Goal: Information Seeking & Learning: Learn about a topic

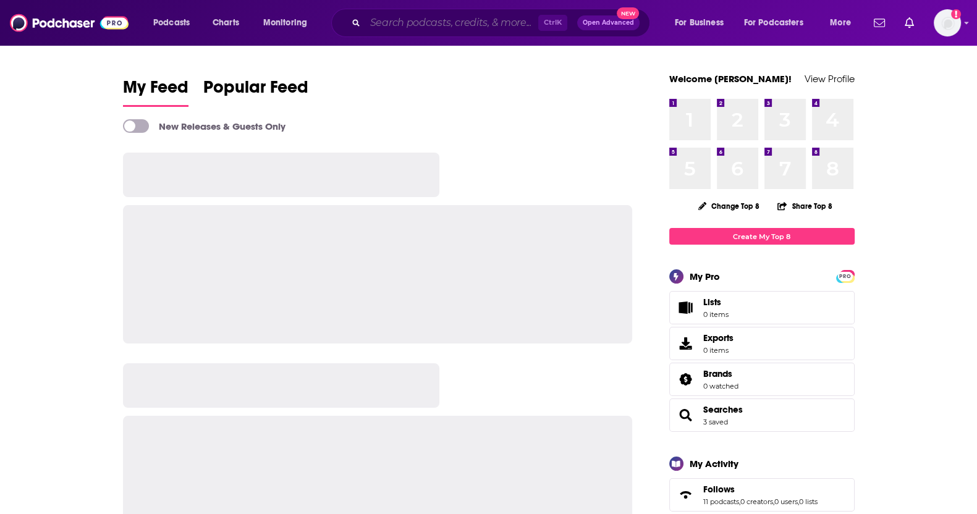
click at [485, 27] on input "Search podcasts, credits, & more..." at bounding box center [451, 23] width 173 height 20
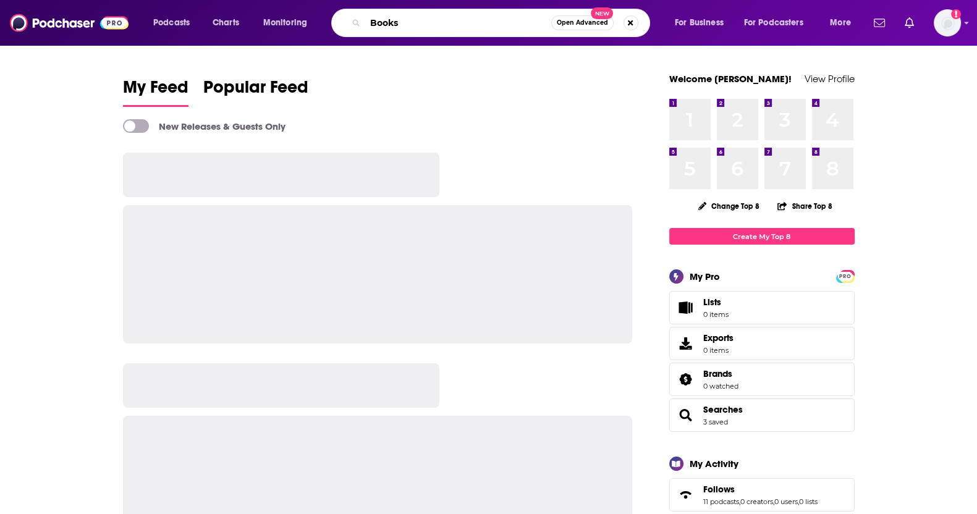
type input "Books"
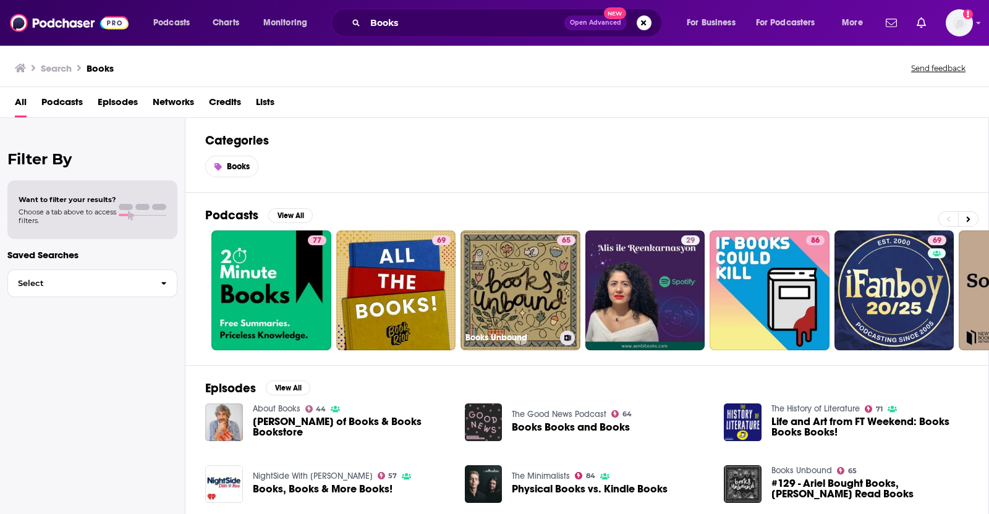
click at [550, 297] on link "65 Books Unbound" at bounding box center [521, 291] width 120 height 120
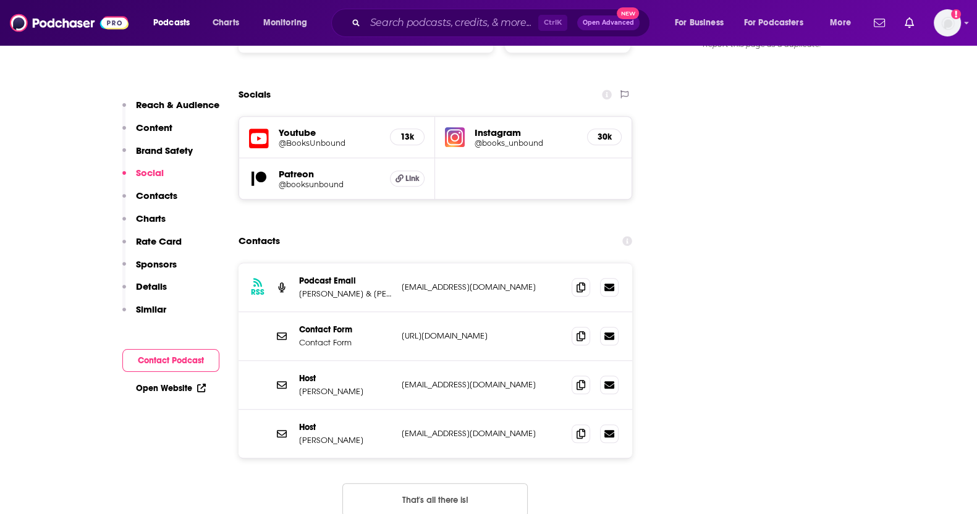
scroll to position [1391, 0]
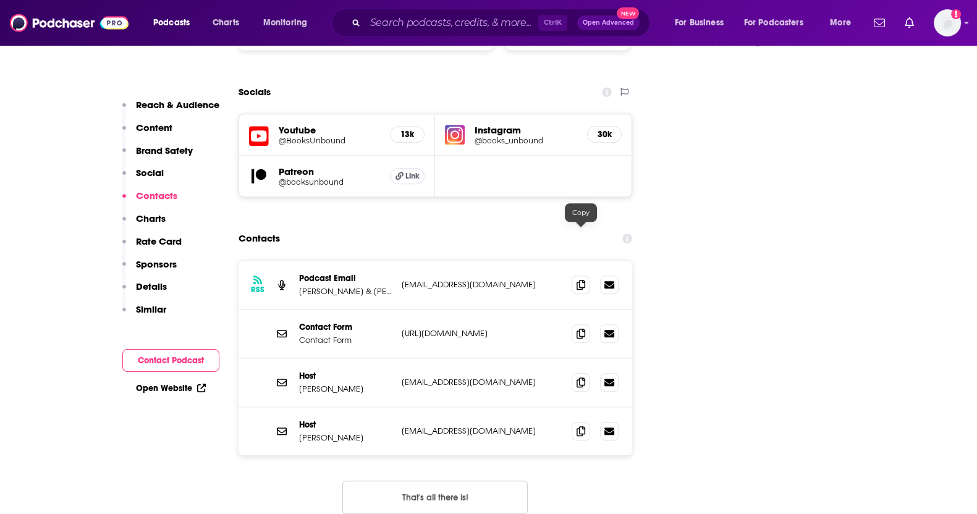
click at [579, 280] on icon at bounding box center [581, 285] width 9 height 10
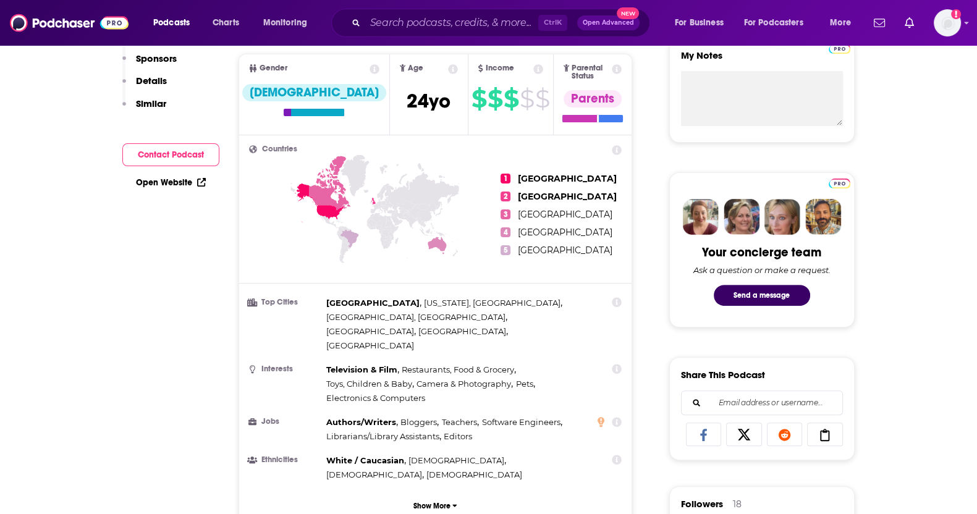
scroll to position [0, 0]
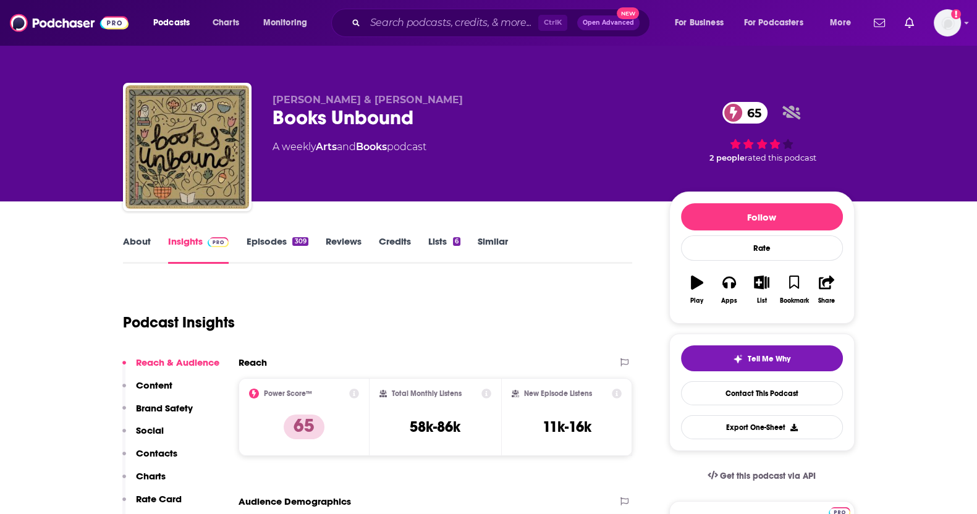
drag, startPoint x: 327, startPoint y: 239, endPoint x: 270, endPoint y: 248, distance: 57.5
click at [327, 239] on link "Reviews" at bounding box center [344, 250] width 36 height 28
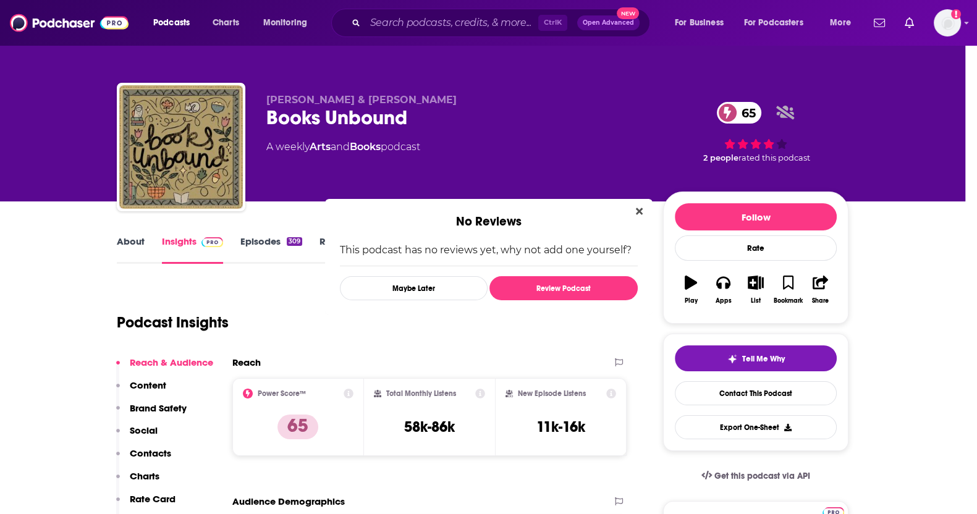
click at [266, 247] on body "Podcasts Charts Monitoring Ctrl K Open Advanced New For Business For Podcasters…" at bounding box center [483, 257] width 966 height 514
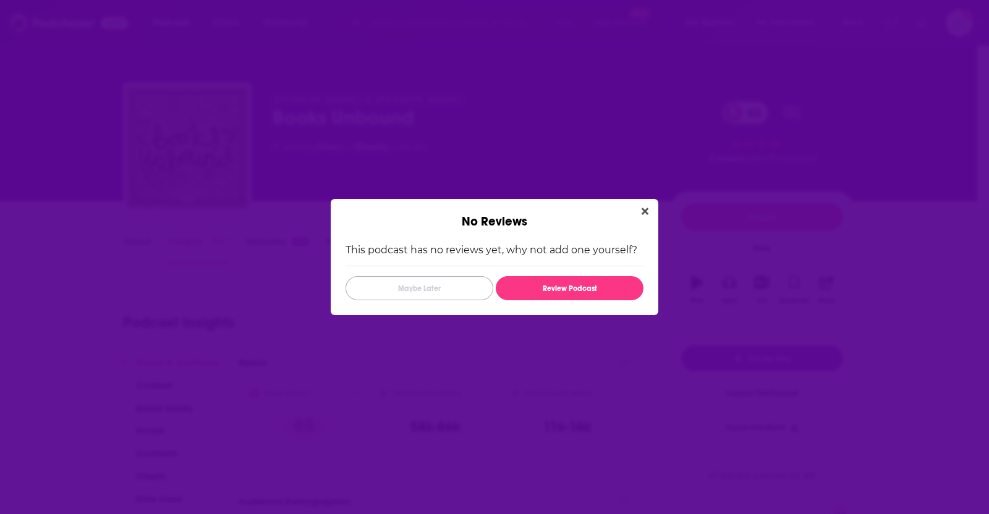
click at [471, 282] on button "Maybe Later" at bounding box center [420, 288] width 148 height 24
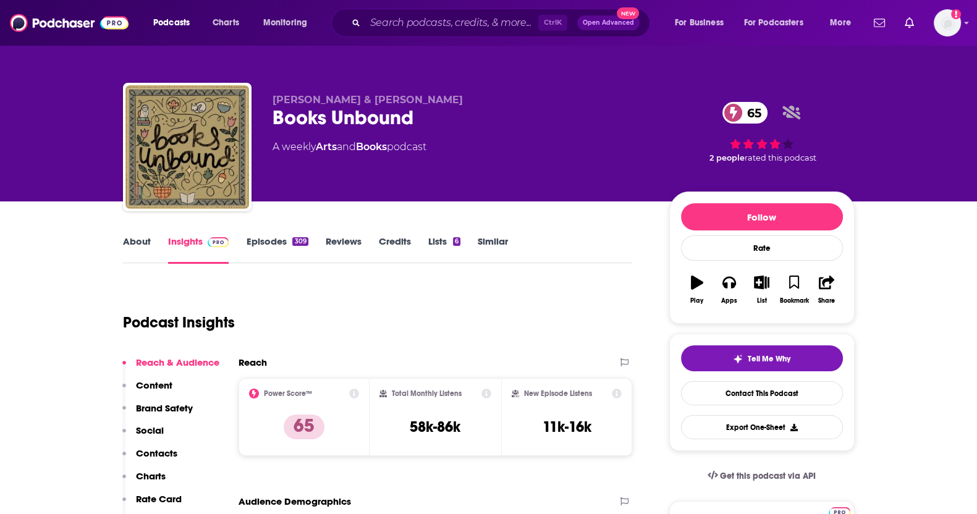
click at [281, 239] on link "Episodes 309" at bounding box center [277, 250] width 62 height 28
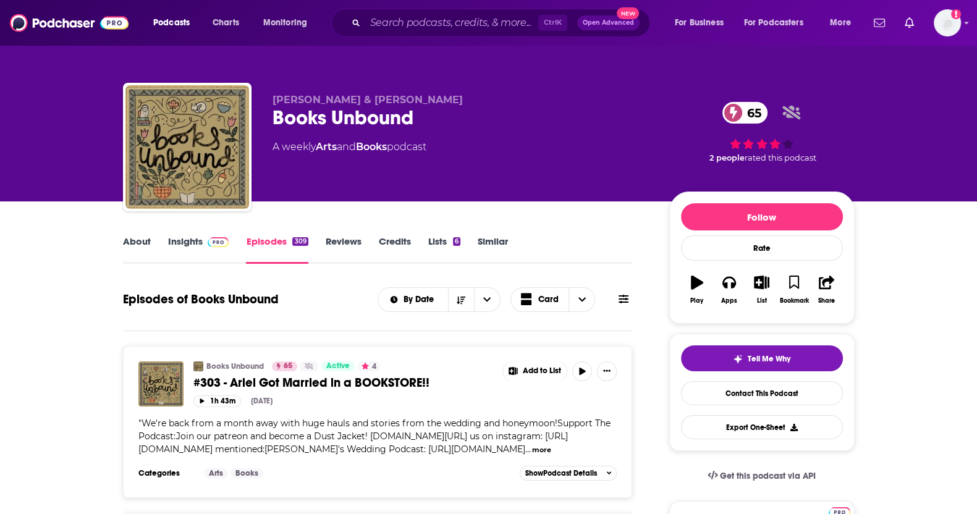
click at [148, 249] on link "About" at bounding box center [137, 250] width 28 height 28
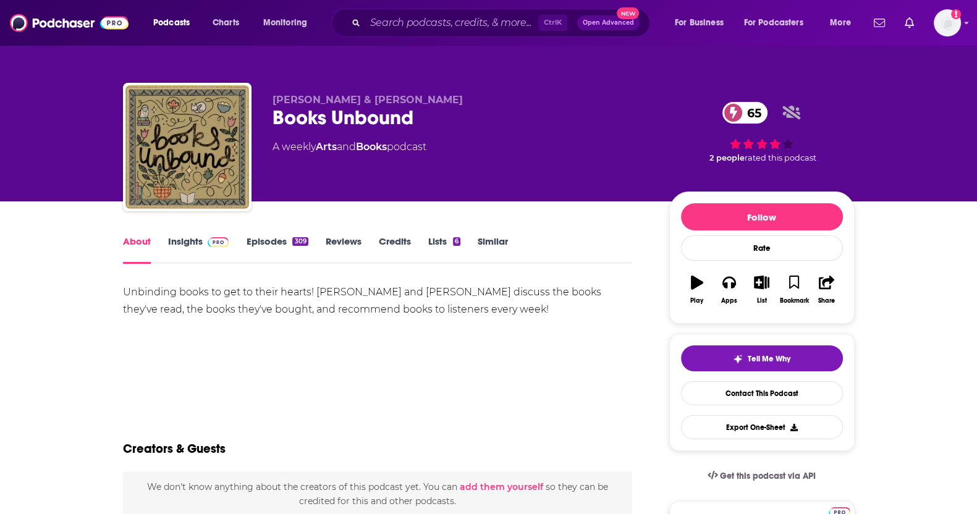
click at [479, 247] on link "Similar" at bounding box center [493, 250] width 30 height 28
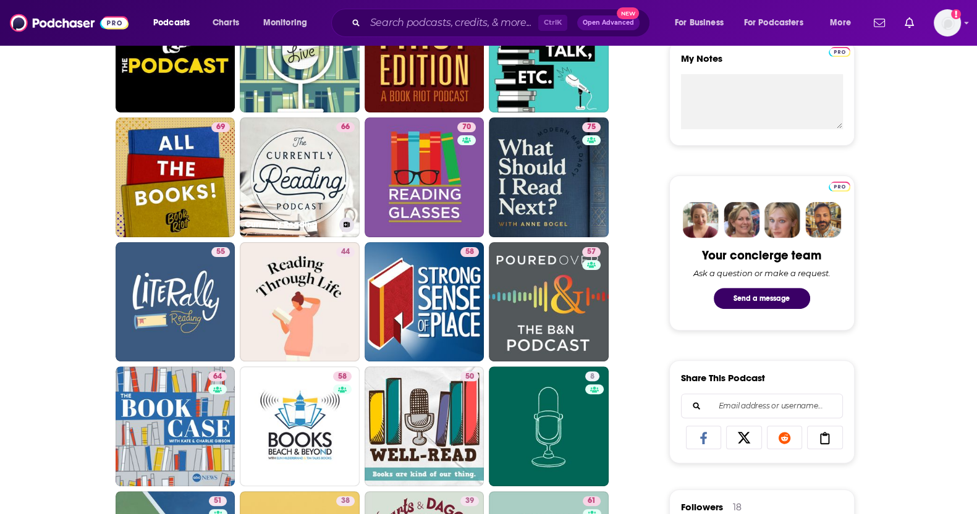
scroll to position [464, 0]
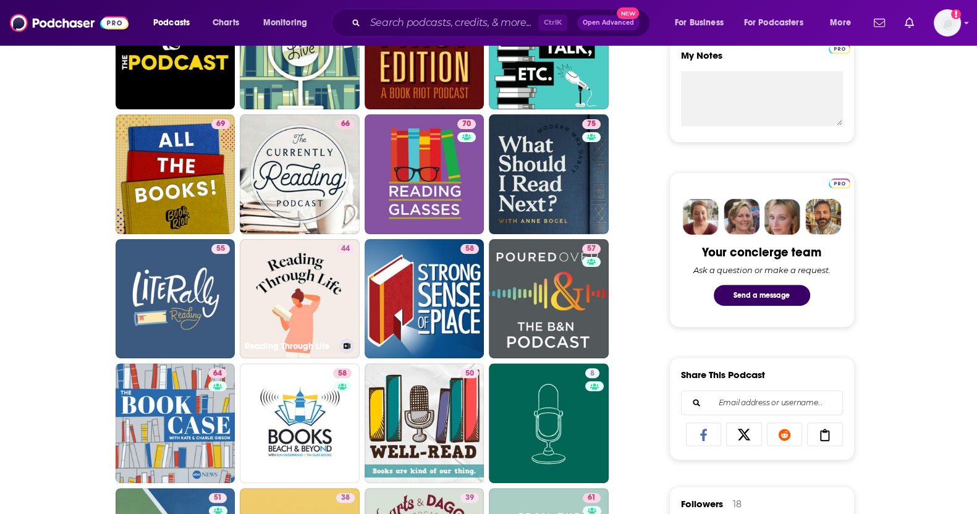
drag, startPoint x: 316, startPoint y: 249, endPoint x: 256, endPoint y: 287, distance: 71.2
click at [256, 287] on link "44 Reading Through Life" at bounding box center [300, 299] width 120 height 120
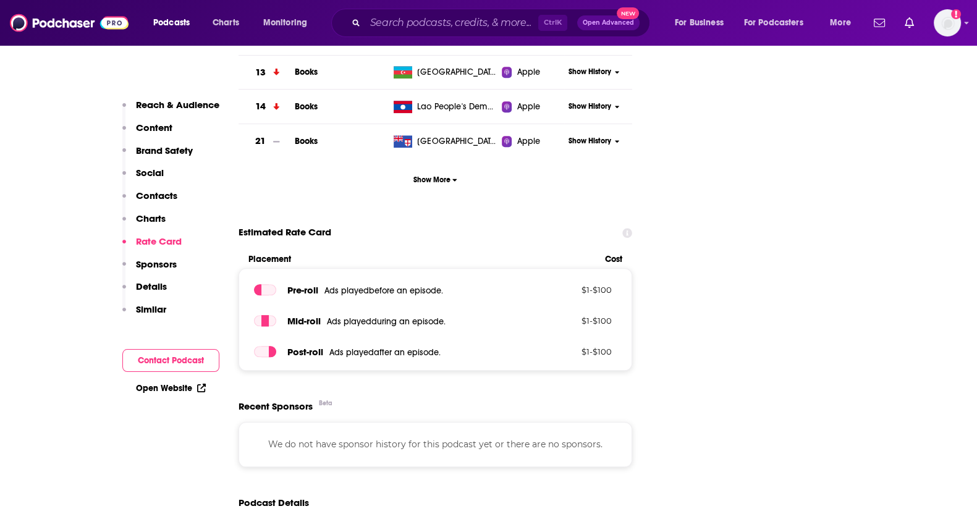
scroll to position [1931, 0]
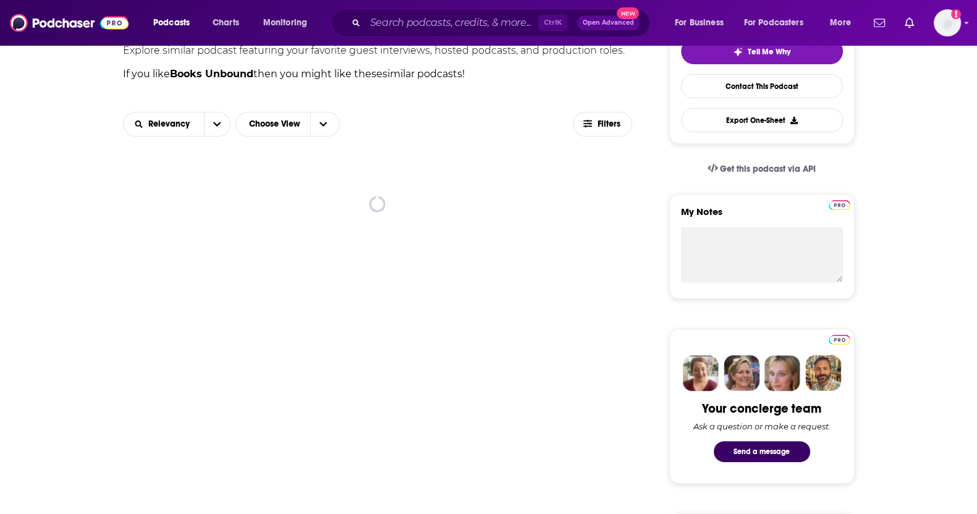
scroll to position [77, 0]
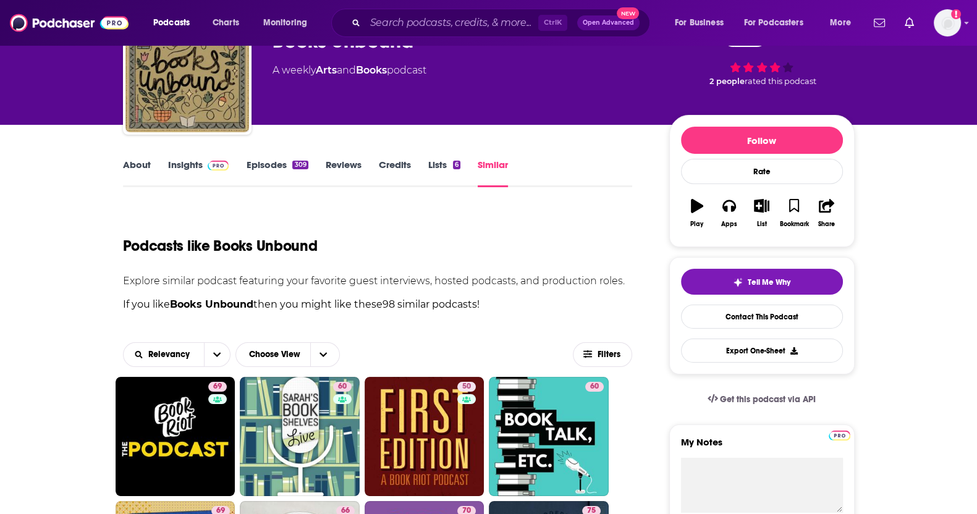
click at [503, 166] on link "Similar" at bounding box center [493, 173] width 30 height 28
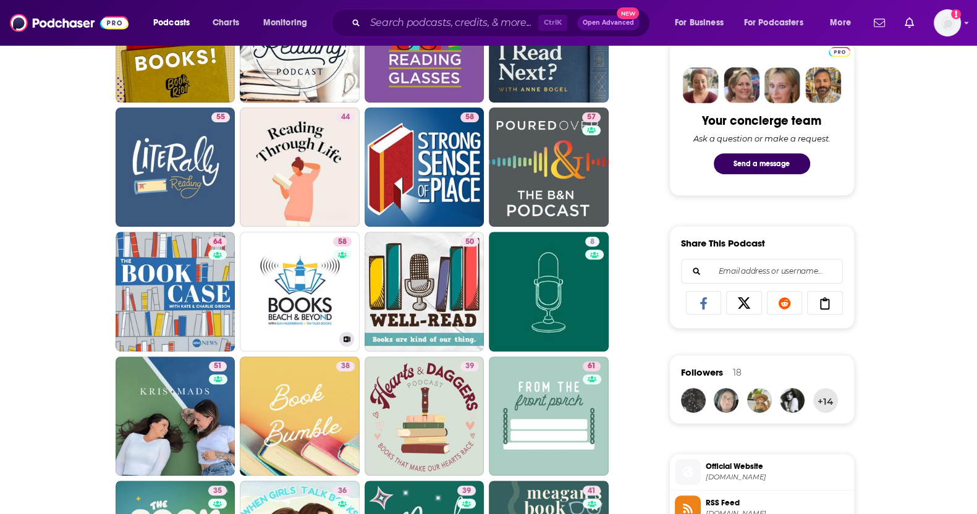
scroll to position [695, 0]
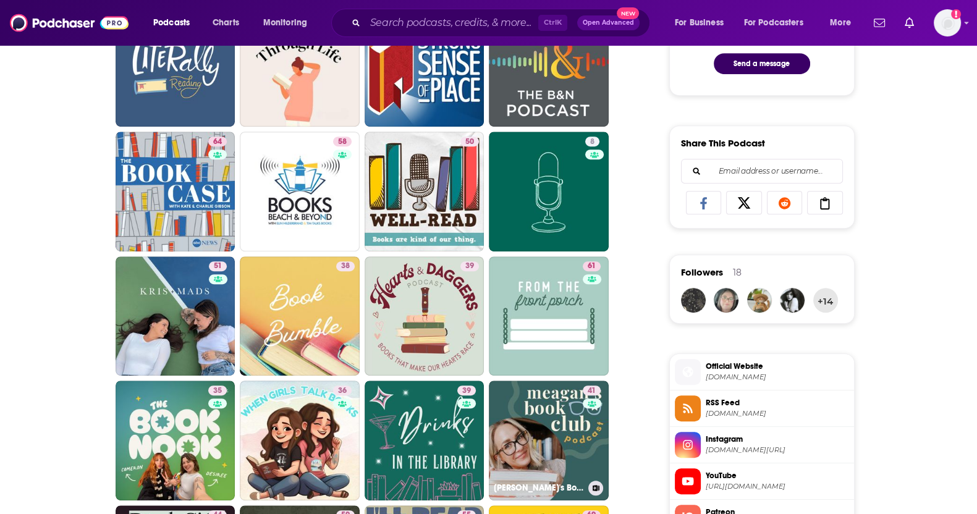
click at [559, 444] on link "41 Meagan's Book Club Podcast" at bounding box center [549, 441] width 120 height 120
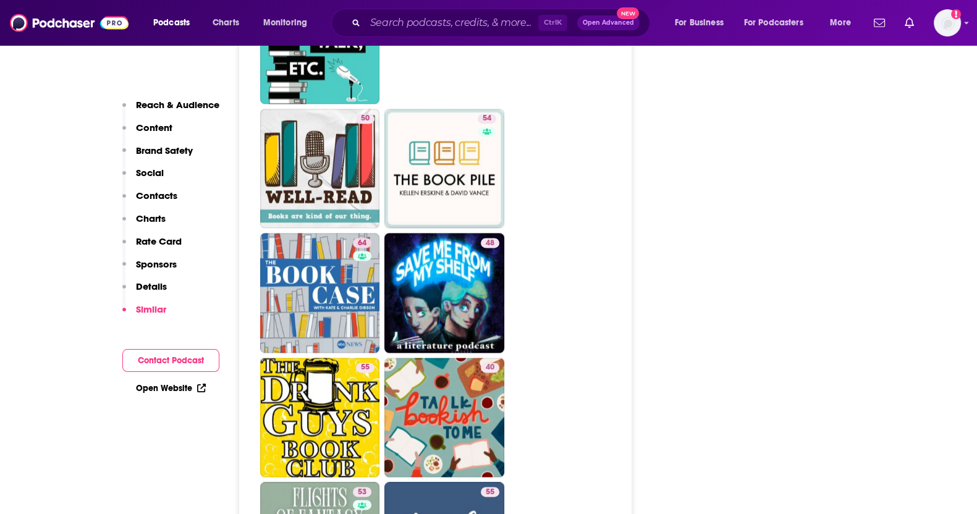
scroll to position [2472, 0]
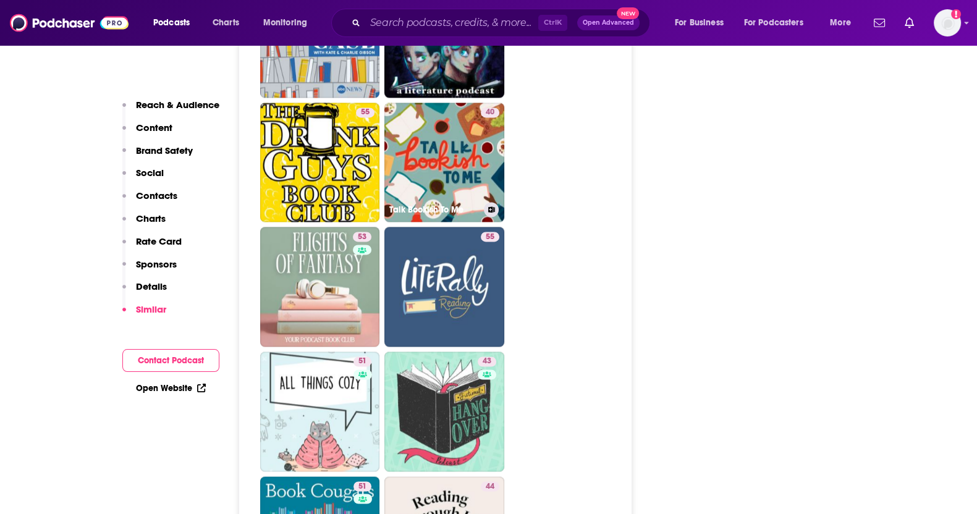
click at [451, 167] on link "40 Talk Bookish To Me" at bounding box center [445, 163] width 120 height 120
type input "https://www.podchaser.com/podcasts/talk-bookish-to-me-1443301"
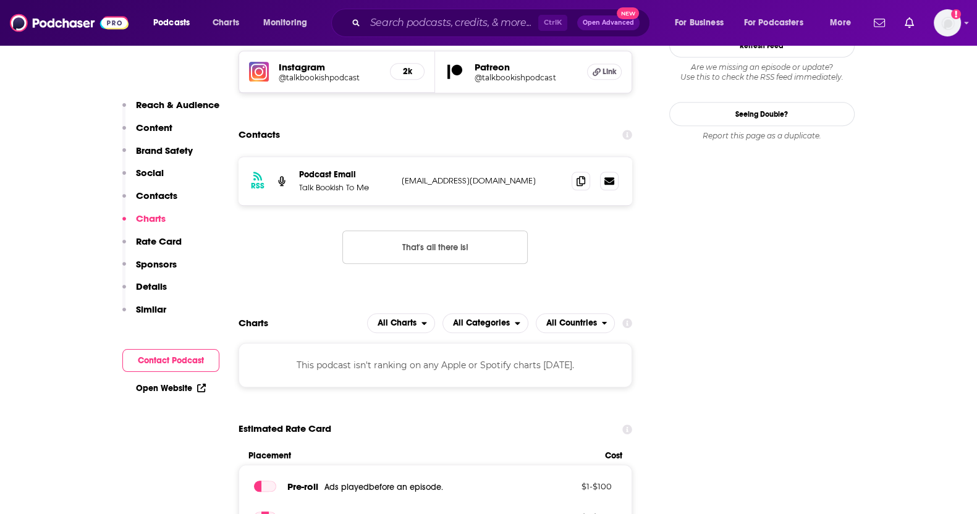
scroll to position [1236, 0]
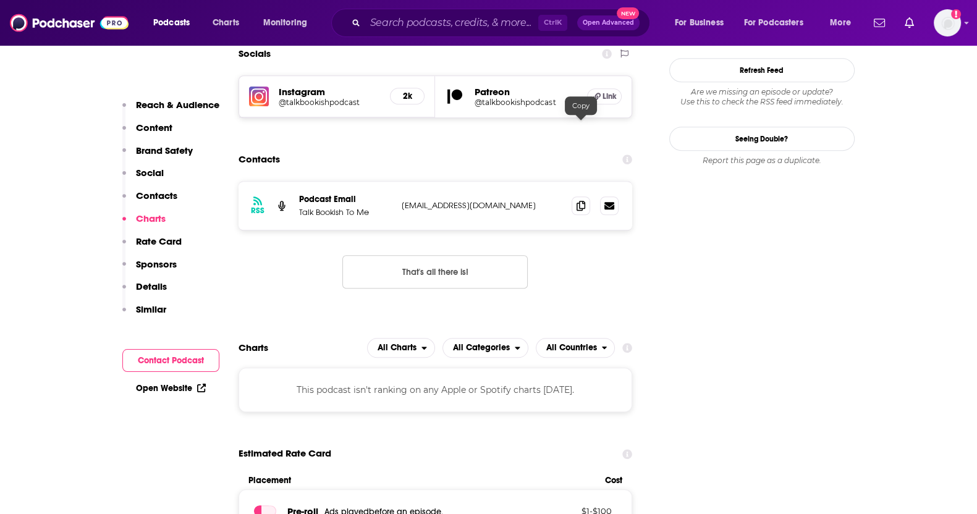
drag, startPoint x: 577, startPoint y: 125, endPoint x: 510, endPoint y: 162, distance: 76.9
click at [577, 201] on icon at bounding box center [581, 206] width 9 height 10
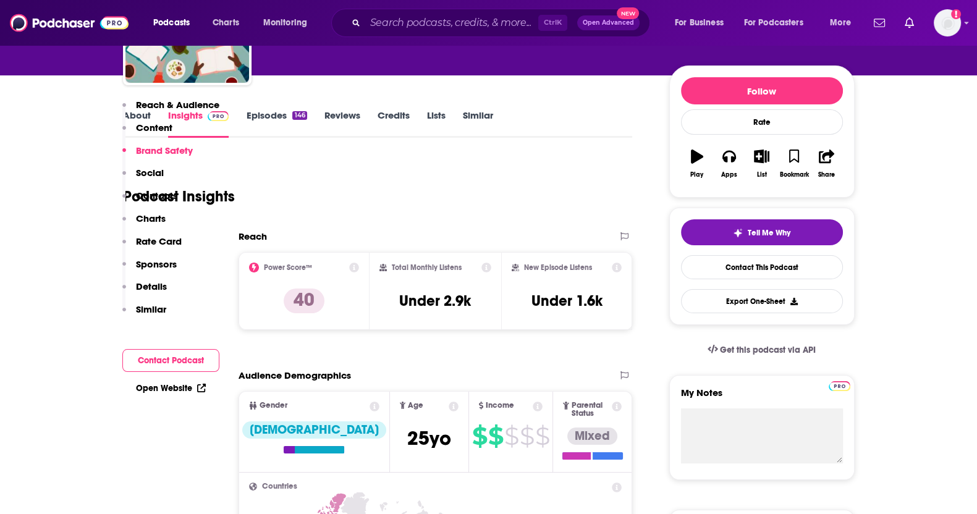
scroll to position [0, 0]
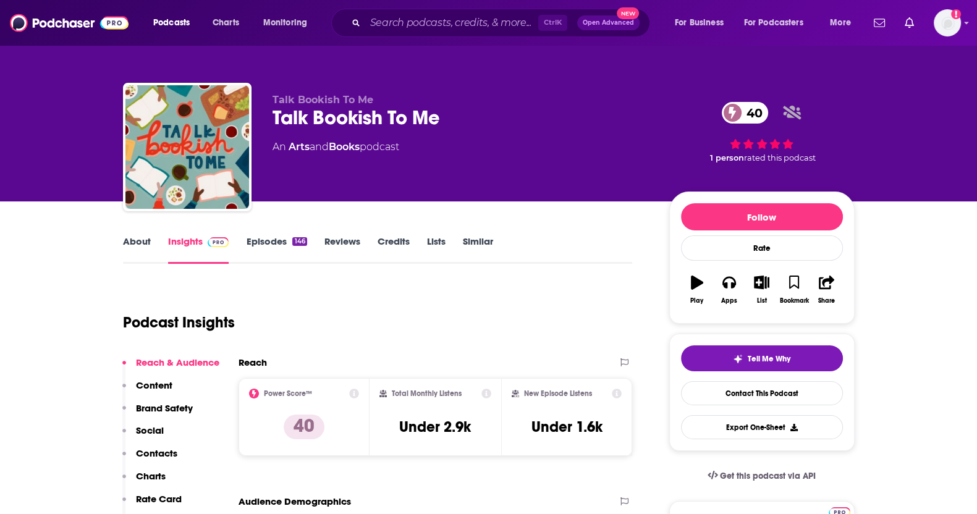
click at [246, 236] on link "Episodes 146" at bounding box center [276, 250] width 61 height 28
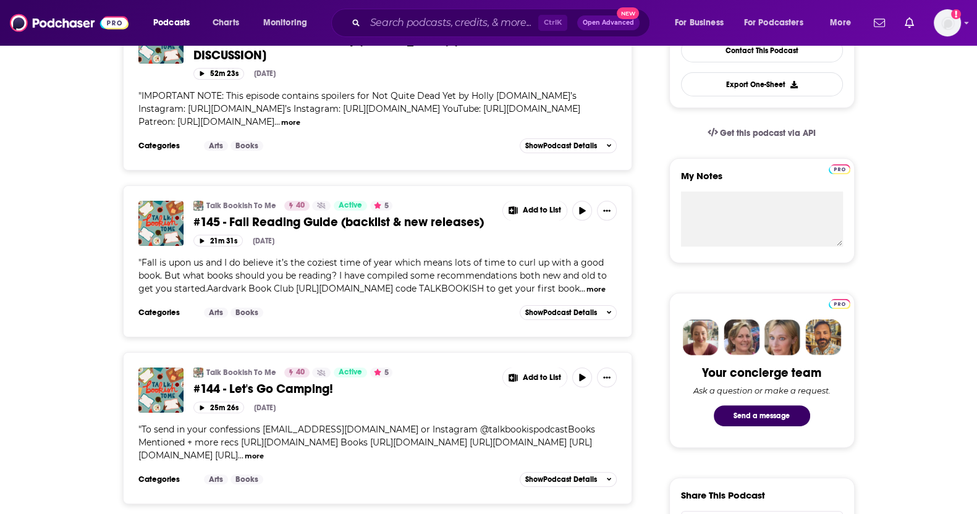
scroll to position [154, 0]
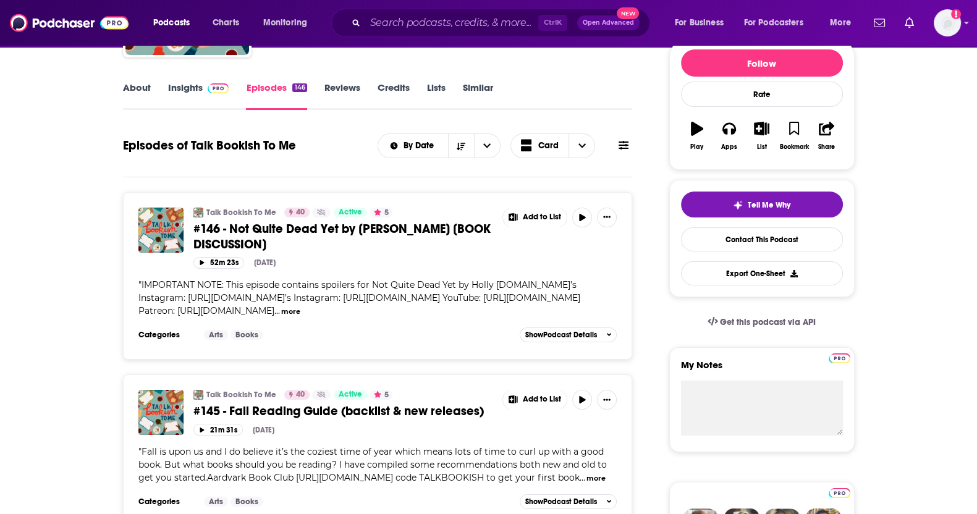
click at [145, 138] on h1 "Episodes of Talk Bookish To Me" at bounding box center [209, 145] width 173 height 15
click at [145, 93] on link "About" at bounding box center [137, 96] width 28 height 28
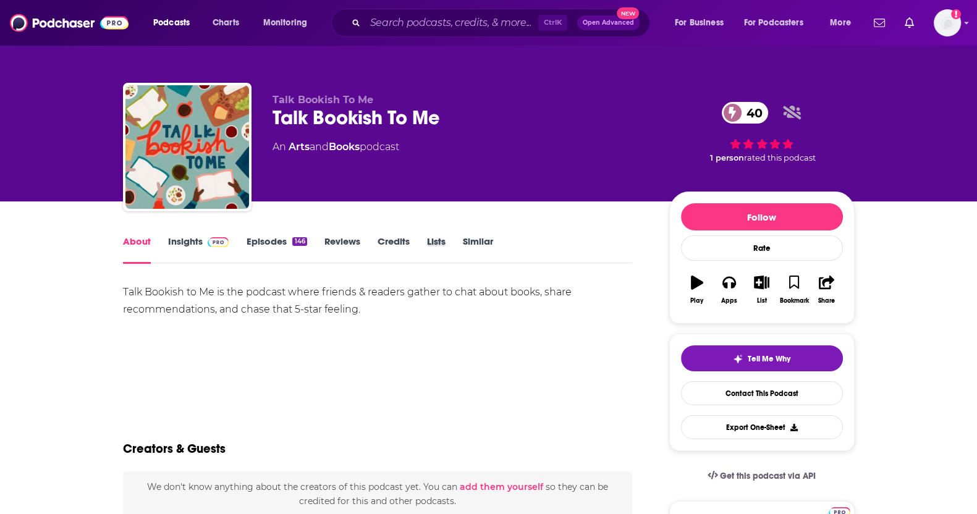
click at [457, 242] on div "Lists" at bounding box center [445, 250] width 36 height 28
click at [467, 239] on link "Similar" at bounding box center [478, 250] width 30 height 28
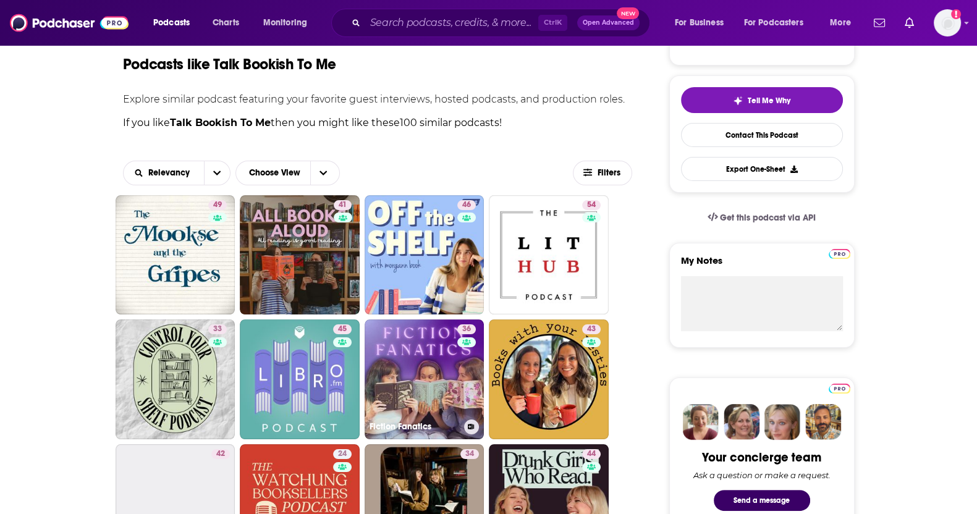
scroll to position [232, 0]
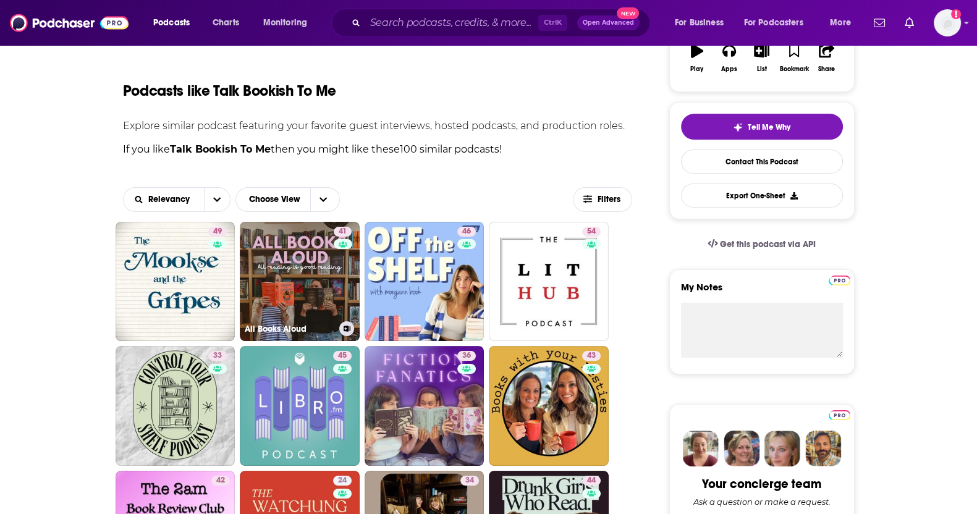
click at [300, 292] on link "41 All Books Aloud" at bounding box center [300, 282] width 120 height 120
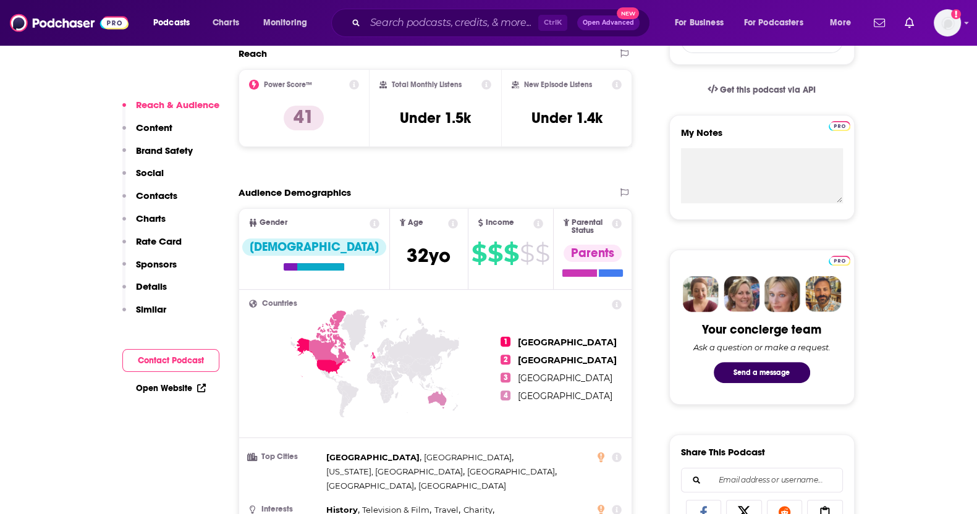
scroll to position [154, 0]
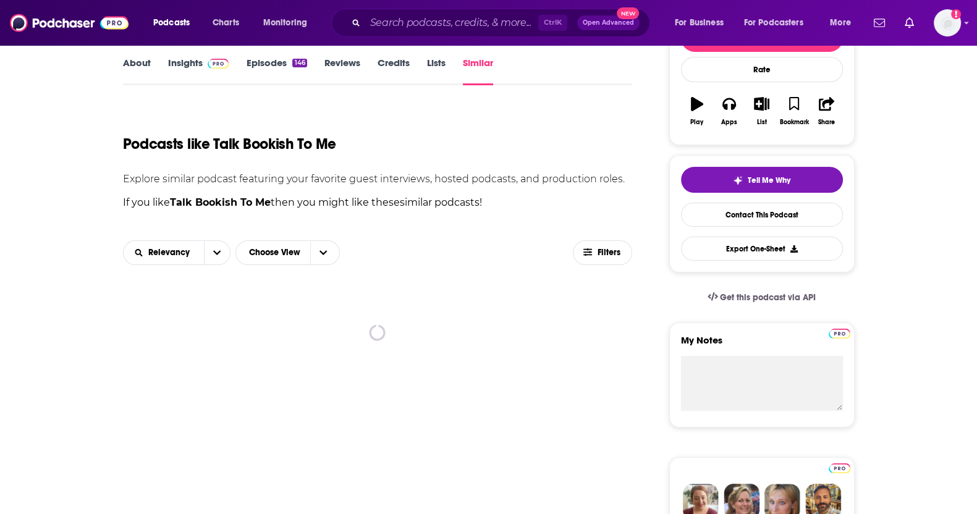
scroll to position [154, 0]
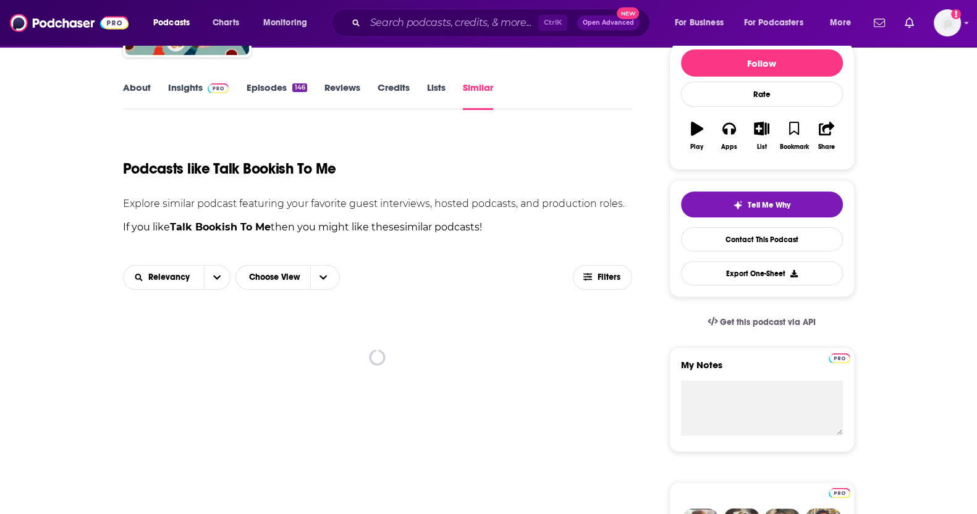
click at [473, 91] on link "Similar" at bounding box center [478, 96] width 30 height 28
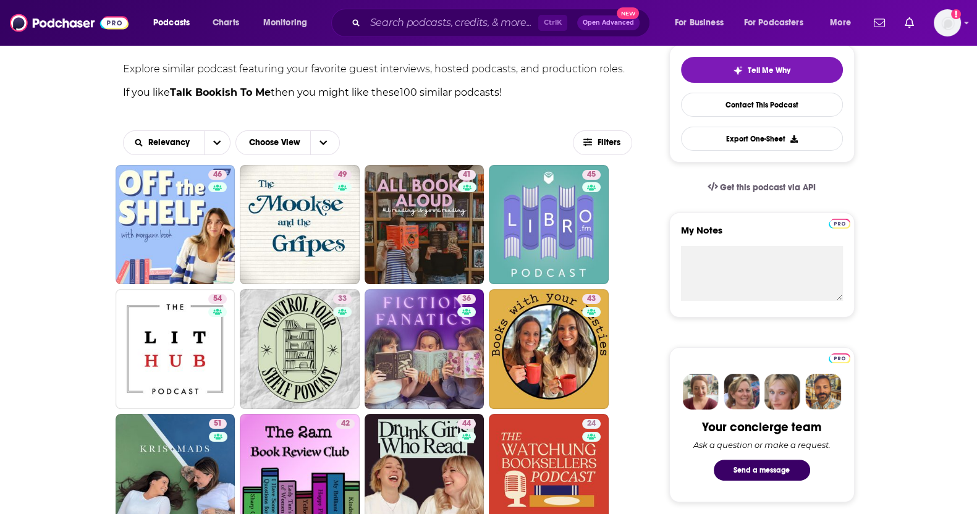
scroll to position [386, 0]
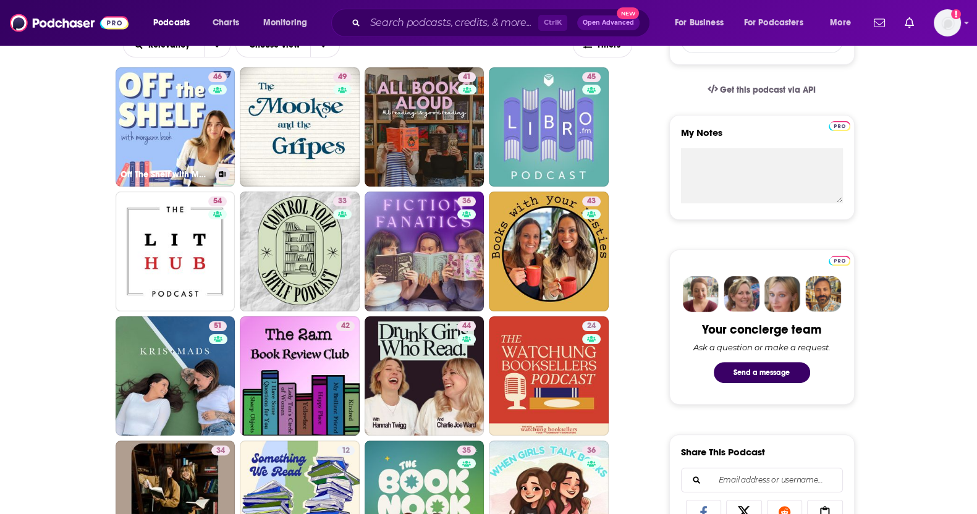
click at [178, 141] on link "46 Off The Shelf with Morgann Book" at bounding box center [176, 127] width 120 height 120
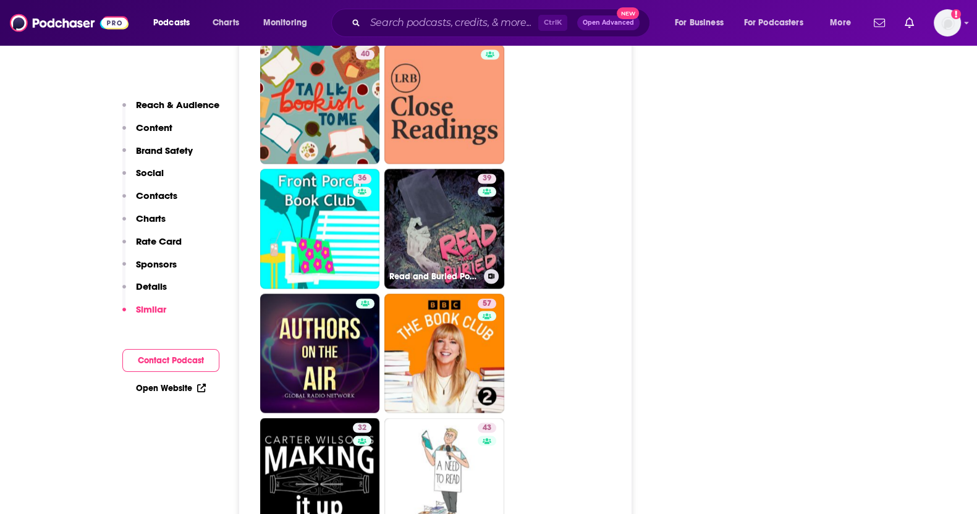
scroll to position [2859, 0]
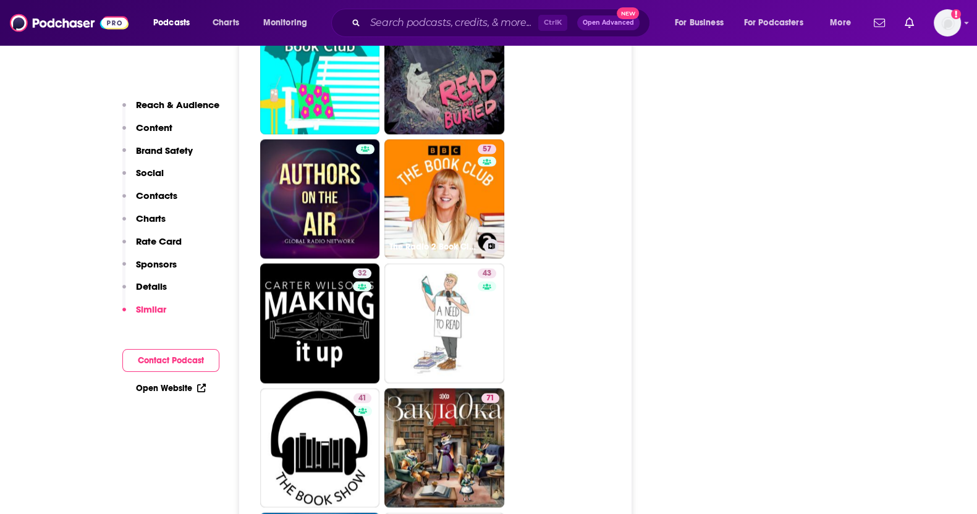
click at [450, 205] on link "57 The Radio 2 Book Club" at bounding box center [445, 199] width 120 height 120
type input "https://www.podchaser.com/podcasts/the-radio-2-book-club-5853783"
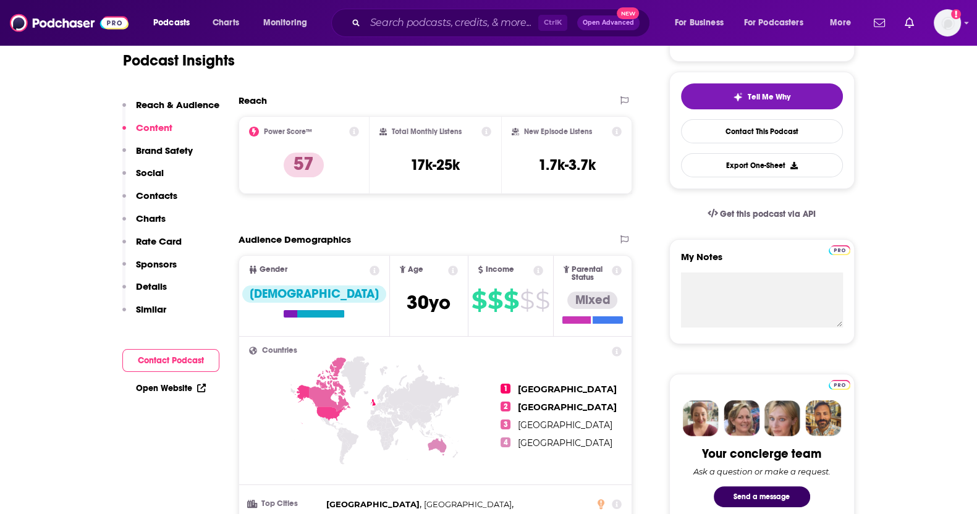
scroll to position [77, 0]
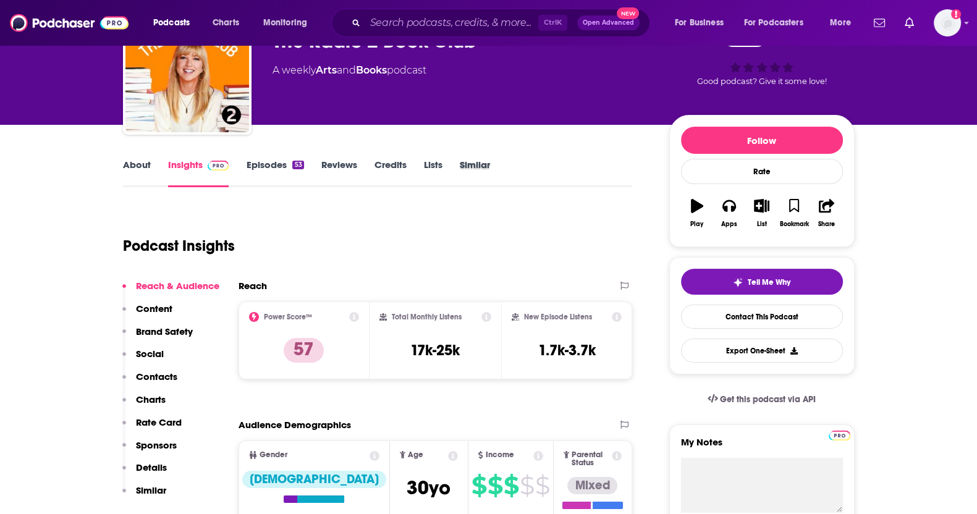
click at [504, 161] on div "Similar" at bounding box center [484, 173] width 48 height 28
click at [487, 161] on link "Similar" at bounding box center [475, 173] width 30 height 28
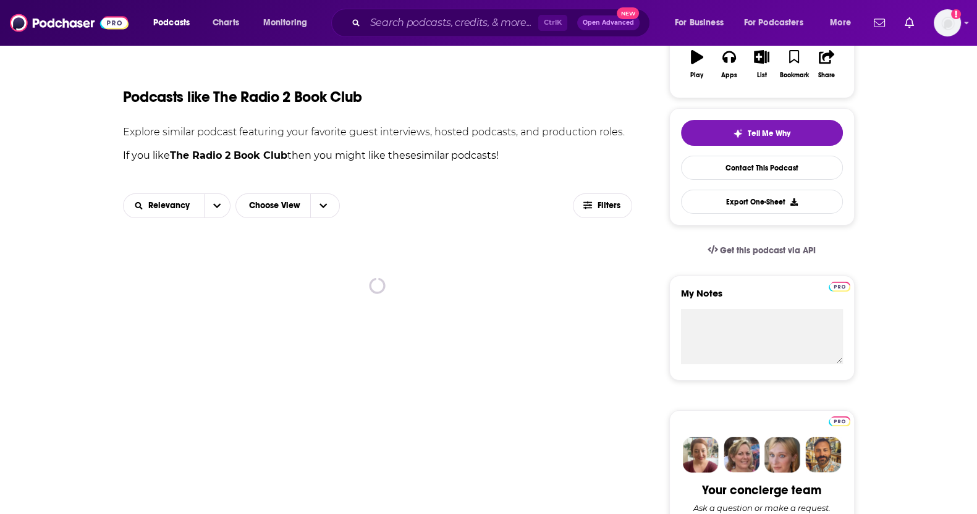
scroll to position [308, 0]
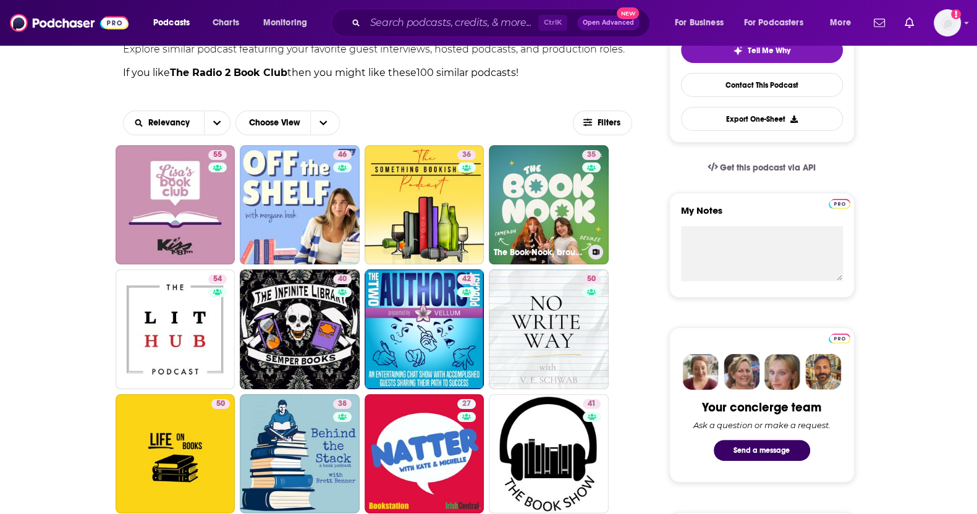
click at [545, 216] on link "35 The Book Nook, brought to you by the Fable app" at bounding box center [549, 205] width 120 height 120
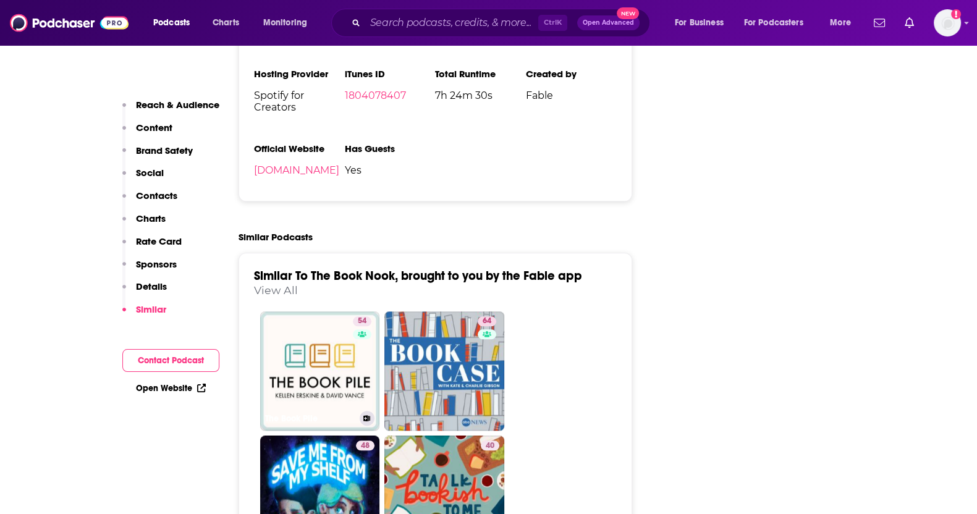
scroll to position [1700, 0]
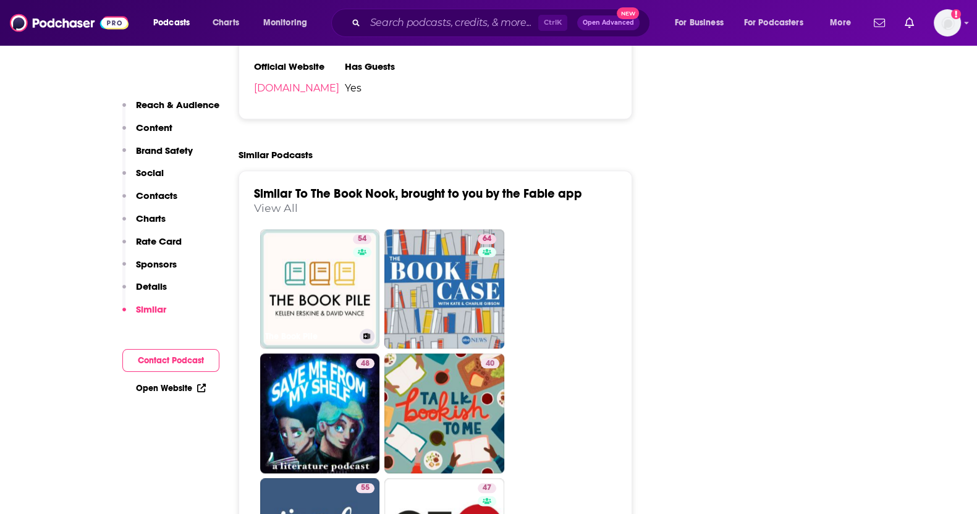
click at [355, 310] on div "54" at bounding box center [364, 281] width 22 height 95
type input "https://www.podchaser.com/podcasts/the-book-pile-1564677"
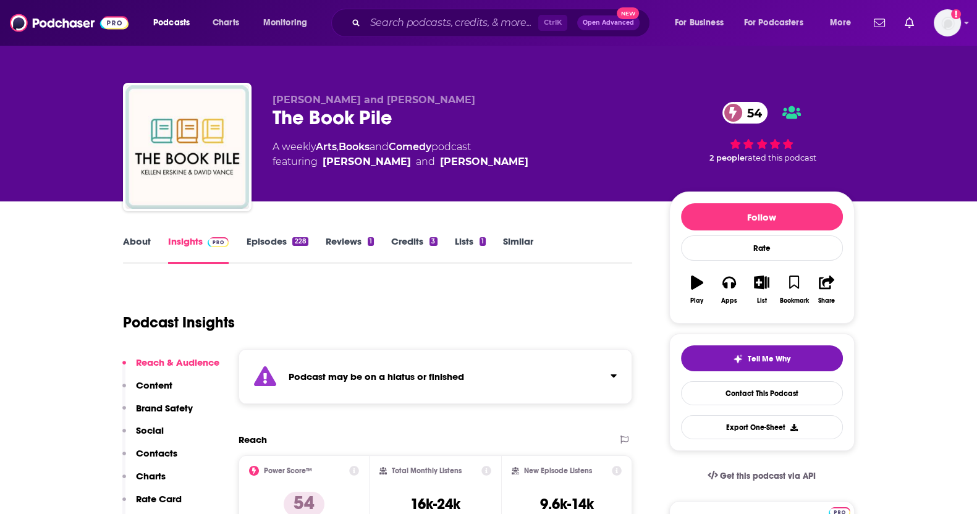
click at [504, 241] on link "Similar" at bounding box center [518, 250] width 30 height 28
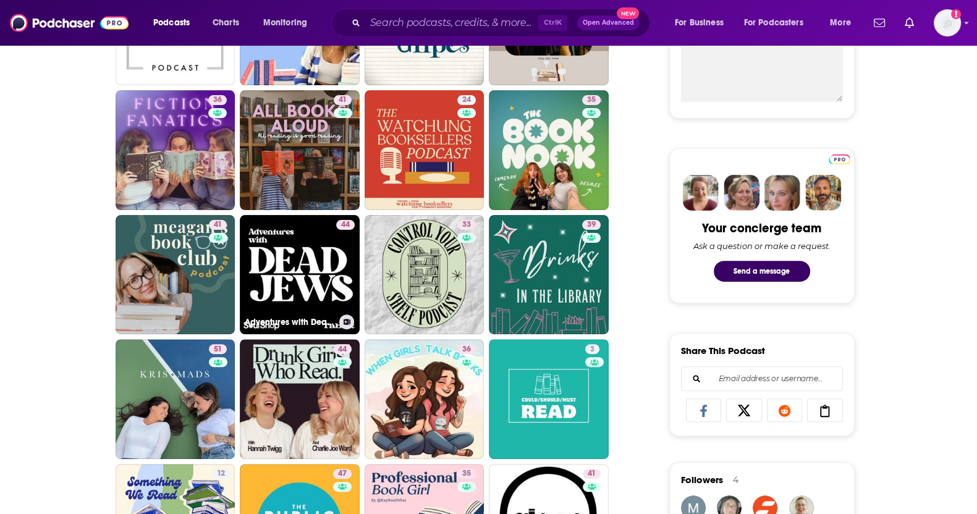
scroll to position [540, 0]
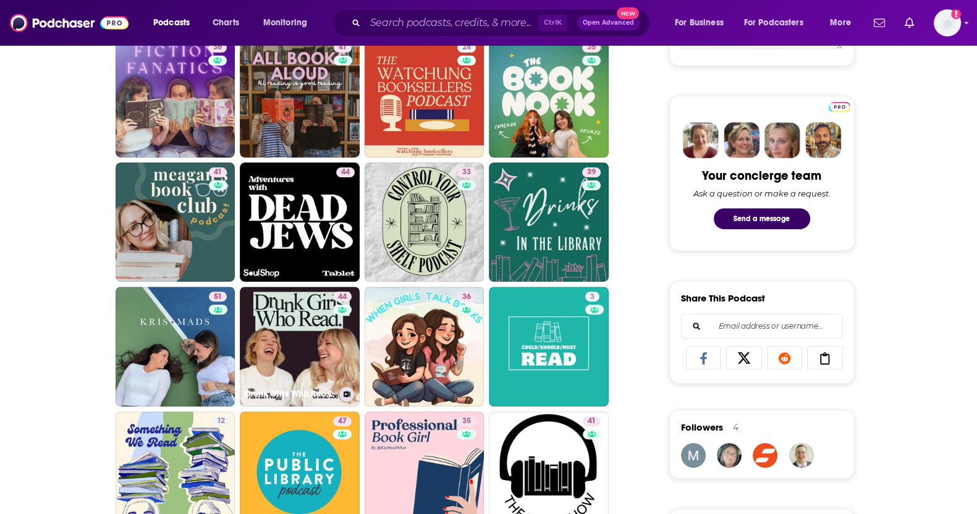
click at [284, 325] on link "44 Drunk Girls Who Read - A Boozy Bookclub" at bounding box center [300, 347] width 120 height 120
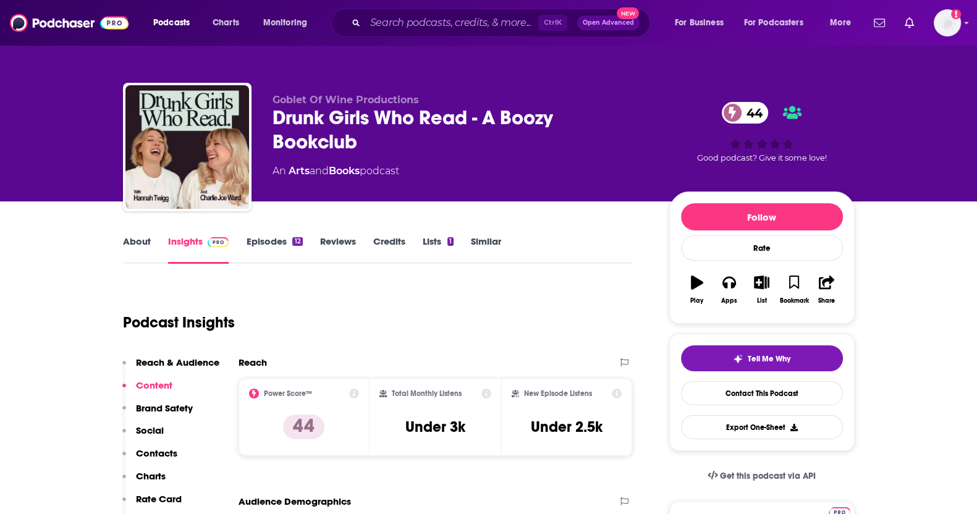
click at [276, 252] on link "Episodes 12" at bounding box center [274, 250] width 56 height 28
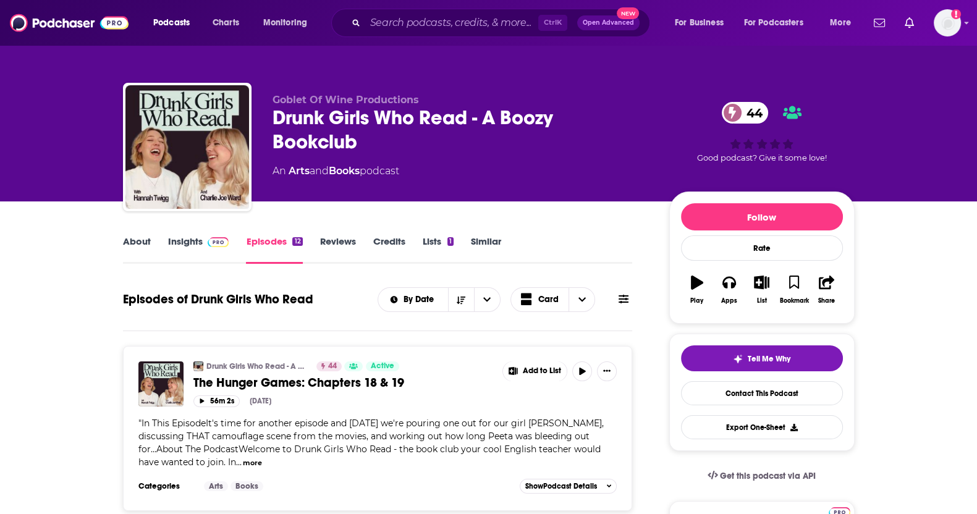
click at [493, 242] on link "Similar" at bounding box center [486, 250] width 30 height 28
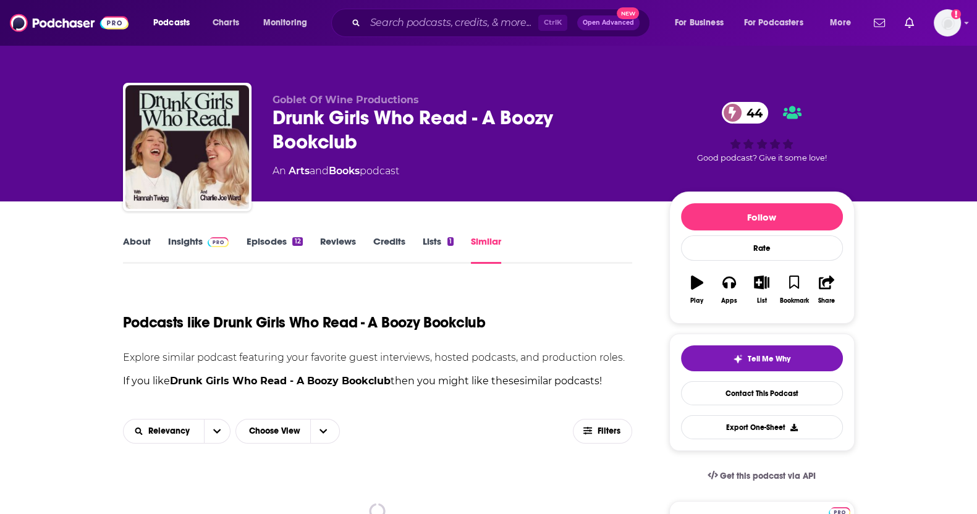
click at [174, 239] on link "Insights" at bounding box center [198, 250] width 61 height 28
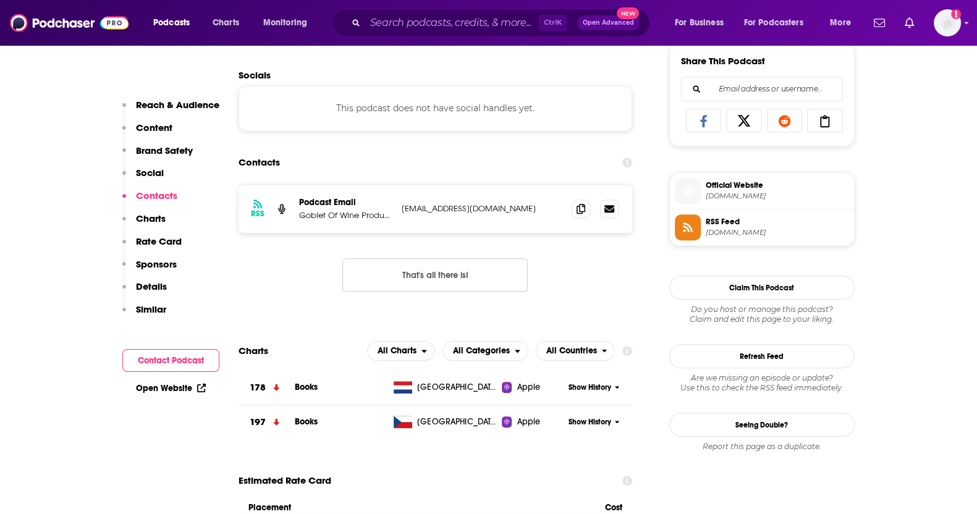
scroll to position [695, 0]
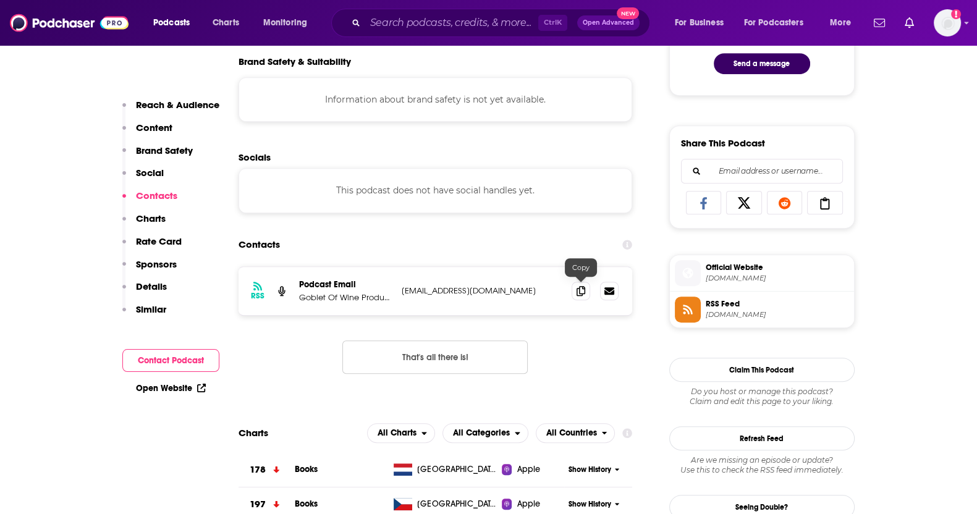
click at [587, 289] on span at bounding box center [581, 291] width 19 height 19
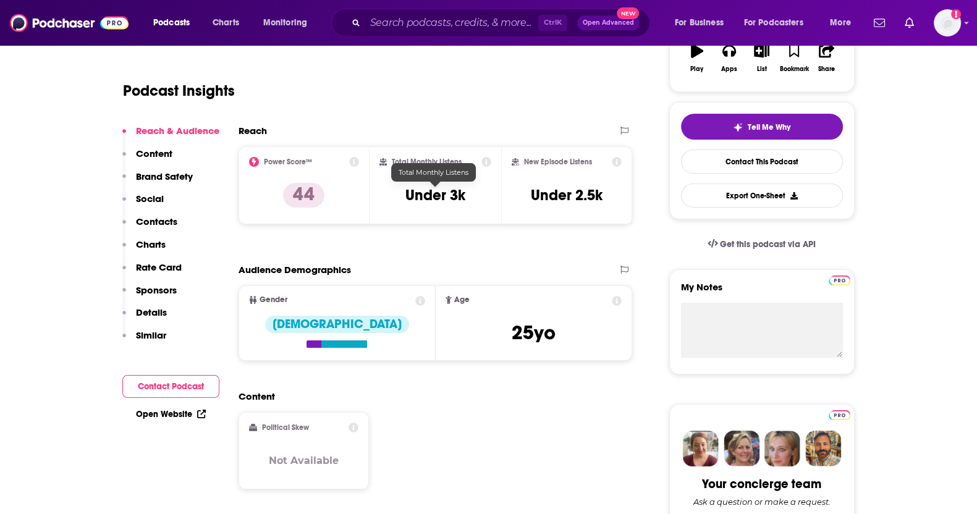
scroll to position [0, 0]
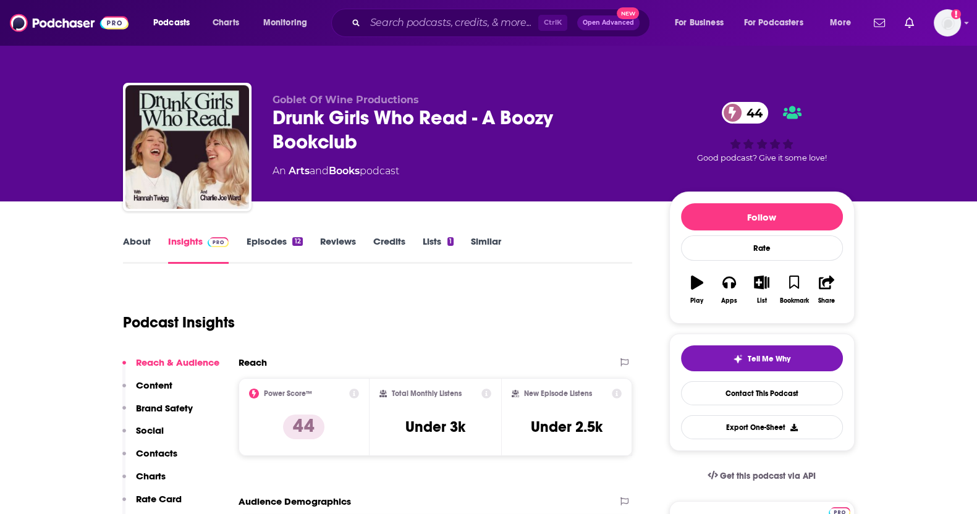
click at [475, 239] on link "Similar" at bounding box center [486, 250] width 30 height 28
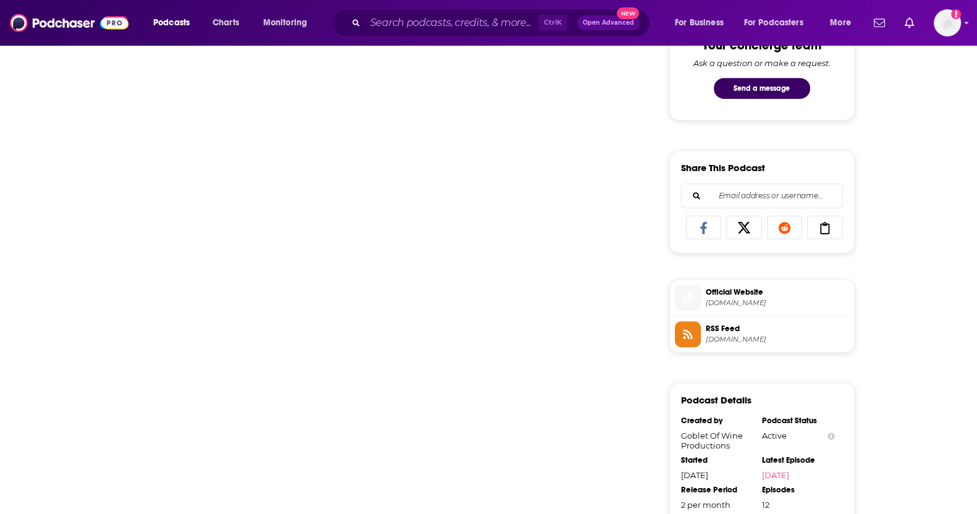
scroll to position [695, 0]
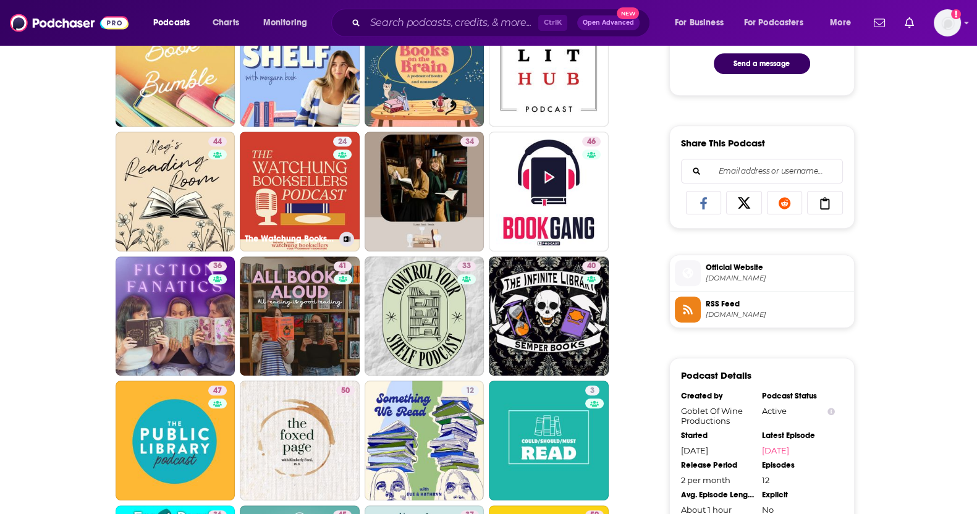
click at [307, 179] on link "24 The Watchung Booksellers Podcast" at bounding box center [300, 192] width 120 height 120
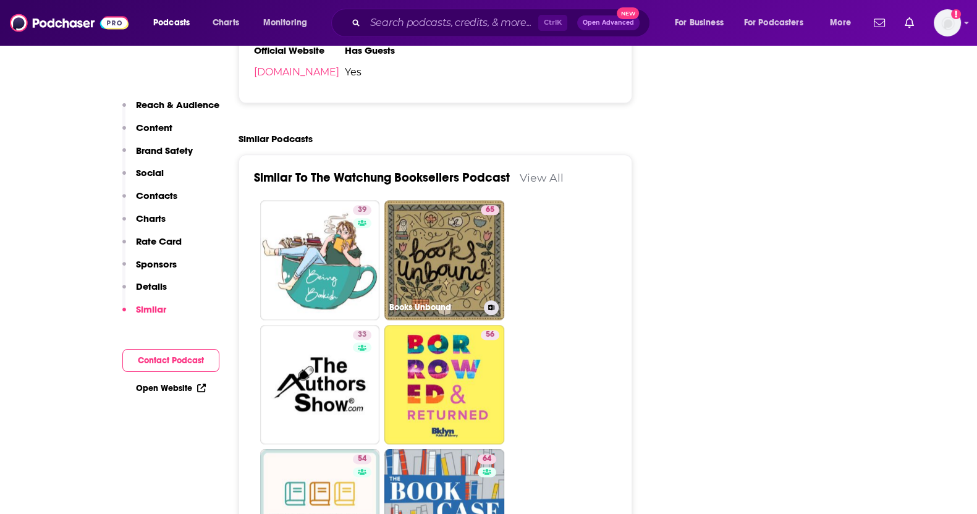
scroll to position [2009, 0]
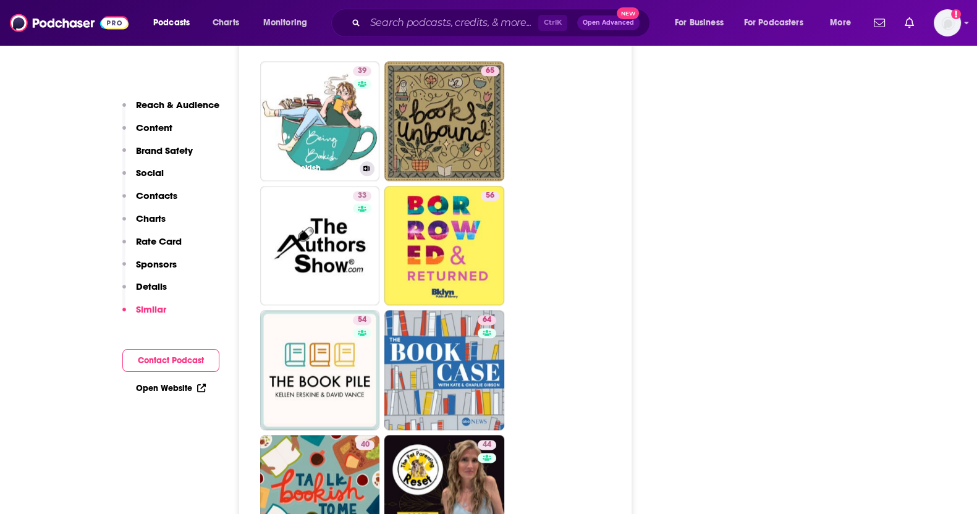
click at [315, 119] on link "39 Being Bookish" at bounding box center [320, 121] width 120 height 120
type input "https://www.podchaser.com/podcasts/being-bookish-987606"
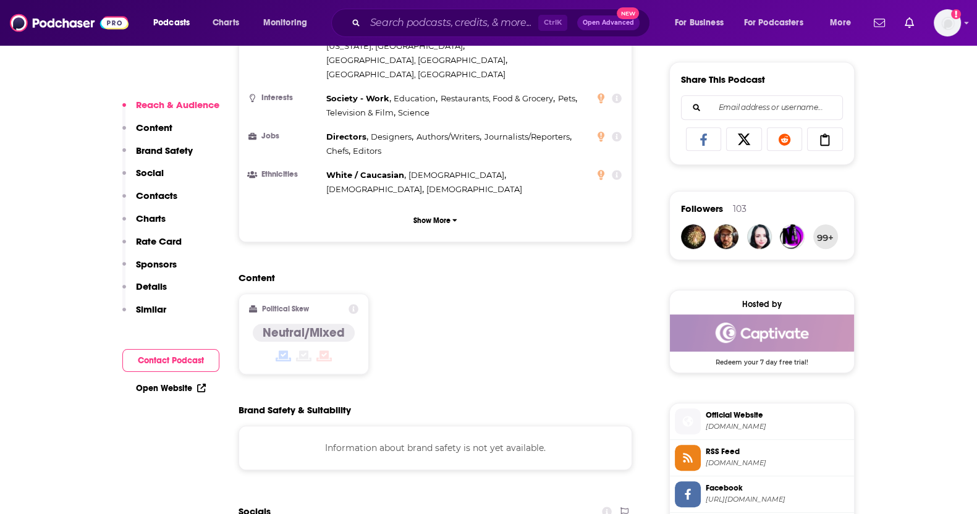
scroll to position [1004, 0]
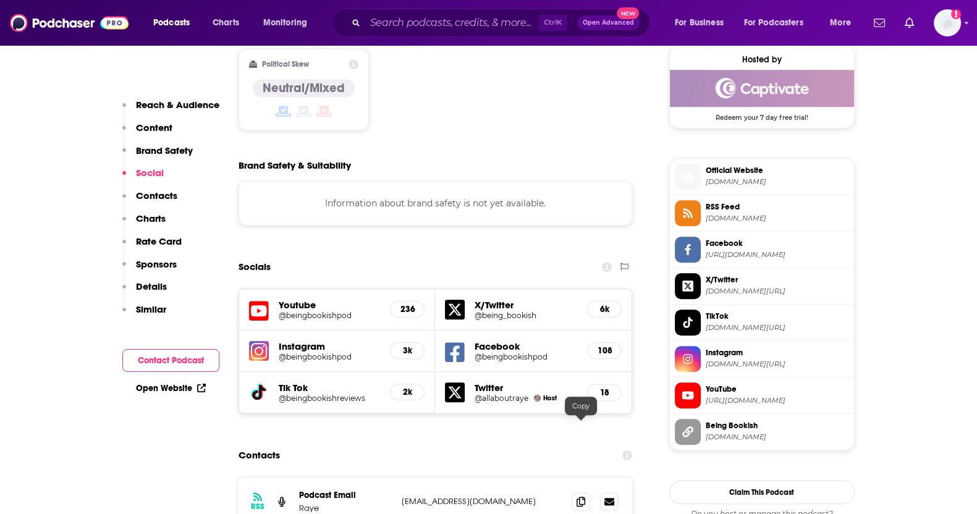
click at [578, 497] on icon at bounding box center [581, 502] width 9 height 10
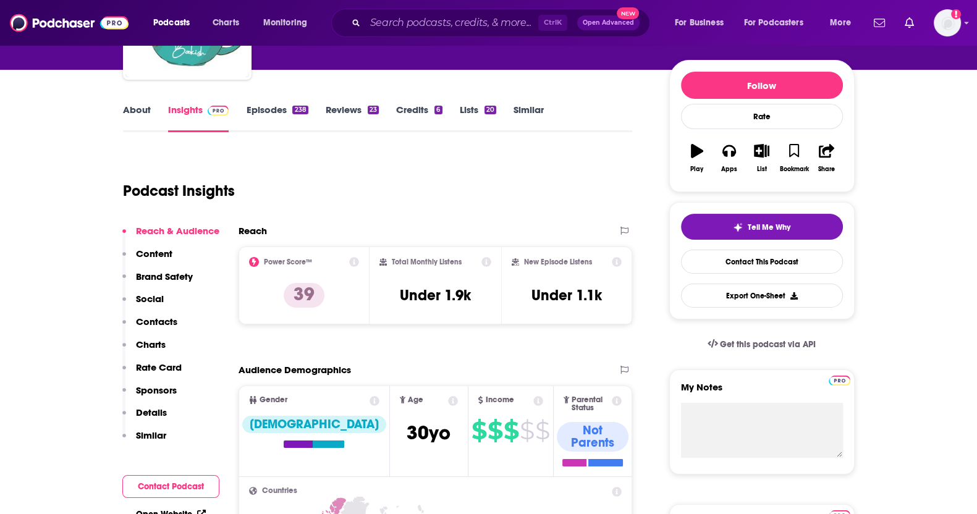
scroll to position [77, 0]
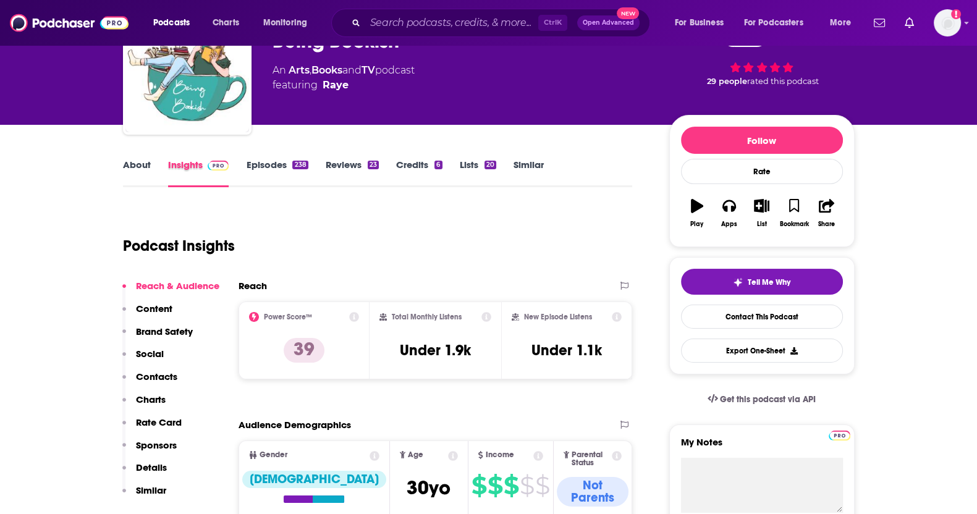
click at [244, 162] on div "Insights" at bounding box center [207, 173] width 79 height 28
click at [252, 164] on link "Episodes 238" at bounding box center [277, 173] width 62 height 28
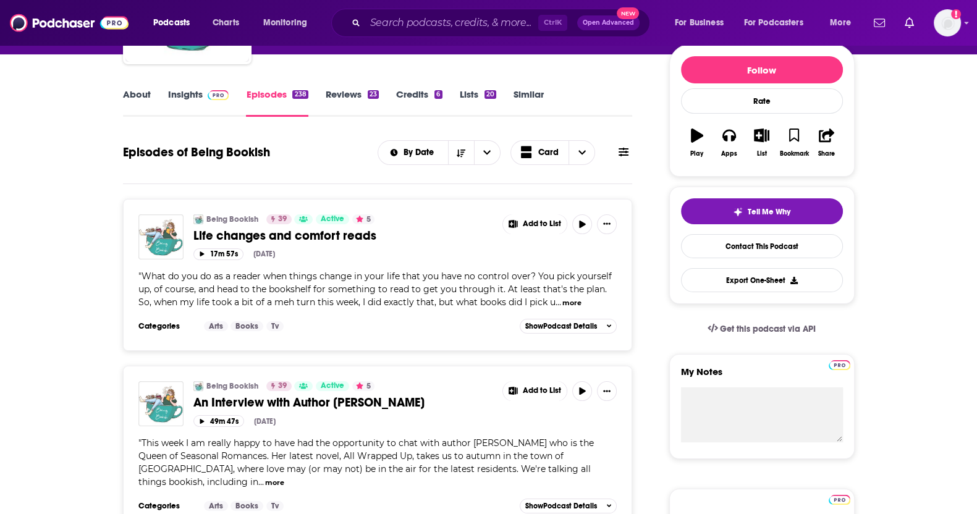
scroll to position [77, 0]
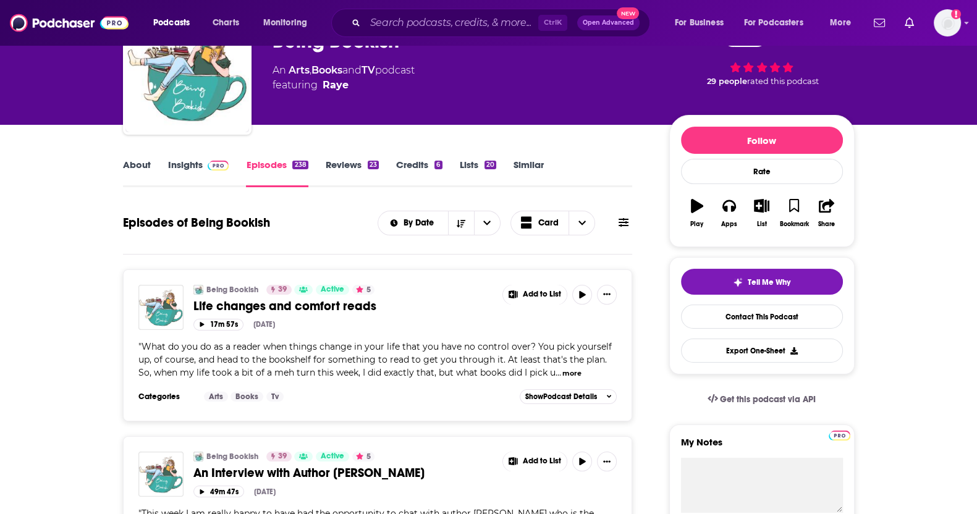
click at [536, 165] on link "Similar" at bounding box center [529, 173] width 30 height 28
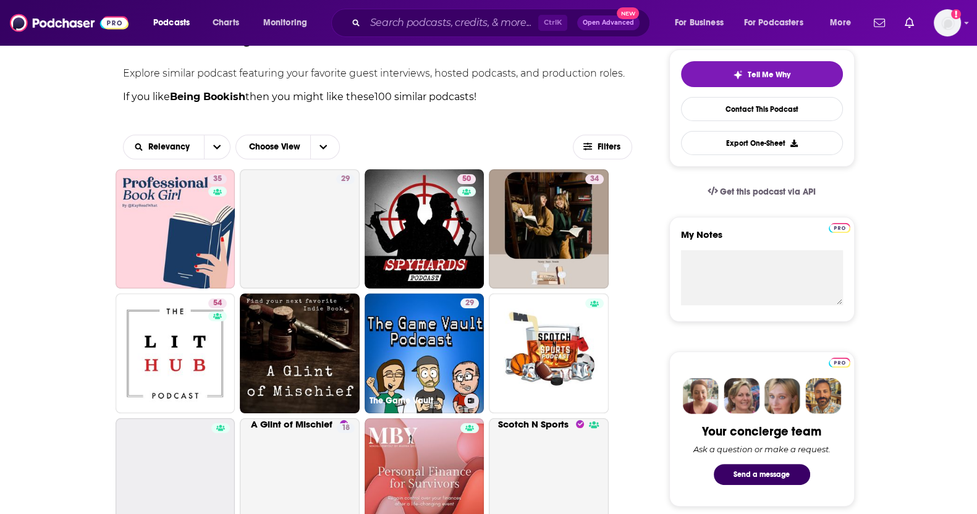
scroll to position [308, 0]
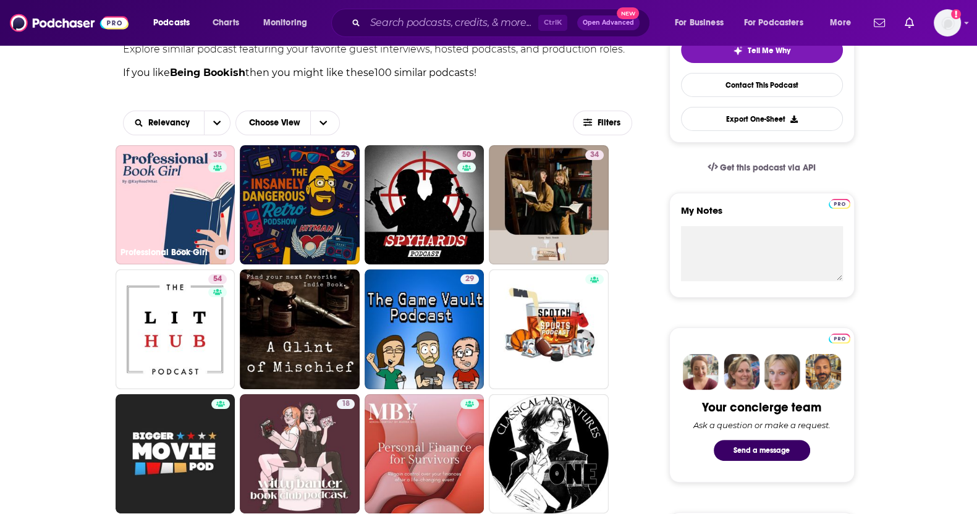
click at [188, 213] on link "35 Professional Book Girl" at bounding box center [176, 205] width 120 height 120
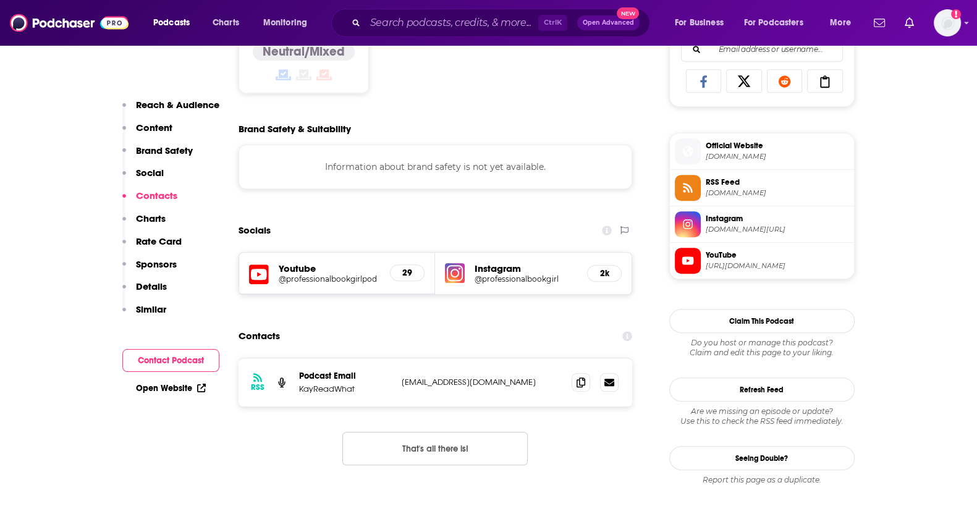
scroll to position [927, 0]
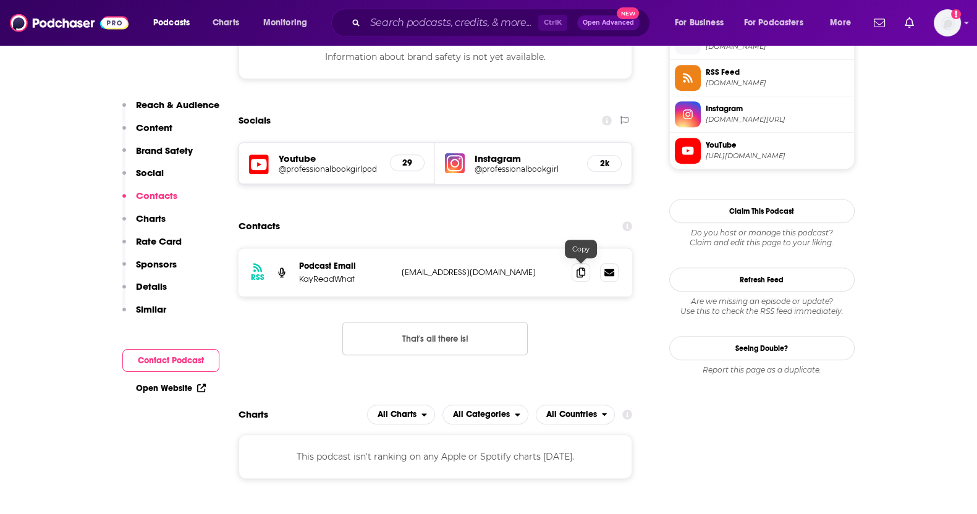
click at [582, 270] on icon at bounding box center [581, 273] width 9 height 10
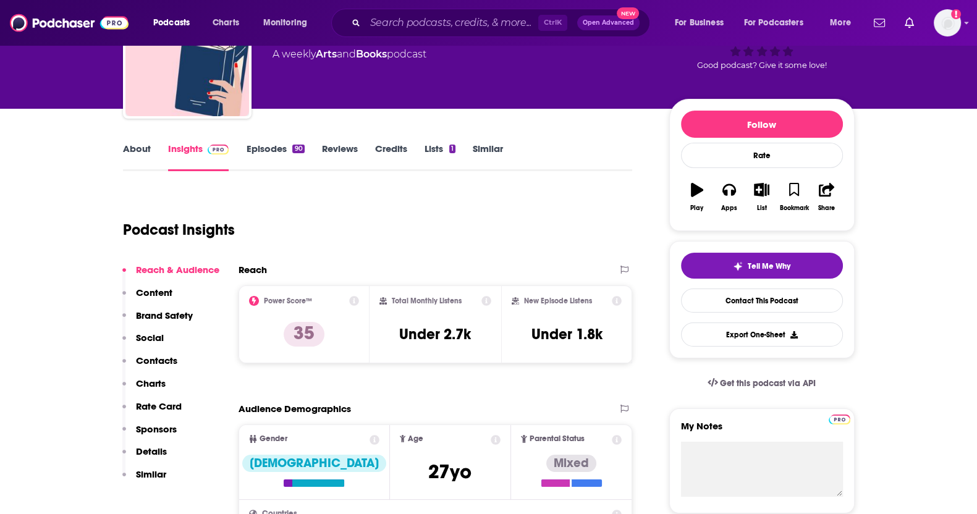
scroll to position [0, 0]
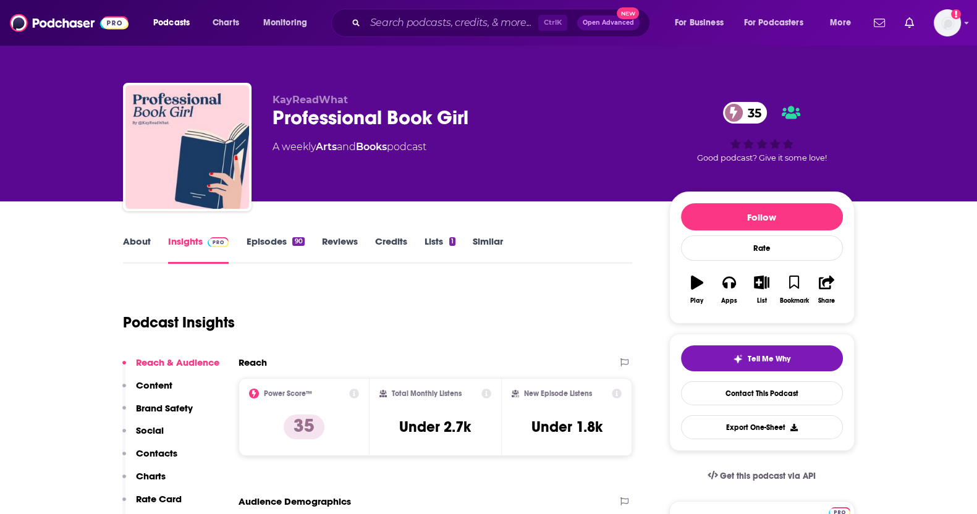
click at [264, 234] on div "About Insights Episodes 90 Reviews Credits Lists 1 Similar" at bounding box center [378, 249] width 510 height 30
click at [255, 238] on link "Episodes 90" at bounding box center [275, 250] width 58 height 28
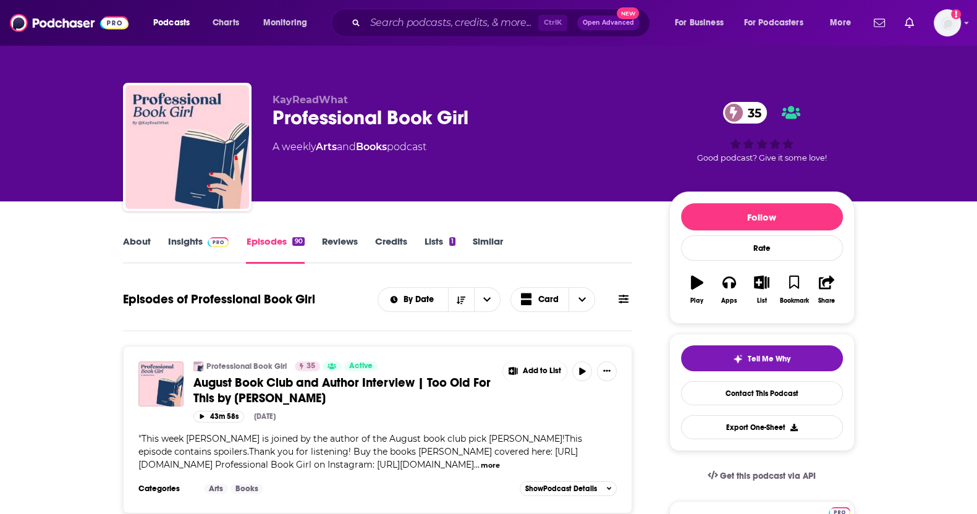
click at [133, 236] on link "About" at bounding box center [137, 250] width 28 height 28
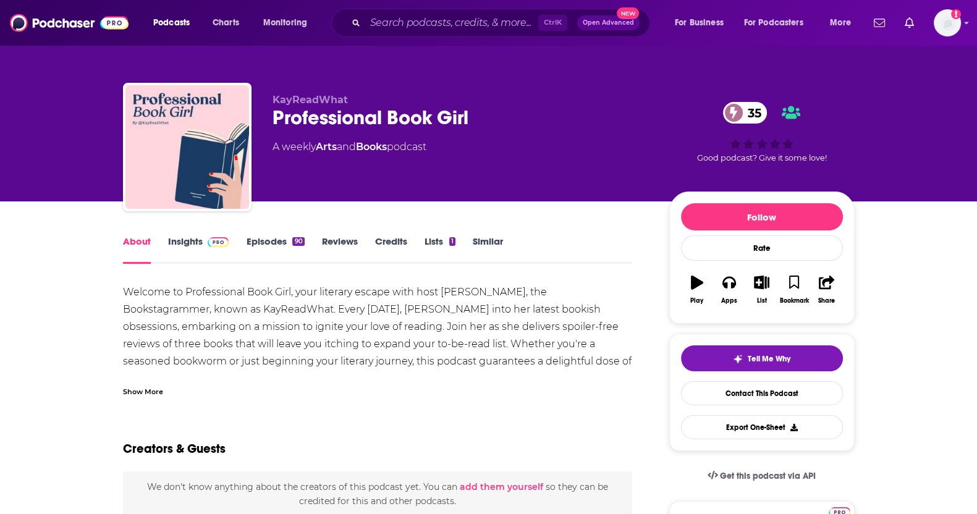
drag, startPoint x: 474, startPoint y: 245, endPoint x: 462, endPoint y: 233, distance: 17.1
click at [474, 245] on link "Similar" at bounding box center [488, 250] width 30 height 28
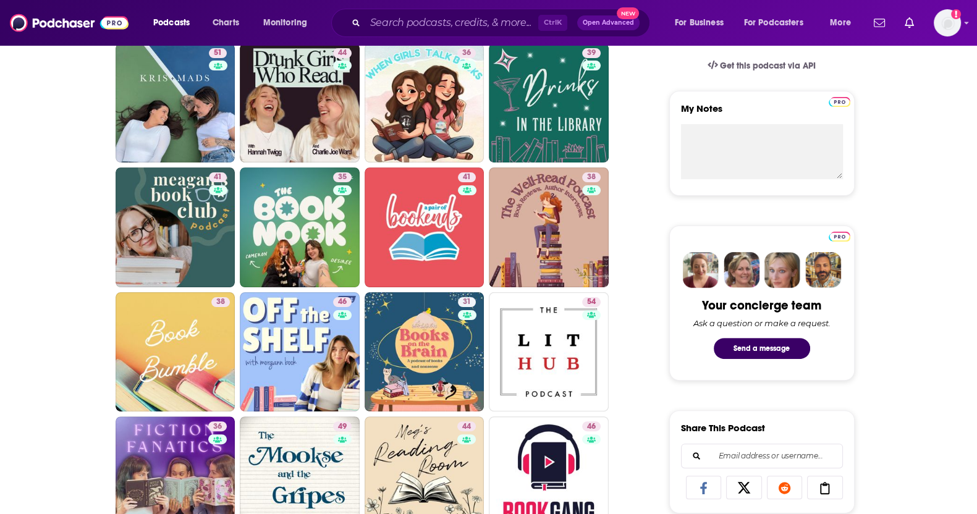
scroll to position [386, 0]
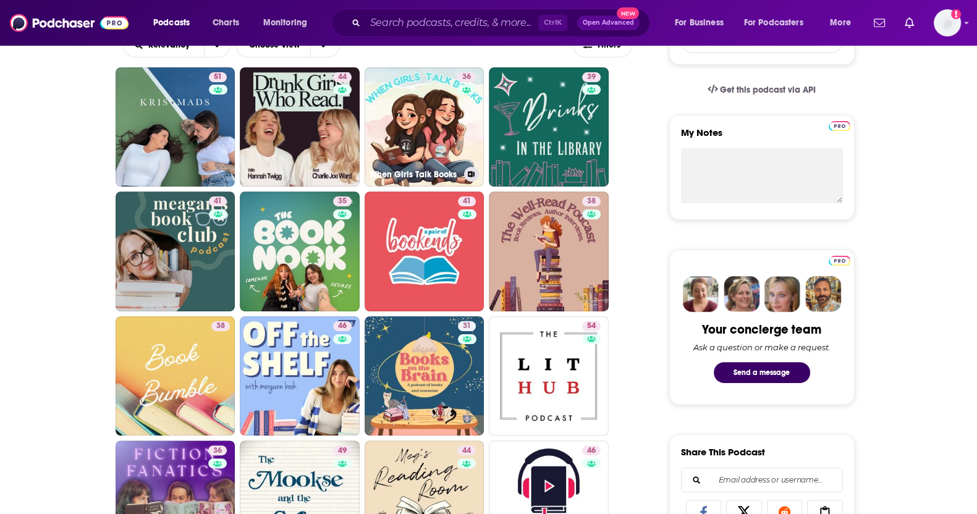
click at [451, 135] on link "36 When Girls Talk Books" at bounding box center [425, 127] width 120 height 120
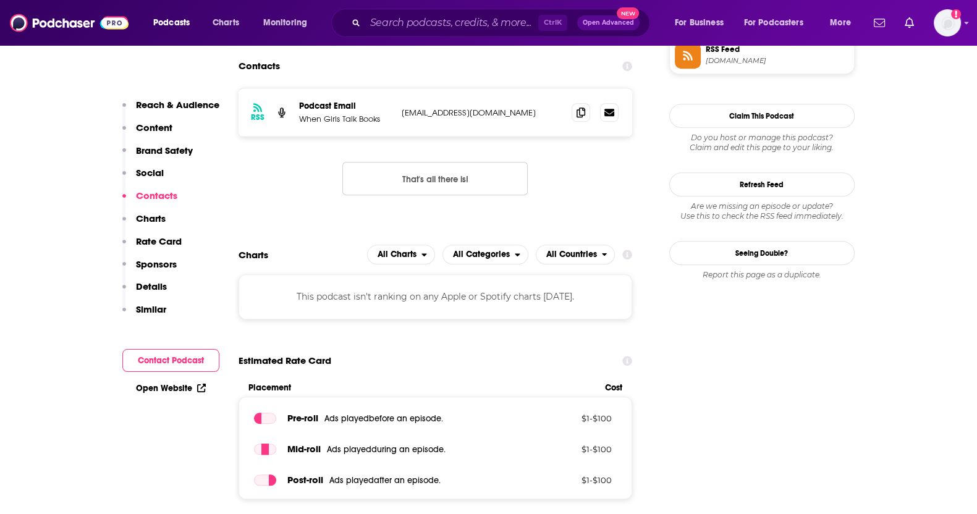
scroll to position [927, 0]
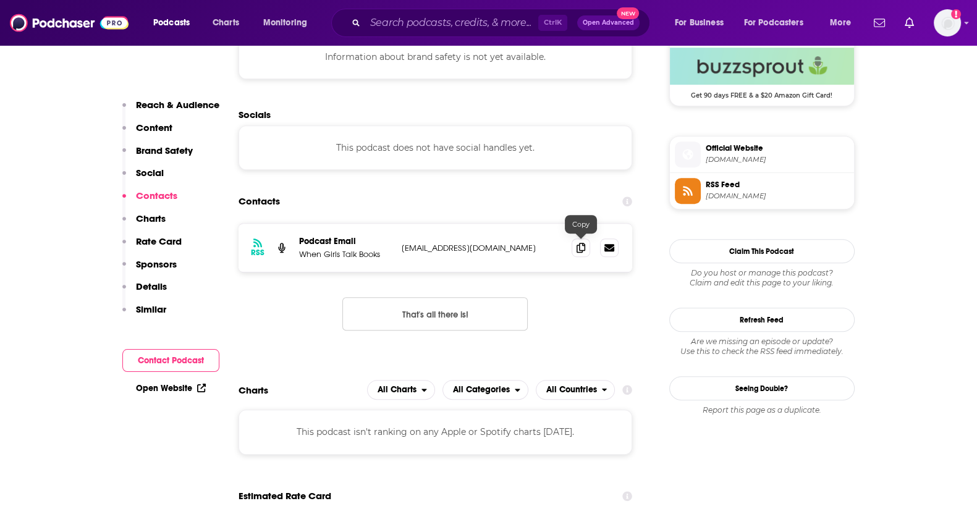
click at [578, 243] on icon at bounding box center [581, 248] width 9 height 10
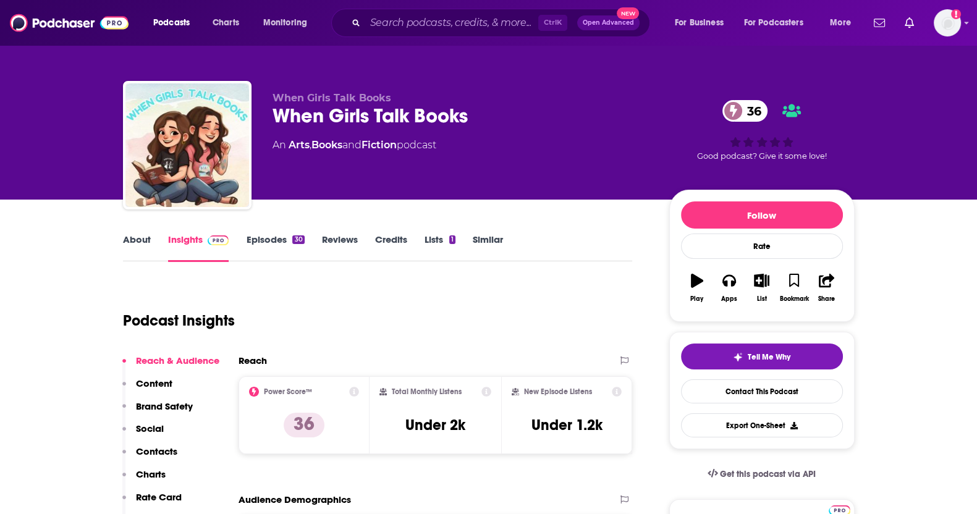
scroll to position [0, 0]
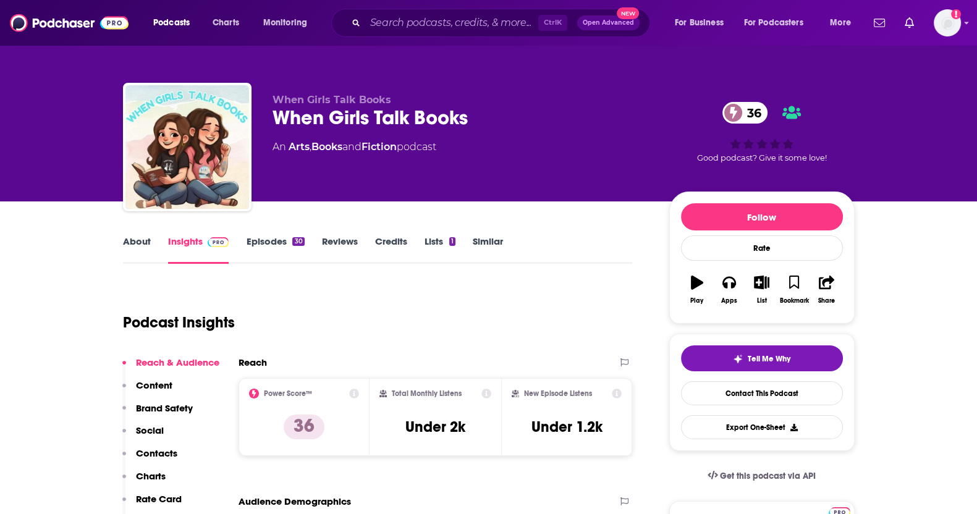
click at [141, 236] on link "About" at bounding box center [137, 250] width 28 height 28
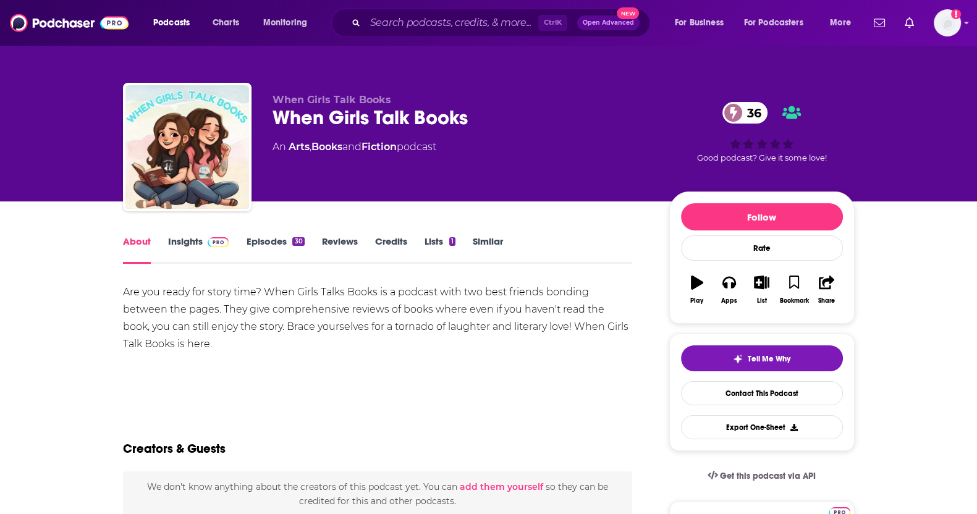
click at [297, 253] on link "Episodes 30" at bounding box center [275, 250] width 58 height 28
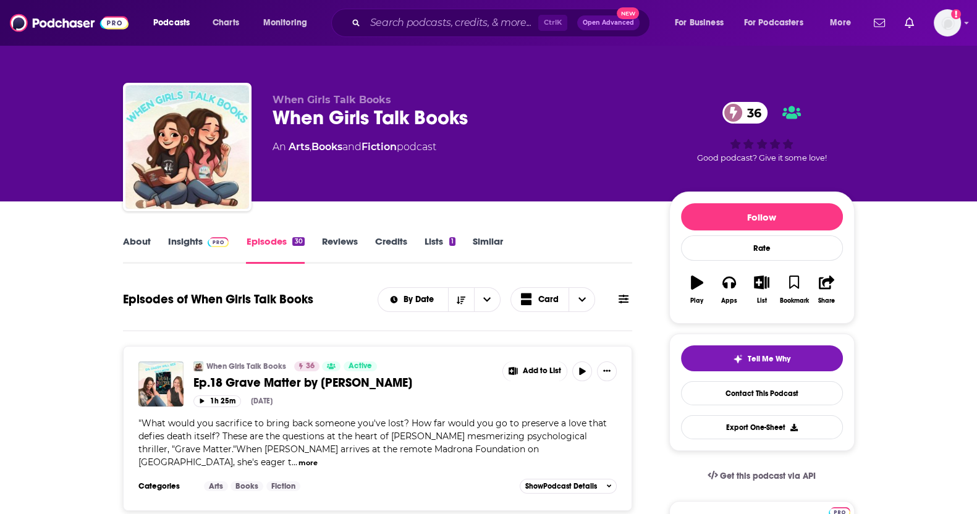
click at [142, 244] on link "About" at bounding box center [137, 250] width 28 height 28
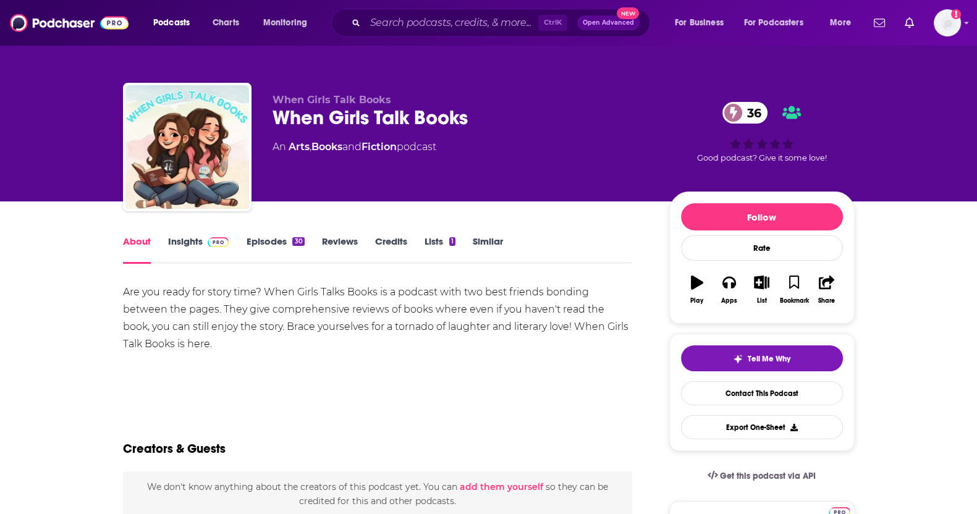
click at [266, 243] on link "Episodes 30" at bounding box center [275, 250] width 58 height 28
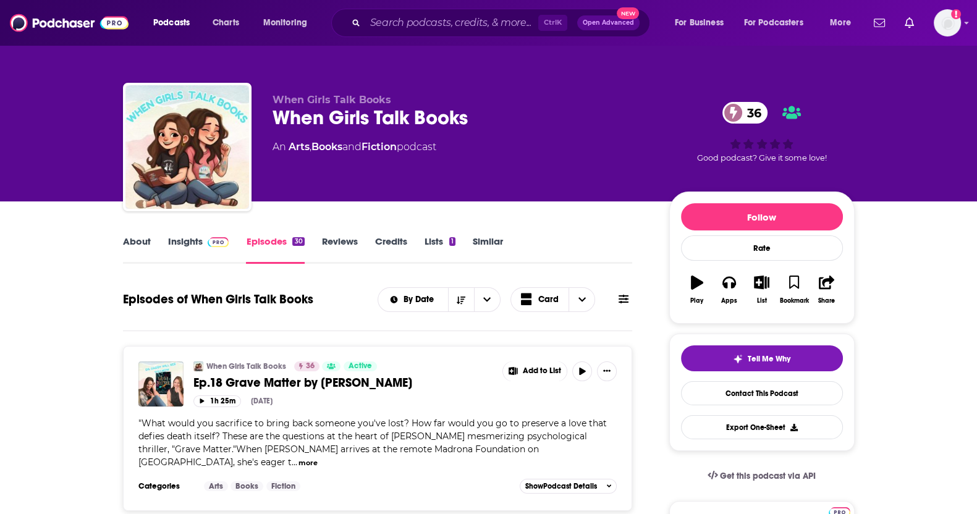
click at [498, 240] on link "Similar" at bounding box center [488, 250] width 30 height 28
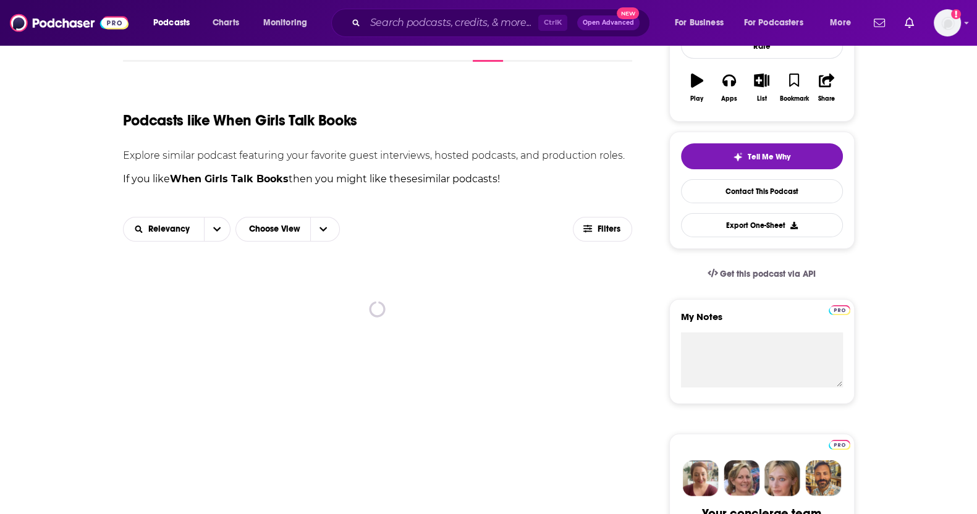
scroll to position [308, 0]
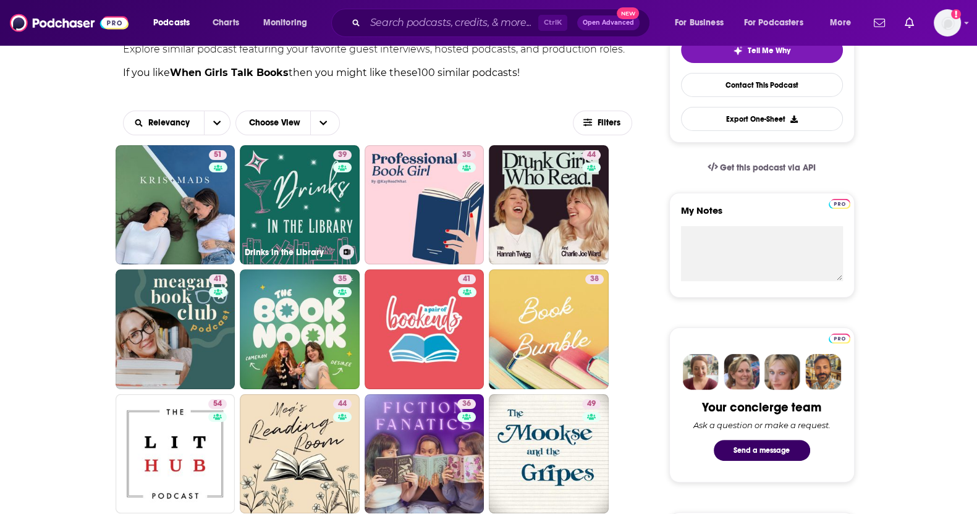
click at [295, 219] on link "39 Drinks in the Library" at bounding box center [300, 205] width 120 height 120
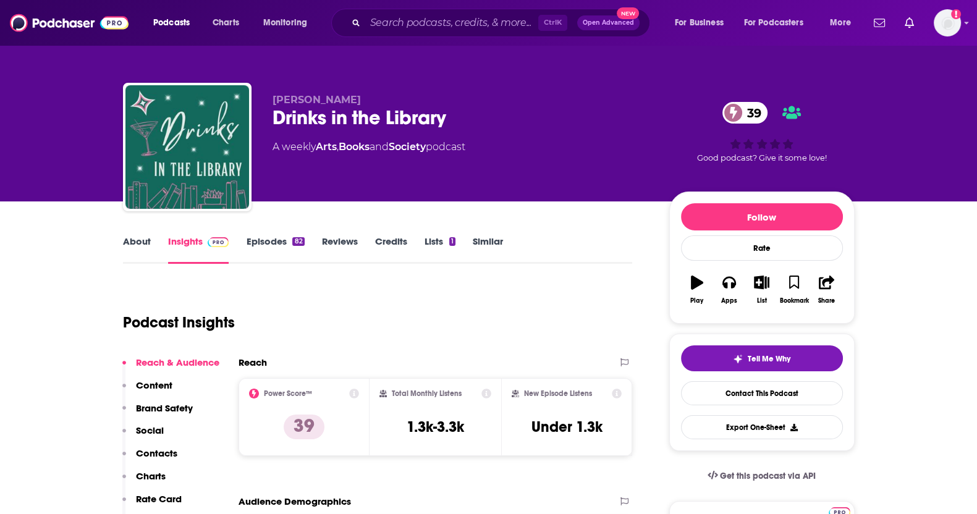
click at [498, 241] on link "Similar" at bounding box center [488, 250] width 30 height 28
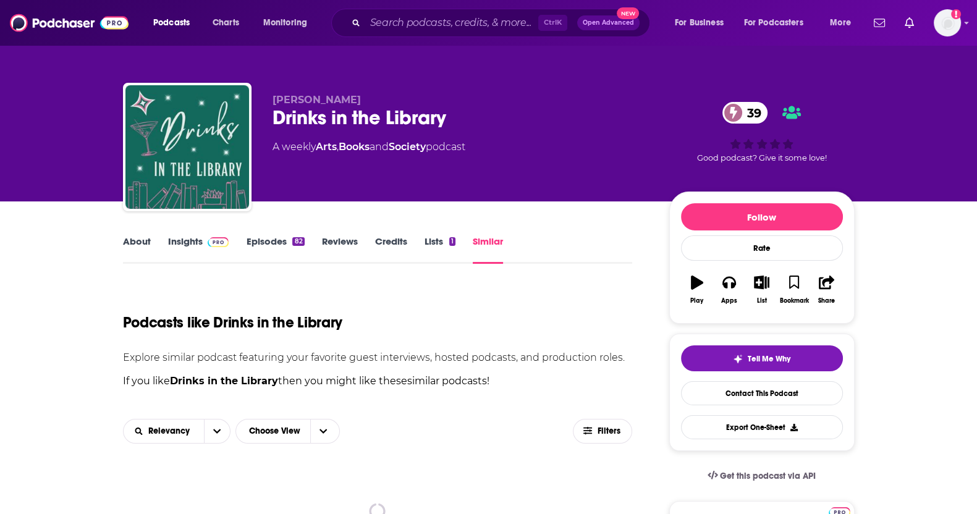
click at [223, 244] on img at bounding box center [219, 242] width 22 height 10
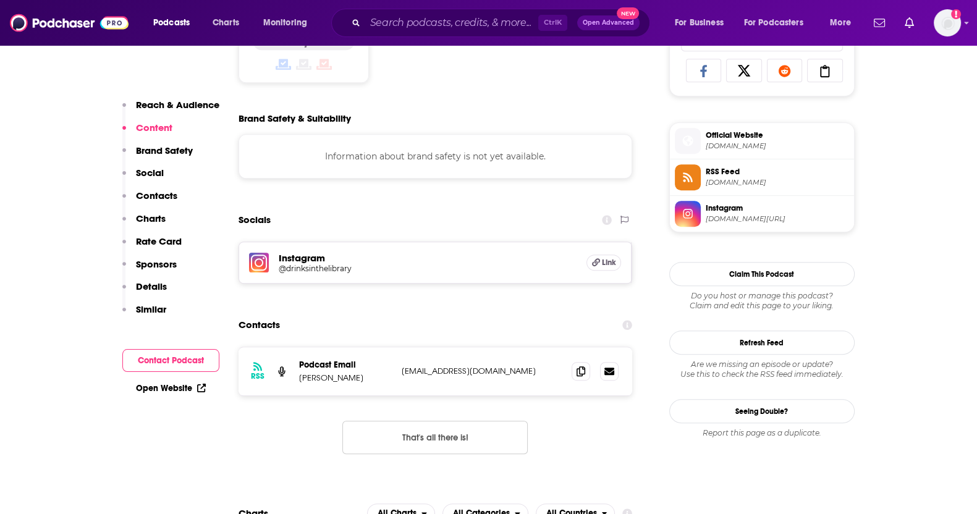
scroll to position [927, 0]
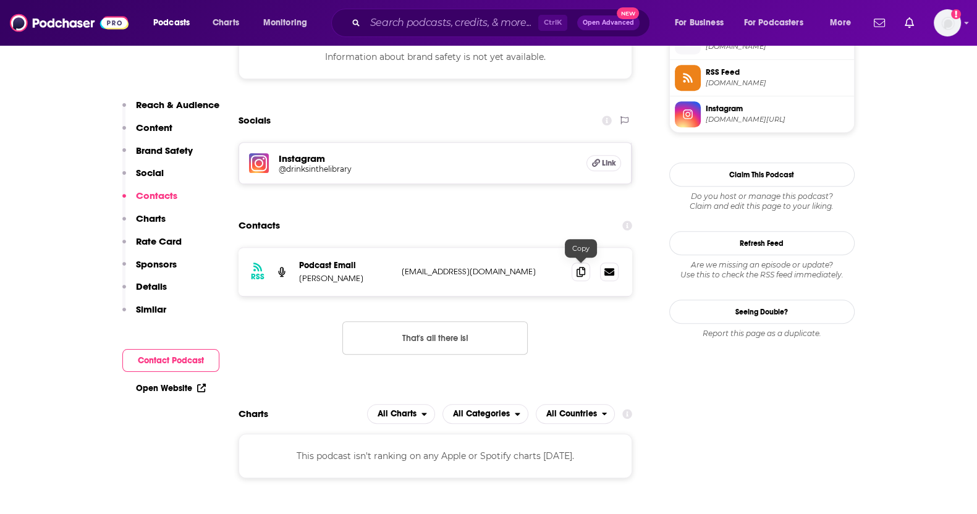
click at [583, 271] on icon at bounding box center [581, 272] width 9 height 10
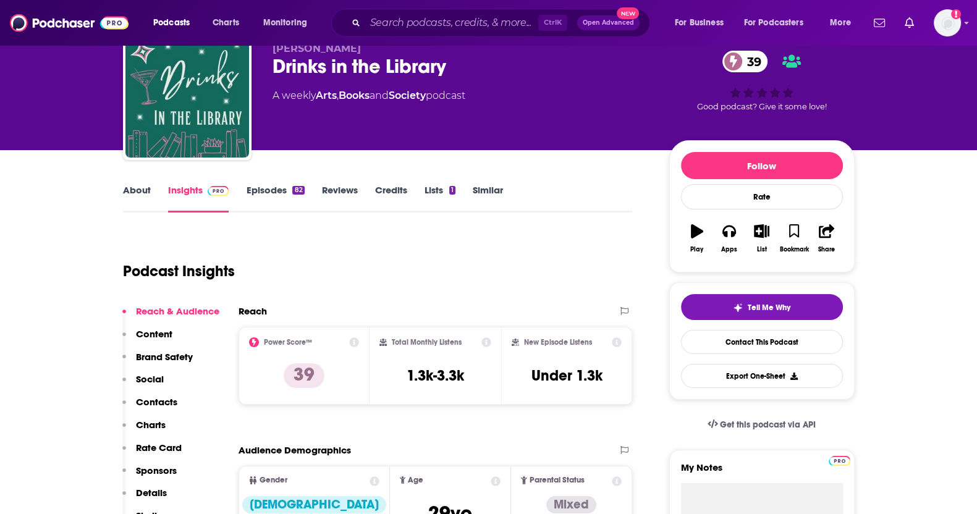
scroll to position [0, 0]
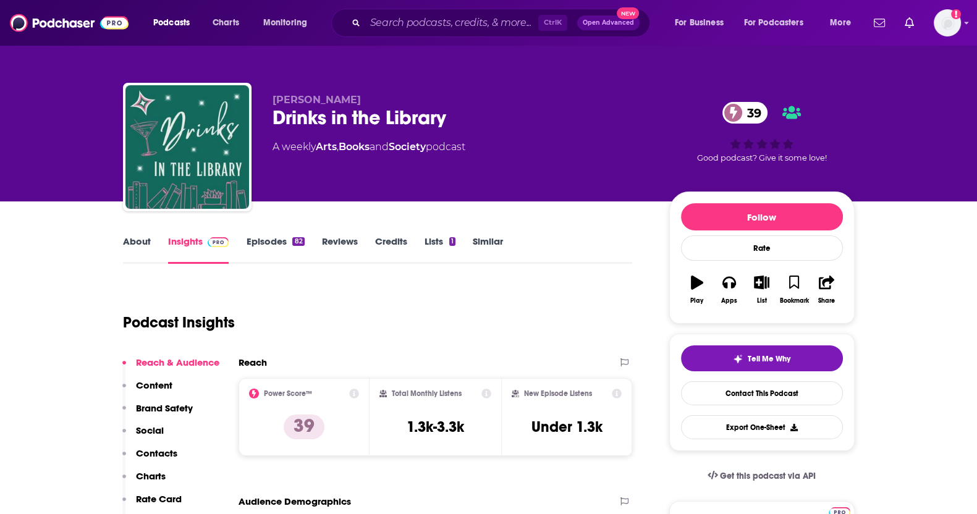
click at [263, 240] on link "Episodes 82" at bounding box center [275, 250] width 58 height 28
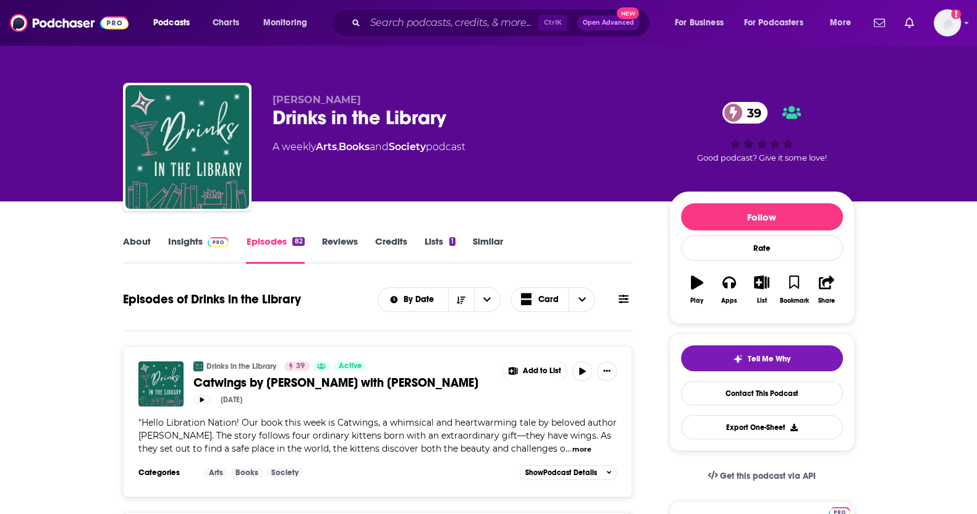
click at [148, 249] on link "About" at bounding box center [137, 250] width 28 height 28
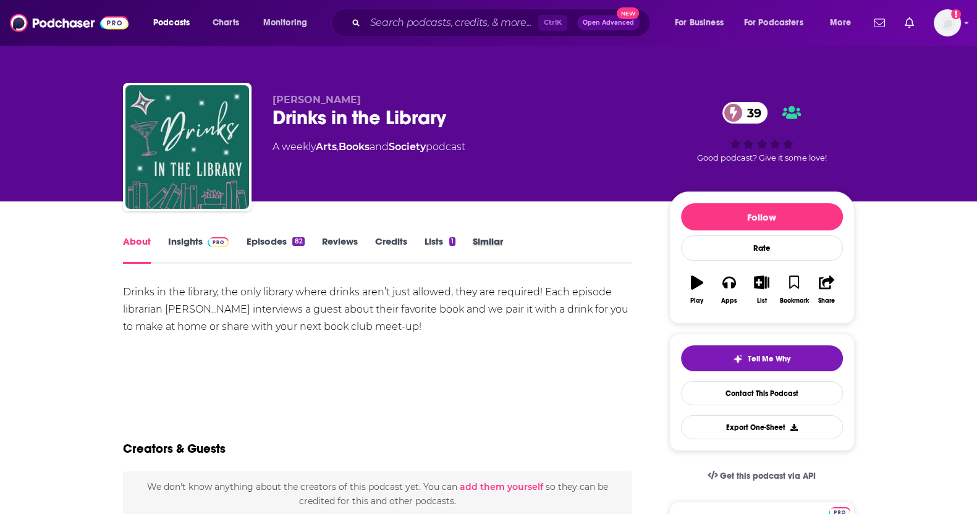
click at [504, 240] on div "Similar" at bounding box center [497, 250] width 48 height 28
click at [488, 238] on link "Similar" at bounding box center [488, 250] width 30 height 28
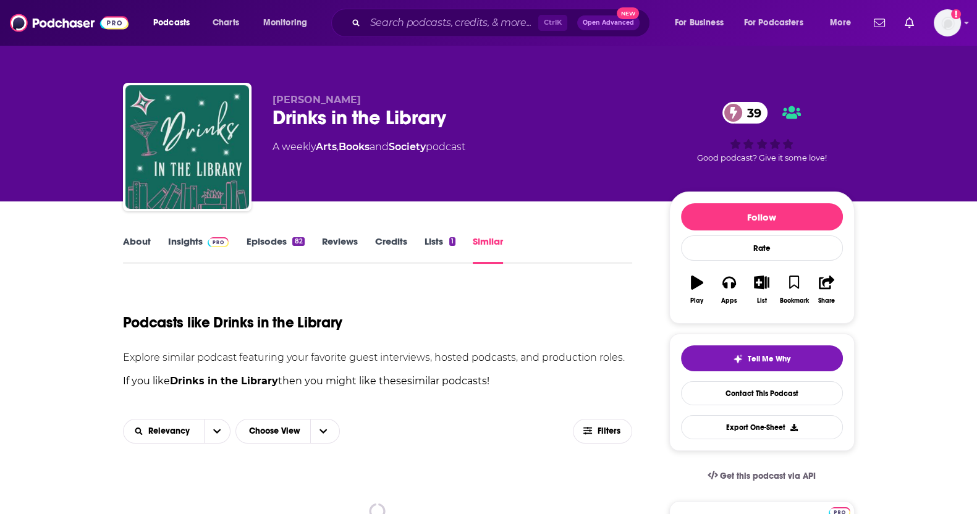
scroll to position [386, 0]
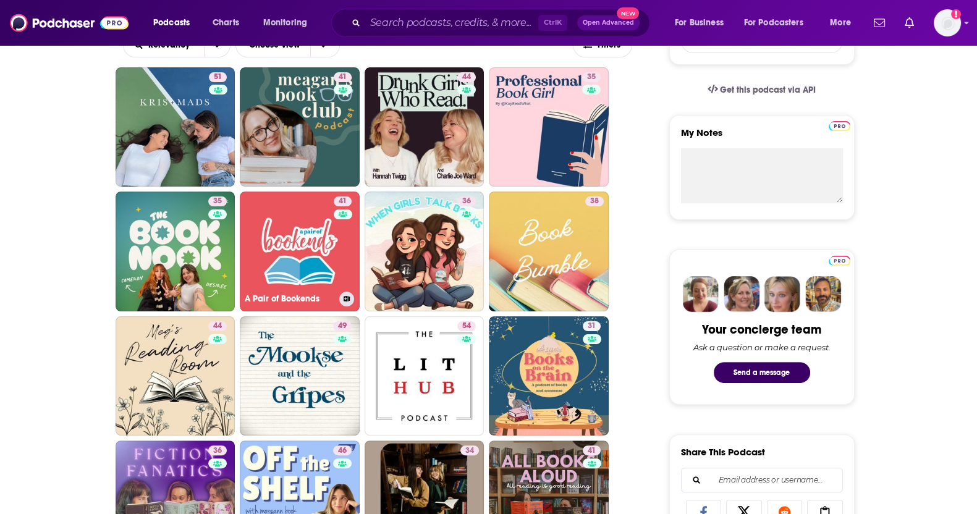
click at [293, 260] on link "41 A Pair of Bookends" at bounding box center [300, 252] width 120 height 120
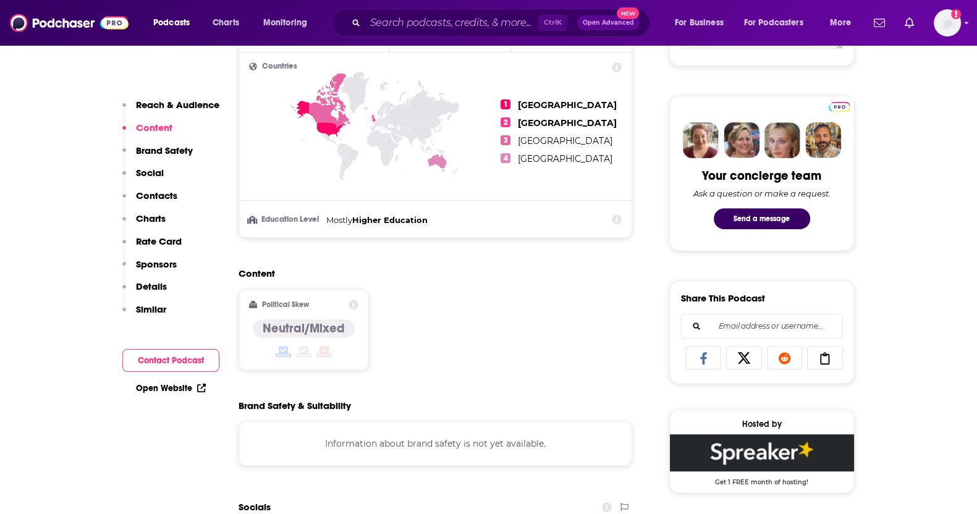
scroll to position [1159, 0]
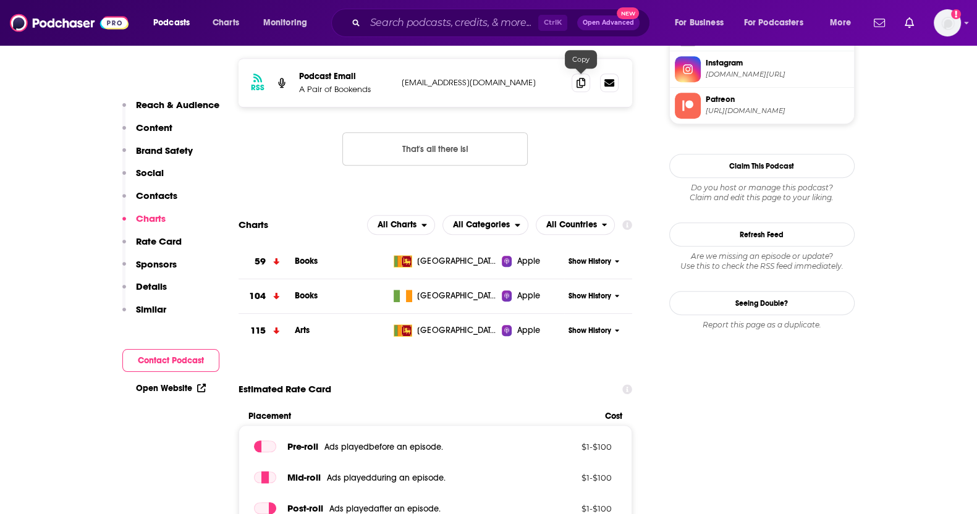
click at [576, 88] on span at bounding box center [581, 83] width 19 height 19
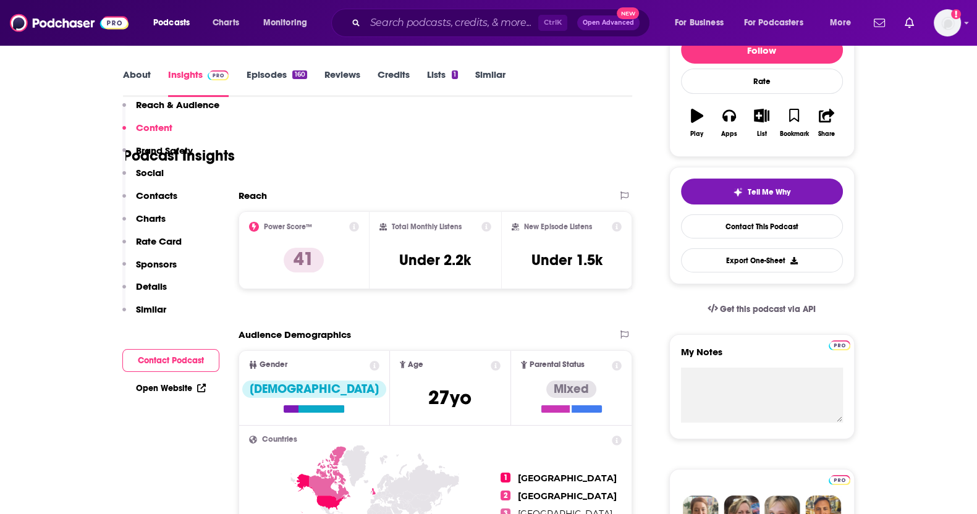
scroll to position [0, 0]
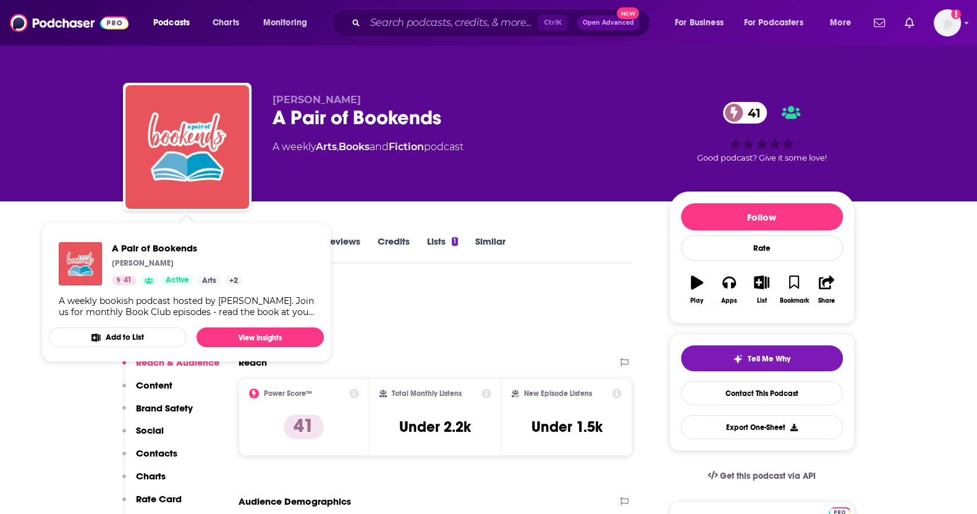
click at [75, 216] on span "A Pair of Bookends Hannah MacDonald 41 Active Arts + 2 A weekly bookish podcast…" at bounding box center [186, 292] width 290 height 155
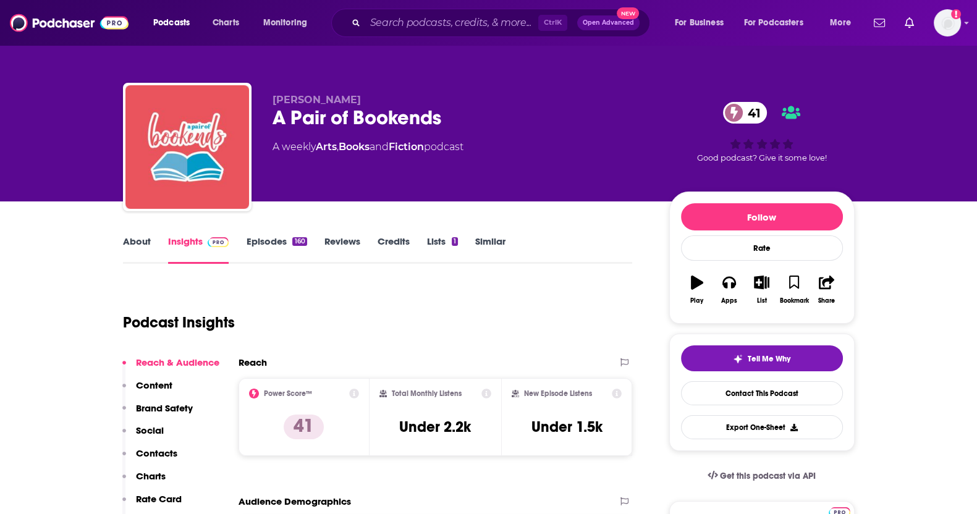
click at [145, 244] on link "About" at bounding box center [137, 250] width 28 height 28
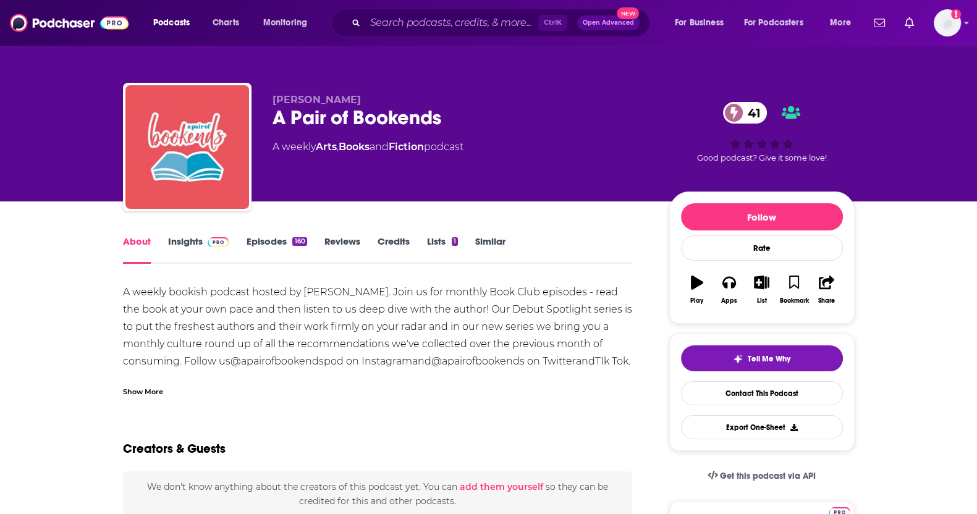
click at [495, 239] on link "Similar" at bounding box center [490, 250] width 30 height 28
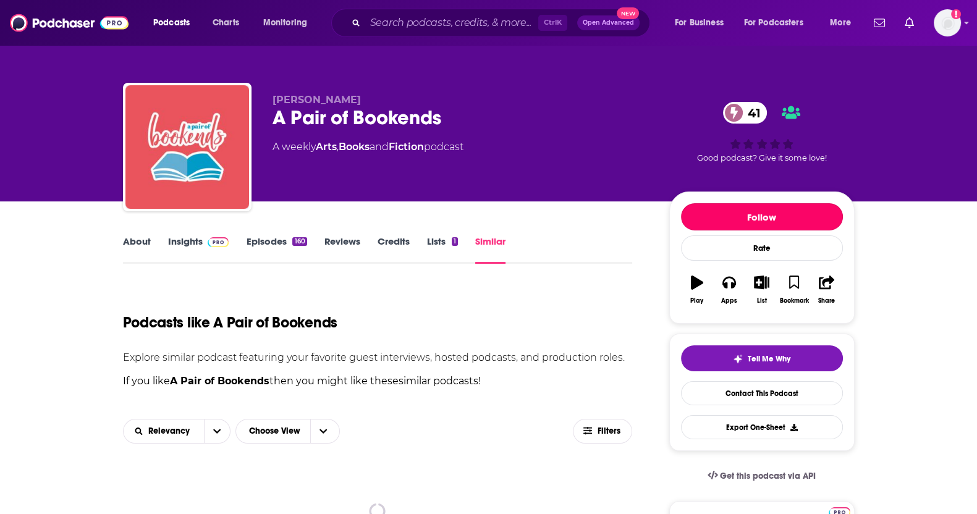
click at [742, 206] on button "Follow" at bounding box center [762, 216] width 162 height 27
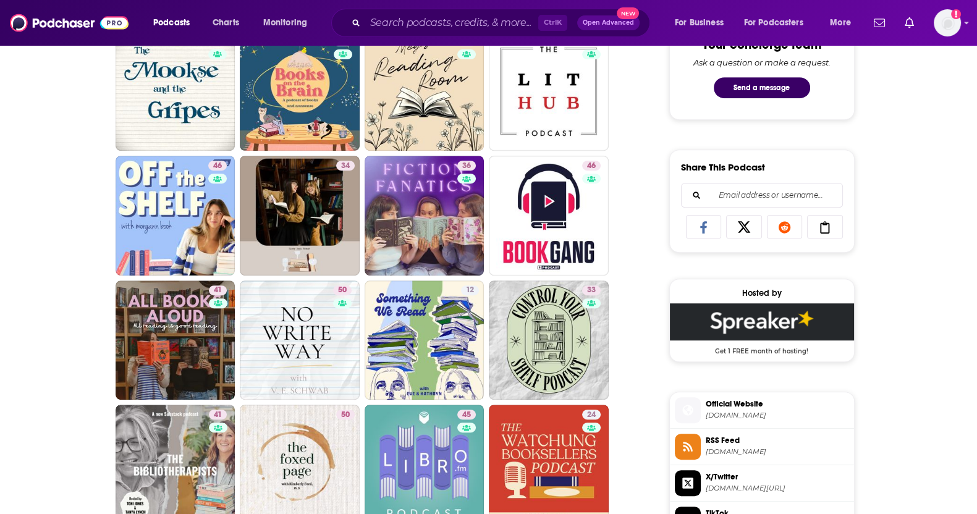
scroll to position [773, 0]
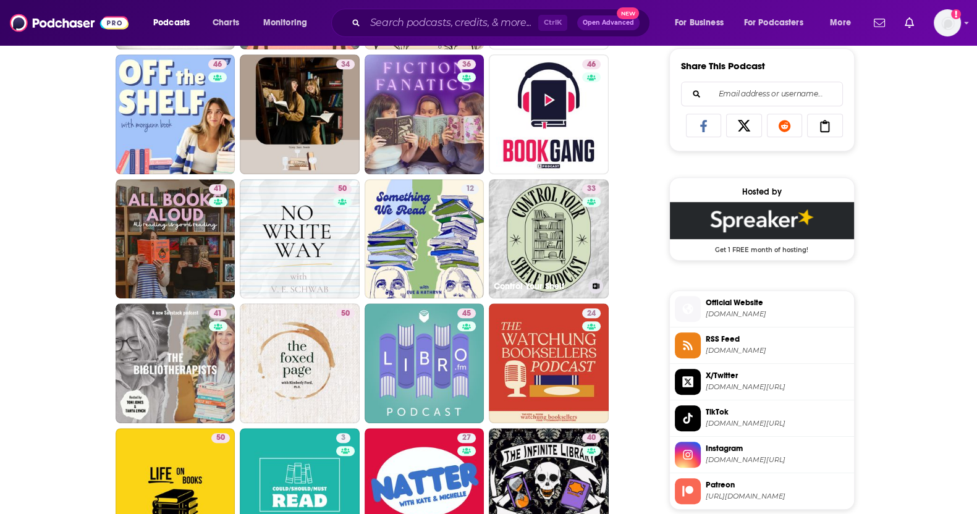
click at [522, 215] on link "33 Control Your Shelf" at bounding box center [549, 239] width 120 height 120
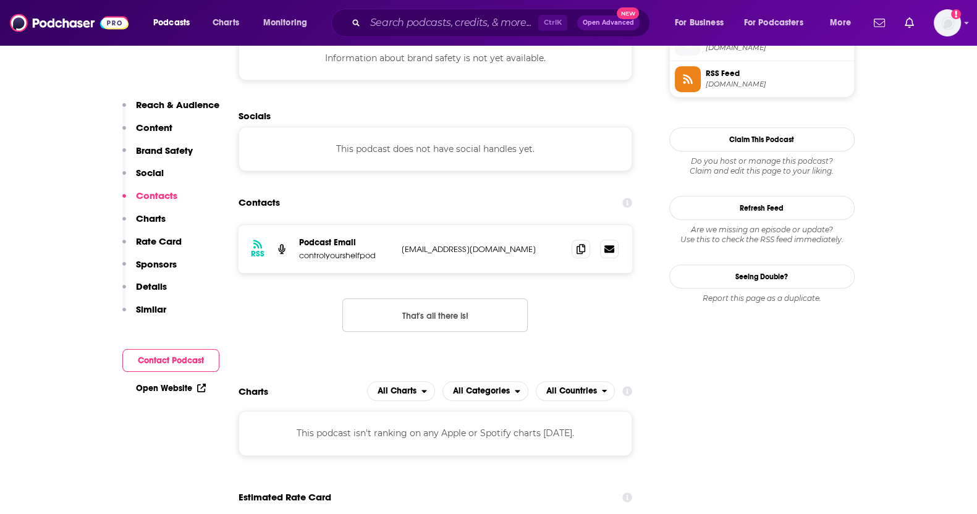
scroll to position [1004, 0]
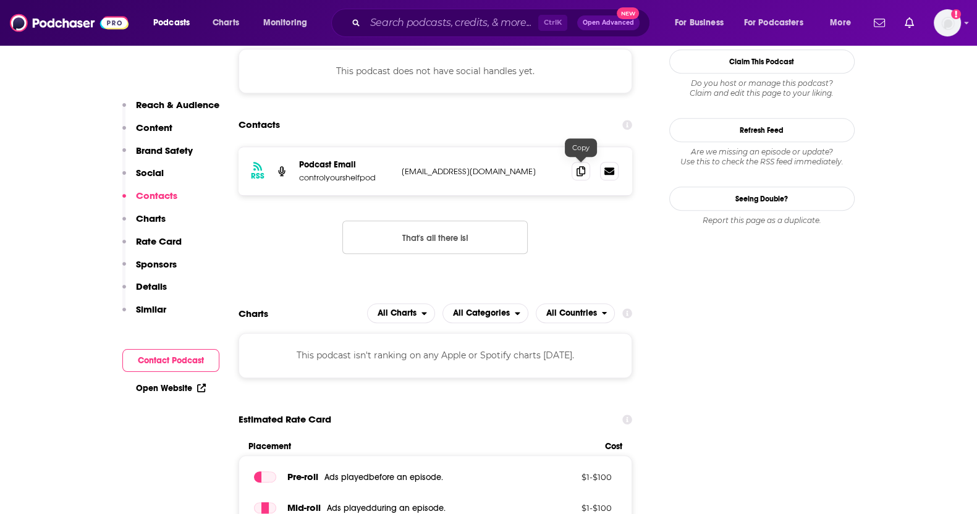
click at [578, 174] on span at bounding box center [581, 171] width 19 height 19
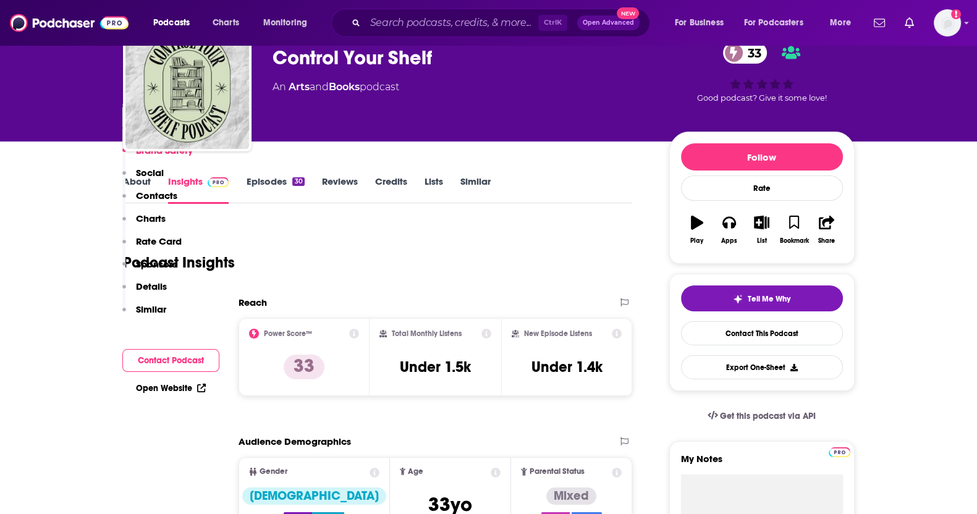
scroll to position [0, 0]
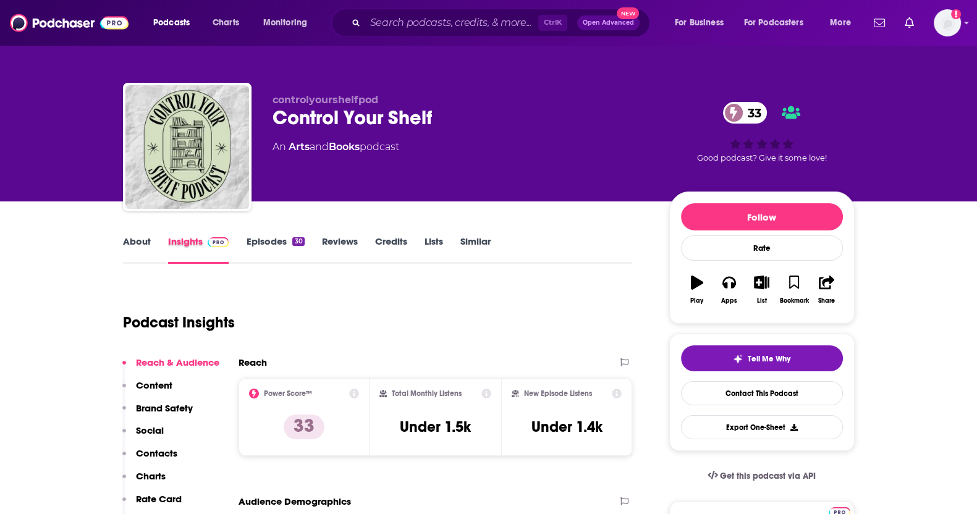
click at [236, 246] on div "Insights" at bounding box center [207, 250] width 79 height 28
click at [252, 242] on link "Episodes 30" at bounding box center [275, 250] width 58 height 28
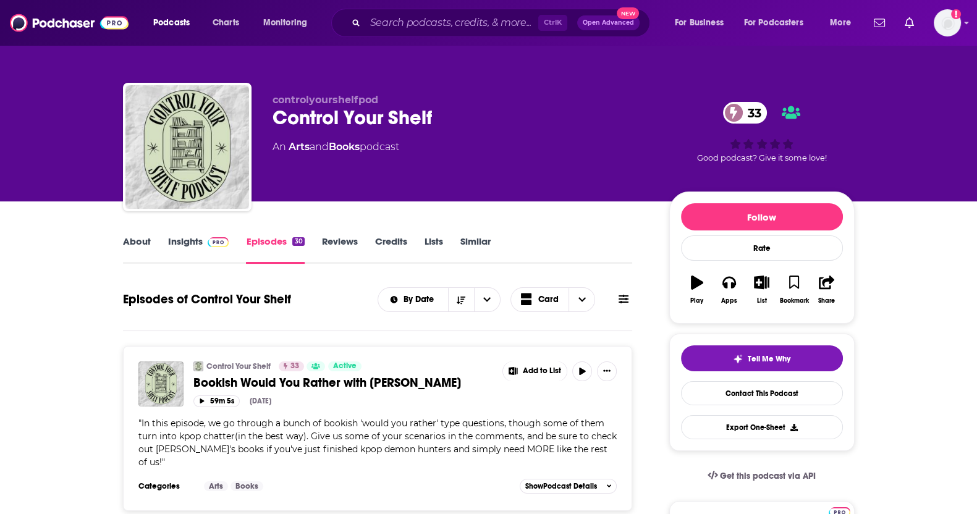
click at [128, 239] on link "About" at bounding box center [137, 250] width 28 height 28
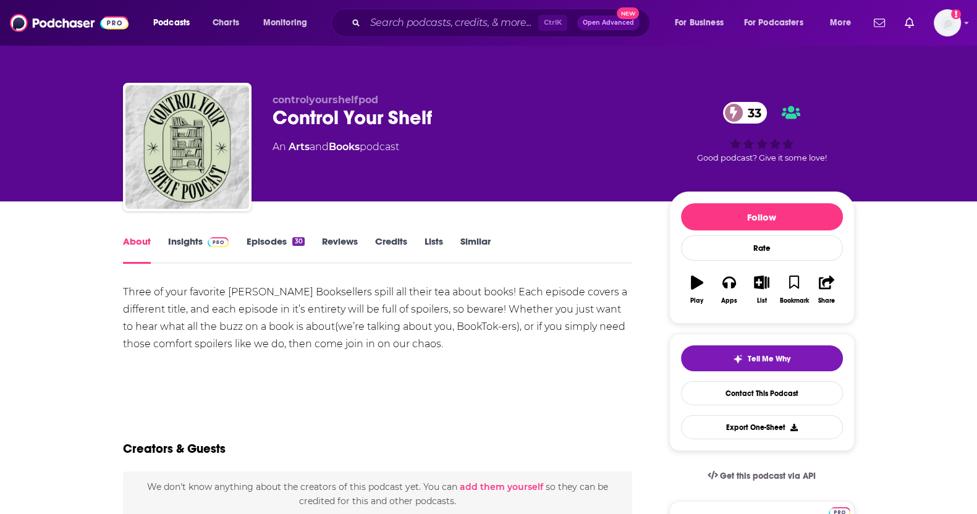
click at [473, 242] on link "Similar" at bounding box center [476, 250] width 30 height 28
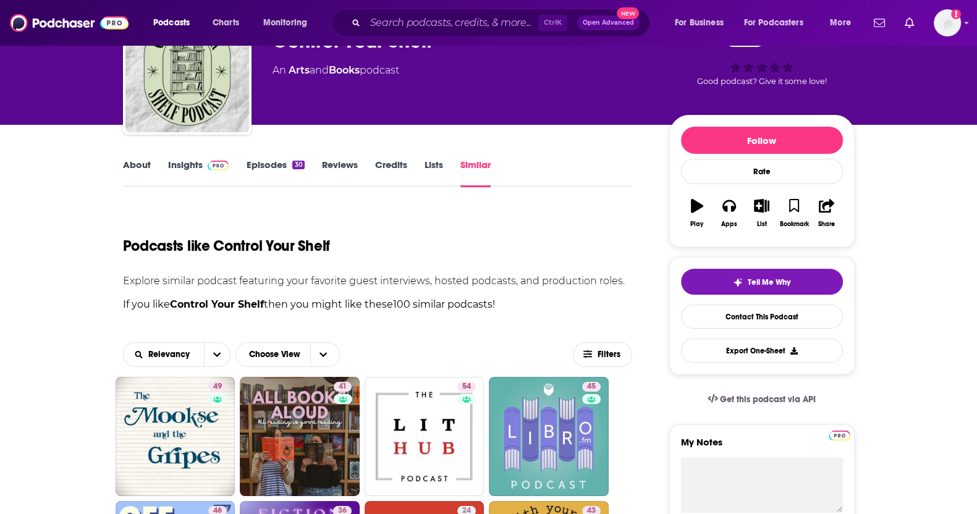
scroll to position [132, 0]
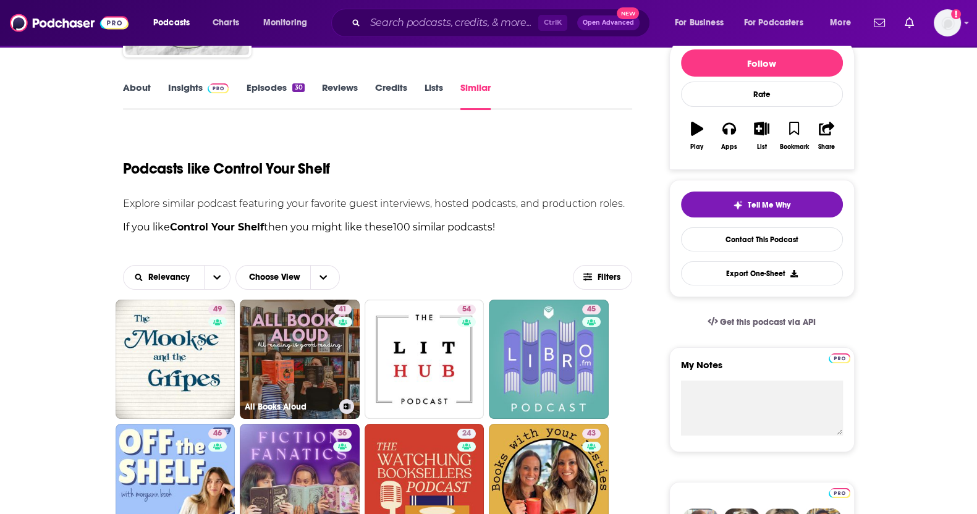
scroll to position [232, 0]
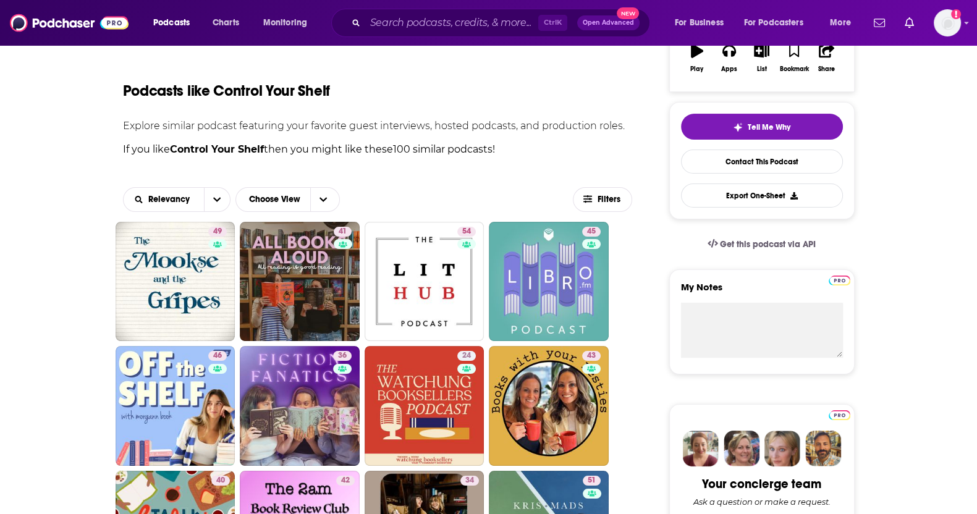
click at [495, 388] on link "43" at bounding box center [549, 406] width 120 height 120
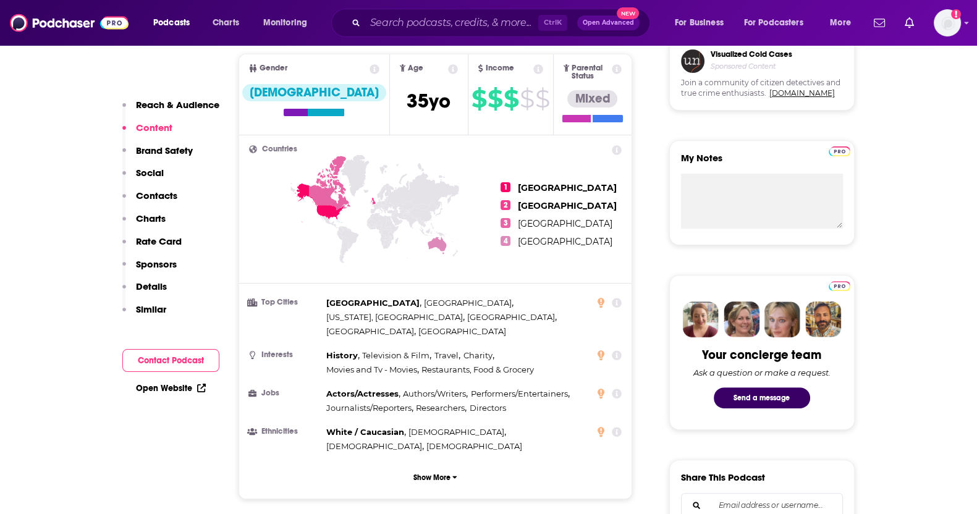
scroll to position [1004, 0]
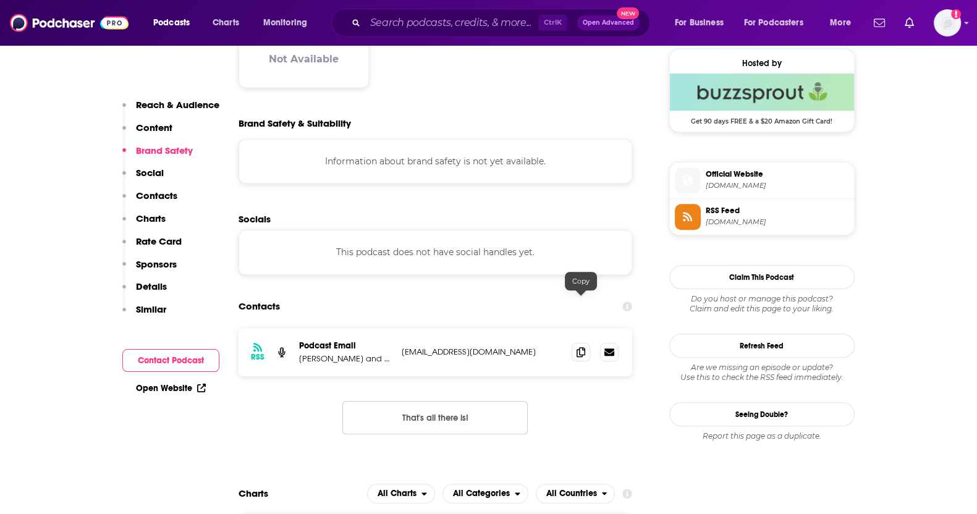
click at [584, 347] on icon at bounding box center [581, 352] width 9 height 10
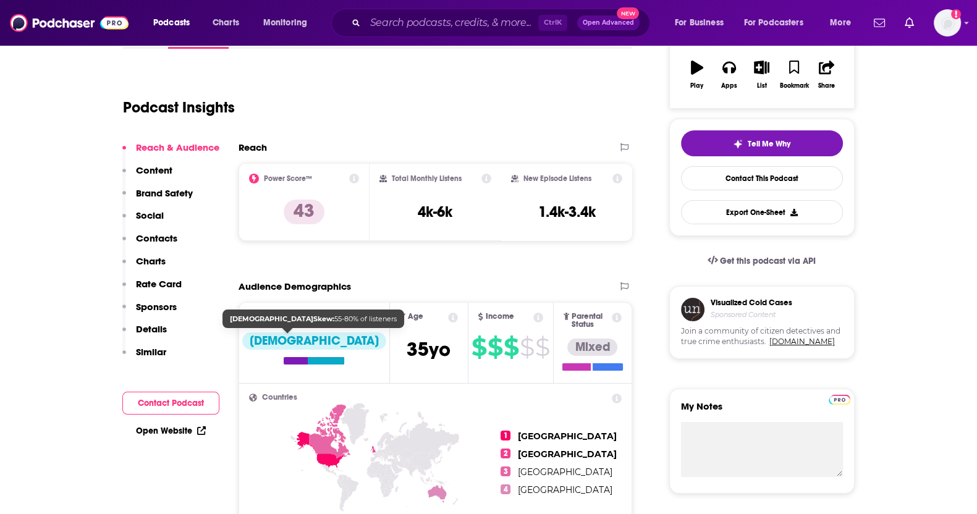
scroll to position [0, 0]
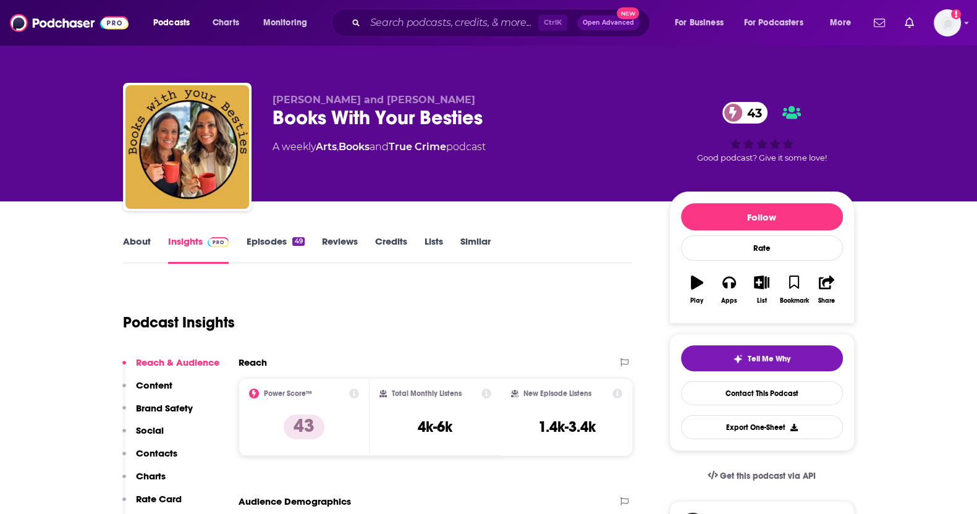
click at [265, 249] on link "Episodes 49" at bounding box center [275, 250] width 58 height 28
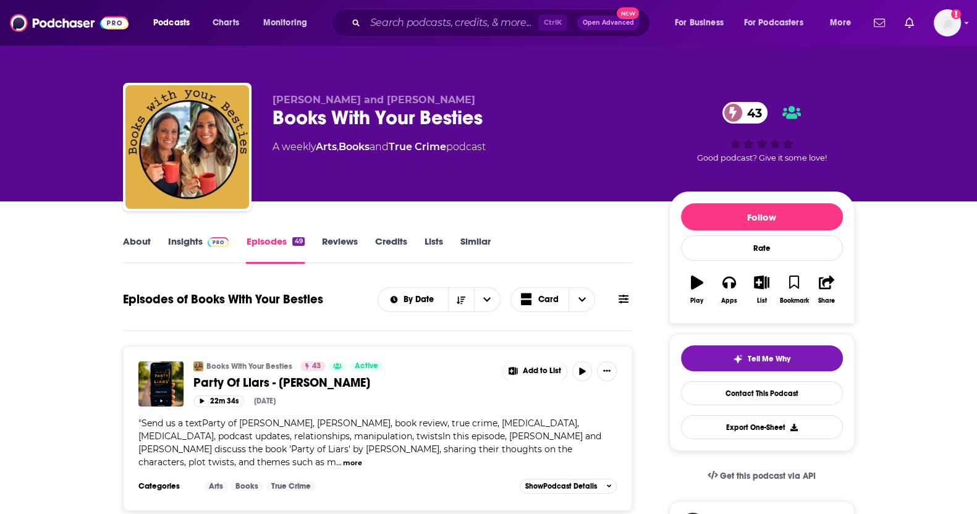
click at [148, 237] on link "About" at bounding box center [137, 250] width 28 height 28
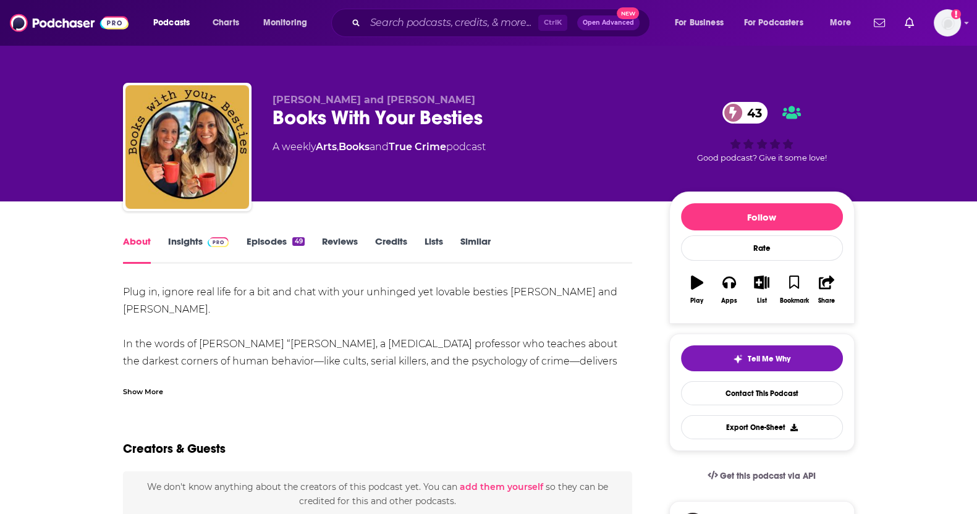
click at [464, 237] on link "Similar" at bounding box center [476, 250] width 30 height 28
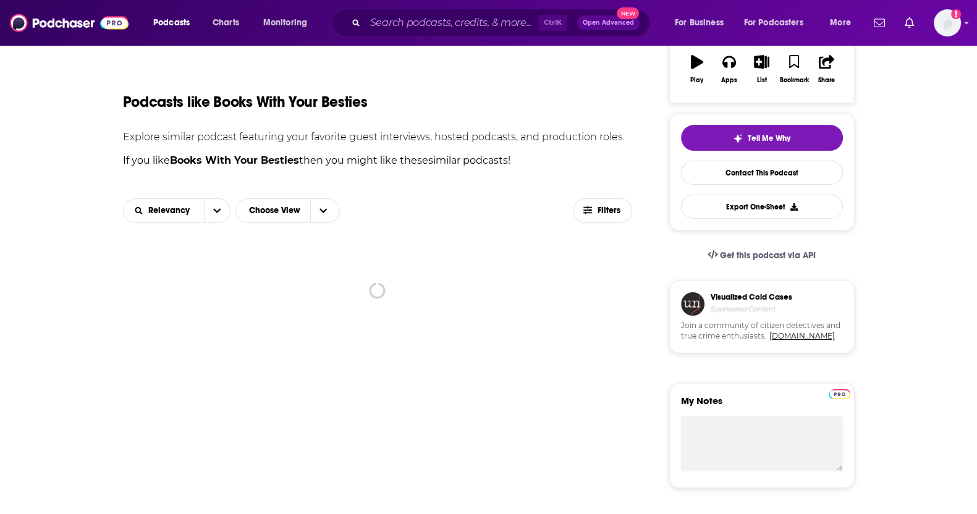
scroll to position [308, 0]
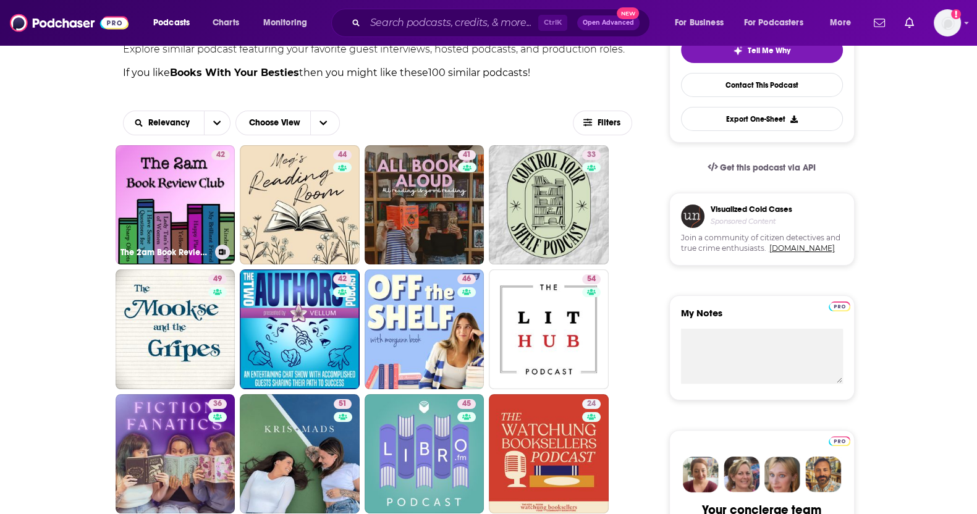
click at [158, 195] on link "42 The 2am Book Review Club" at bounding box center [176, 205] width 120 height 120
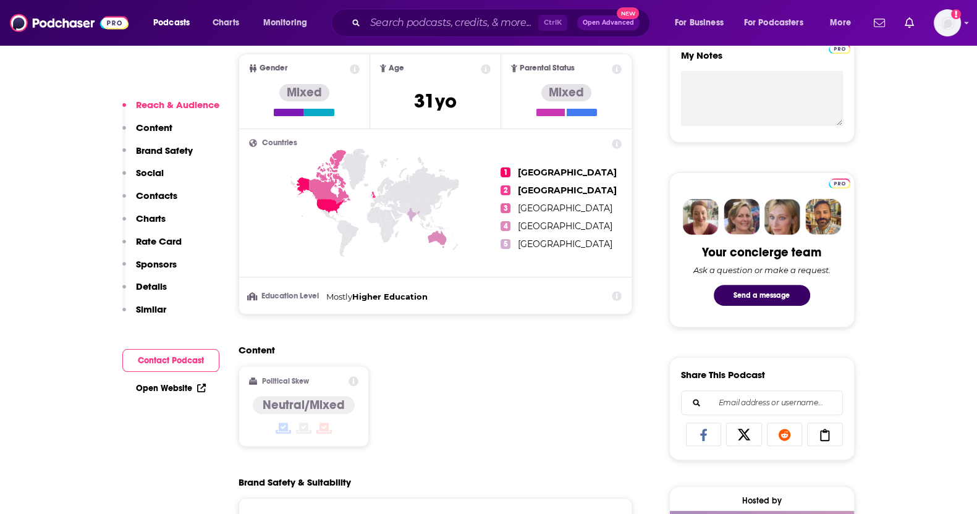
scroll to position [773, 0]
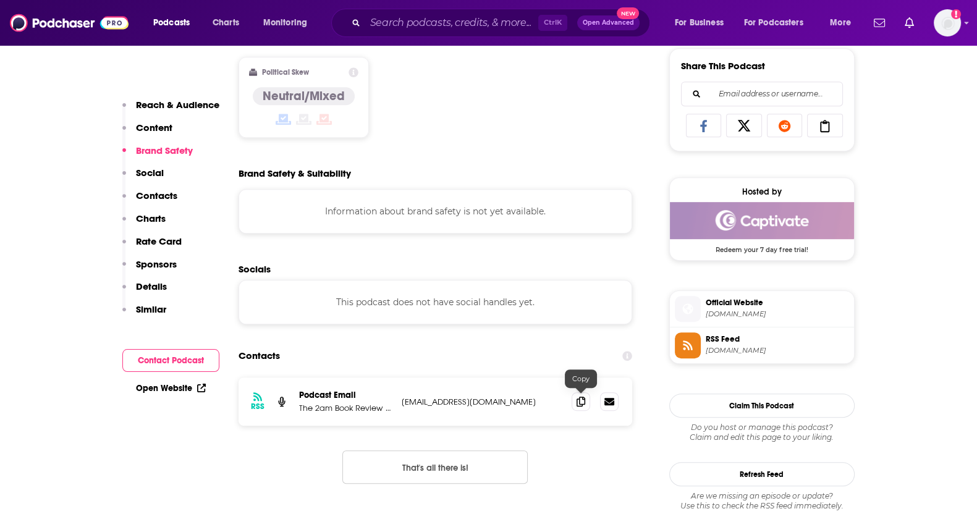
click at [584, 406] on span at bounding box center [581, 402] width 19 height 19
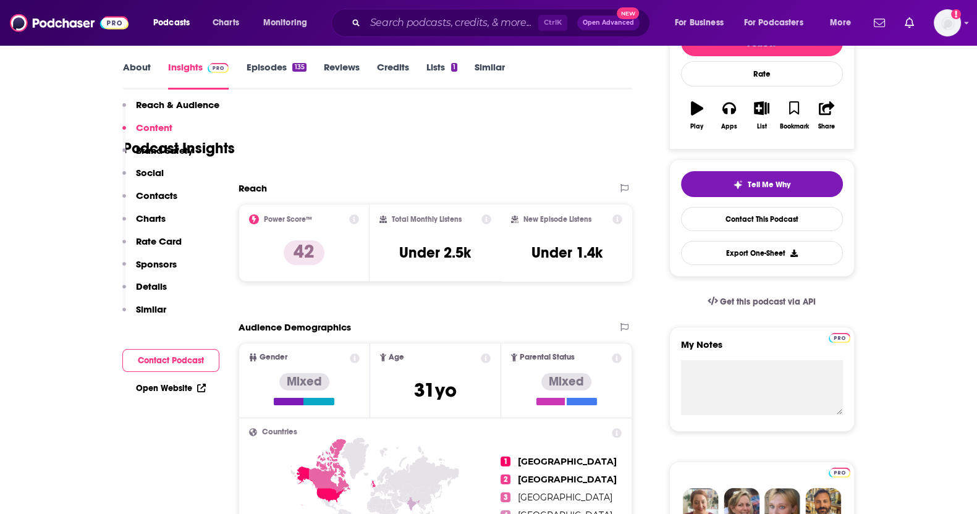
scroll to position [154, 0]
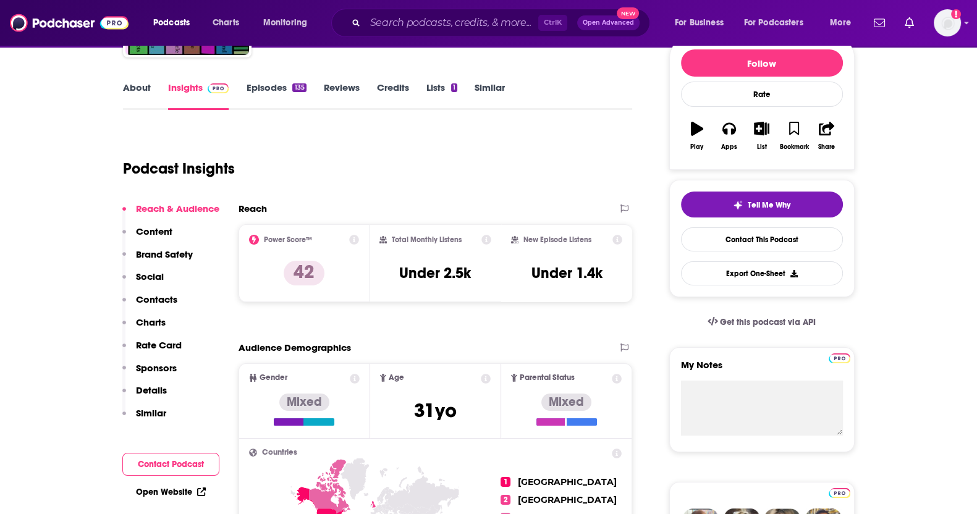
click at [287, 85] on link "Episodes 135" at bounding box center [276, 96] width 60 height 28
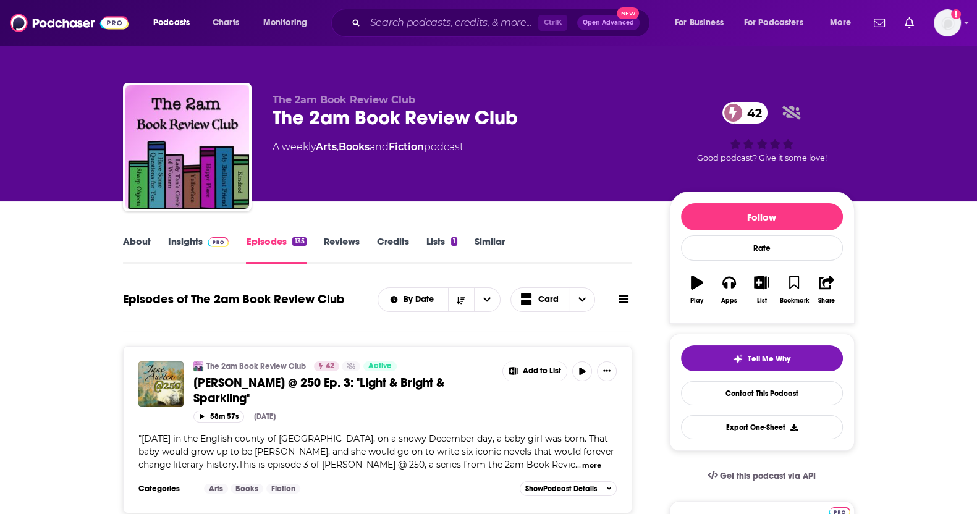
click at [145, 242] on link "About" at bounding box center [137, 250] width 28 height 28
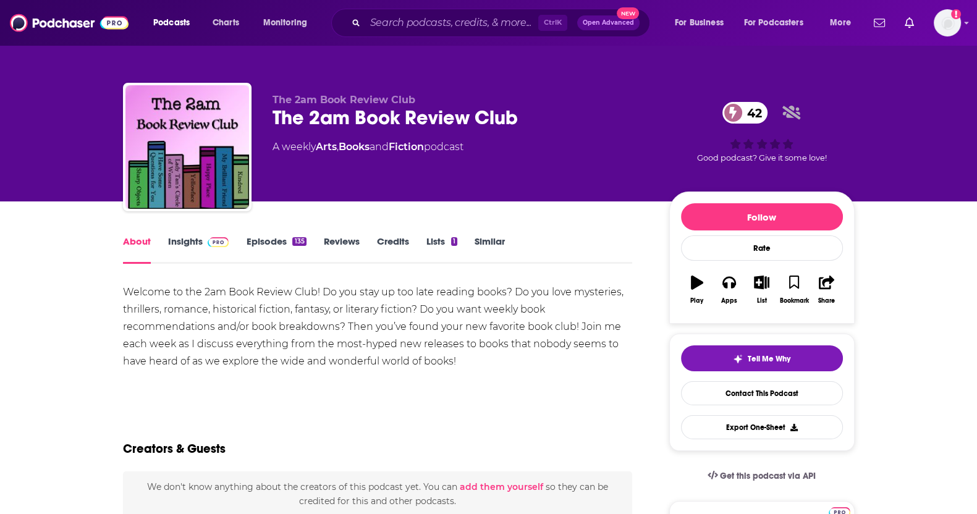
click at [499, 239] on link "Similar" at bounding box center [490, 250] width 30 height 28
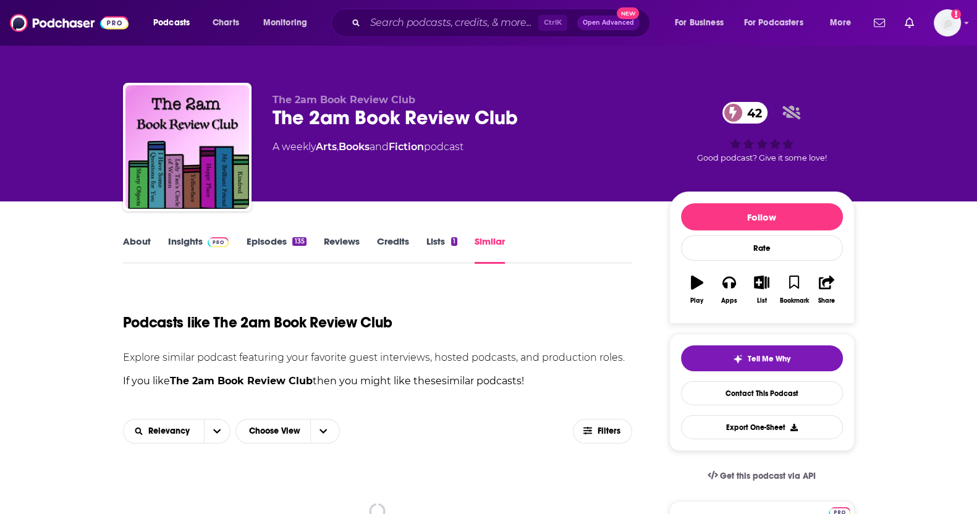
scroll to position [540, 0]
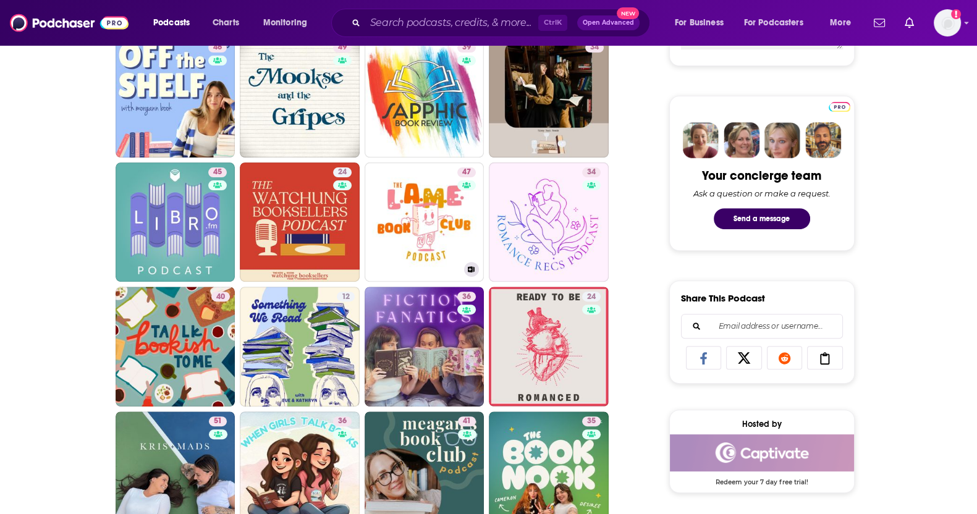
click at [443, 226] on link "47 L.A.M.E. Book Club Podcast" at bounding box center [425, 223] width 120 height 120
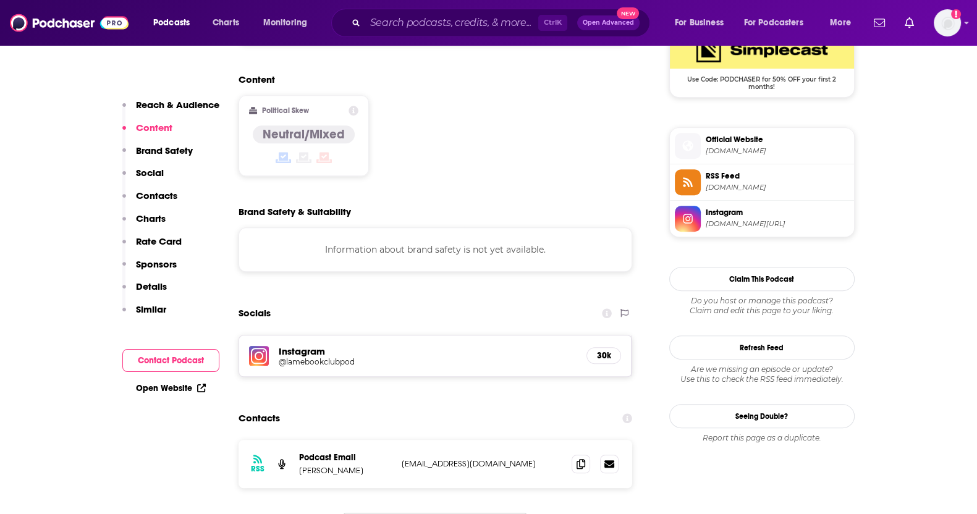
scroll to position [1004, 0]
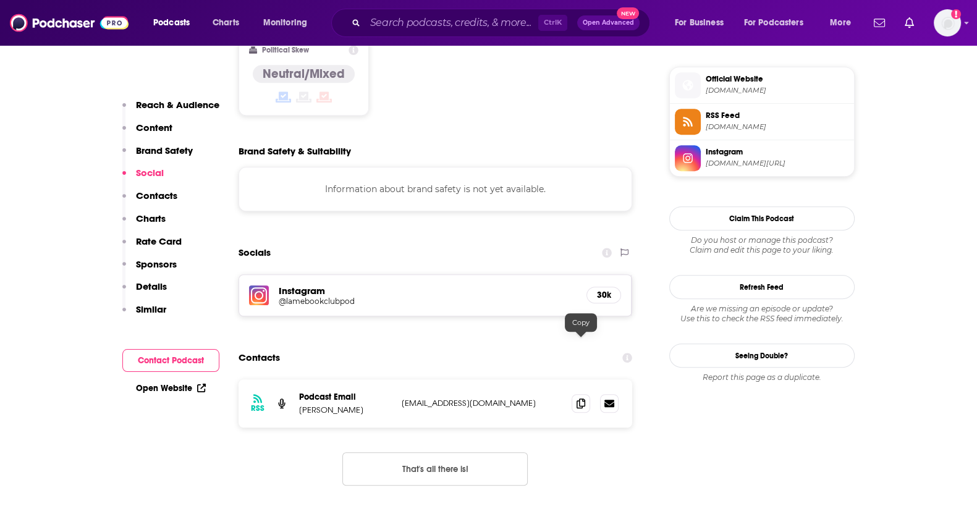
click at [579, 399] on icon at bounding box center [581, 404] width 9 height 10
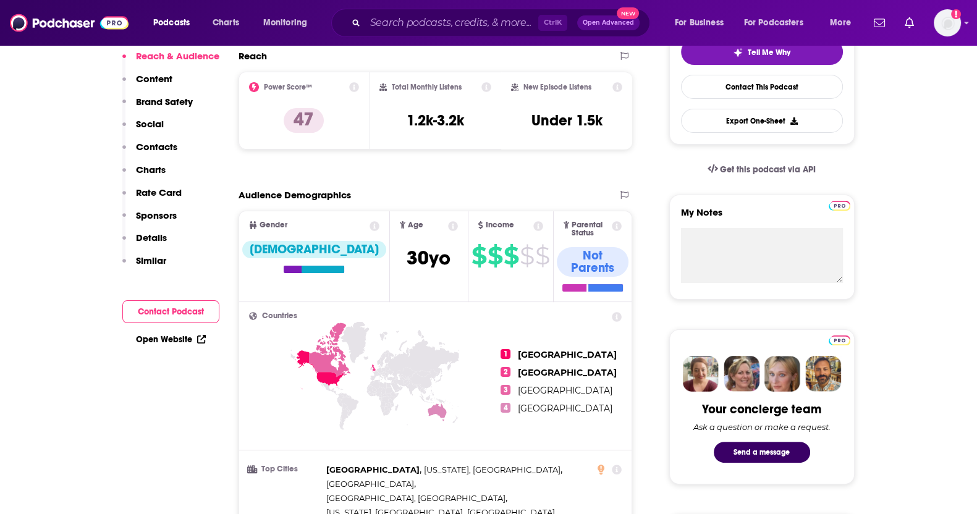
scroll to position [154, 0]
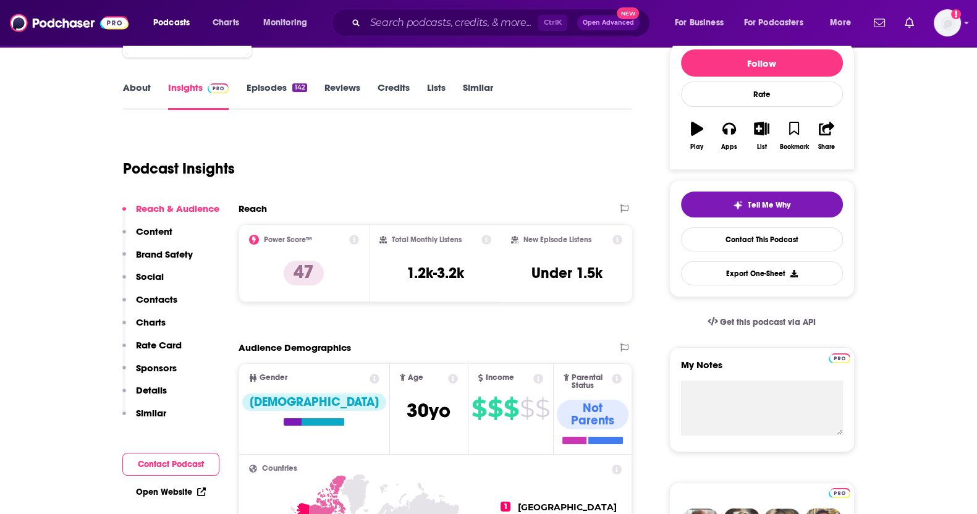
click at [142, 86] on link "About" at bounding box center [137, 96] width 28 height 28
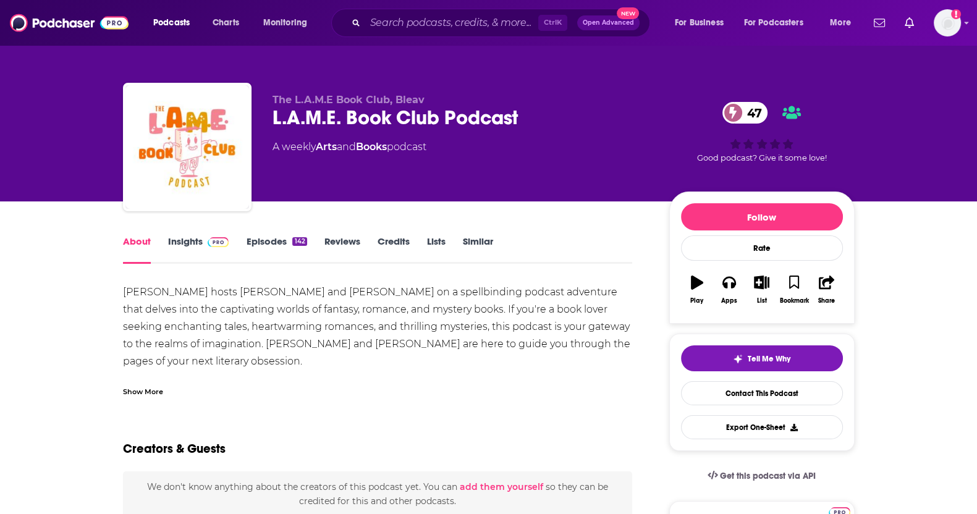
click at [473, 236] on link "Similar" at bounding box center [478, 250] width 30 height 28
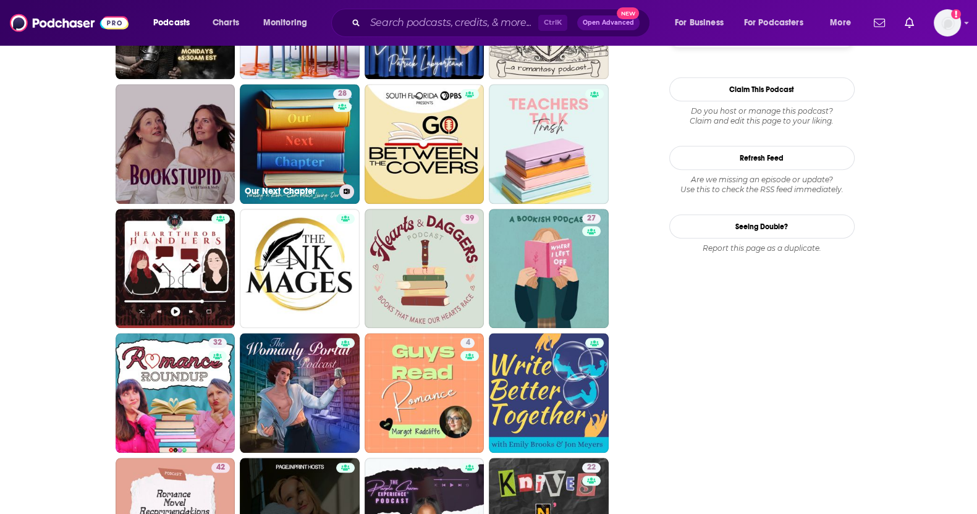
scroll to position [1391, 0]
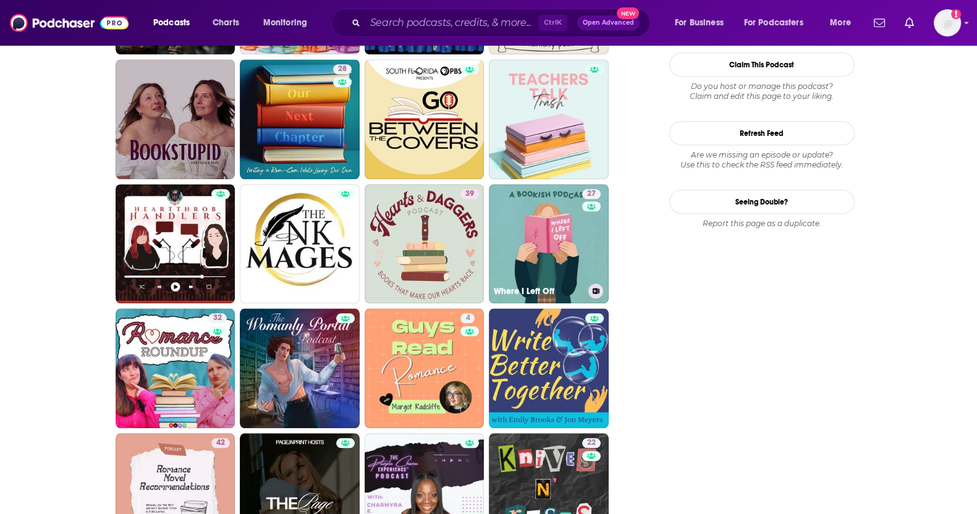
click at [544, 254] on link "27 Where I Left Off" at bounding box center [549, 244] width 120 height 120
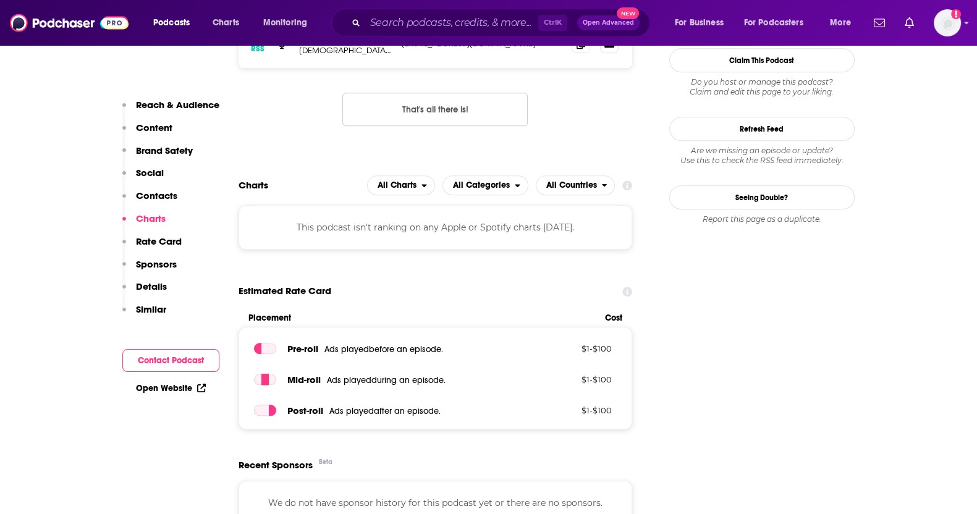
scroll to position [1081, 0]
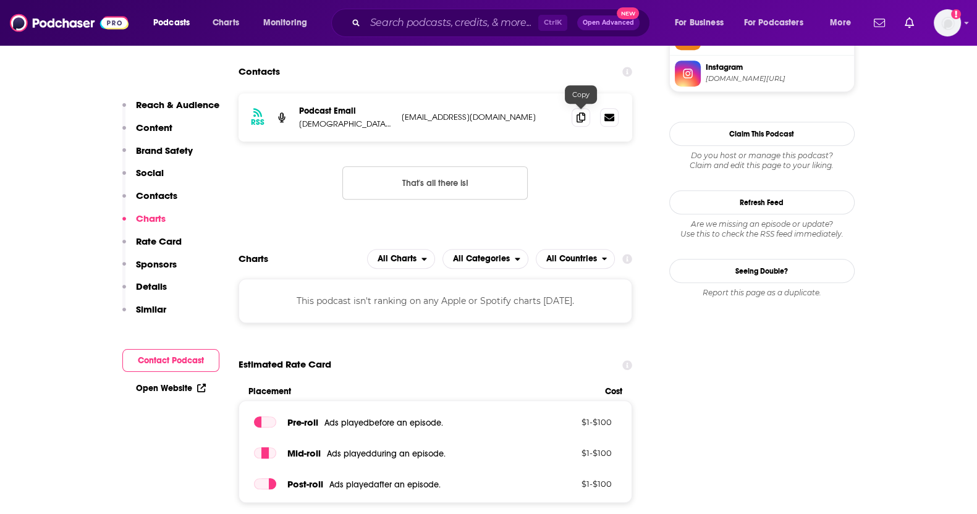
click at [578, 122] on span at bounding box center [581, 117] width 19 height 19
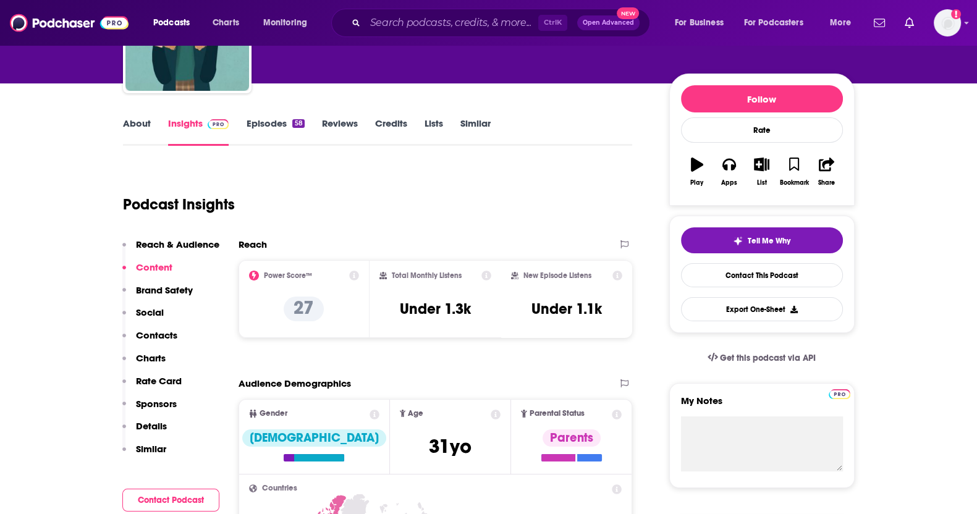
scroll to position [0, 0]
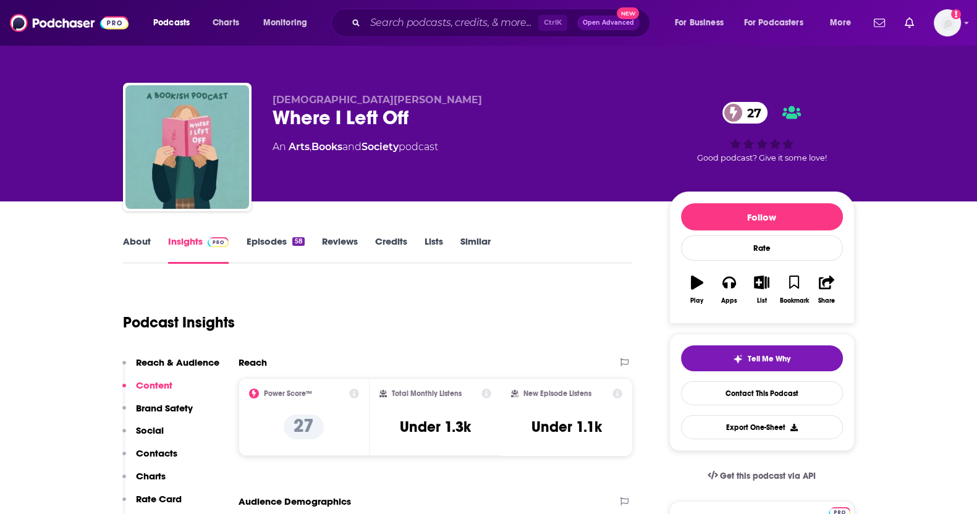
click at [251, 238] on link "Episodes 58" at bounding box center [275, 250] width 58 height 28
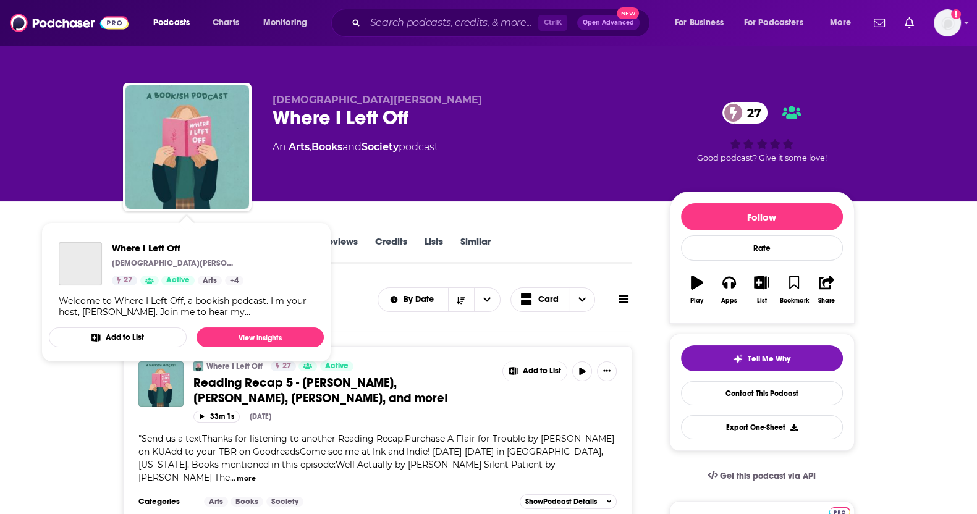
click at [142, 221] on span "Where I Left Off Kristen Bahls 27 Active Arts + 4 Welcome to Where I Left Off, …" at bounding box center [186, 292] width 290 height 155
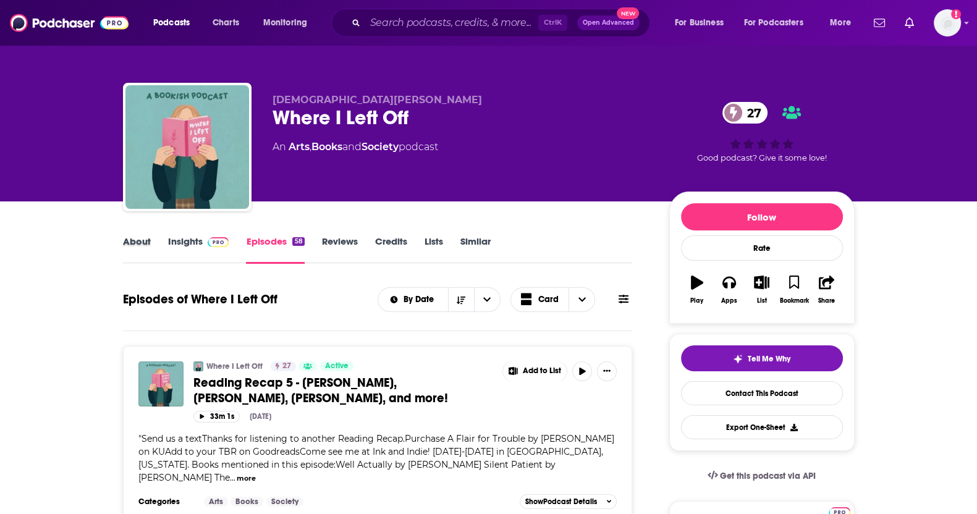
click at [152, 251] on div "About" at bounding box center [145, 250] width 45 height 28
click at [145, 244] on link "About" at bounding box center [137, 250] width 28 height 28
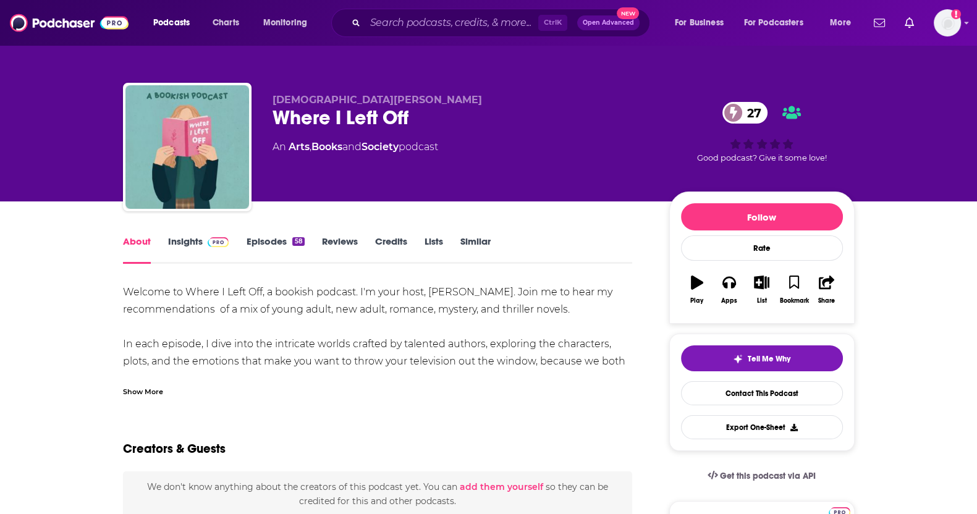
click at [455, 241] on div "Lists" at bounding box center [443, 250] width 36 height 28
click at [467, 240] on link "Similar" at bounding box center [476, 250] width 30 height 28
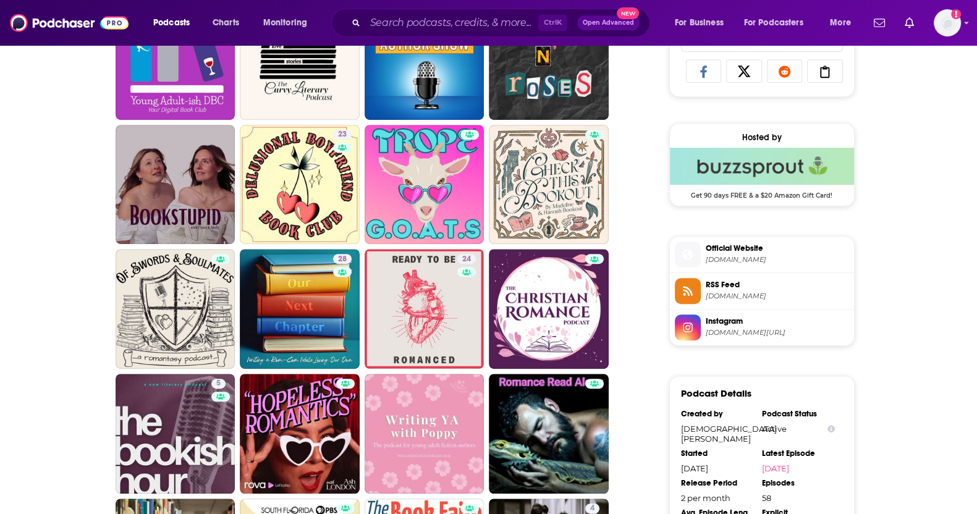
scroll to position [850, 0]
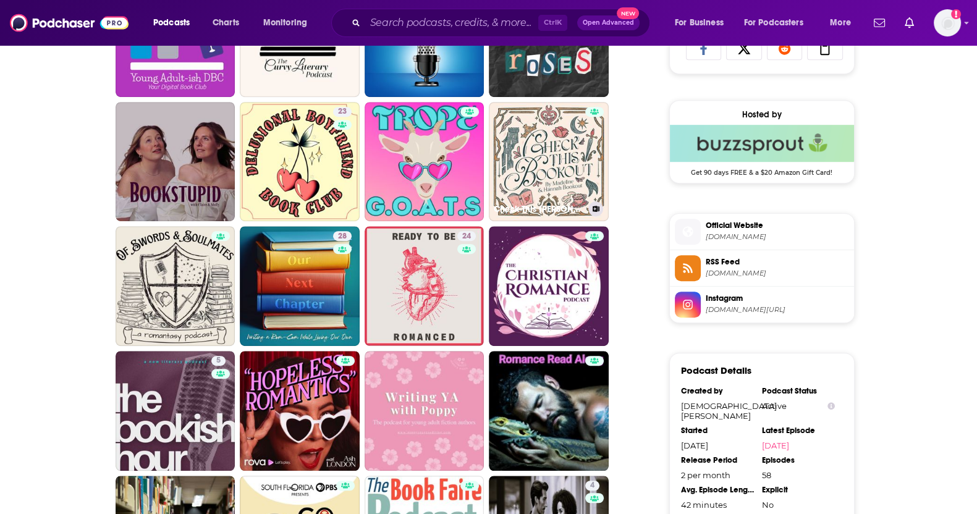
click at [569, 181] on link "Check This Bookout" at bounding box center [549, 162] width 120 height 120
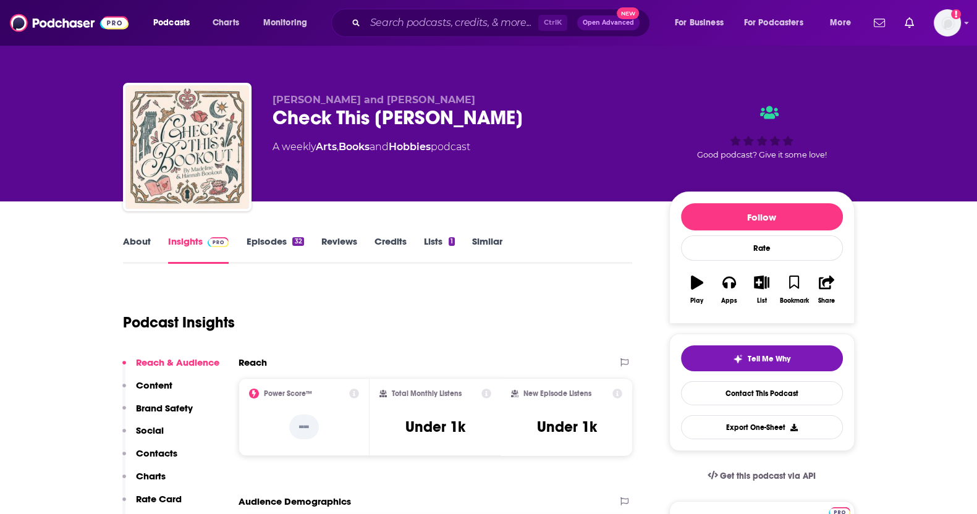
click at [271, 238] on link "Episodes 32" at bounding box center [274, 250] width 57 height 28
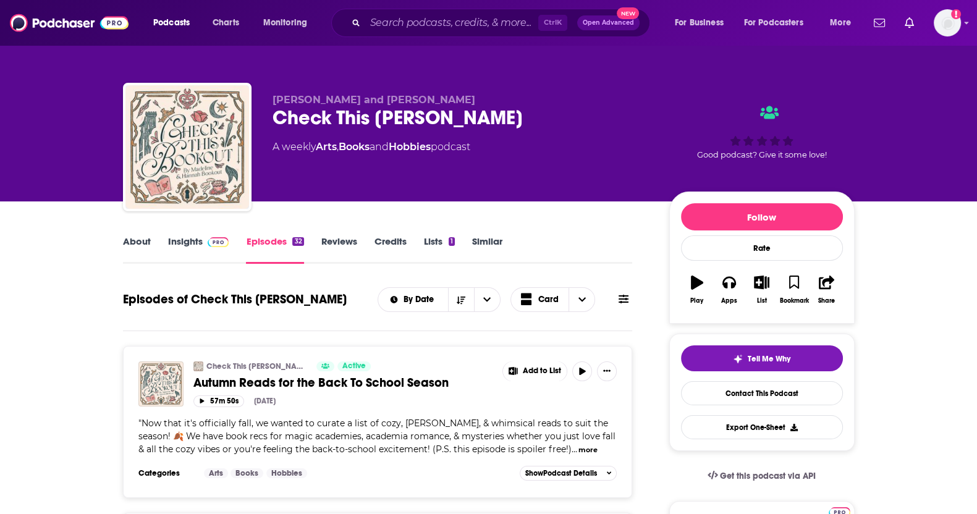
click at [139, 234] on div "About Insights Episodes 32 Reviews Credits Lists 1 Similar" at bounding box center [378, 249] width 510 height 30
click at [143, 237] on link "About" at bounding box center [137, 250] width 28 height 28
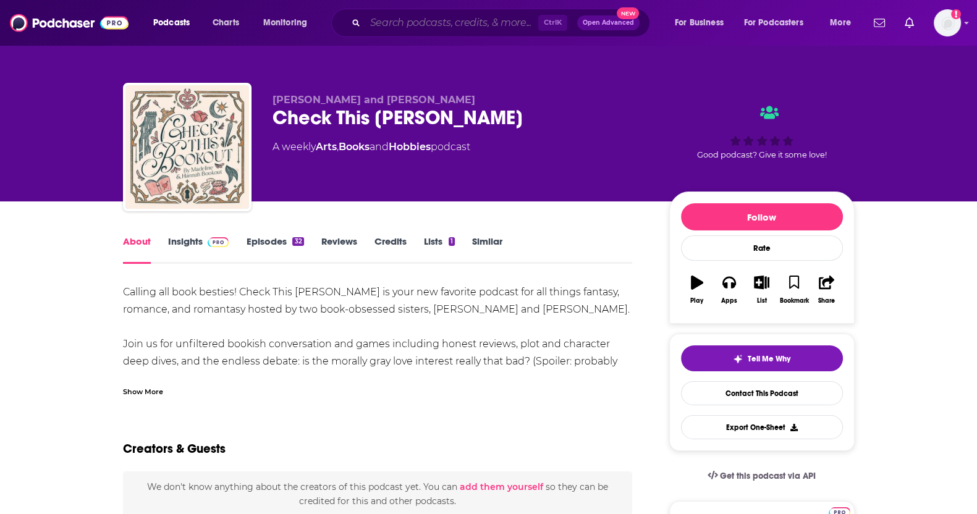
click at [427, 27] on input "Search podcasts, credits, & more..." at bounding box center [451, 23] width 173 height 20
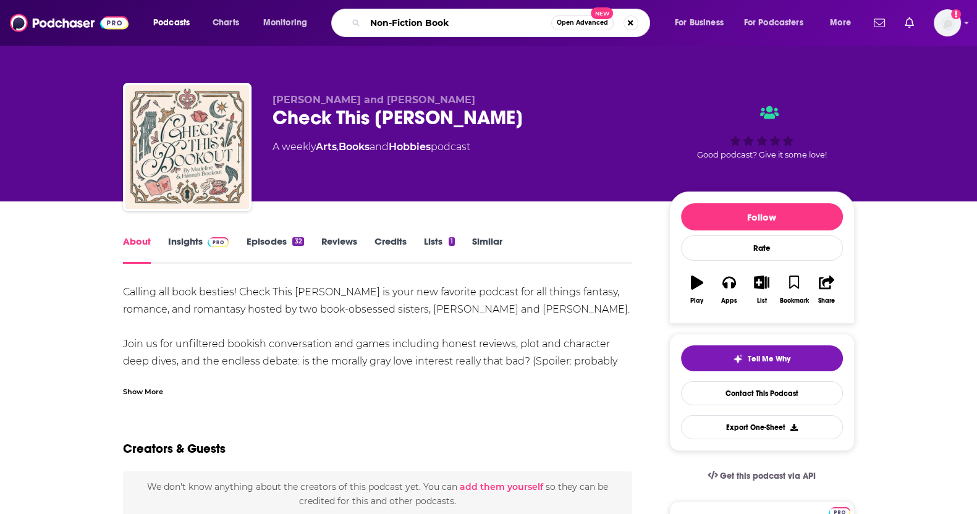
type input "Non-Fiction Books"
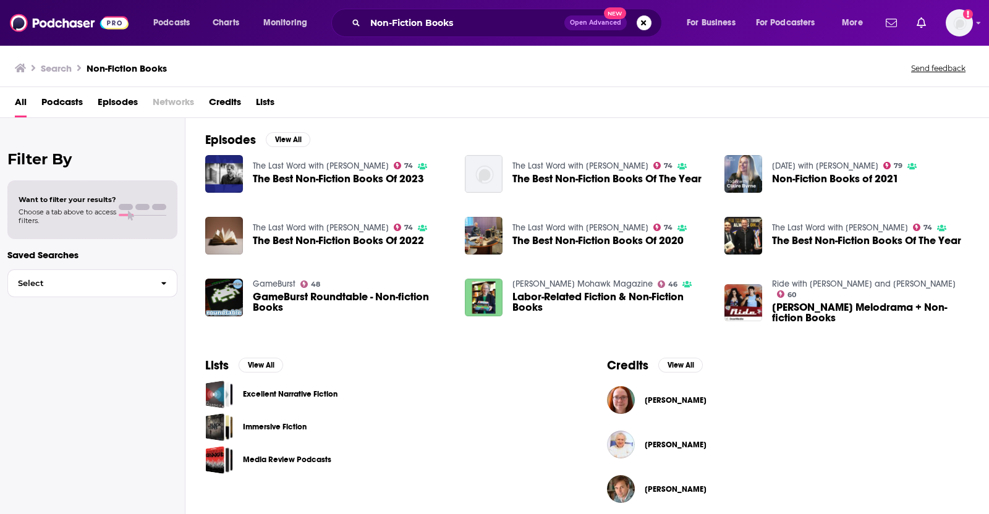
scroll to position [184, 0]
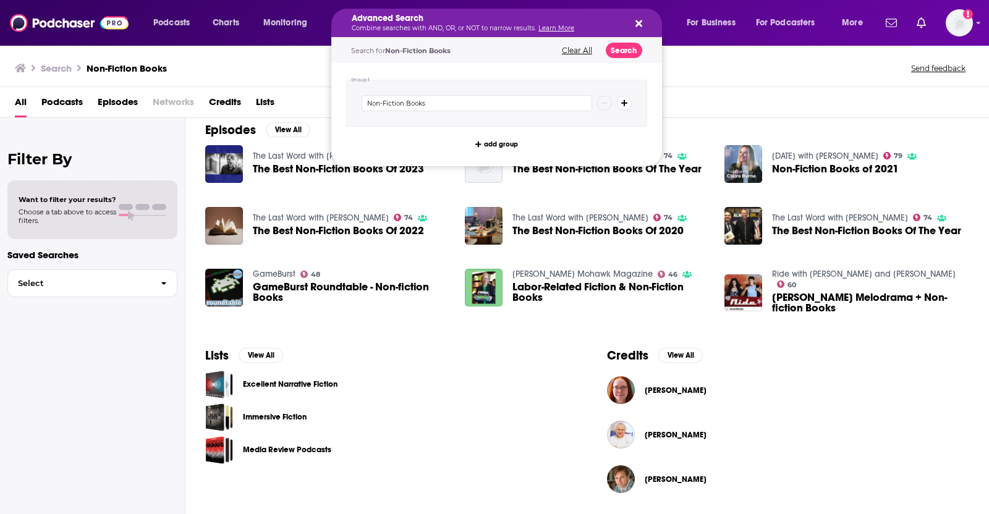
click at [641, 28] on div "Advanced Search Combine searches with AND, OR, or NOT to narrow results. Learn …" at bounding box center [496, 23] width 331 height 28
click at [642, 22] on div "Advanced Search Combine searches with AND, OR, or NOT to narrow results. Learn …" at bounding box center [496, 23] width 331 height 28
click at [634, 27] on button "Search podcasts, credits, & more..." at bounding box center [637, 23] width 10 height 10
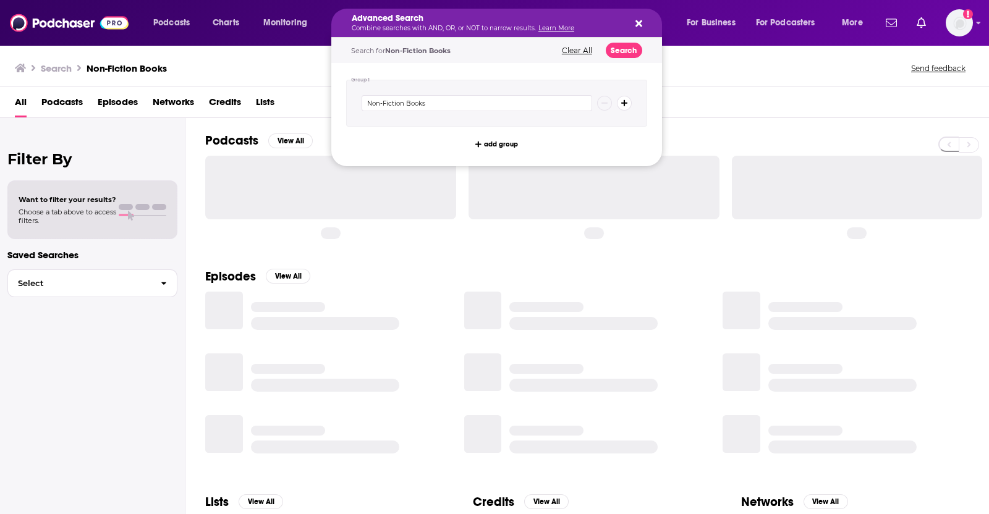
click at [495, 111] on div "Non-Fiction Books" at bounding box center [496, 103] width 301 height 47
click at [494, 103] on input "Non-Fiction Books" at bounding box center [477, 103] width 231 height 16
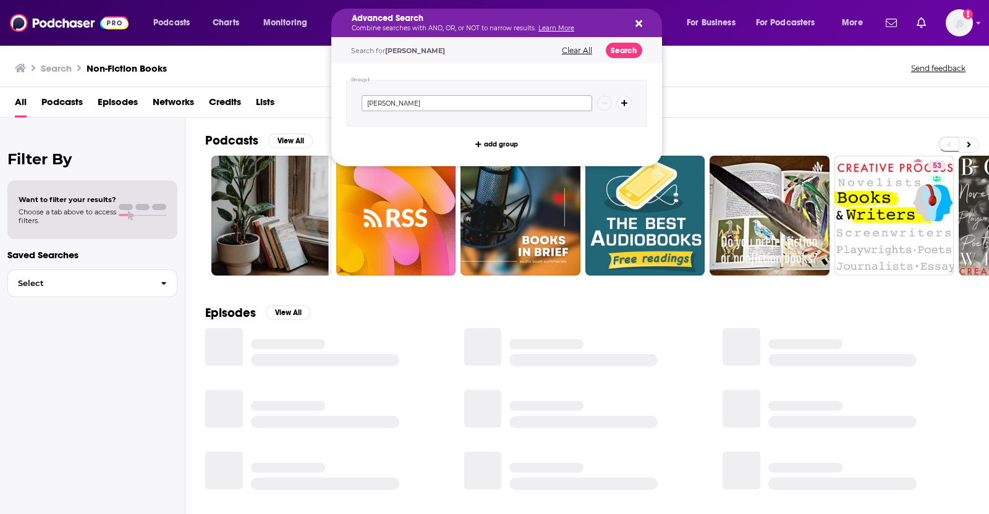
type input "Caroline Calloway"
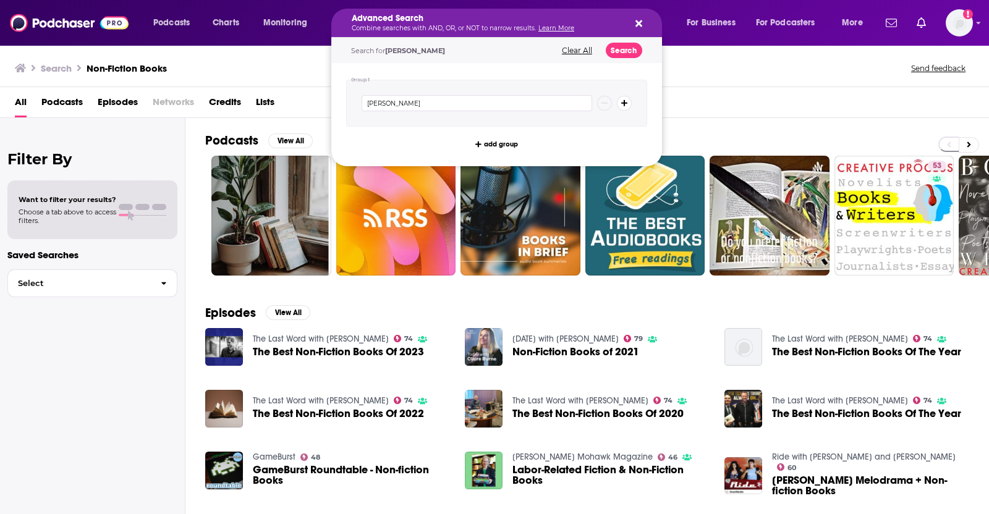
click at [636, 26] on icon "Search podcasts, credits, & more..." at bounding box center [639, 24] width 7 height 10
click at [81, 15] on img at bounding box center [69, 22] width 119 height 23
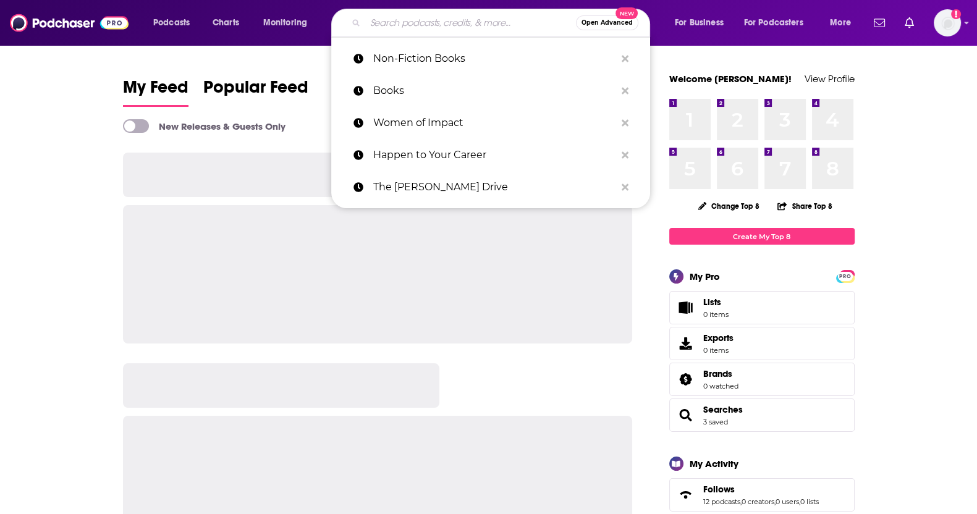
click at [450, 31] on input "Search podcasts, credits, & more..." at bounding box center [470, 23] width 211 height 20
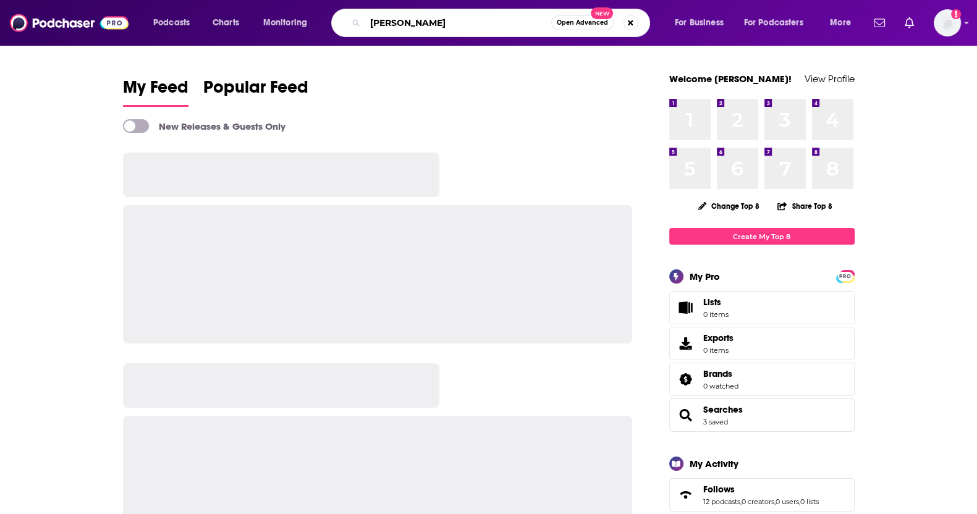
type input "Caroline Calloway"
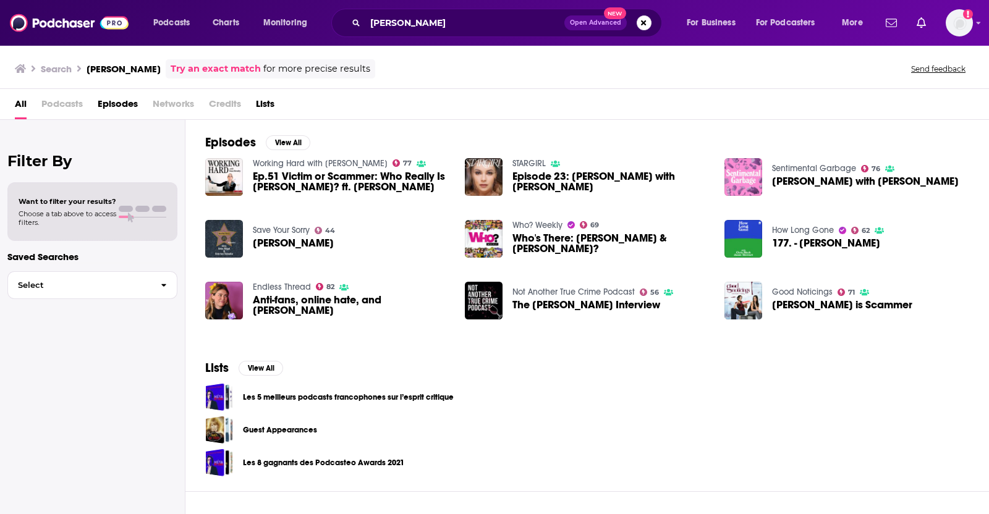
click at [822, 174] on div "Sentimental Garbage 76 Caroline Calloway with Diana Reid" at bounding box center [865, 177] width 187 height 38
drag, startPoint x: 821, startPoint y: 174, endPoint x: 844, endPoint y: 168, distance: 23.7
click at [296, 142] on button "View All" at bounding box center [288, 142] width 45 height 15
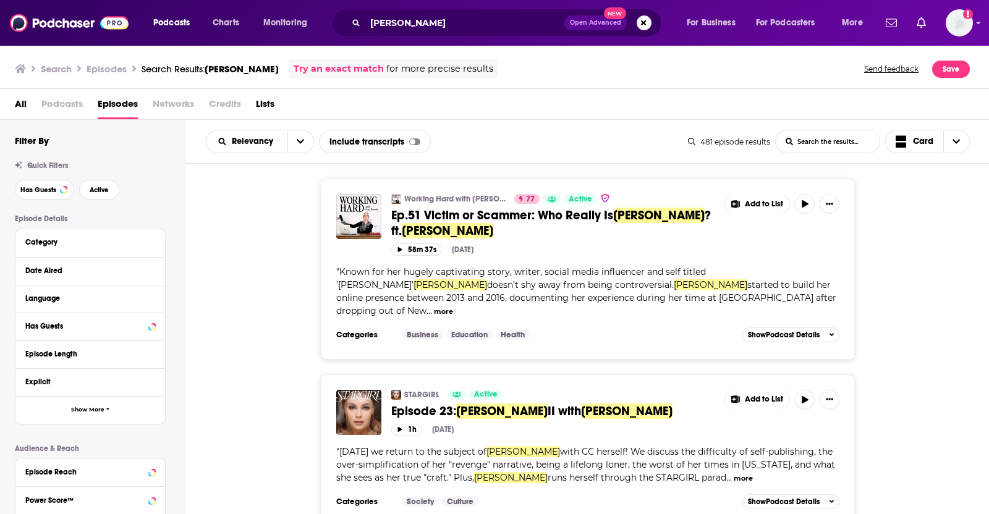
click at [534, 210] on span "Ep.51 Victim or Scammer: Who Really Is" at bounding box center [502, 215] width 222 height 15
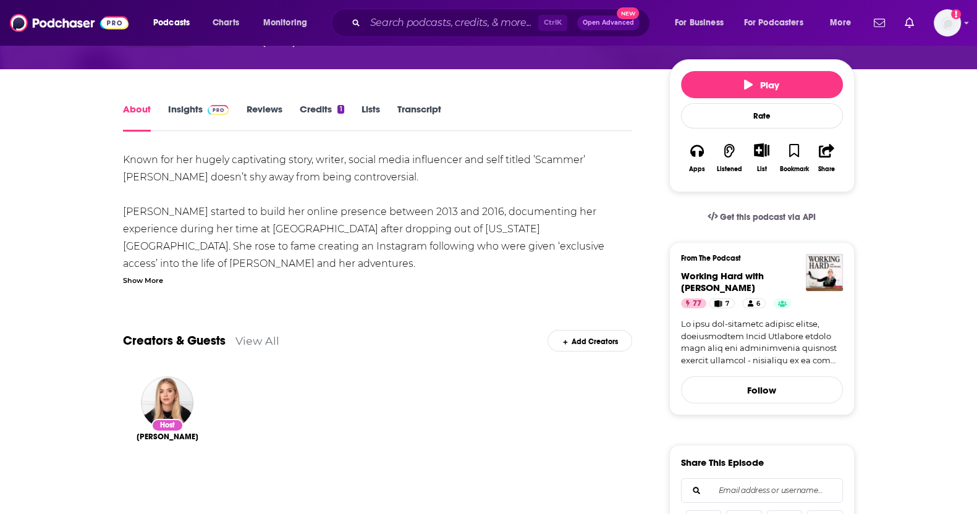
scroll to position [308, 0]
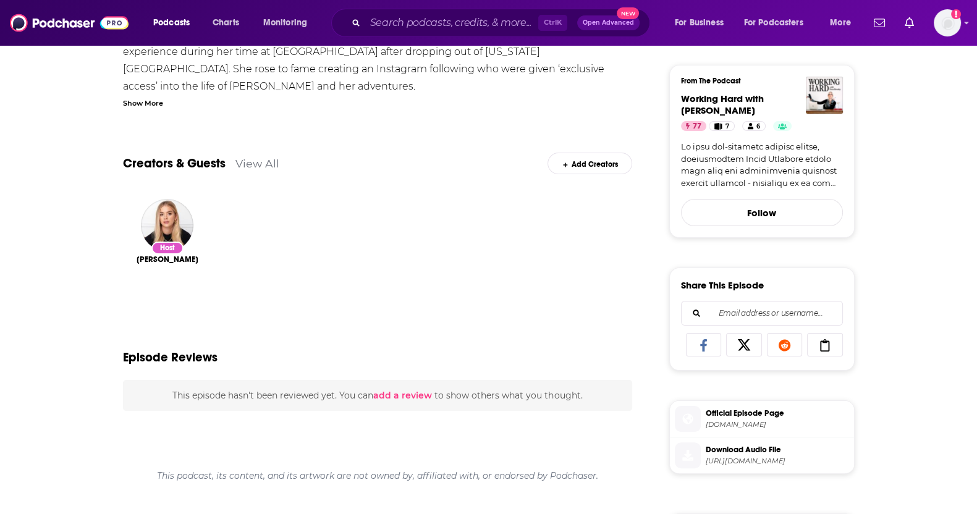
click at [134, 101] on div "Show More" at bounding box center [143, 102] width 40 height 12
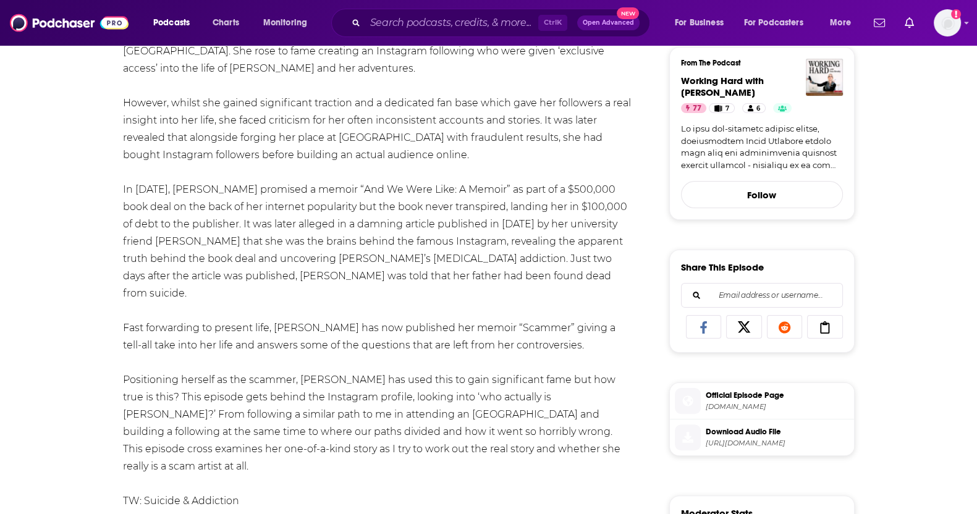
scroll to position [22, 0]
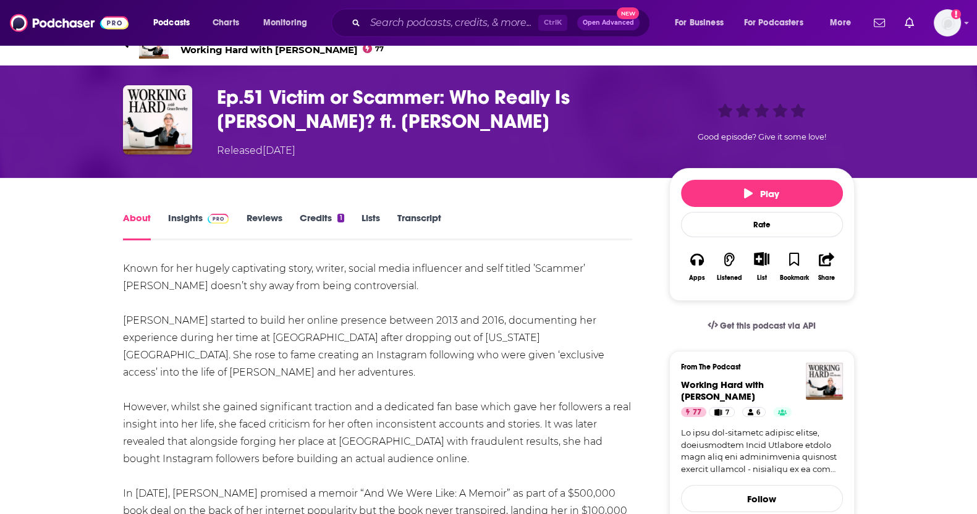
click at [193, 218] on link "Insights" at bounding box center [198, 226] width 61 height 28
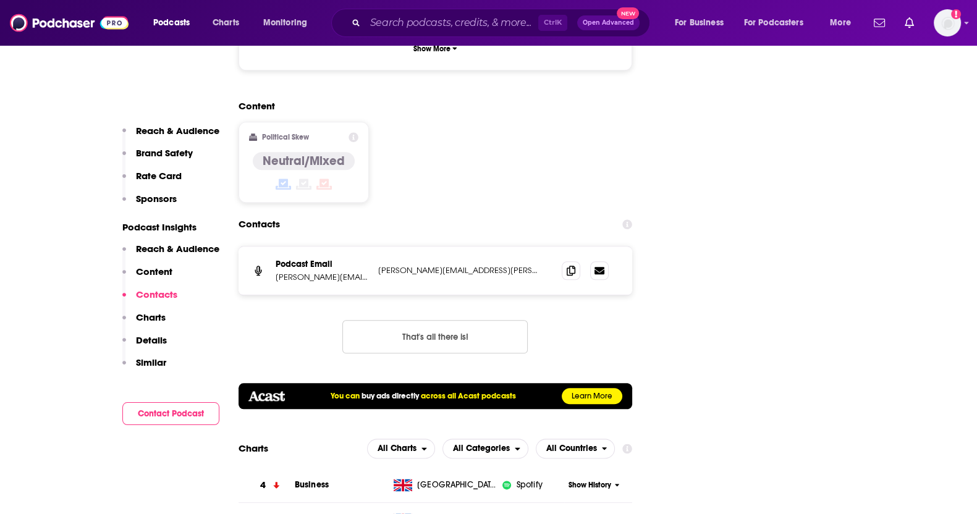
scroll to position [1824, 0]
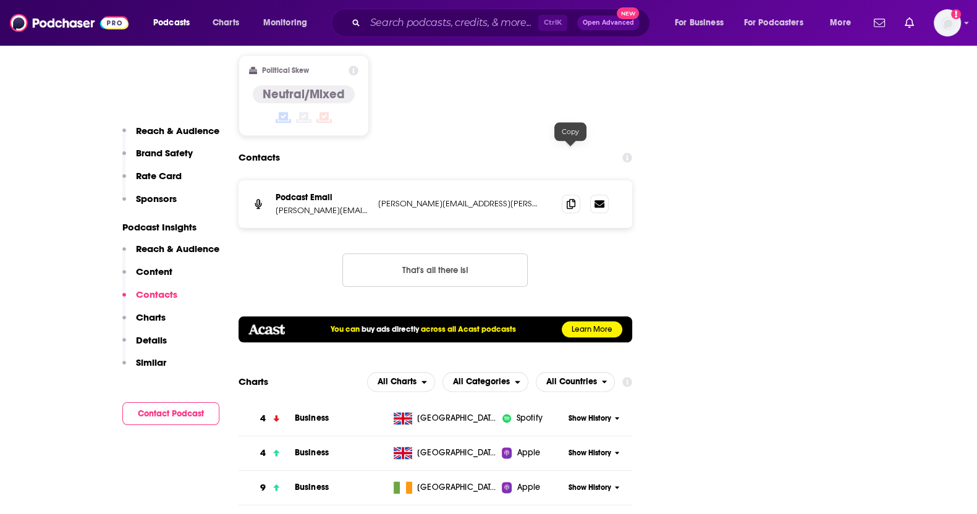
click at [574, 199] on icon at bounding box center [571, 204] width 9 height 10
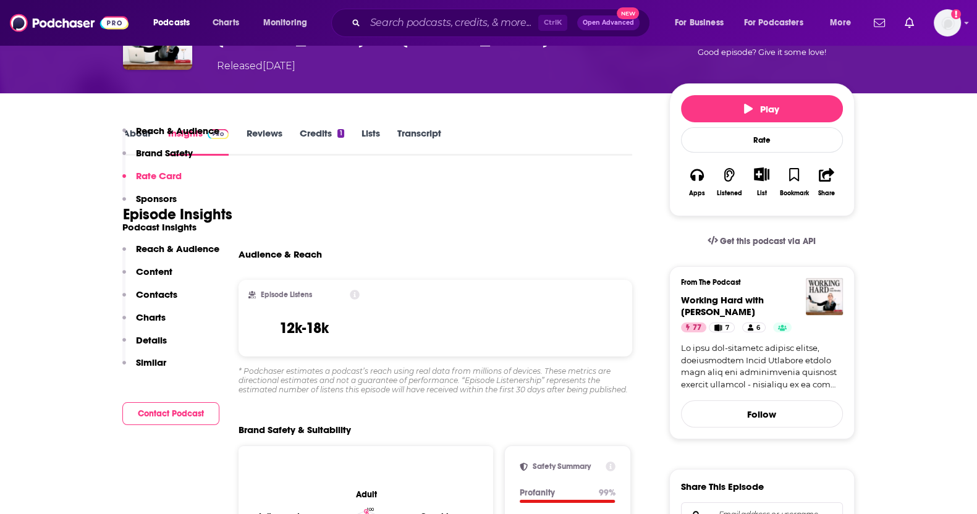
scroll to position [47, 0]
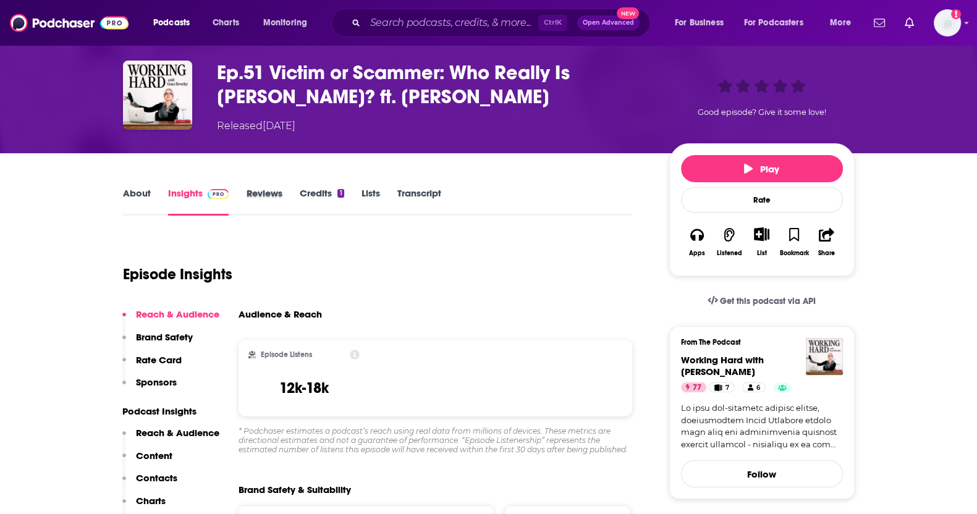
click at [292, 203] on div "Reviews" at bounding box center [272, 201] width 53 height 28
click at [333, 196] on link "Credits 1" at bounding box center [321, 201] width 45 height 28
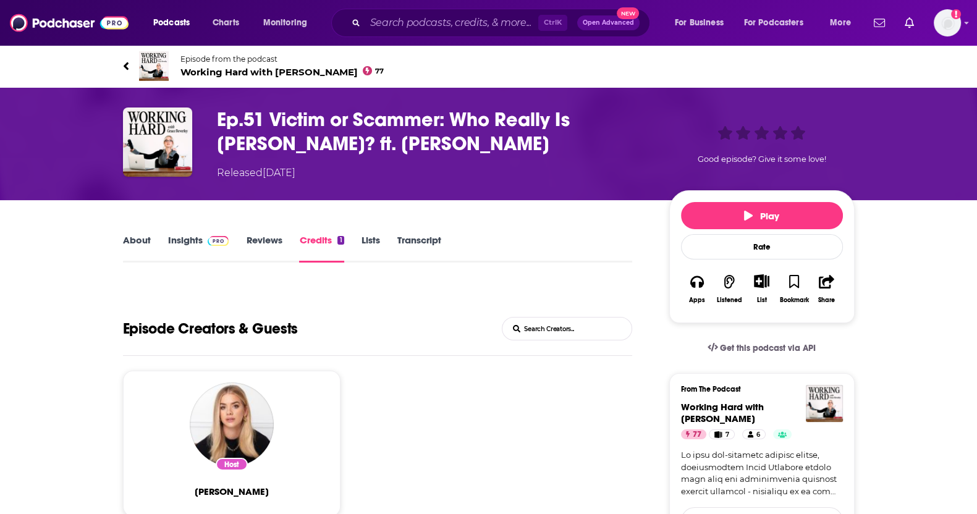
click at [262, 243] on link "Reviews" at bounding box center [264, 248] width 36 height 28
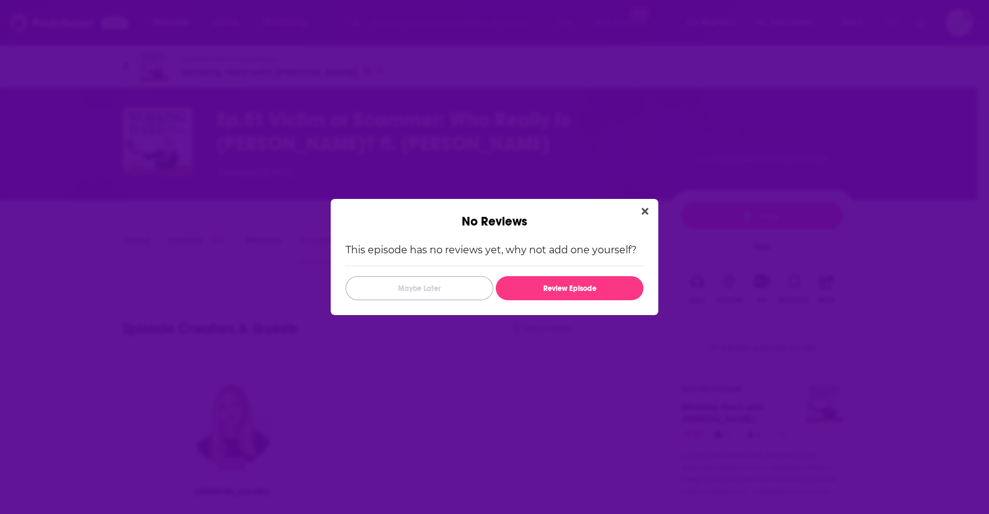
click at [394, 279] on button "Maybe Later" at bounding box center [420, 288] width 148 height 24
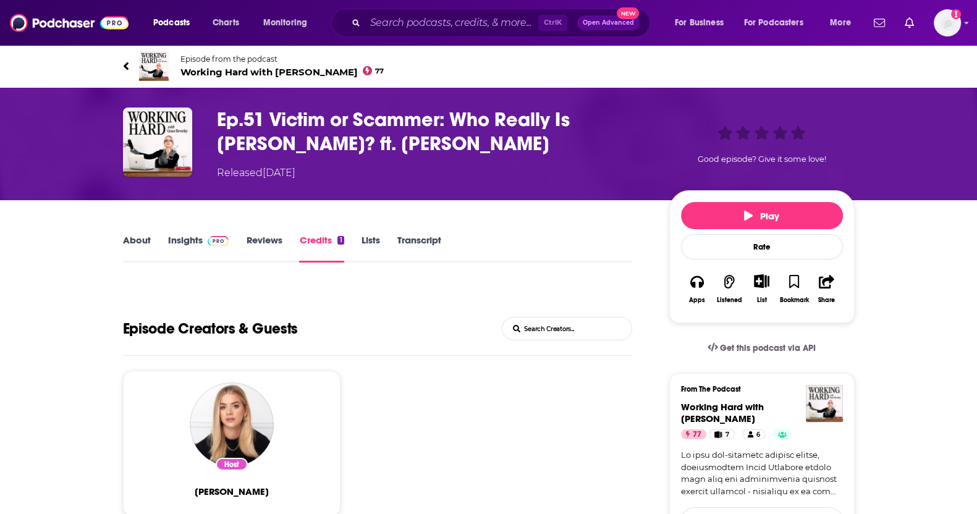
click at [195, 238] on link "Insights" at bounding box center [198, 248] width 61 height 28
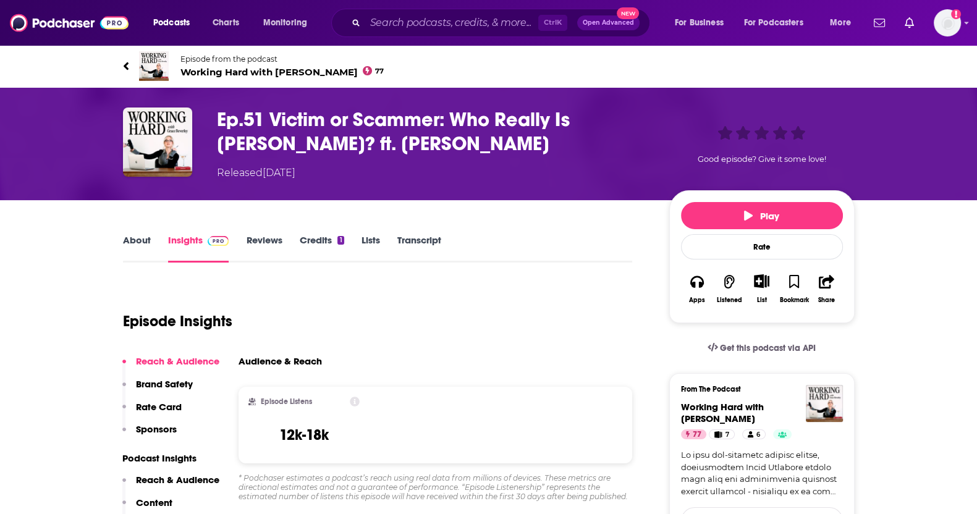
click at [130, 244] on link "About" at bounding box center [137, 248] width 28 height 28
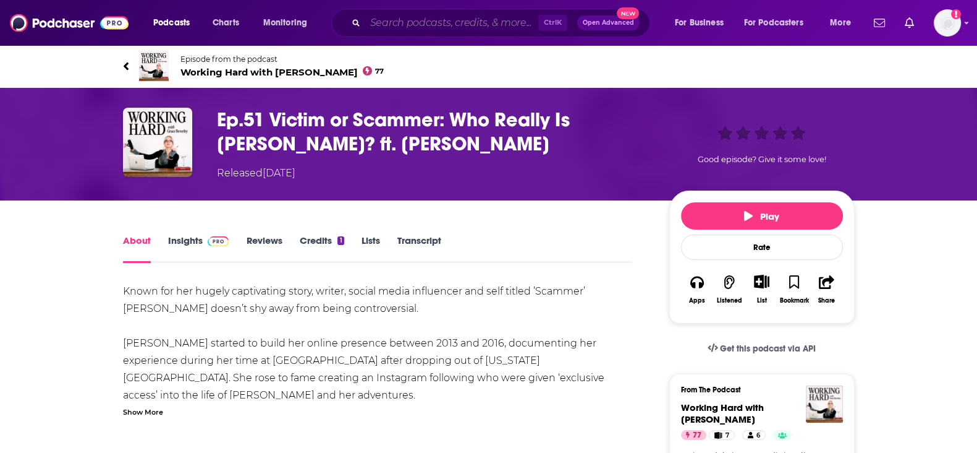
click at [433, 22] on input "Search podcasts, credits, & more..." at bounding box center [451, 23] width 173 height 20
paste input "Modern Wisdom"
type input "Modern Wisdom"
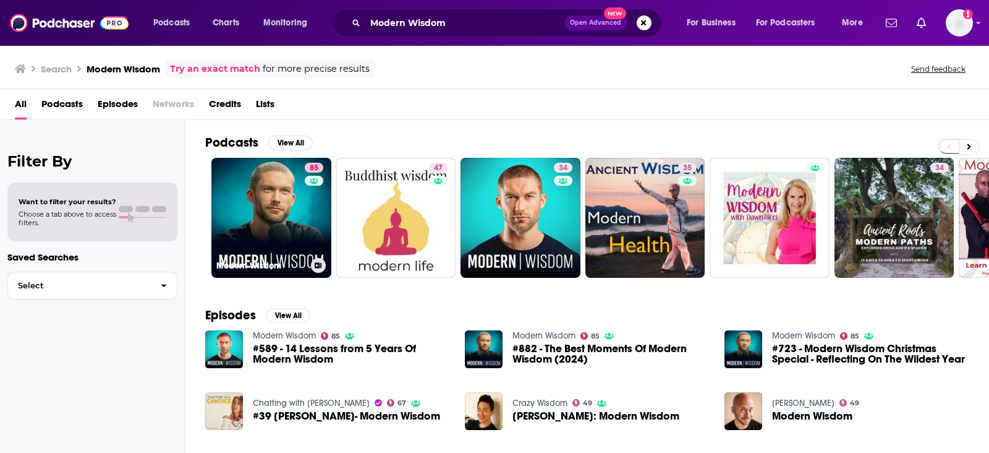
click at [324, 221] on div "85" at bounding box center [316, 210] width 22 height 95
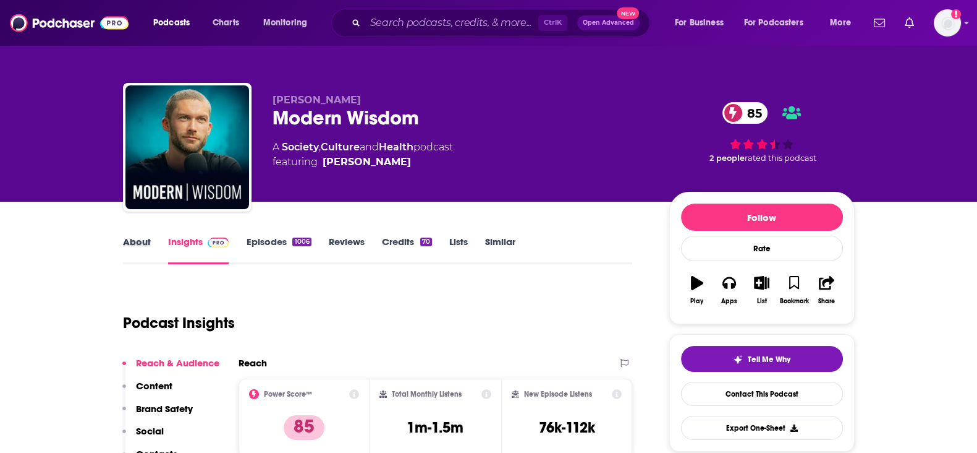
click at [150, 239] on div "About" at bounding box center [145, 250] width 45 height 28
click at [129, 248] on link "About" at bounding box center [137, 250] width 28 height 28
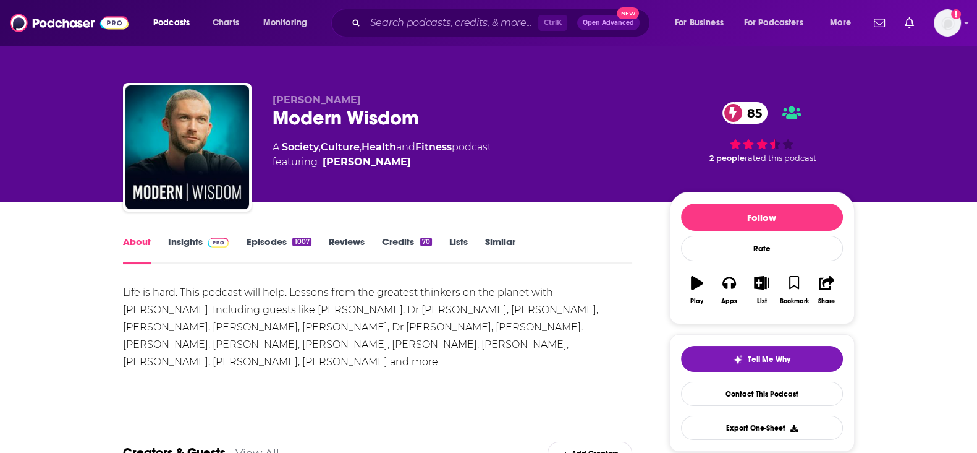
click at [176, 244] on link "Insights" at bounding box center [198, 250] width 61 height 28
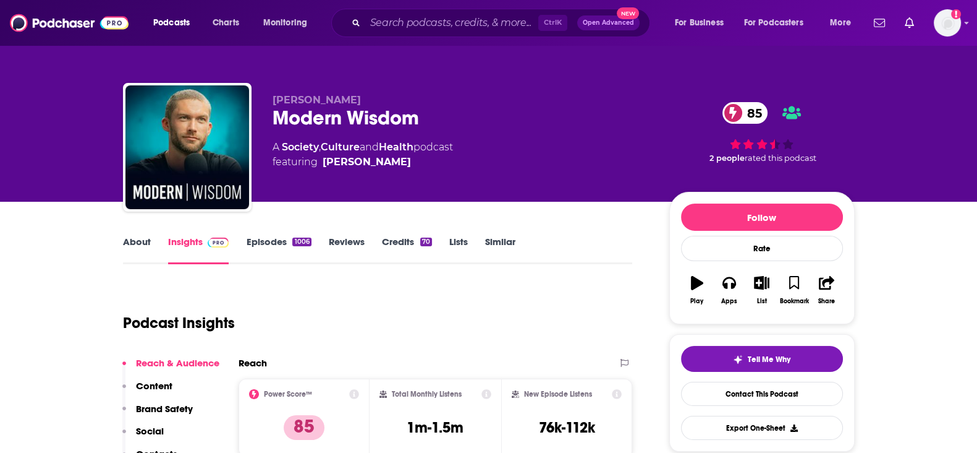
click at [127, 240] on link "About" at bounding box center [137, 250] width 28 height 28
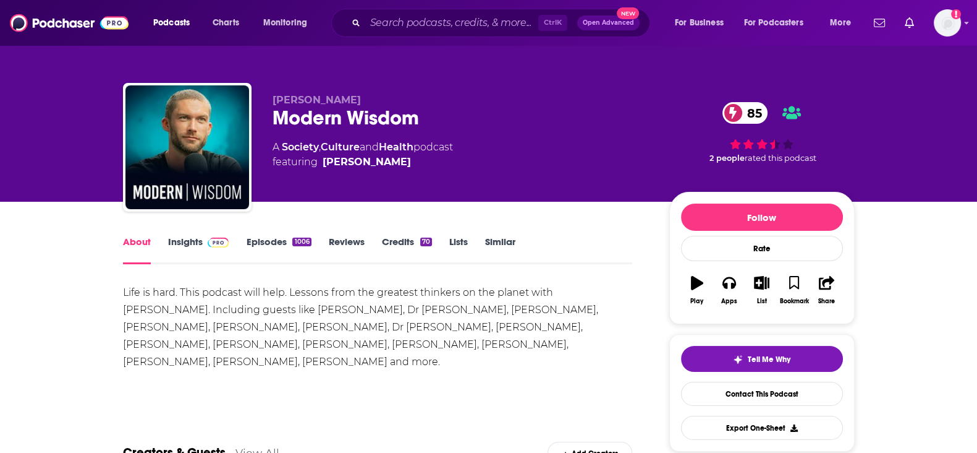
click at [206, 244] on span at bounding box center [216, 242] width 27 height 12
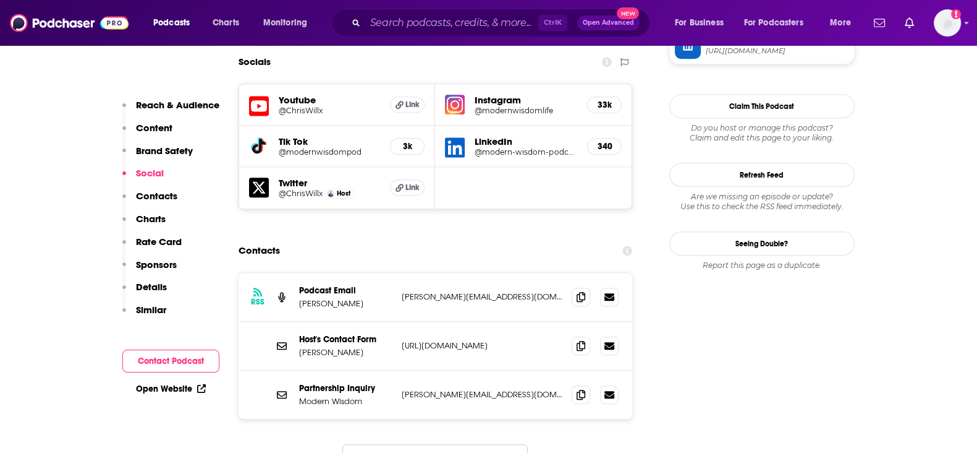
scroll to position [1236, 0]
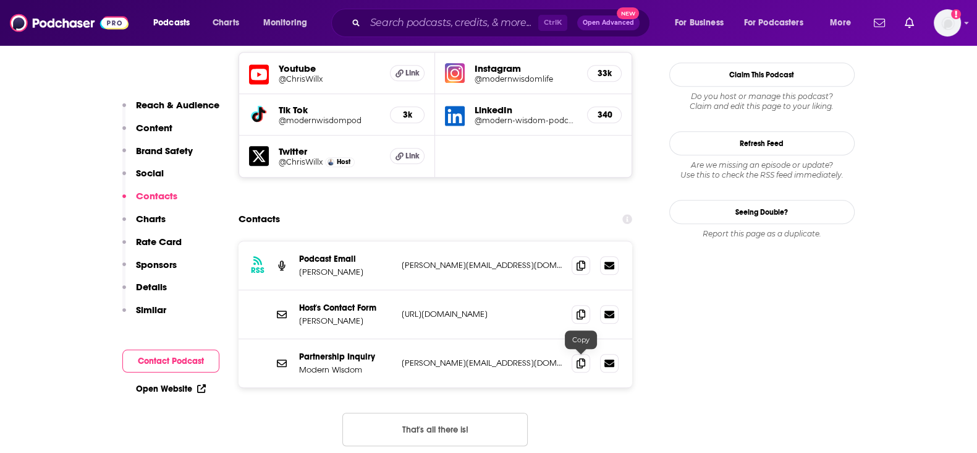
click at [584, 360] on icon at bounding box center [581, 363] width 9 height 10
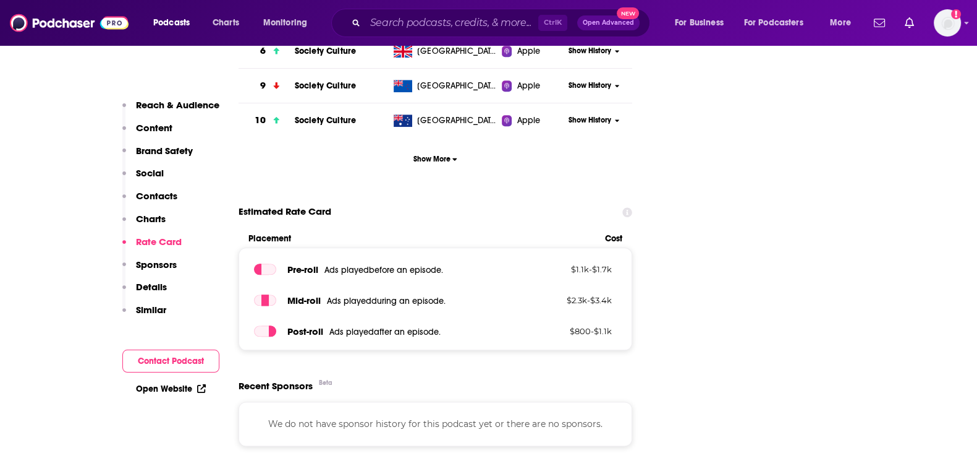
scroll to position [1855, 0]
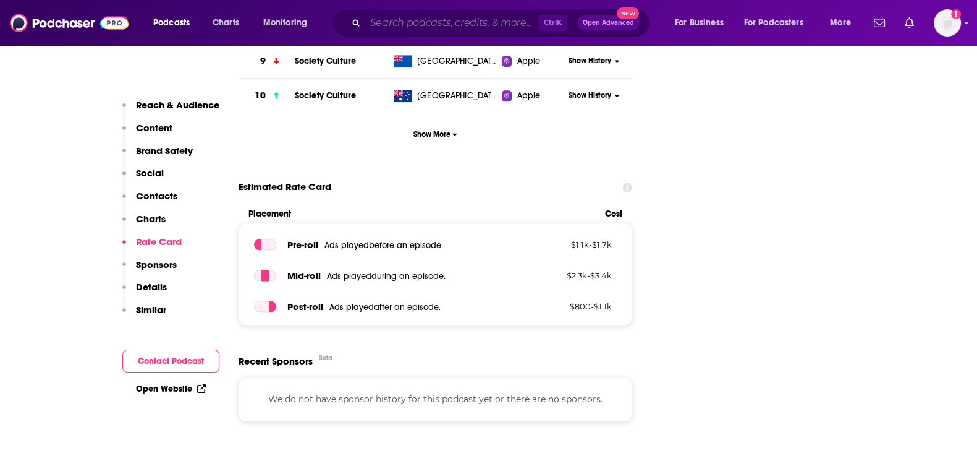
click at [491, 24] on input "Search podcasts, credits, & more..." at bounding box center [451, 23] width 173 height 20
paste input "The Daily Stoic"
type input "The Daily Stoic"
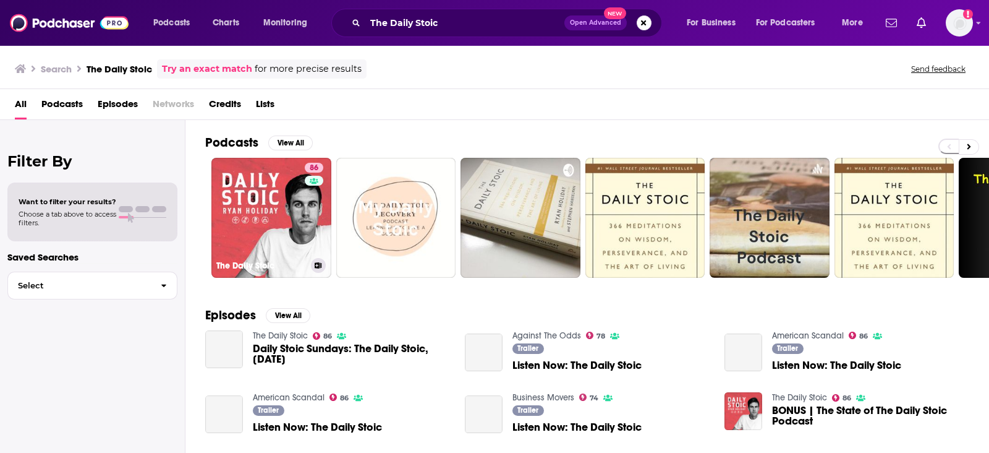
click at [245, 198] on link "86 The Daily Stoic" at bounding box center [271, 218] width 120 height 120
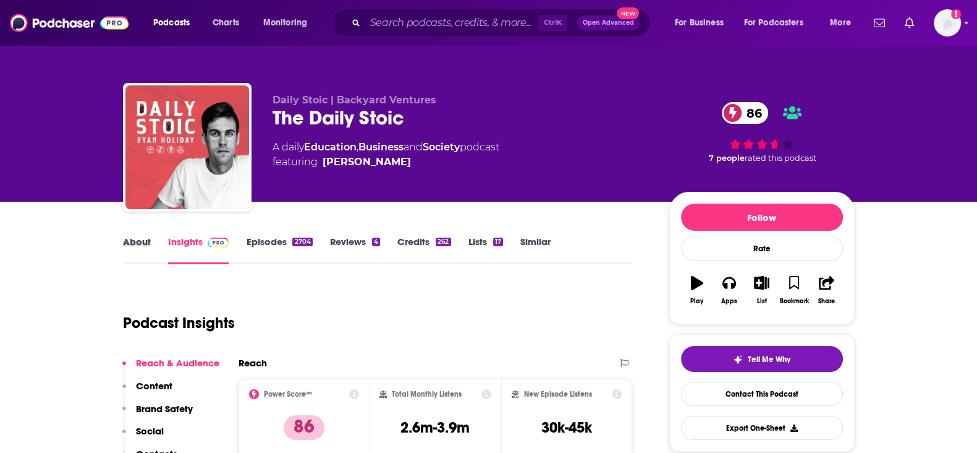
click at [154, 244] on div "About" at bounding box center [145, 250] width 45 height 28
click at [145, 242] on link "About" at bounding box center [137, 250] width 28 height 28
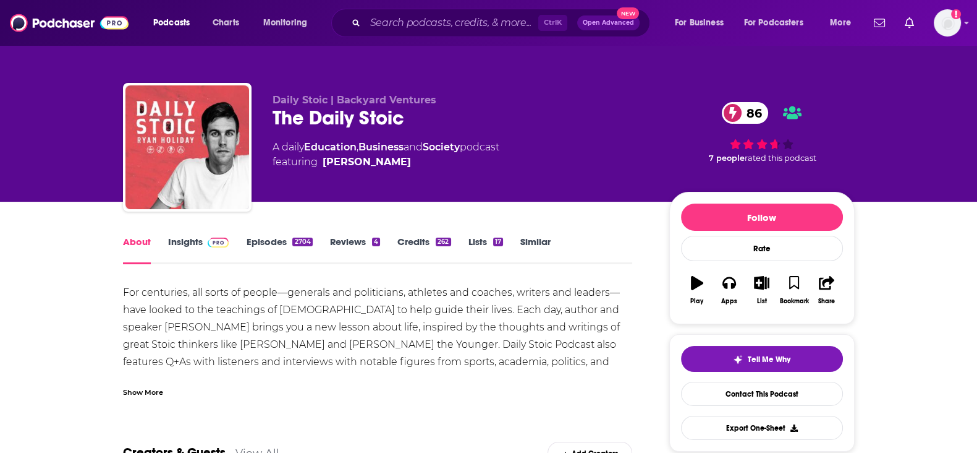
click at [433, 245] on link "Credits 262" at bounding box center [424, 250] width 53 height 28
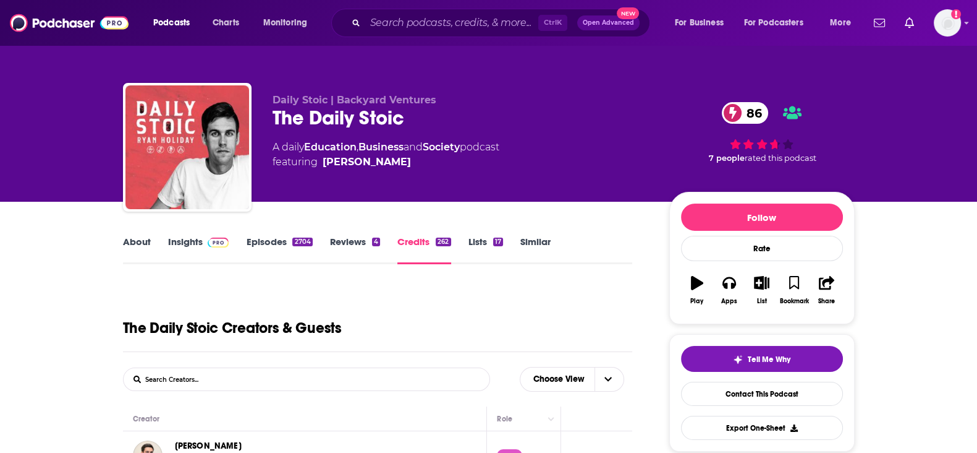
click at [168, 239] on link "Insights" at bounding box center [198, 250] width 61 height 28
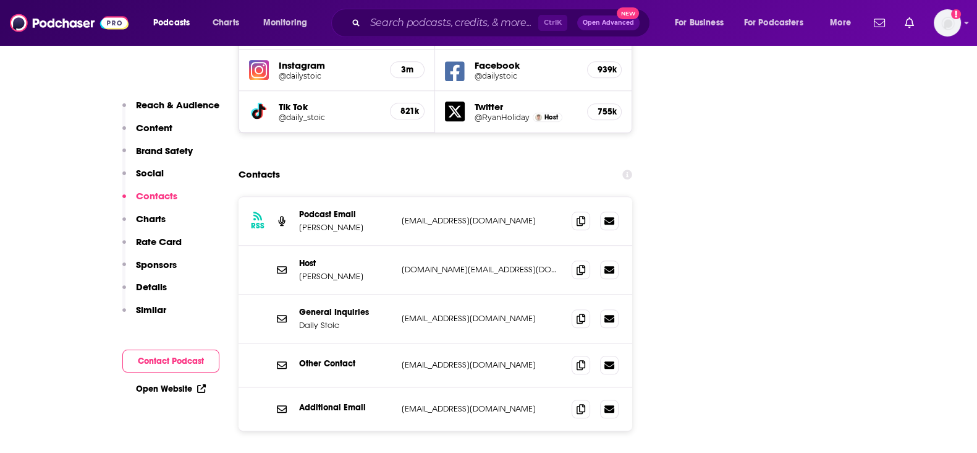
scroll to position [1468, 0]
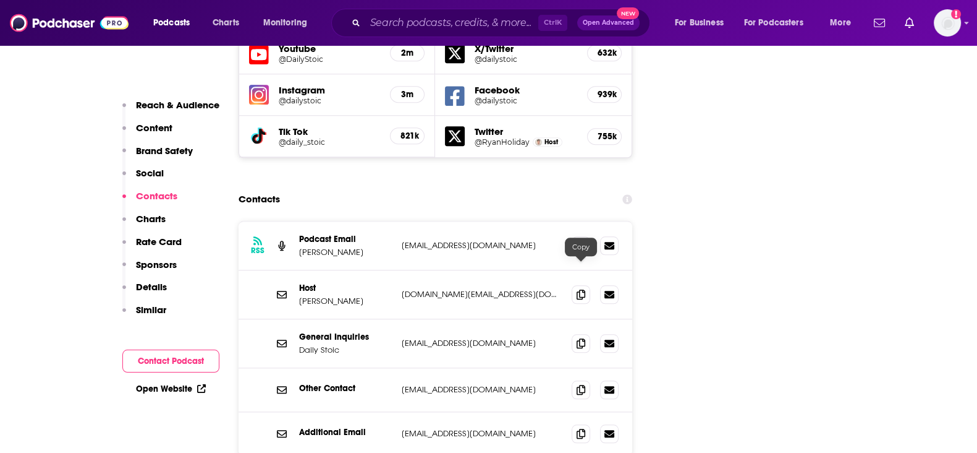
drag, startPoint x: 583, startPoint y: 267, endPoint x: 566, endPoint y: 329, distance: 64.2
click at [583, 338] on icon at bounding box center [581, 343] width 9 height 10
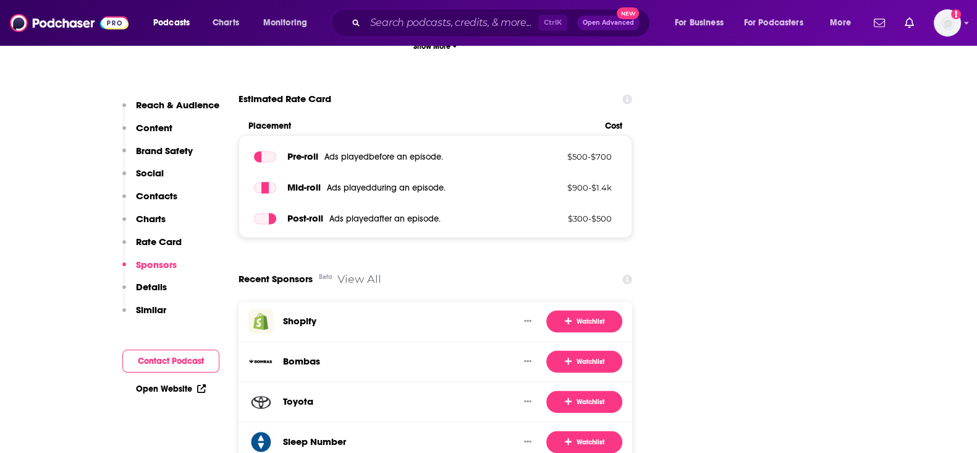
scroll to position [2472, 0]
click at [412, 23] on input "Search podcasts, credits, & more..." at bounding box center [451, 23] width 173 height 20
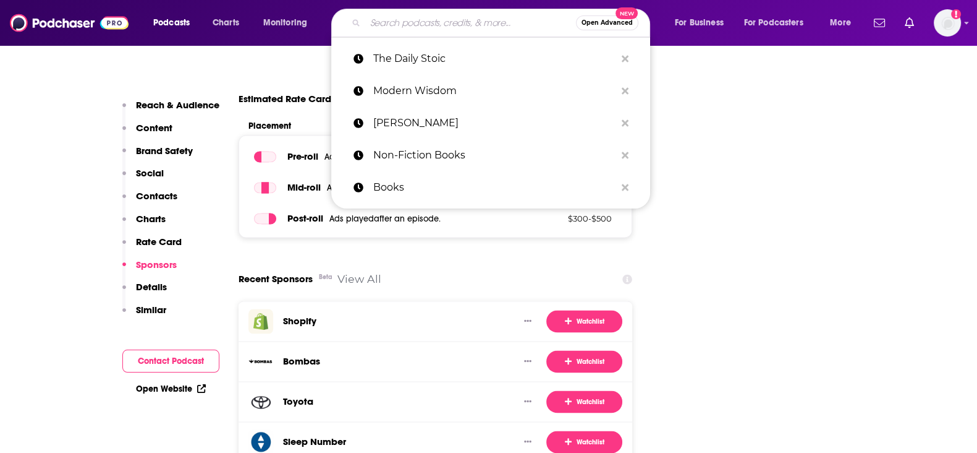
paste input "The Next Big Idea"
type input "The Next Big Idea"
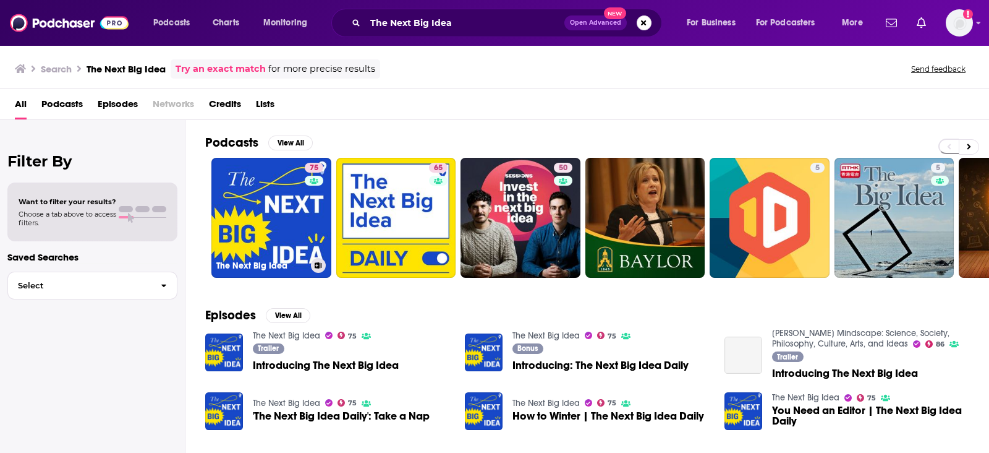
click at [305, 213] on div "75" at bounding box center [316, 210] width 22 height 95
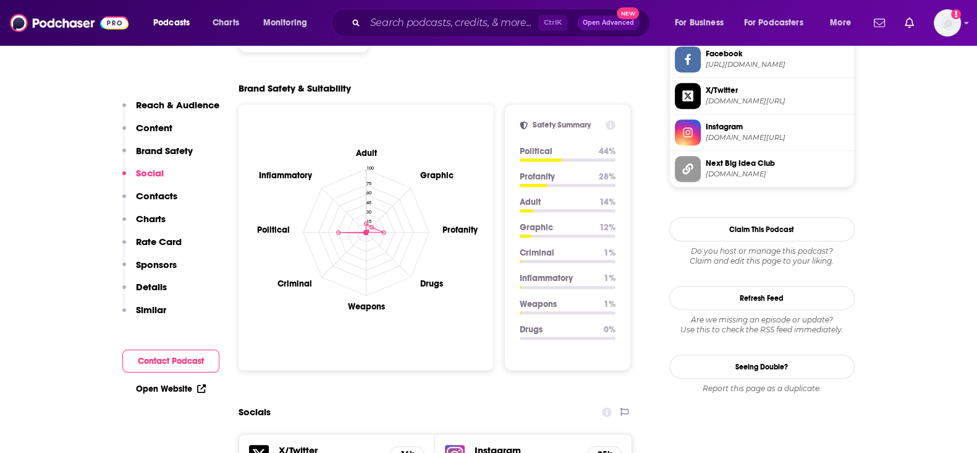
scroll to position [1468, 0]
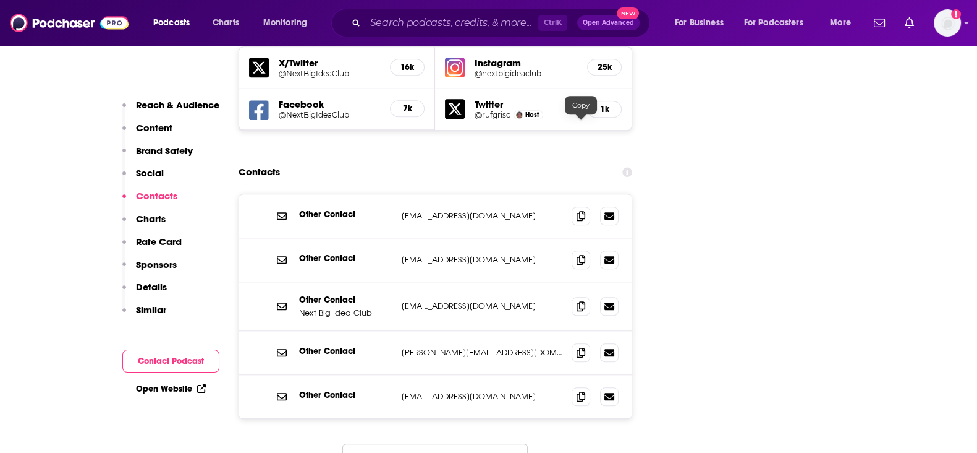
click at [584, 211] on icon at bounding box center [581, 216] width 9 height 10
click at [584, 301] on icon at bounding box center [581, 306] width 9 height 10
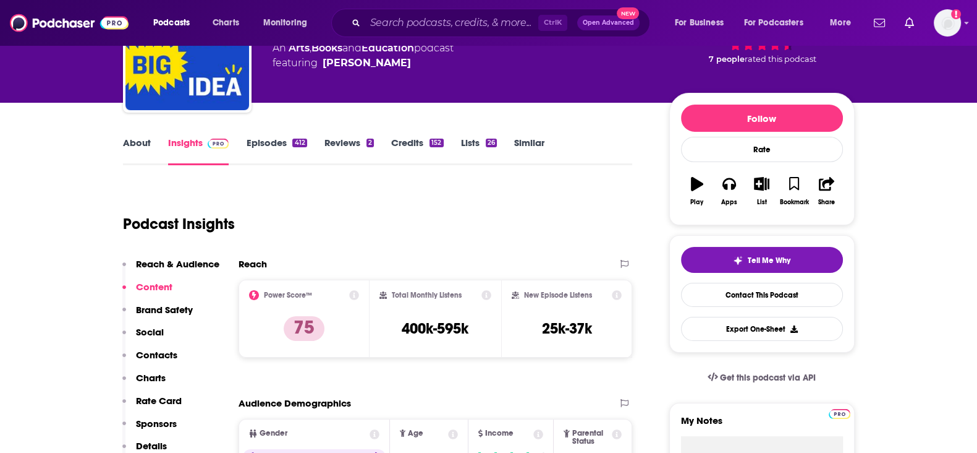
scroll to position [0, 0]
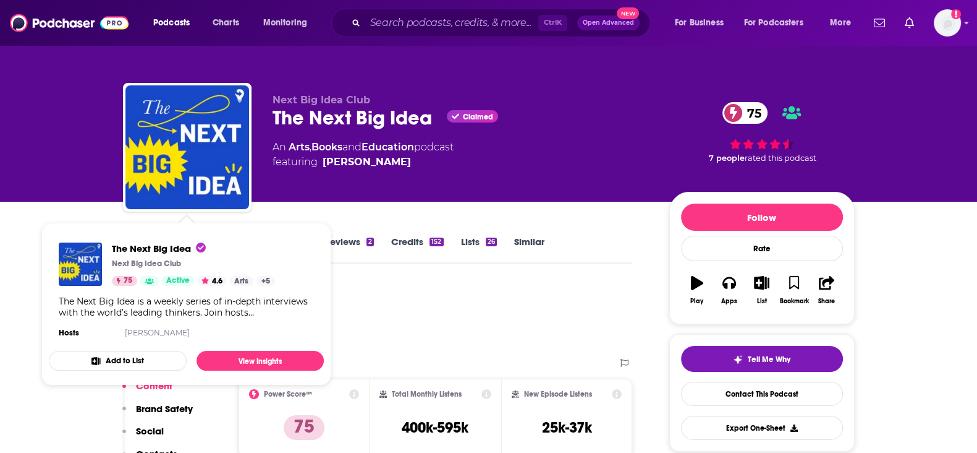
drag, startPoint x: 15, startPoint y: 355, endPoint x: 36, endPoint y: 331, distance: 31.1
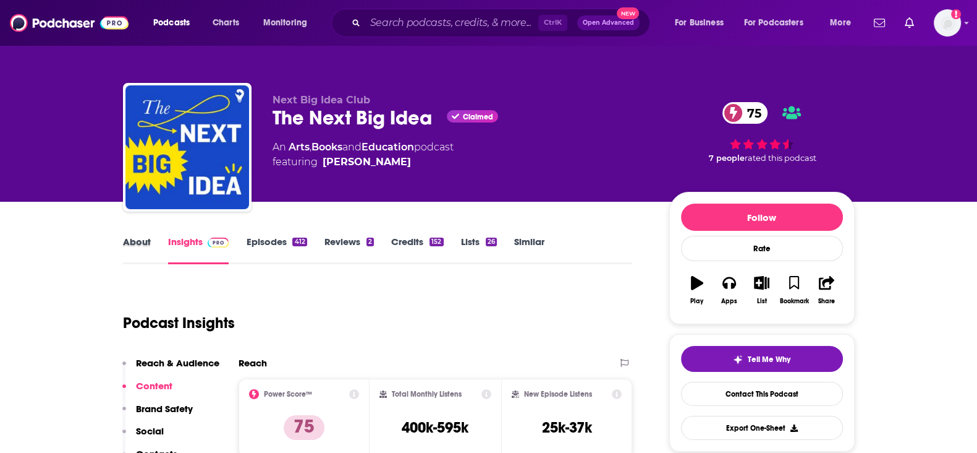
click at [152, 253] on div "About" at bounding box center [145, 250] width 45 height 28
click at [148, 244] on link "About" at bounding box center [137, 250] width 28 height 28
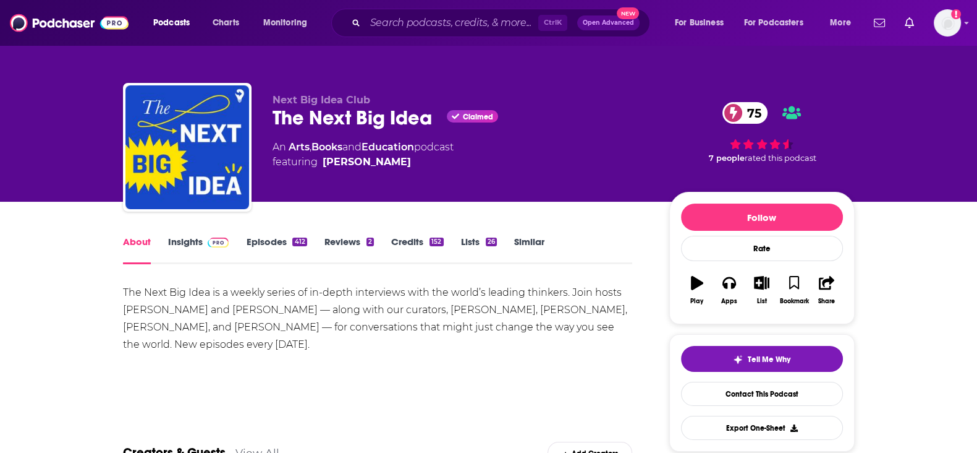
click at [430, 239] on div "152" at bounding box center [437, 241] width 14 height 9
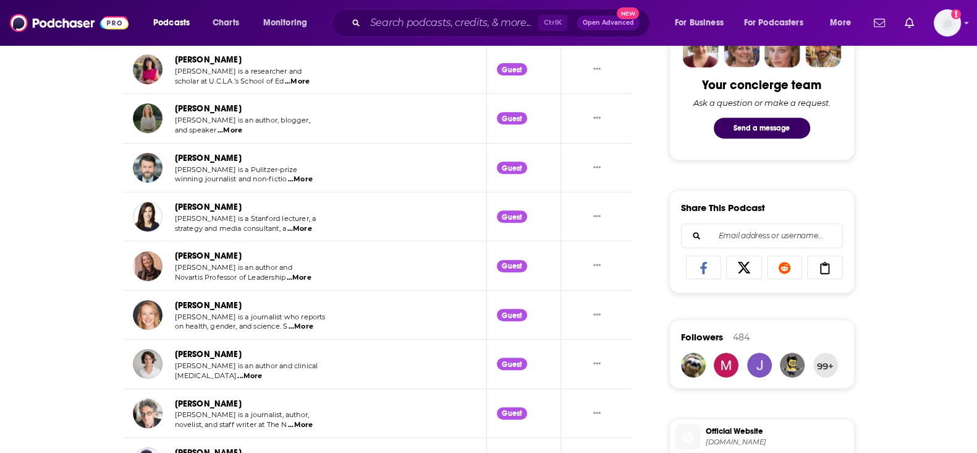
scroll to position [773, 0]
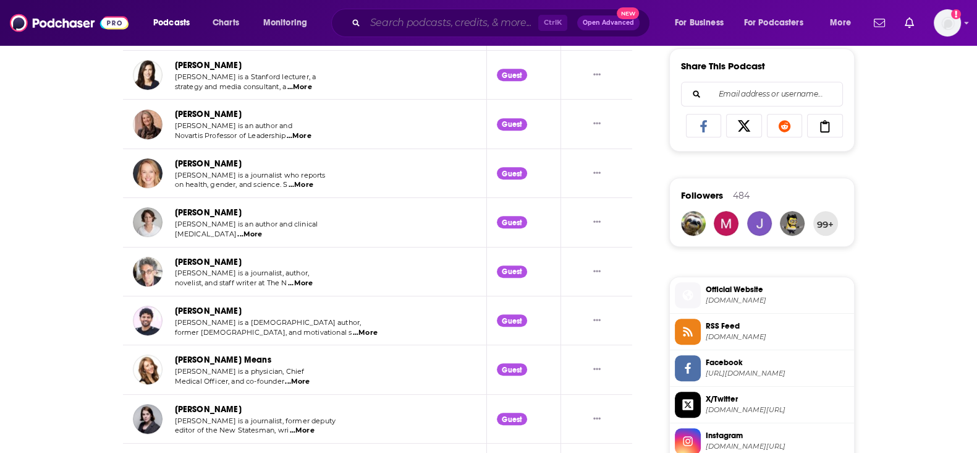
click at [441, 23] on input "Search podcasts, credits, & more..." at bounding box center [451, 23] width 173 height 20
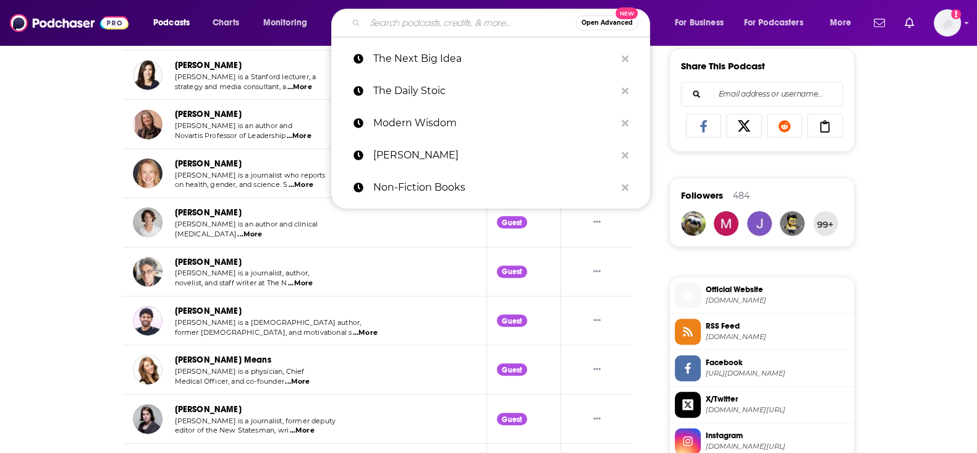
paste input "The Art of Manliness"
type input "The Art of Manliness"
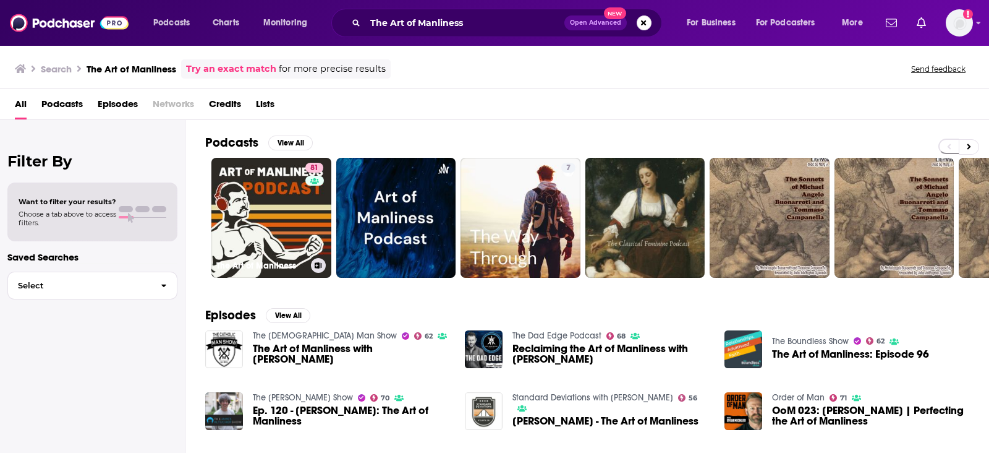
click at [269, 233] on link "81 The Art of Manliness" at bounding box center [271, 218] width 120 height 120
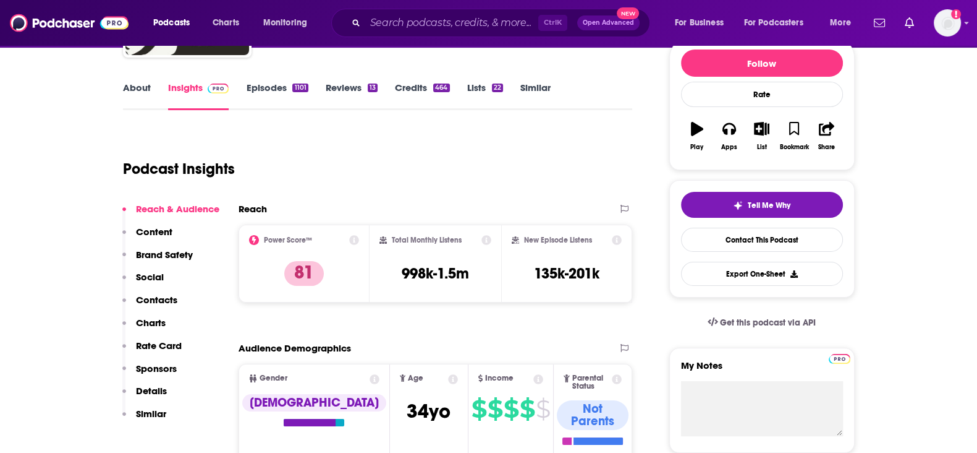
scroll to position [77, 0]
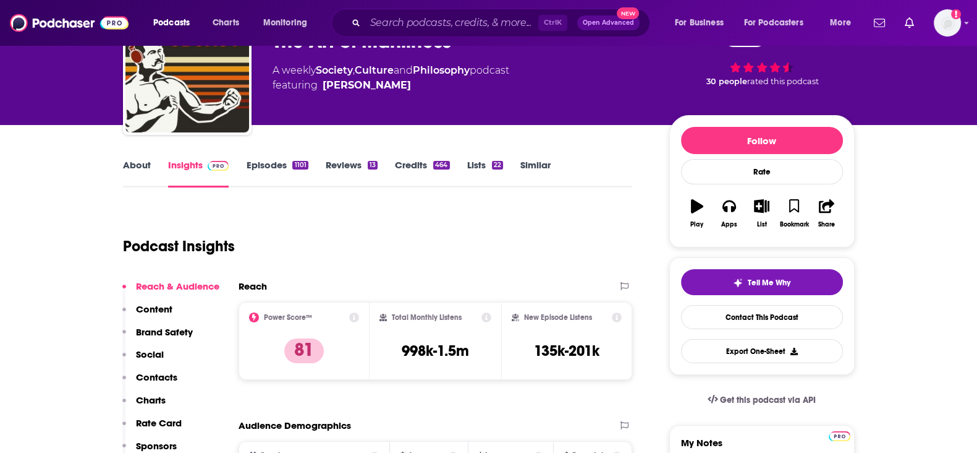
click at [431, 159] on link "Credits 464" at bounding box center [422, 173] width 54 height 28
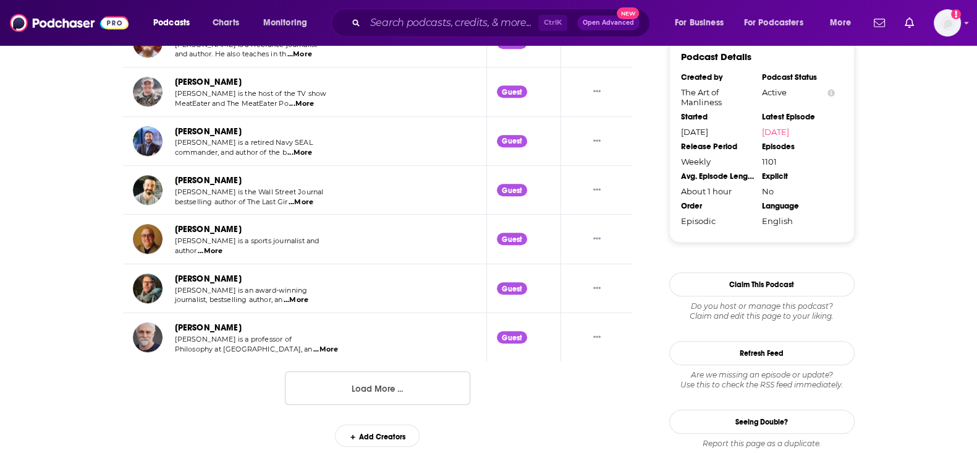
scroll to position [1299, 0]
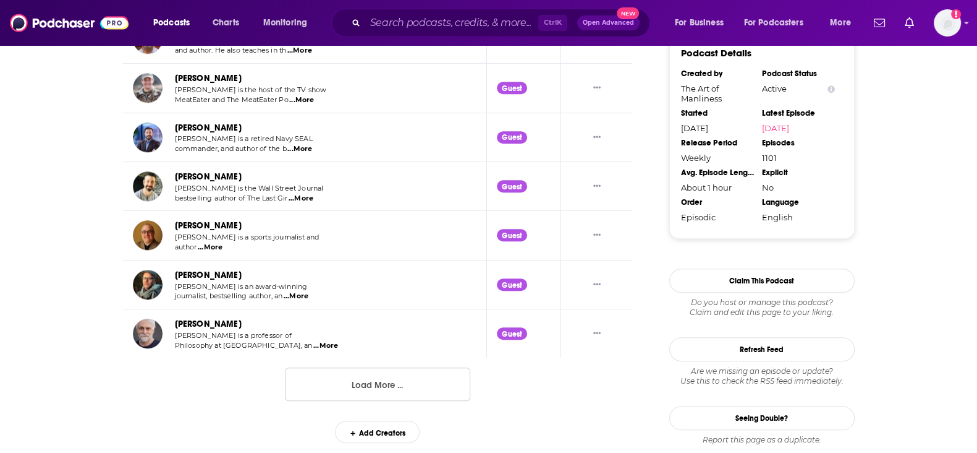
click at [304, 380] on button "Load More ..." at bounding box center [377, 383] width 185 height 33
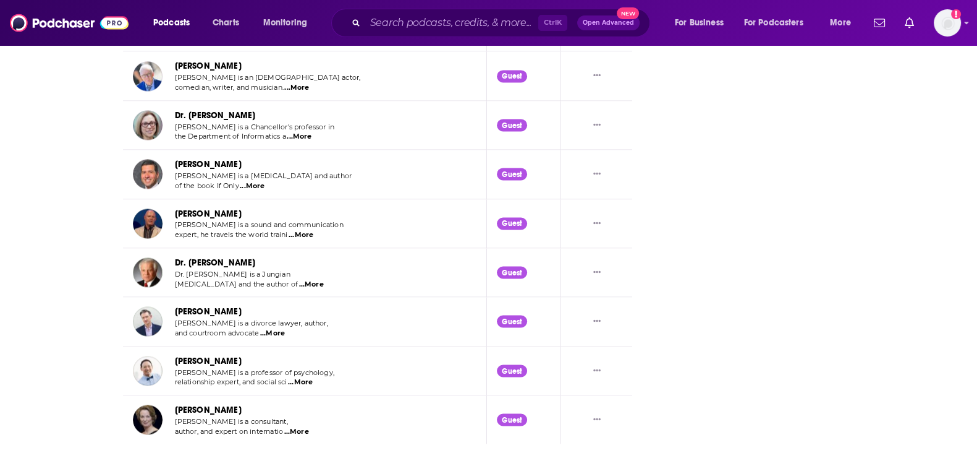
scroll to position [2506, 0]
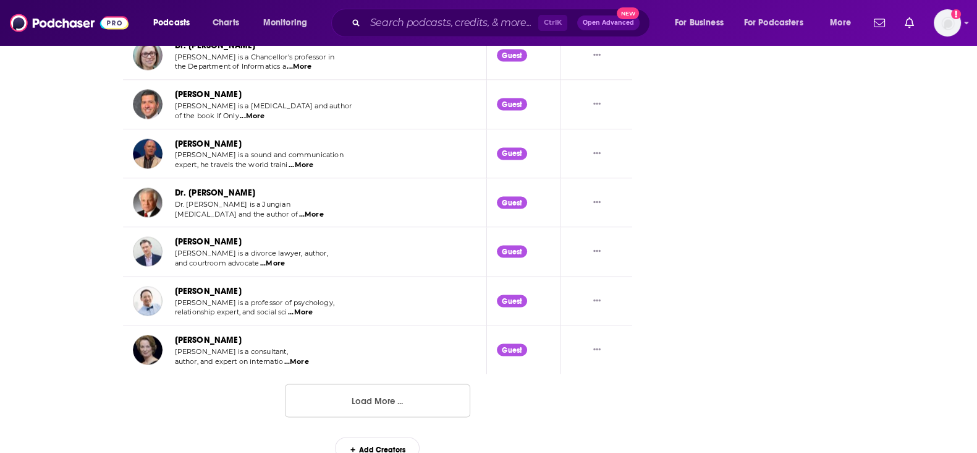
click at [336, 408] on button "Load More ..." at bounding box center [377, 399] width 185 height 33
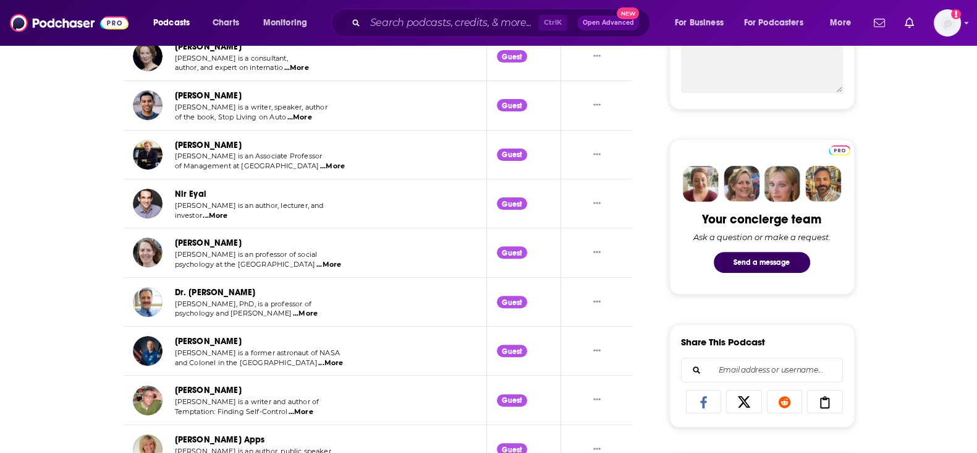
scroll to position [0, 0]
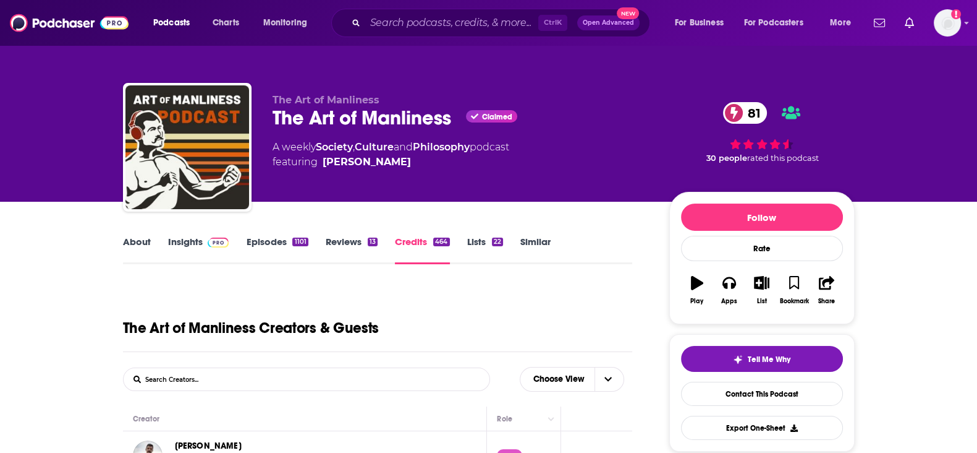
click at [205, 239] on span at bounding box center [216, 242] width 27 height 12
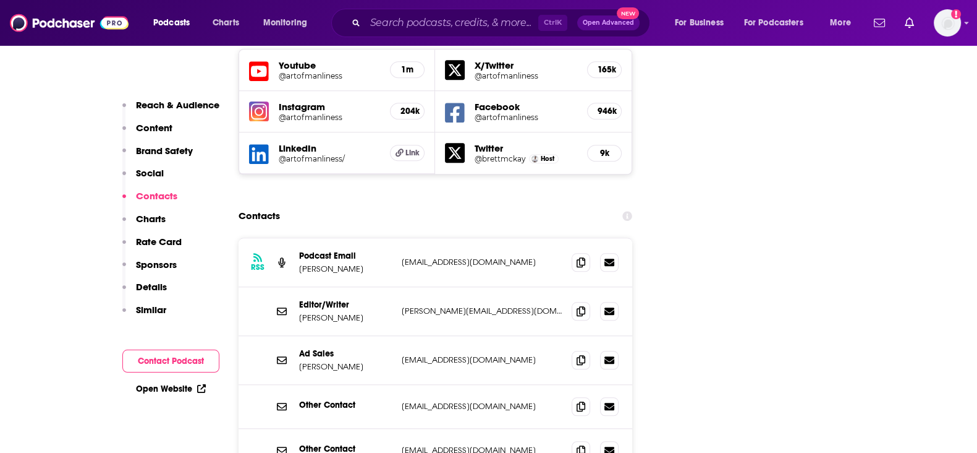
scroll to position [1468, 0]
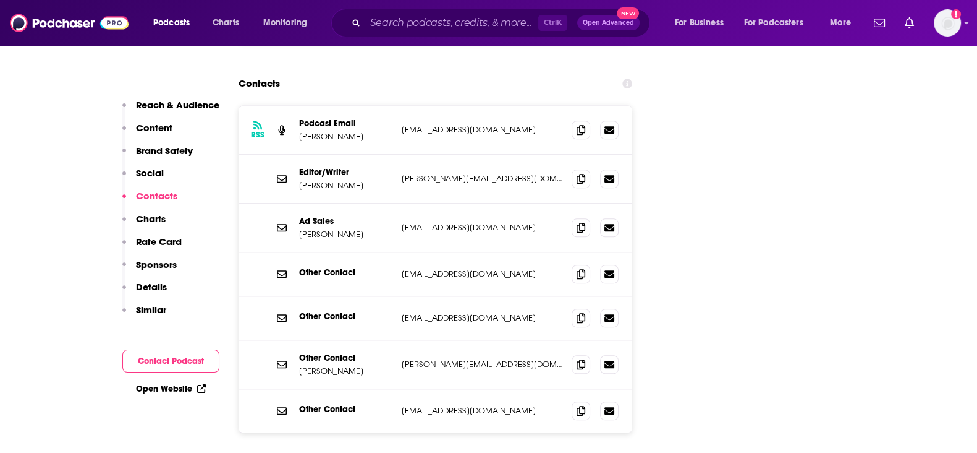
scroll to position [1623, 0]
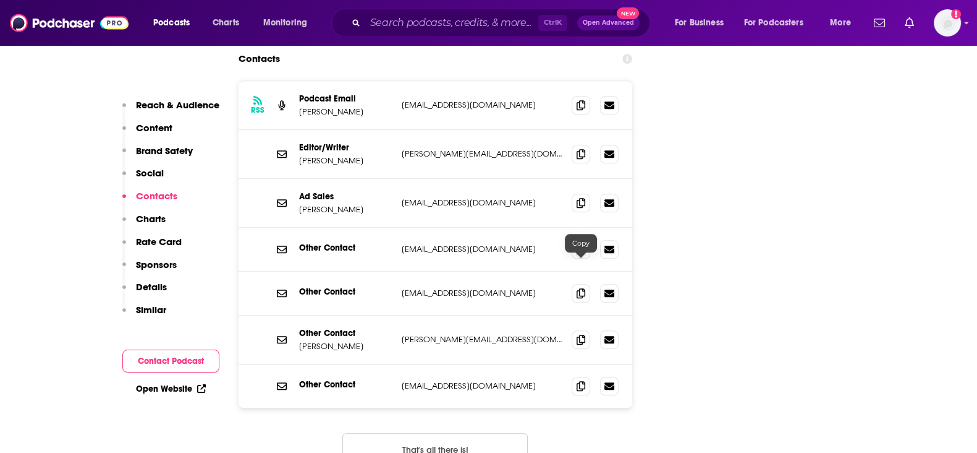
click at [585, 330] on span at bounding box center [581, 339] width 19 height 19
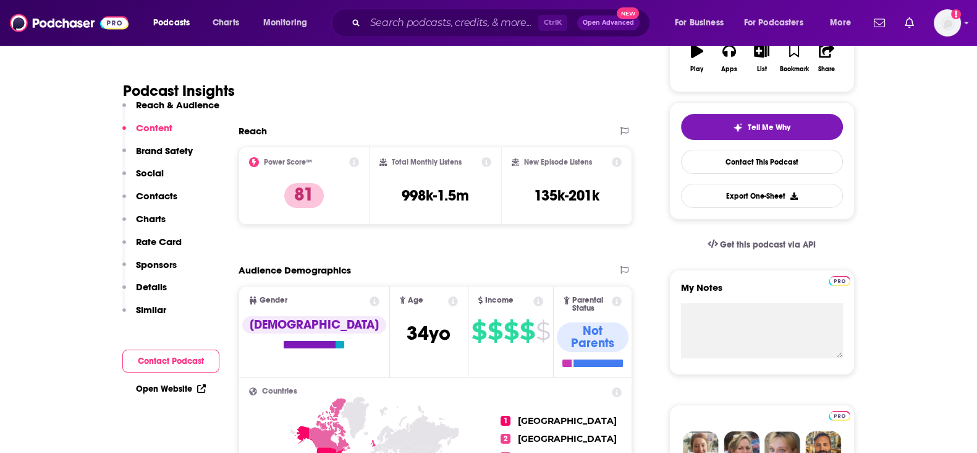
scroll to position [0, 0]
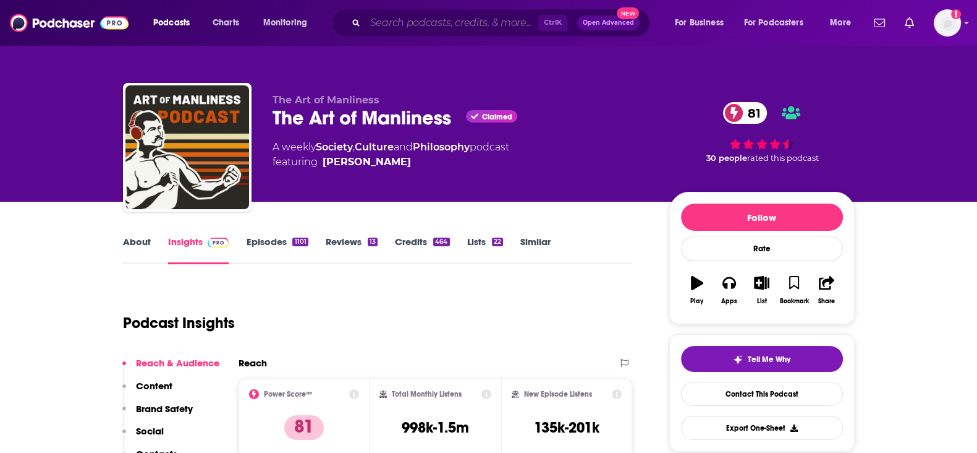
click at [516, 27] on input "Search podcasts, credits, & more..." at bounding box center [451, 23] width 173 height 20
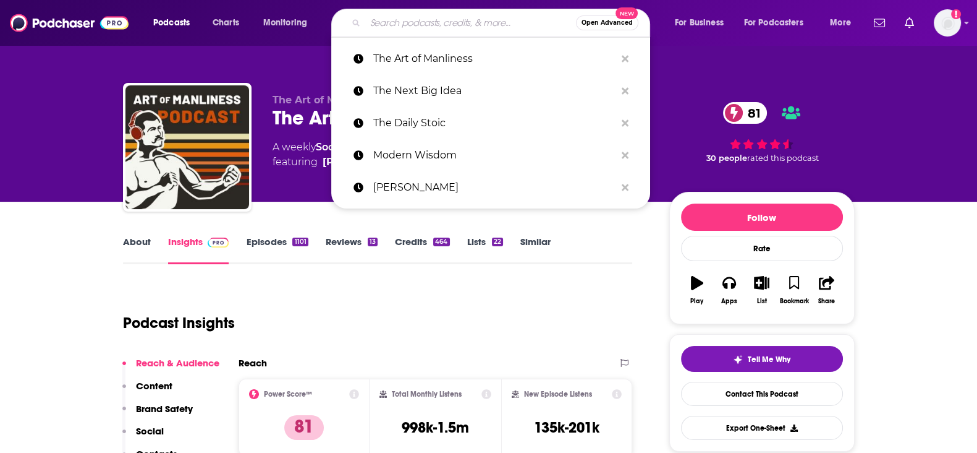
paste input "A Bit of Optimism"
type input "A Bit of Optimism"
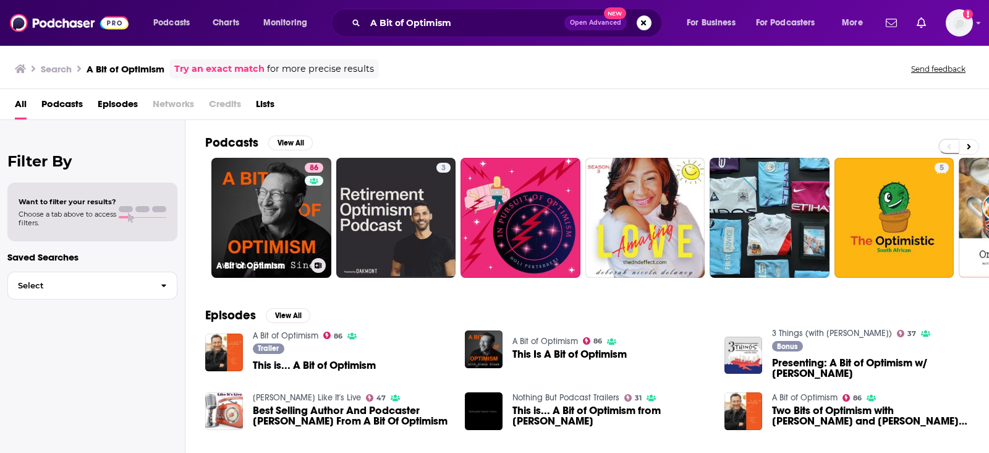
click at [295, 231] on link "86 A Bit of Optimism" at bounding box center [271, 218] width 120 height 120
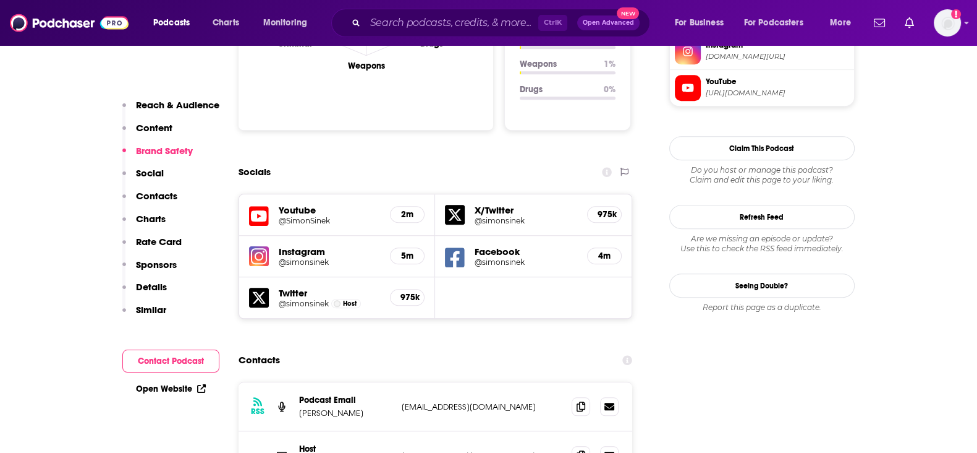
scroll to position [1391, 0]
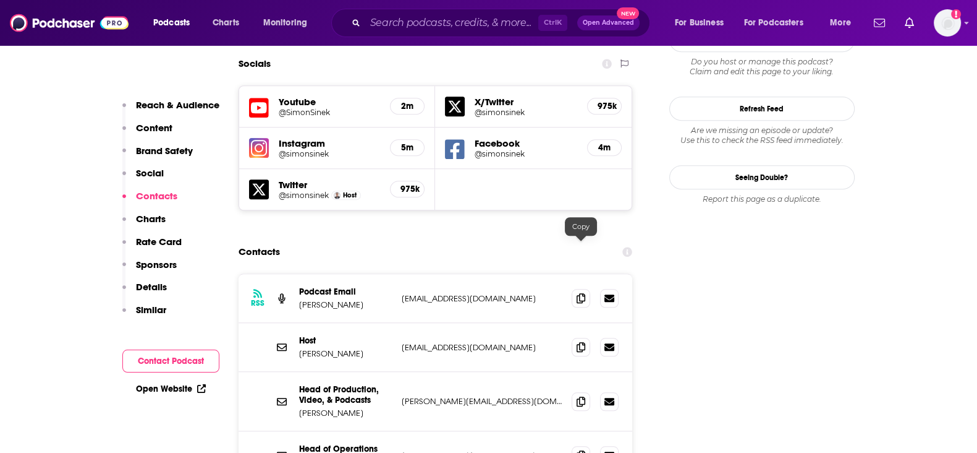
click at [582, 293] on icon at bounding box center [581, 298] width 9 height 10
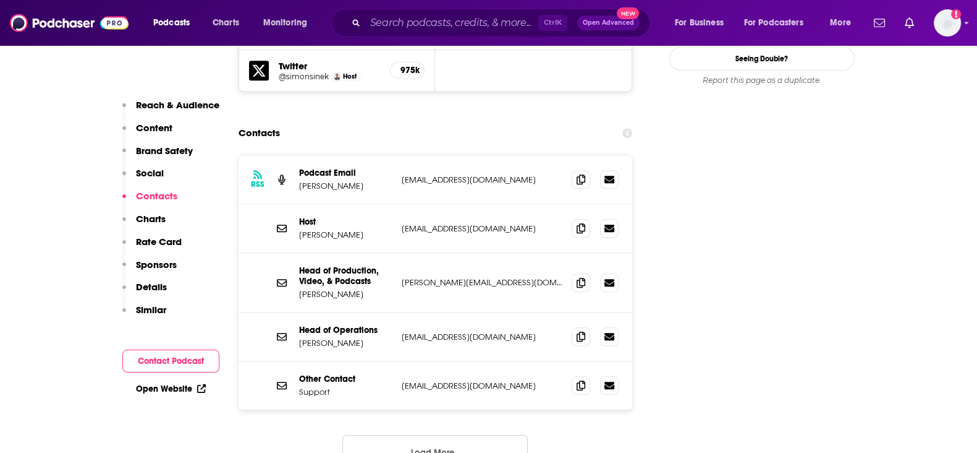
scroll to position [1546, 0]
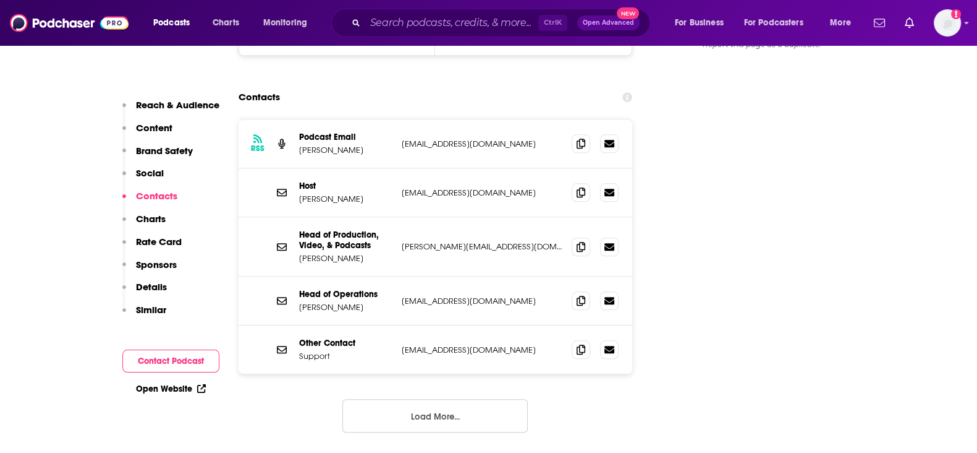
click at [439, 399] on button "Load More..." at bounding box center [434, 415] width 185 height 33
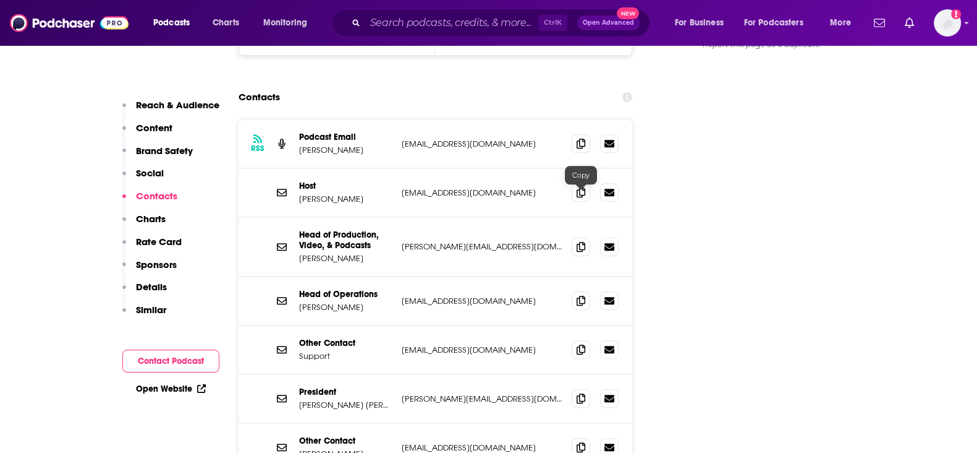
click at [585, 237] on span at bounding box center [581, 246] width 19 height 19
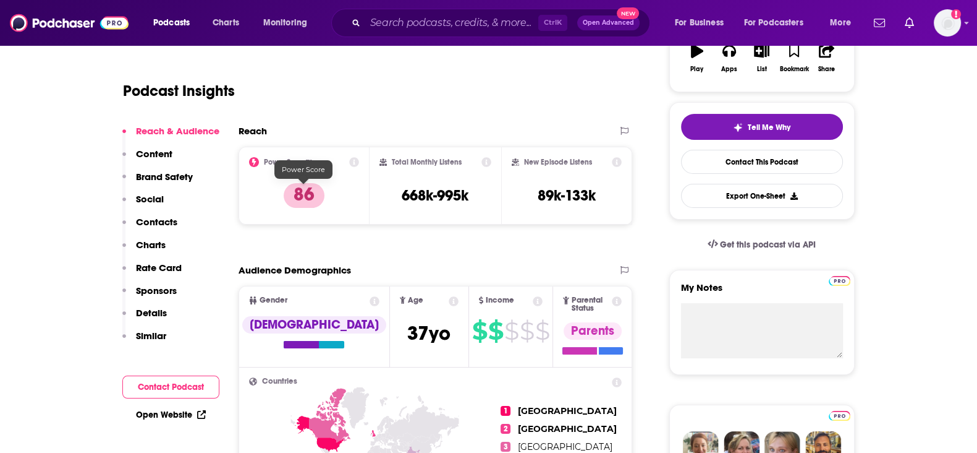
scroll to position [0, 0]
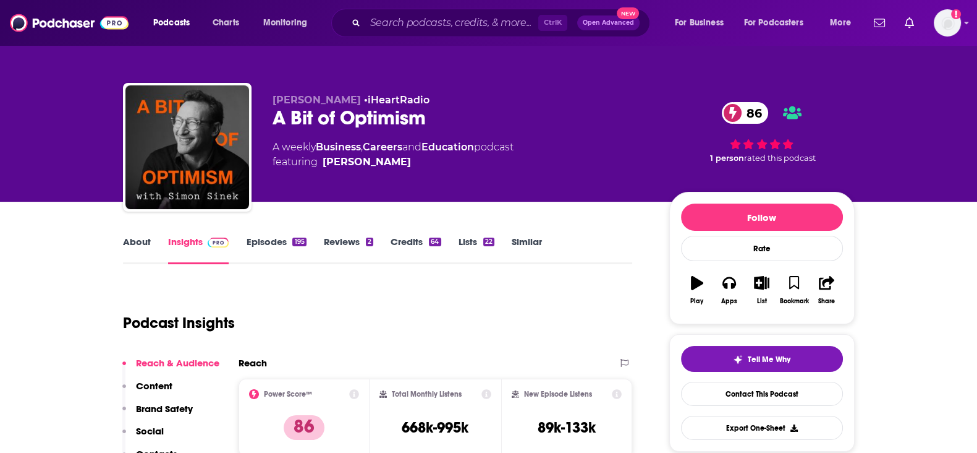
click at [387, 234] on div "About Insights Episodes 195 Reviews 2 Credits 64 Lists 22 Similar" at bounding box center [378, 249] width 510 height 30
click at [393, 236] on link "Credits 64" at bounding box center [416, 250] width 50 height 28
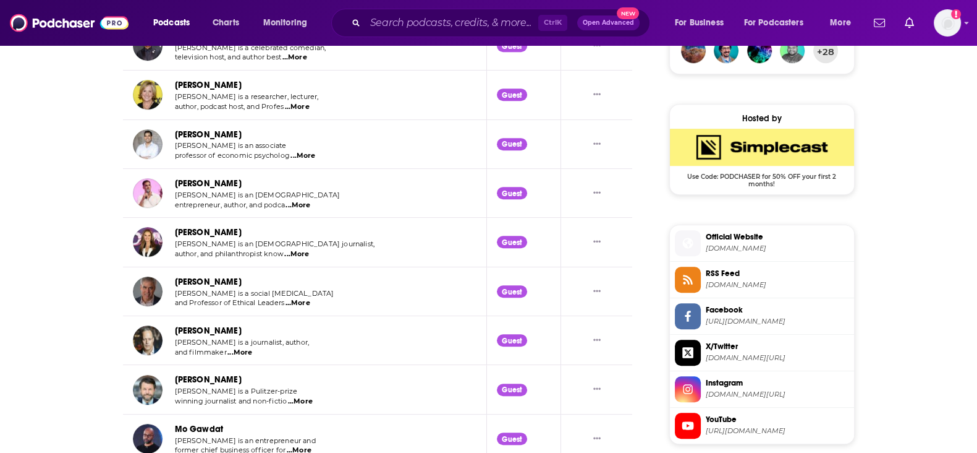
scroll to position [1081, 0]
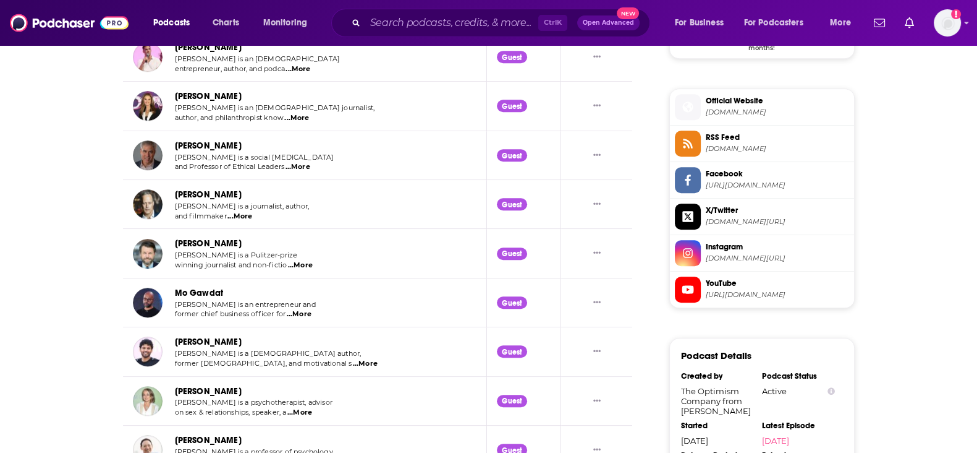
drag, startPoint x: 439, startPoint y: 2, endPoint x: 425, endPoint y: 15, distance: 18.8
click at [439, 2] on div "Podcasts Charts Monitoring Ctrl K Open Advanced New For Business For Podcasters…" at bounding box center [488, 23] width 977 height 46
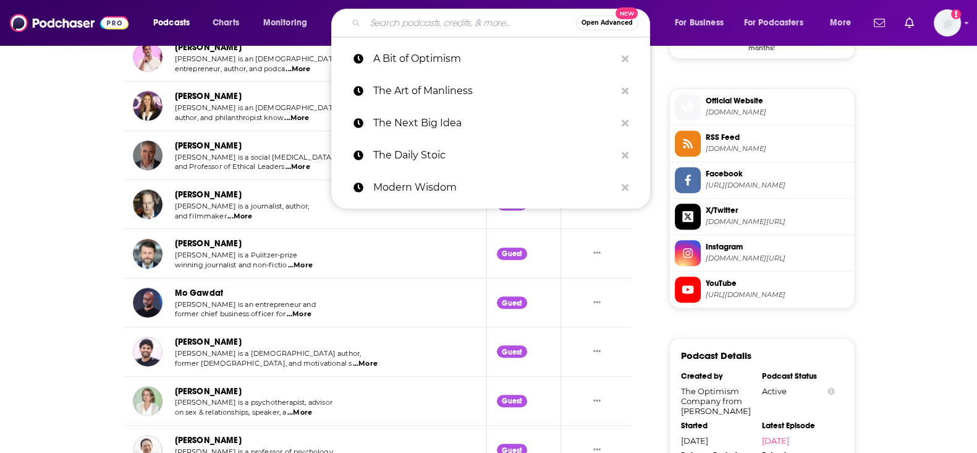
click at [417, 22] on input "Search podcasts, credits, & more..." at bounding box center [470, 23] width 211 height 20
paste input "The [PERSON_NAME] Show"
type input "The [PERSON_NAME] Show"
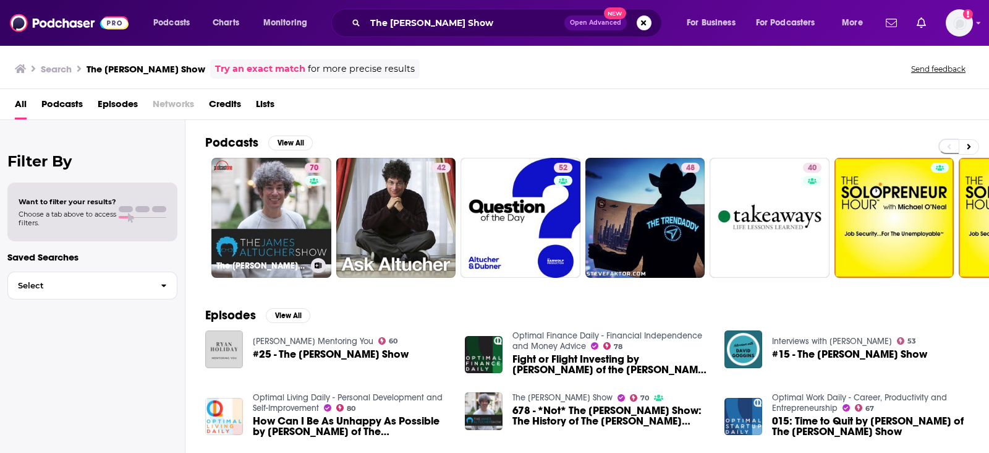
click at [254, 208] on link "70 The James Altucher Show" at bounding box center [271, 218] width 120 height 120
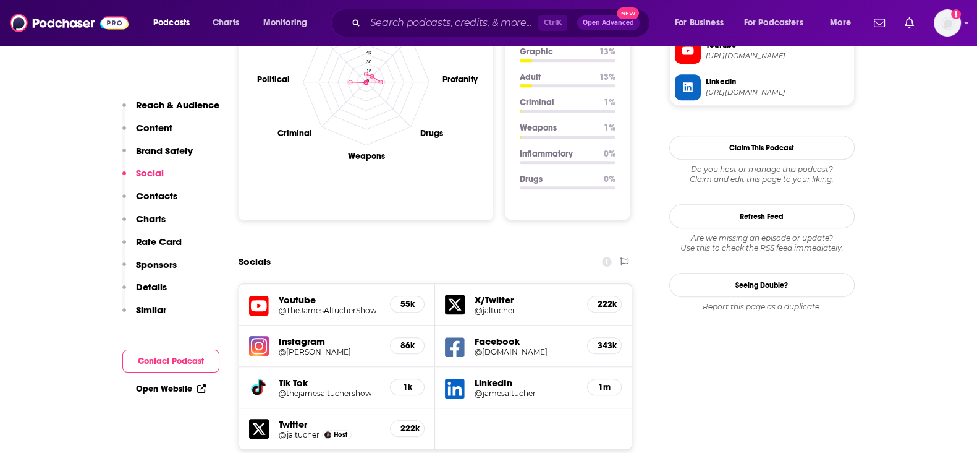
scroll to position [1468, 0]
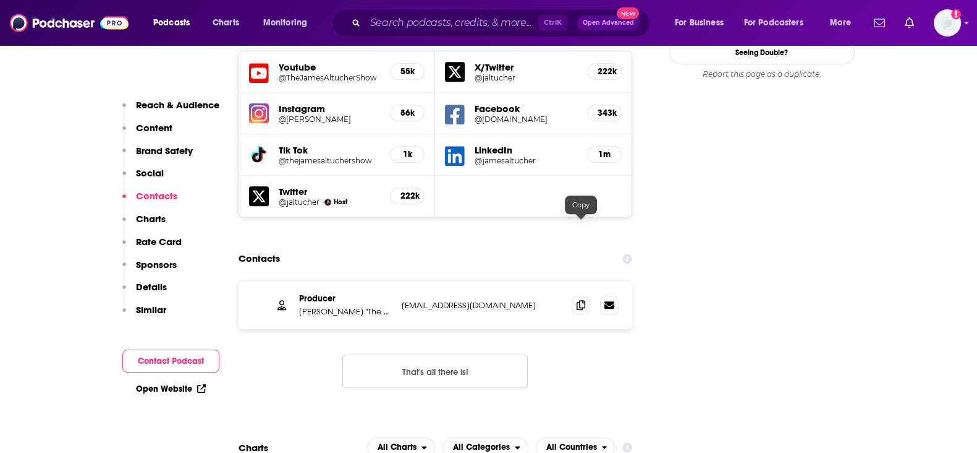
click at [578, 300] on icon at bounding box center [581, 305] width 9 height 10
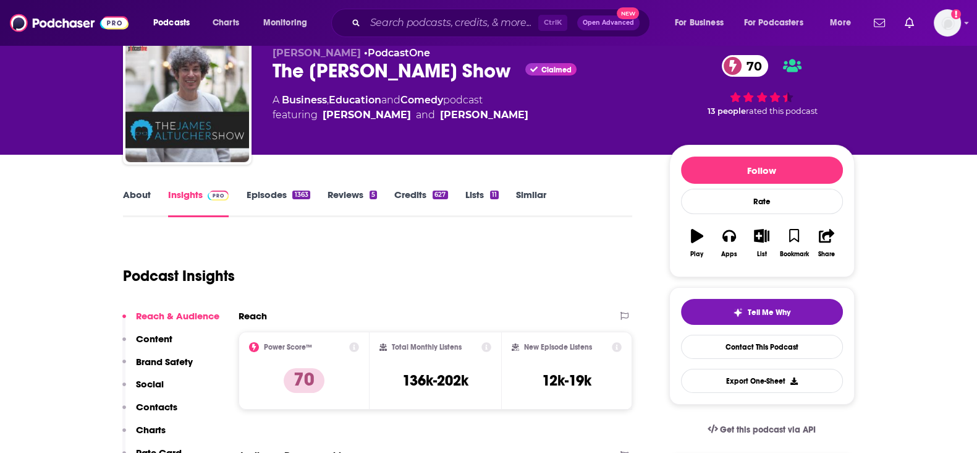
scroll to position [0, 0]
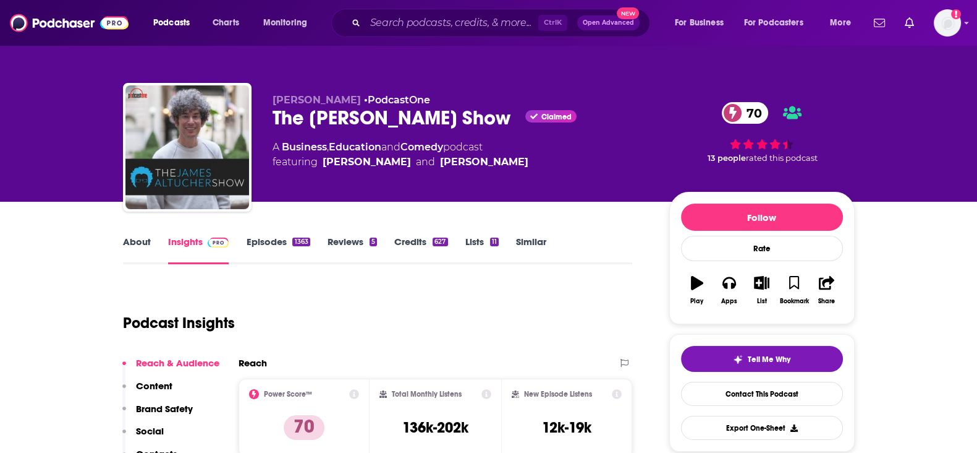
click at [434, 245] on div "627" at bounding box center [440, 241] width 15 height 9
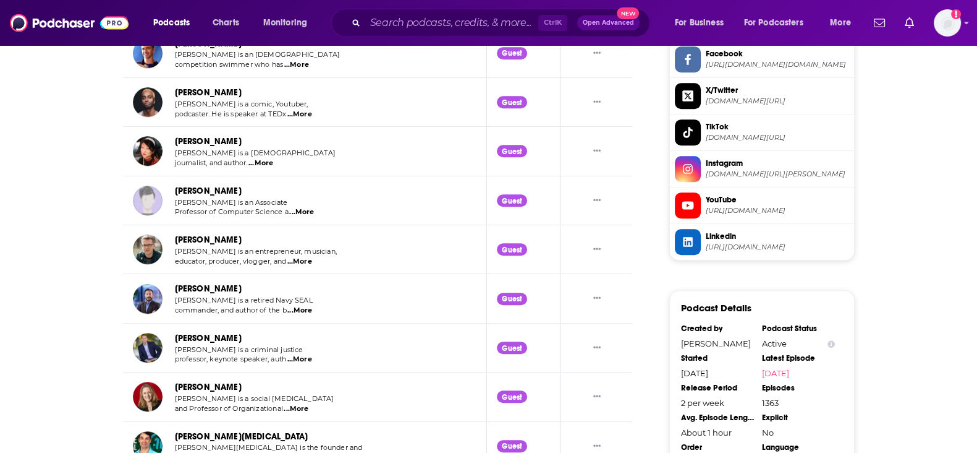
scroll to position [1236, 0]
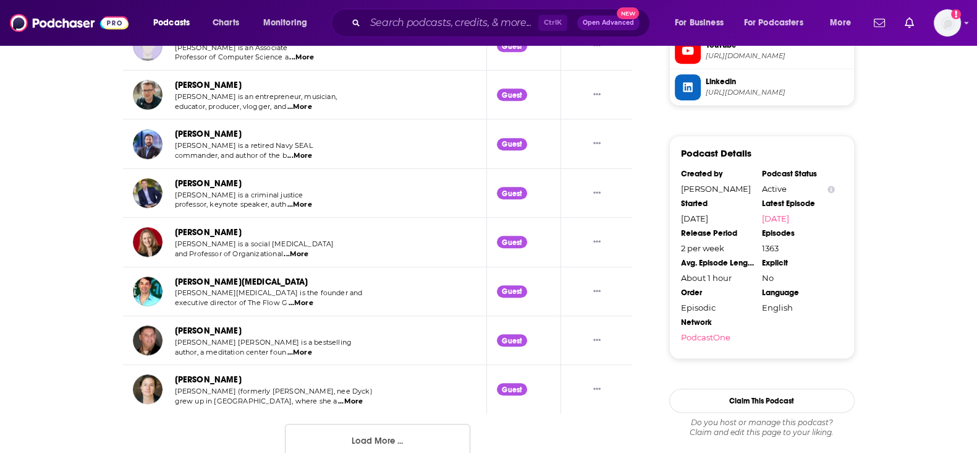
click at [317, 437] on button "Load More ..." at bounding box center [377, 439] width 185 height 33
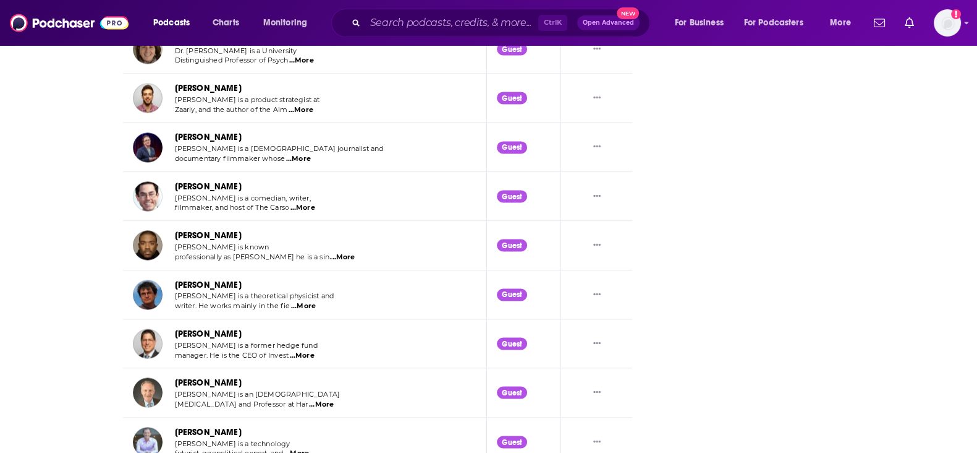
scroll to position [2472, 0]
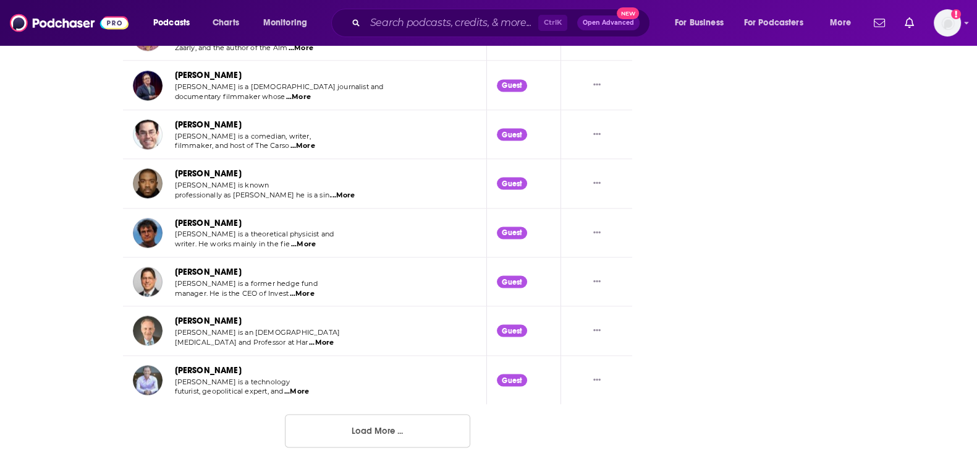
click at [349, 417] on button "Load More ..." at bounding box center [377, 430] width 185 height 33
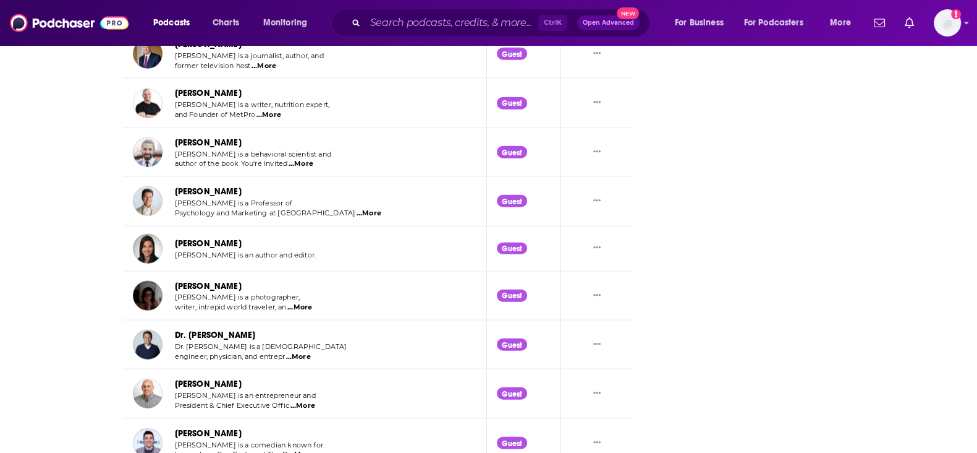
scroll to position [3722, 0]
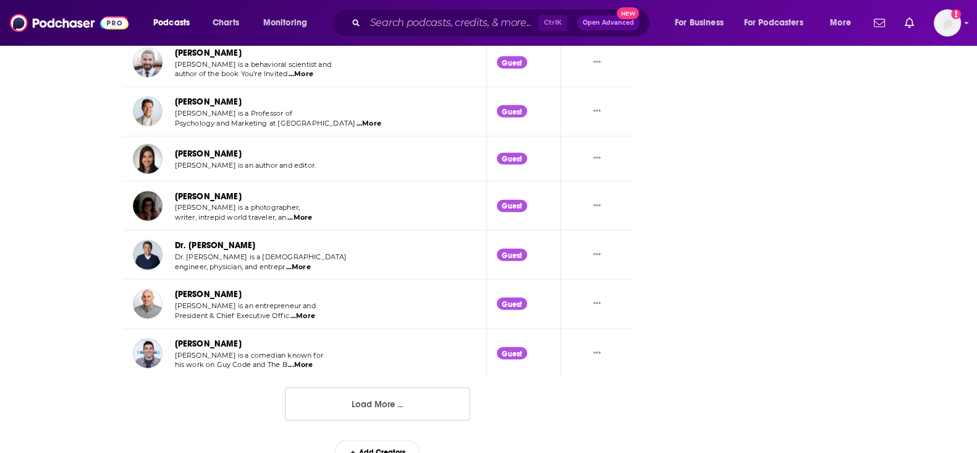
click at [307, 400] on button "Load More ..." at bounding box center [377, 403] width 185 height 33
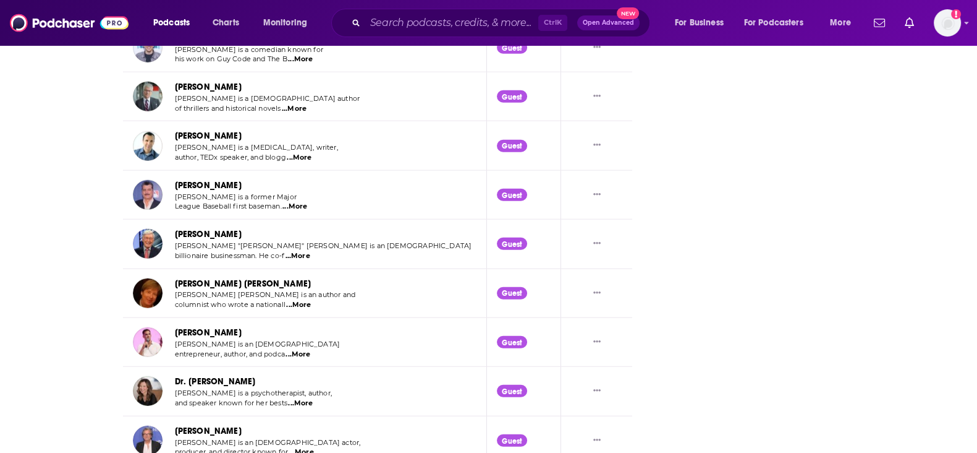
scroll to position [4031, 0]
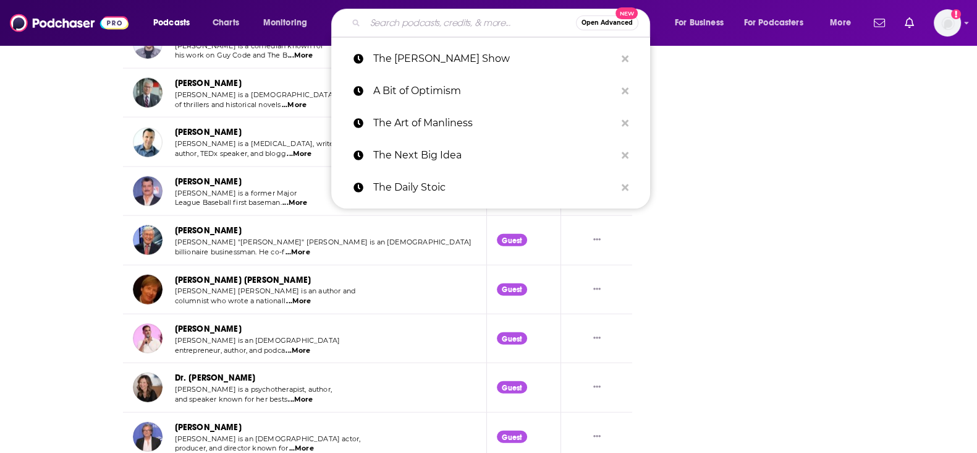
click at [451, 28] on input "Search podcasts, credits, & more..." at bounding box center [470, 23] width 211 height 20
paste input "[PERSON_NAME] Impact Theory"
type input "[PERSON_NAME] Impact Theory"
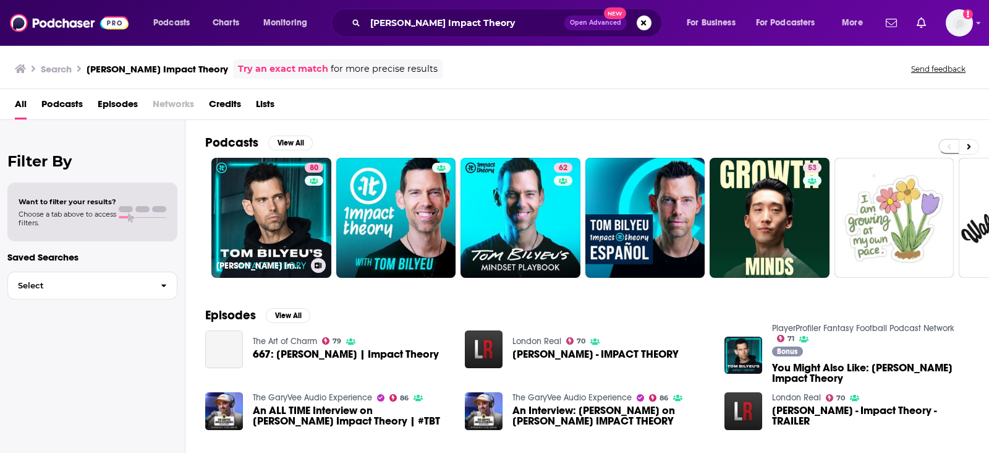
click at [276, 231] on link "80 Tom Bilyeu's Impact Theory" at bounding box center [271, 218] width 120 height 120
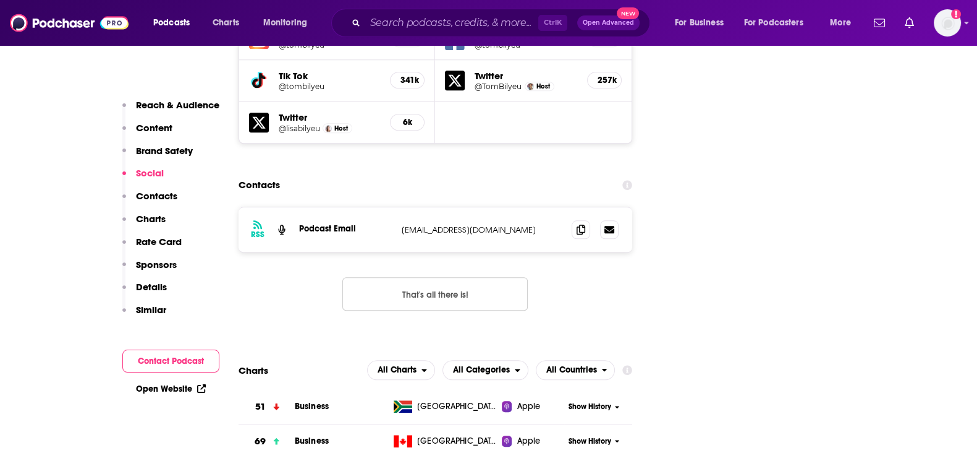
scroll to position [1546, 0]
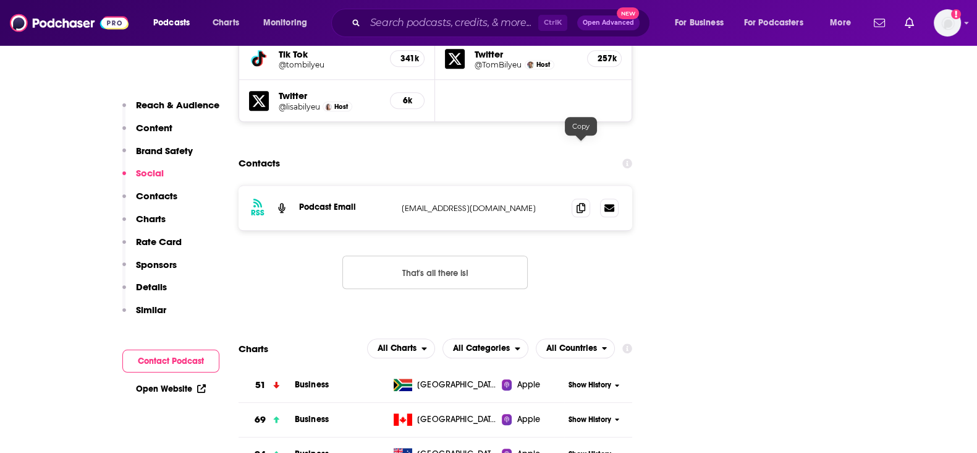
click at [573, 198] on span at bounding box center [581, 207] width 19 height 19
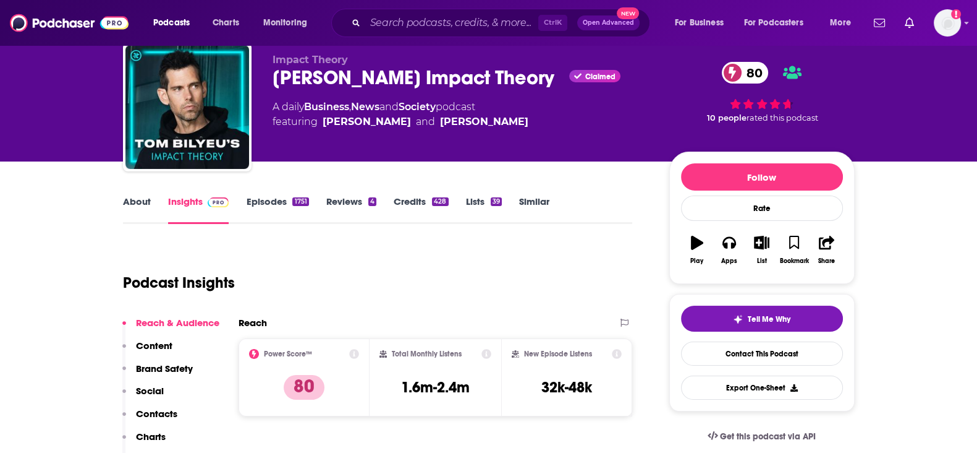
scroll to position [0, 0]
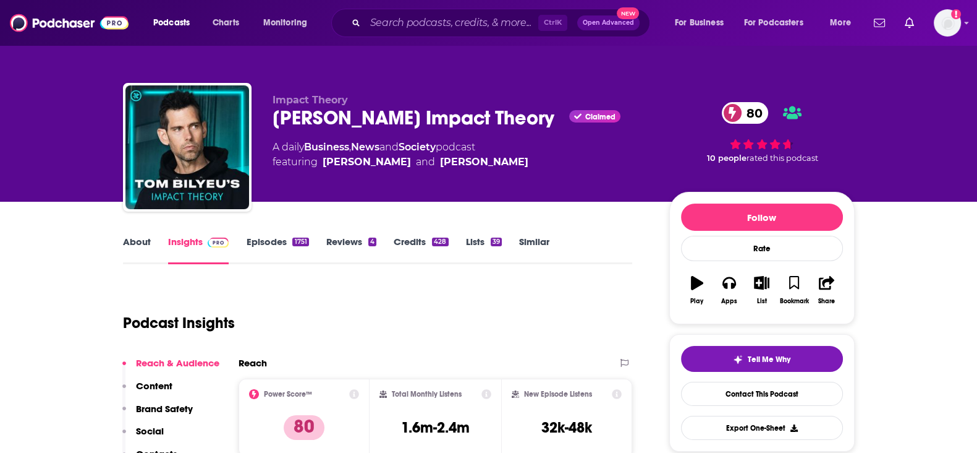
click at [400, 244] on link "Credits 428" at bounding box center [421, 250] width 54 height 28
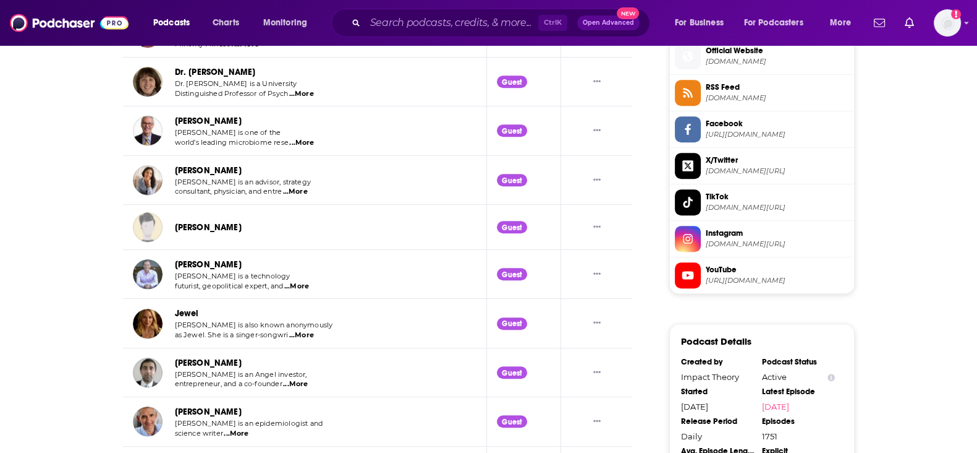
scroll to position [1159, 0]
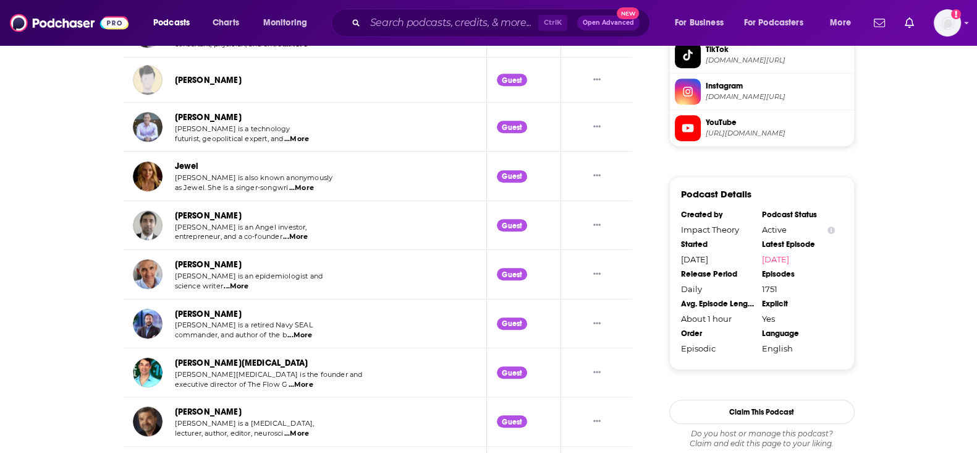
click at [438, 38] on div "Podcasts Charts Monitoring Ctrl K Open Advanced New For Business For Podcasters…" at bounding box center [488, 23] width 977 height 46
click at [443, 25] on input "Search podcasts, credits, & more..." at bounding box center [451, 23] width 173 height 20
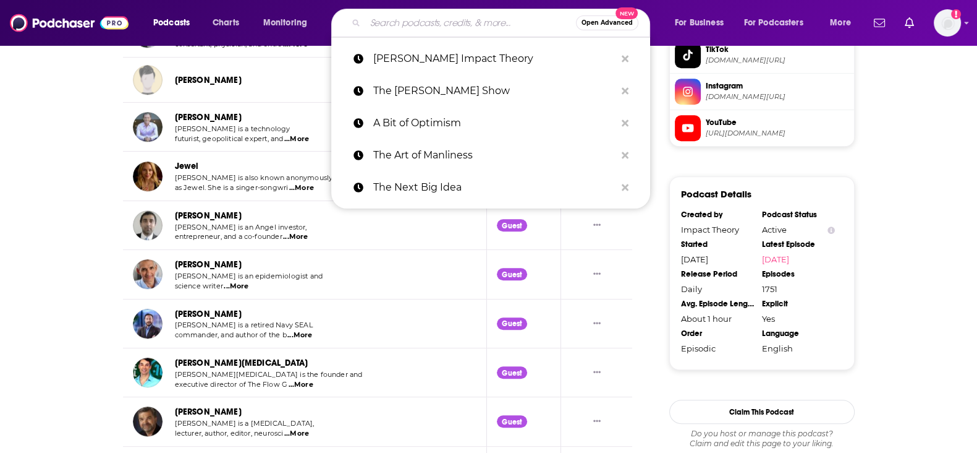
paste input "ZOE Science & Nutrition"
type input "ZOE Science & Nutrition"
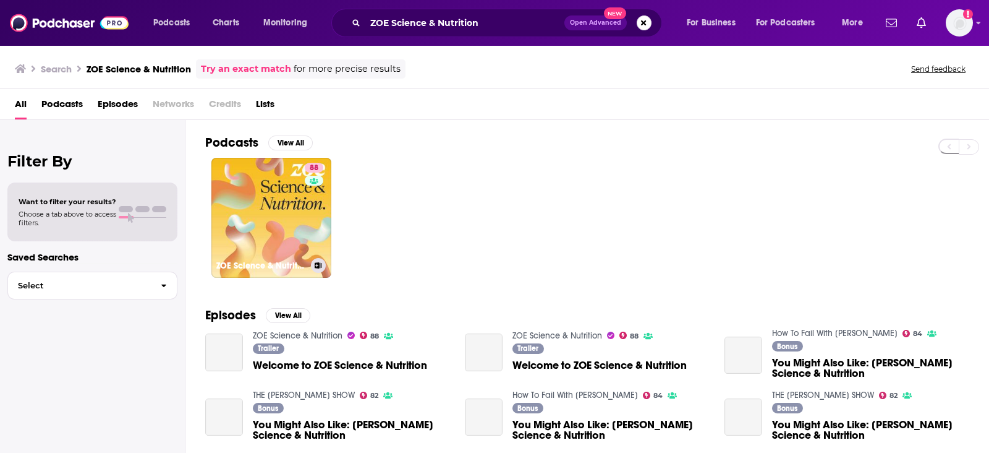
click at [241, 242] on link "88 ZOE Science & Nutrition" at bounding box center [271, 218] width 120 height 120
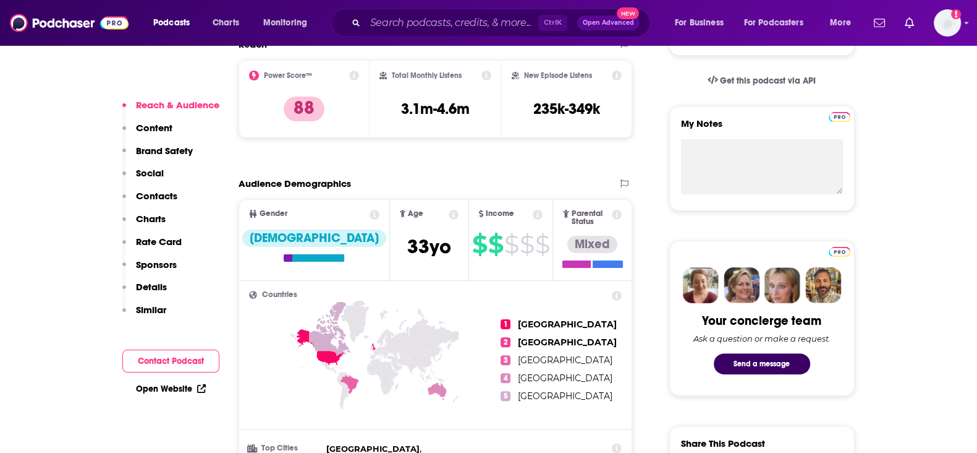
scroll to position [464, 0]
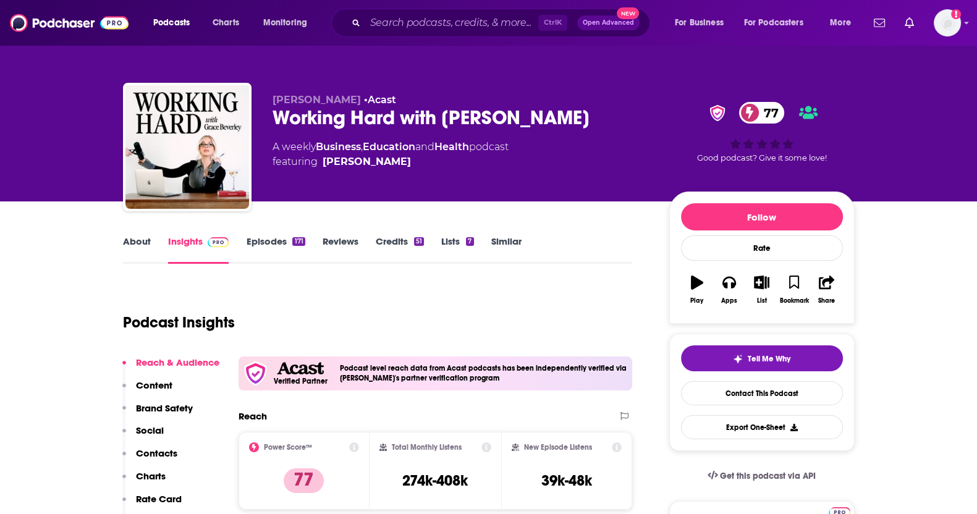
click at [255, 241] on link "Episodes 171" at bounding box center [275, 250] width 59 height 28
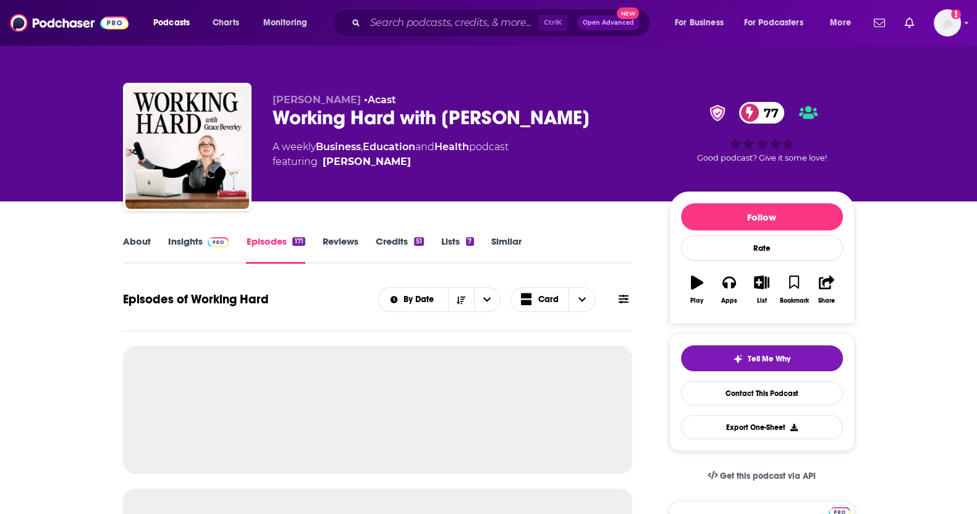
click at [393, 245] on link "Credits 51" at bounding box center [400, 250] width 48 height 28
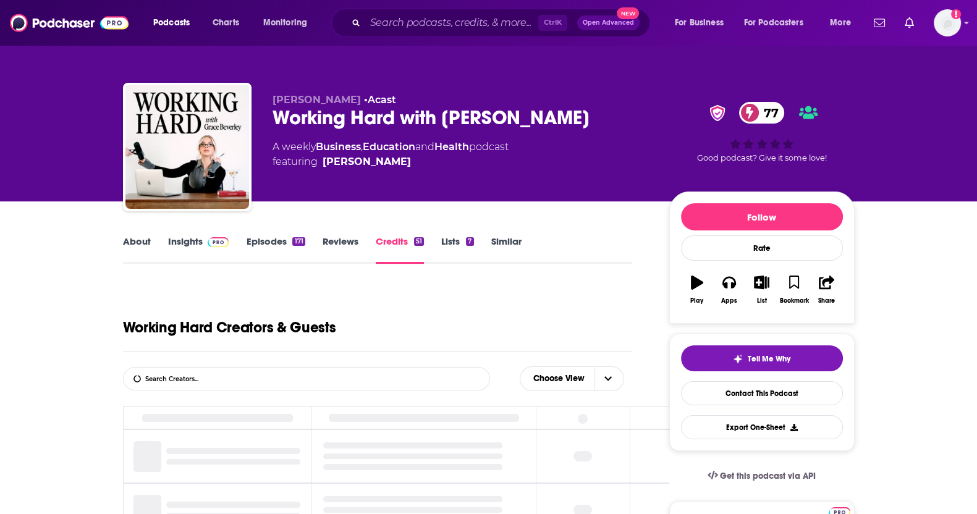
scroll to position [317, 0]
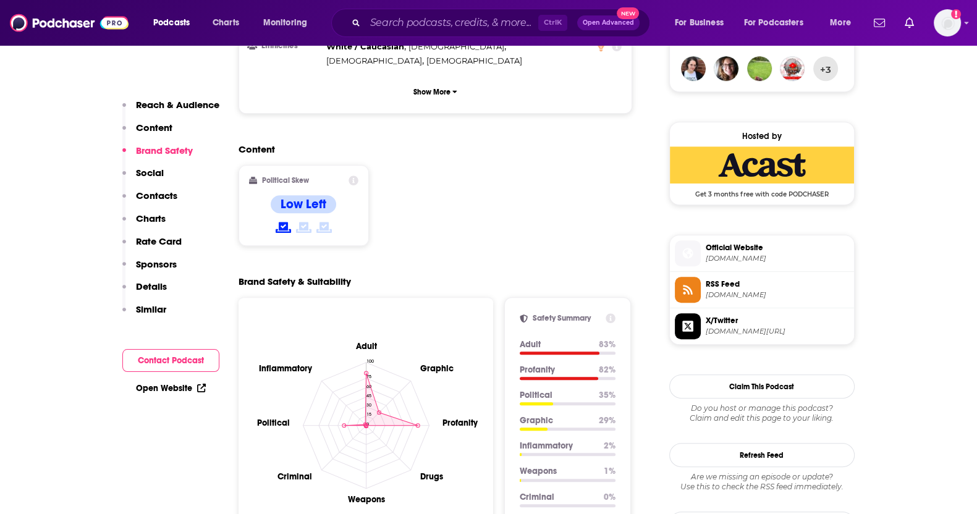
scroll to position [927, 0]
click at [796, 382] on button "Claim This Podcast" at bounding box center [762, 387] width 185 height 24
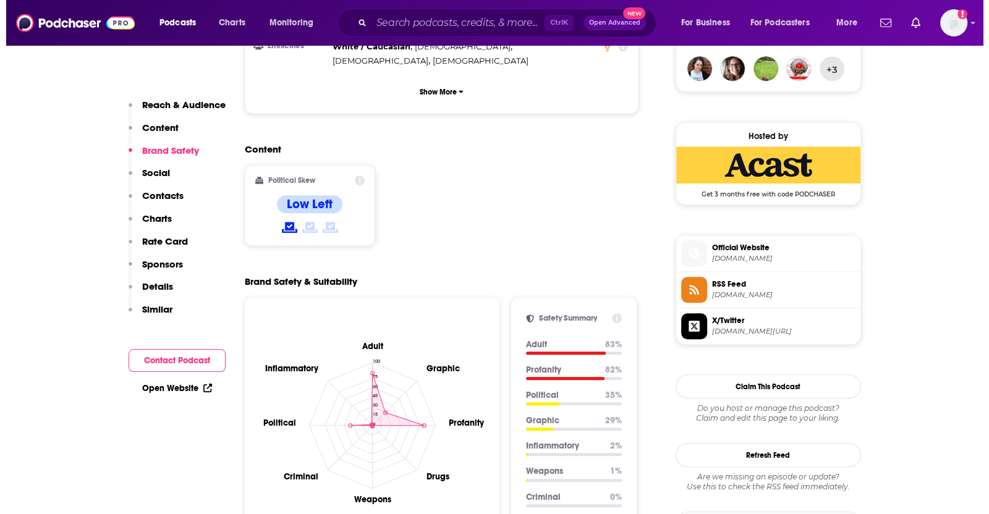
scroll to position [0, 0]
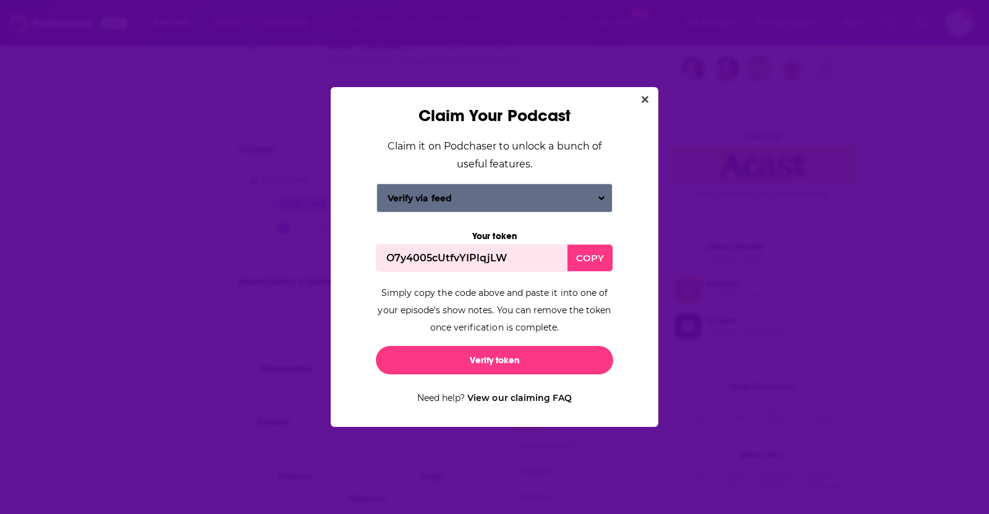
click at [646, 98] on icon "Close" at bounding box center [645, 99] width 7 height 7
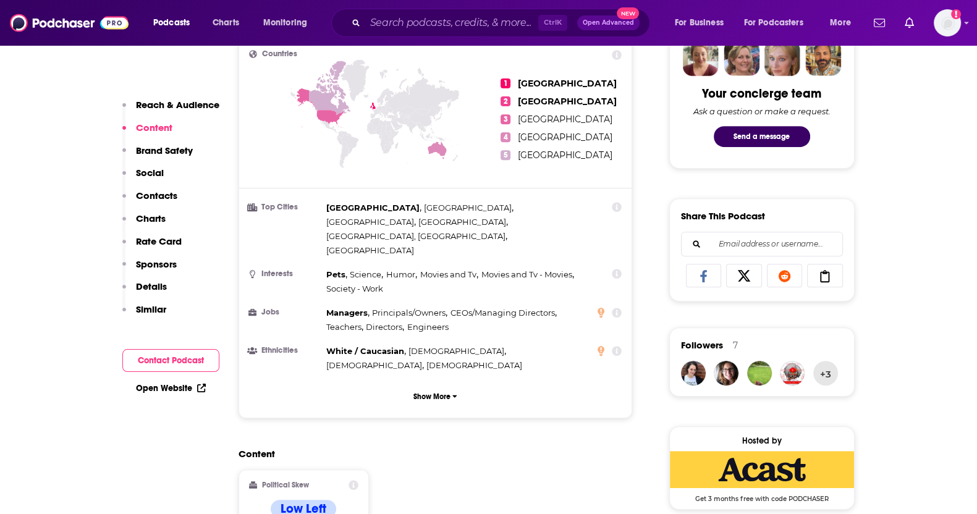
scroll to position [618, 0]
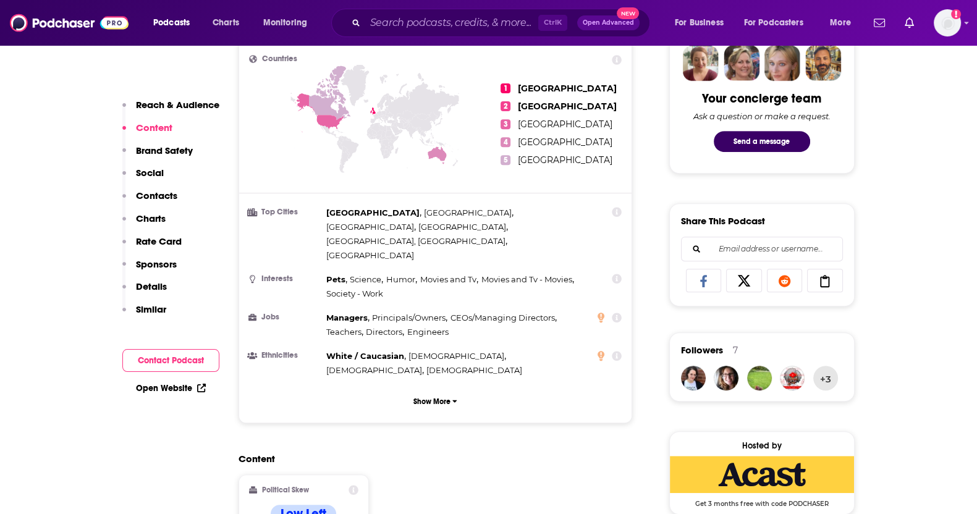
click at [773, 154] on div "Your concierge team Ask a question or make a request. Send a message" at bounding box center [762, 96] width 162 height 132
click at [774, 148] on button "Send a message" at bounding box center [762, 141] width 96 height 21
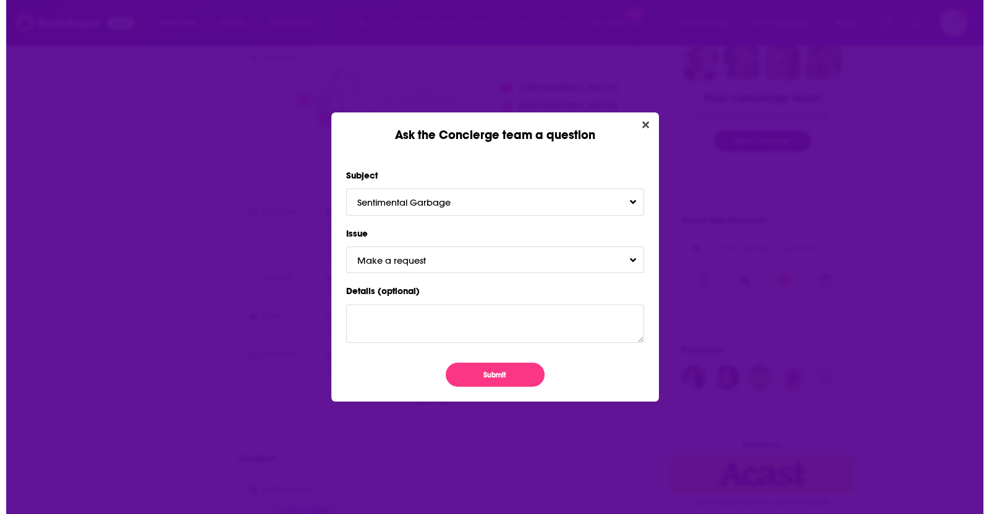
scroll to position [0, 0]
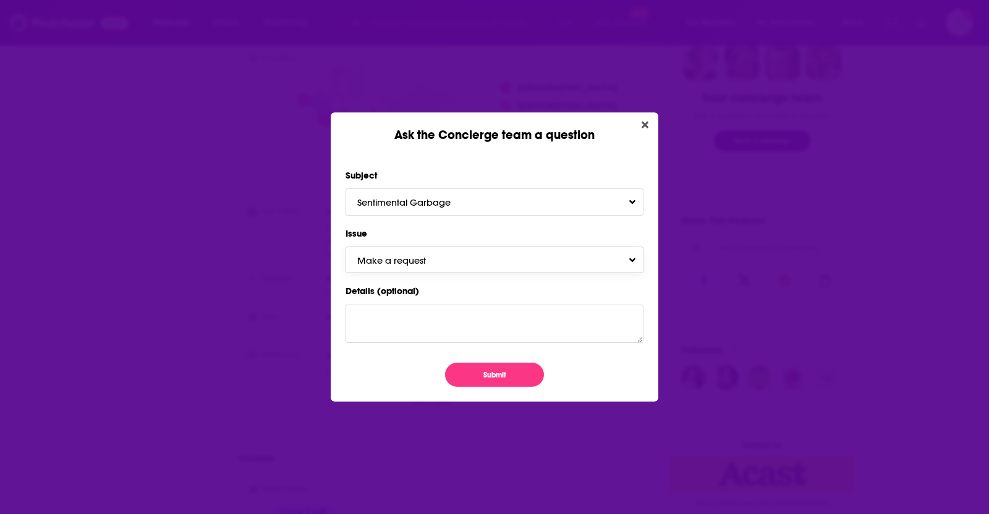
click at [453, 262] on button "Make a request" at bounding box center [495, 260] width 298 height 27
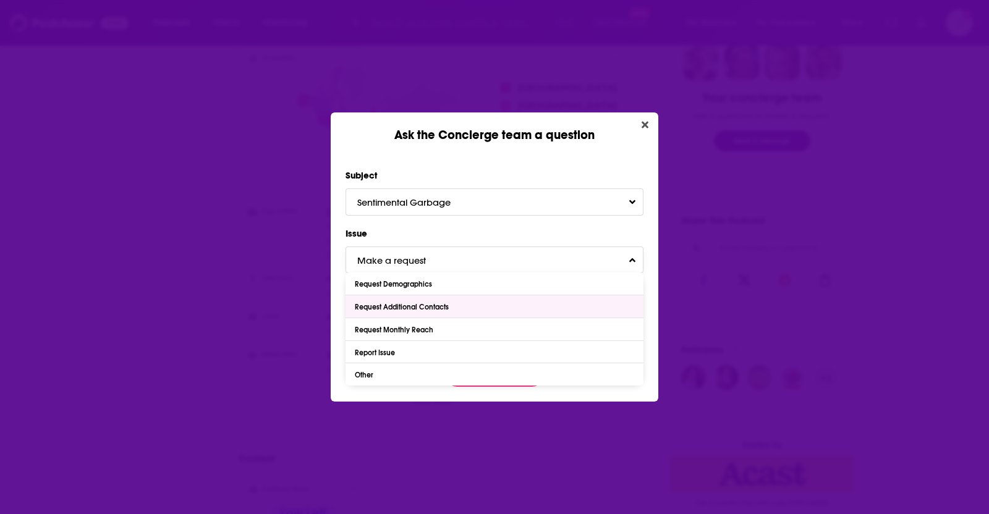
click at [436, 312] on div "Request Additional Contacts" at bounding box center [495, 307] width 298 height 22
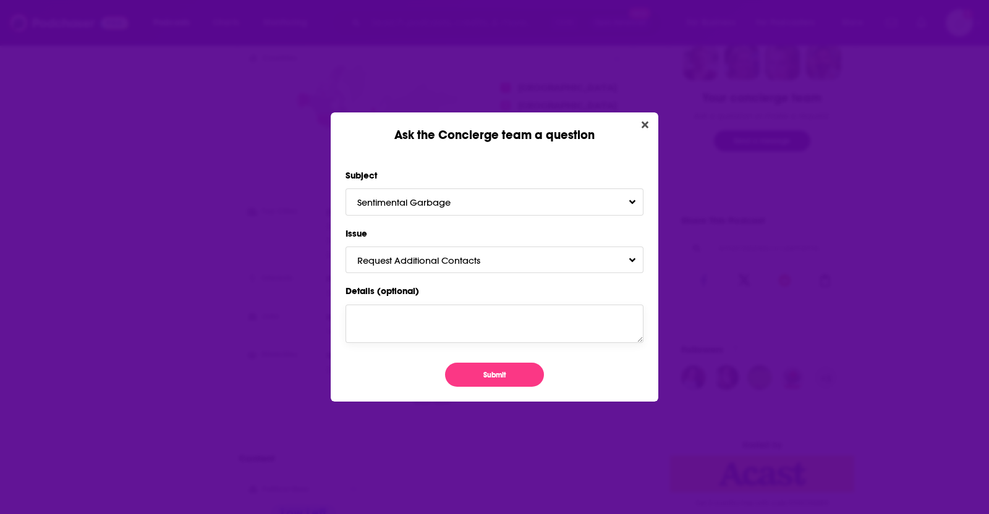
click at [417, 329] on textarea "Details (optional)" at bounding box center [495, 324] width 298 height 38
type textarea "Can we find a producer/contact for this podcast."
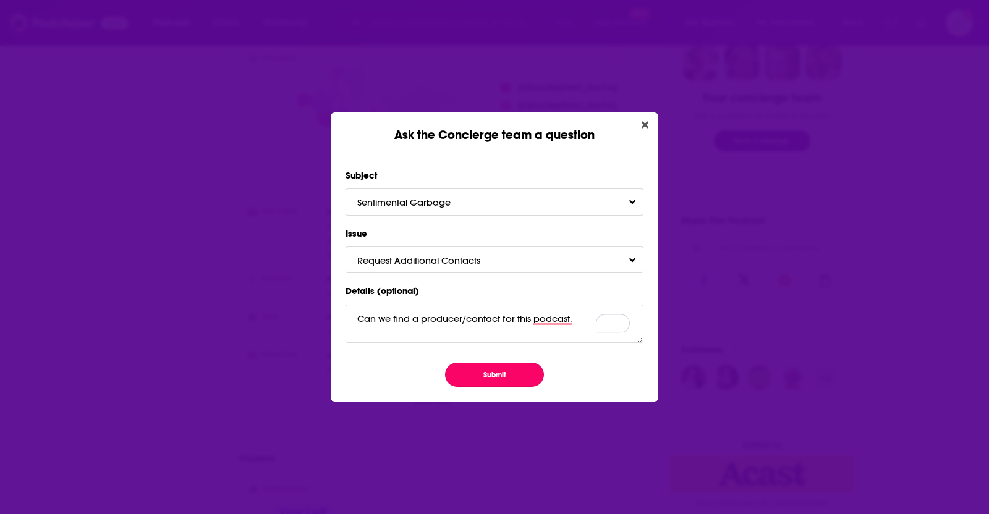
click at [470, 370] on button "Submit" at bounding box center [494, 375] width 99 height 24
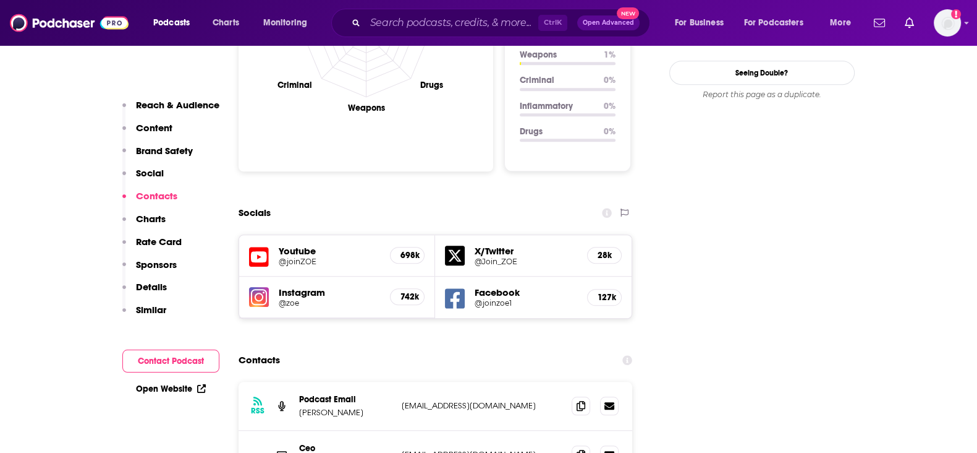
scroll to position [1623, 0]
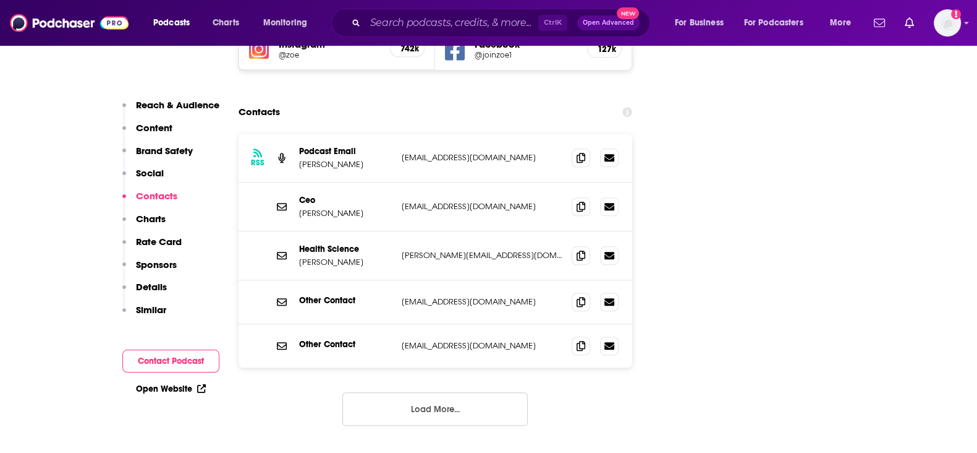
click at [584, 153] on icon at bounding box center [581, 158] width 9 height 10
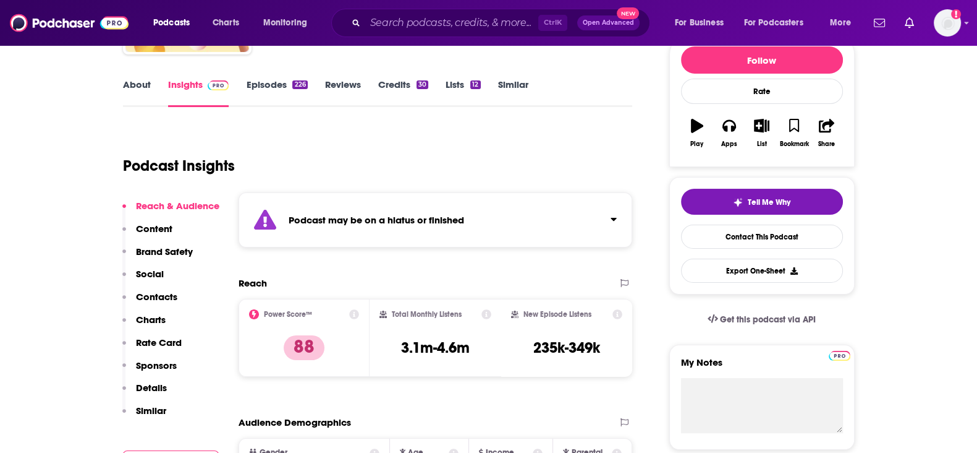
scroll to position [0, 0]
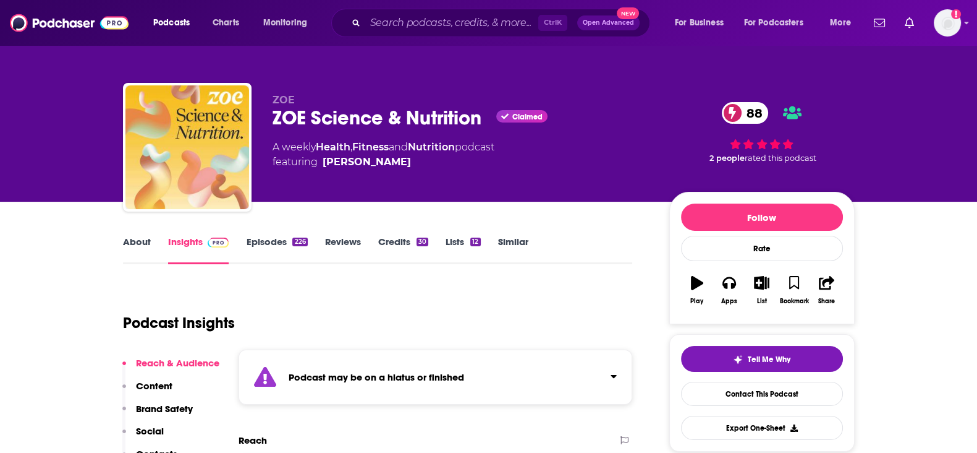
click at [380, 240] on link "Credits 30" at bounding box center [403, 250] width 50 height 28
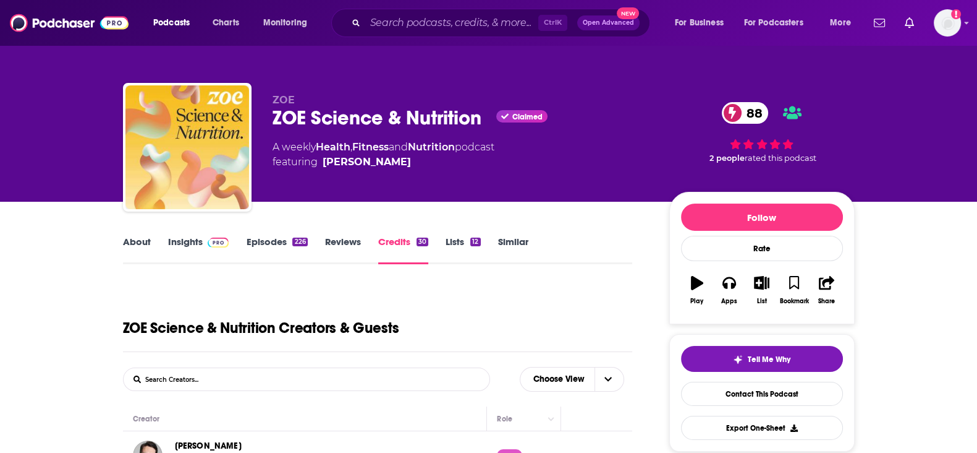
click at [203, 241] on span at bounding box center [216, 242] width 27 height 12
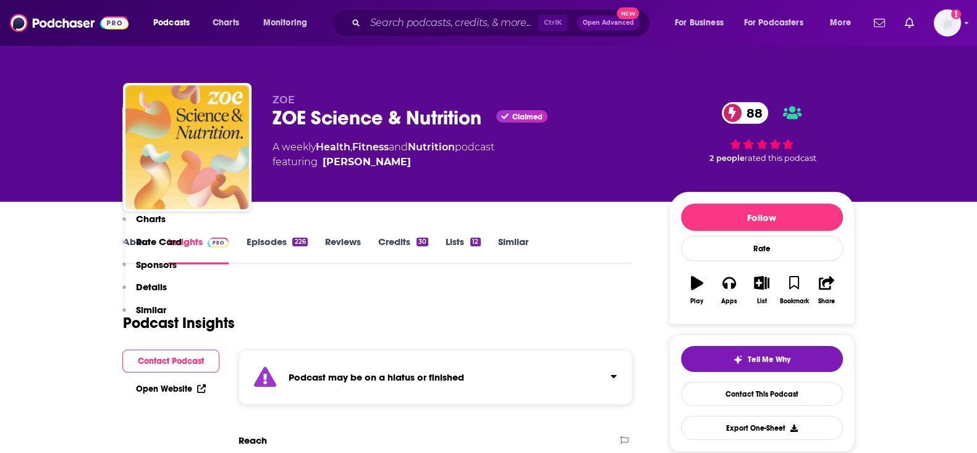
scroll to position [308, 0]
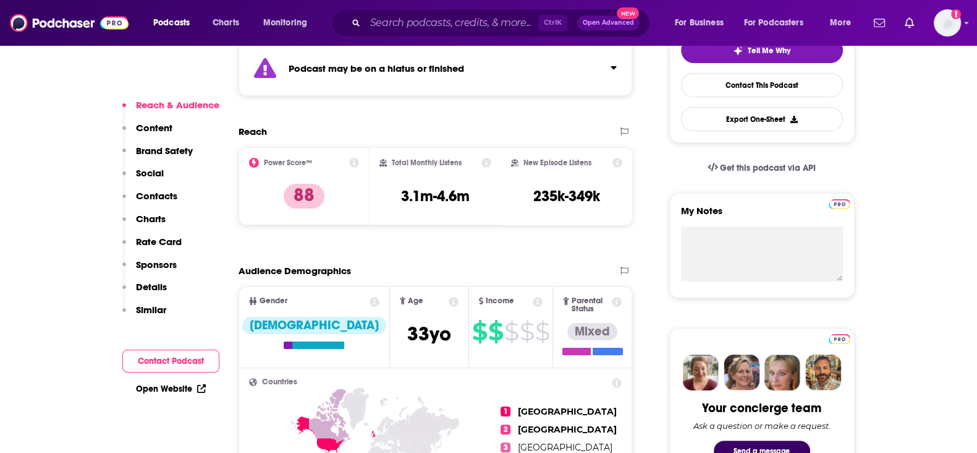
click at [440, 7] on div "Podcasts Charts Monitoring Ctrl K Open Advanced New For Business For Podcasters…" at bounding box center [488, 23] width 977 height 46
click at [440, 18] on input "Search podcasts, credits, & more..." at bounding box center [451, 23] width 173 height 20
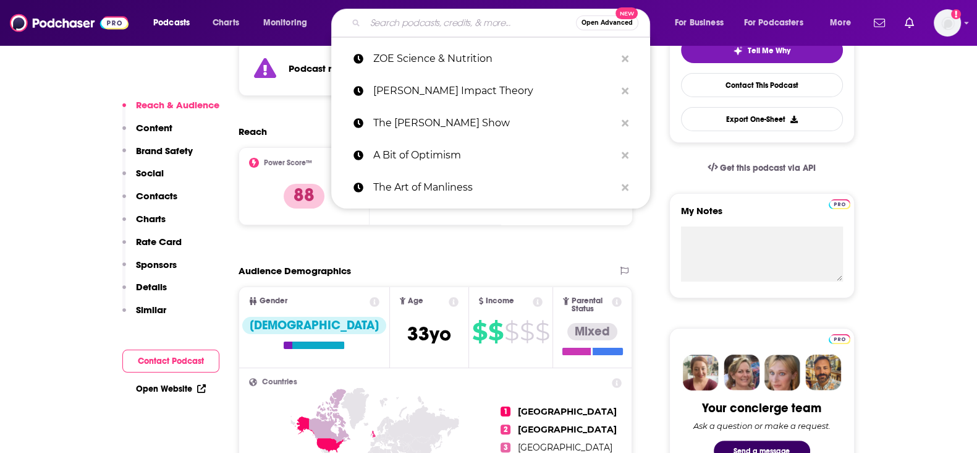
paste input "The Daily Motivation"
type input "The Daily Motivation"
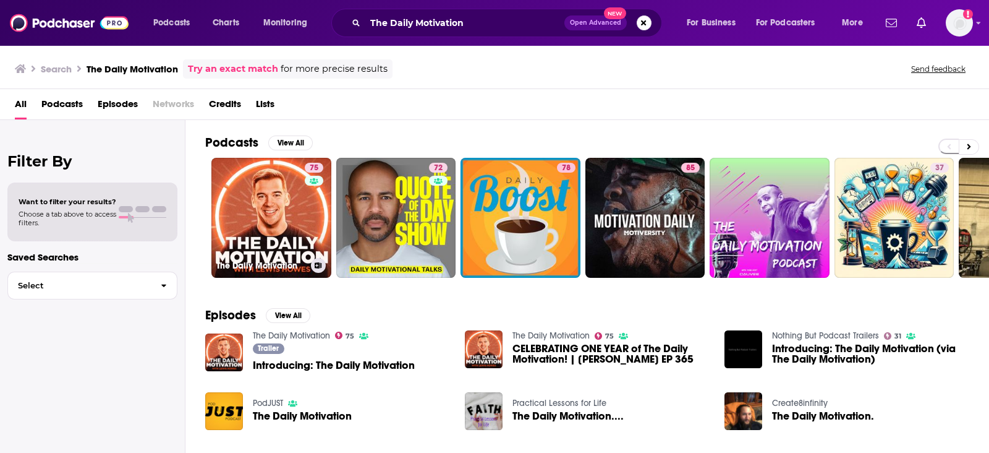
click at [263, 190] on link "75 The Daily Motivation" at bounding box center [271, 218] width 120 height 120
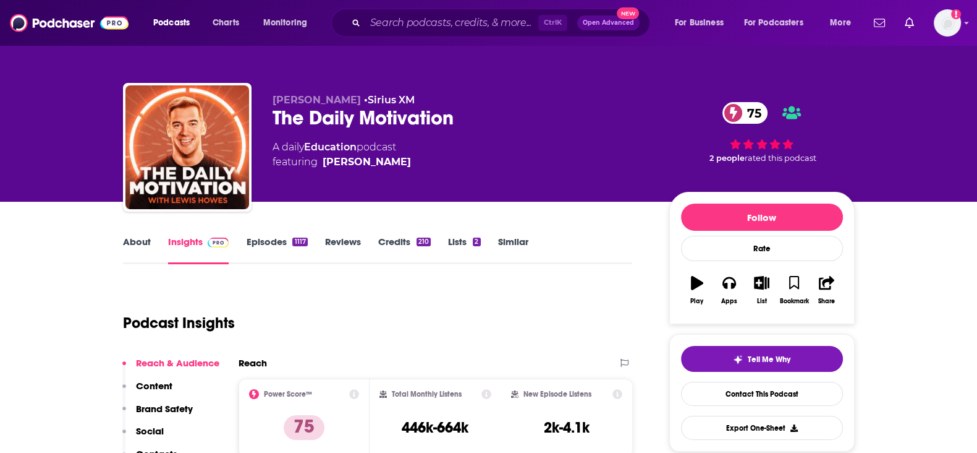
click at [380, 242] on link "Credits 210" at bounding box center [404, 250] width 53 height 28
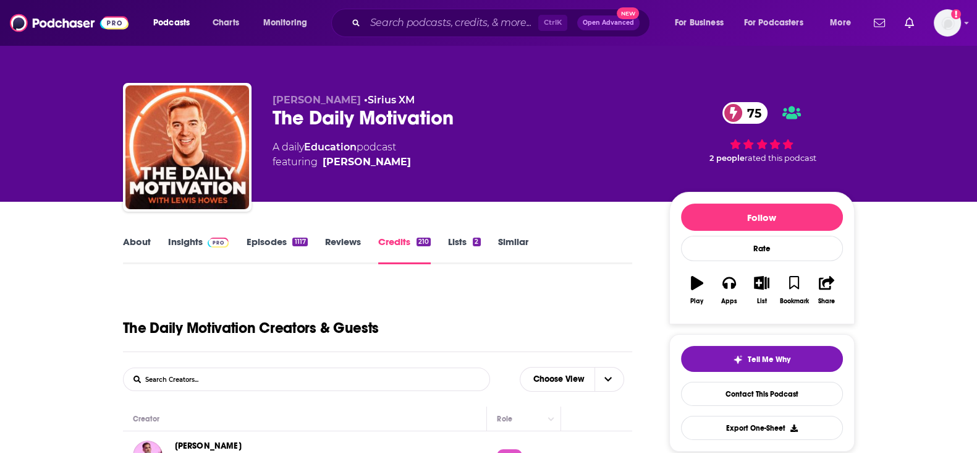
click at [168, 246] on link "Insights" at bounding box center [198, 250] width 61 height 28
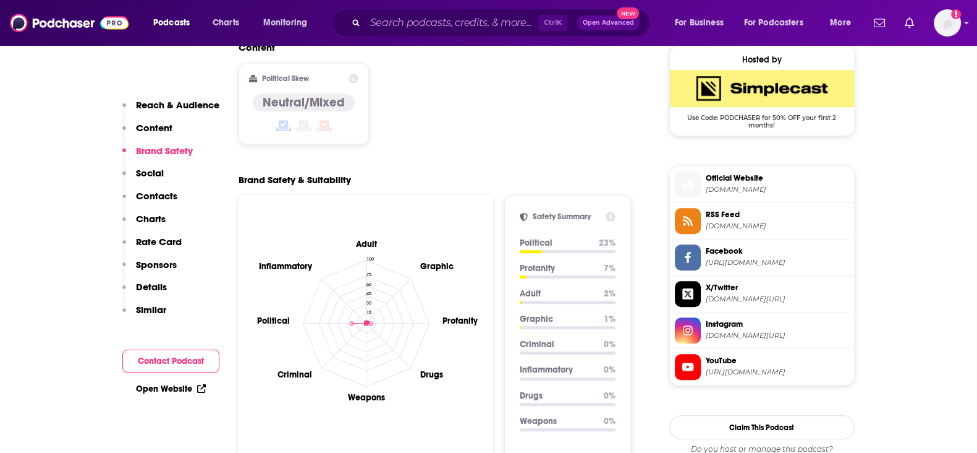
scroll to position [1391, 0]
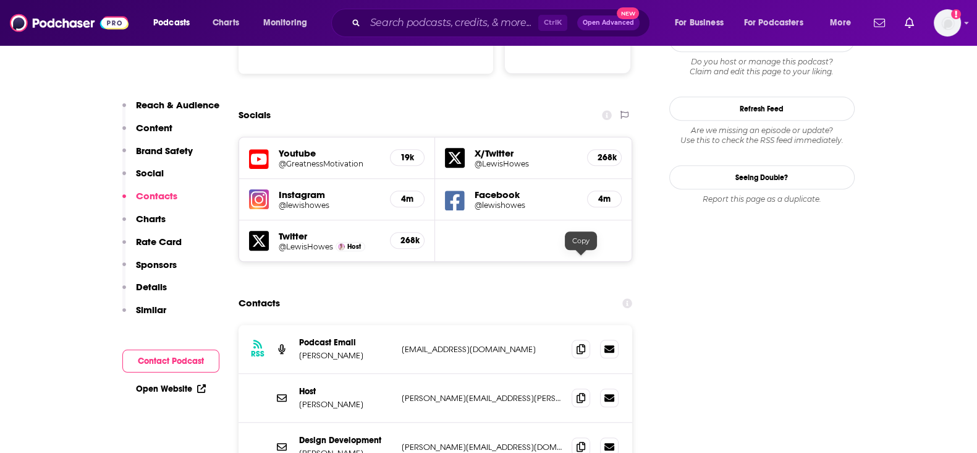
click at [582, 344] on icon at bounding box center [581, 349] width 9 height 10
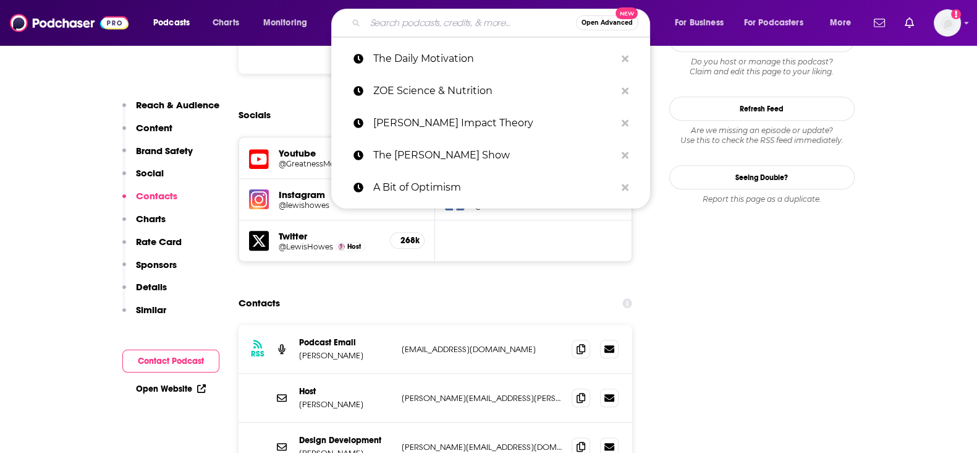
click at [453, 14] on input "Search podcasts, credits, & more..." at bounding box center [470, 23] width 211 height 20
paste input "The [PERSON_NAME] Show"
type input "The [PERSON_NAME] Show"
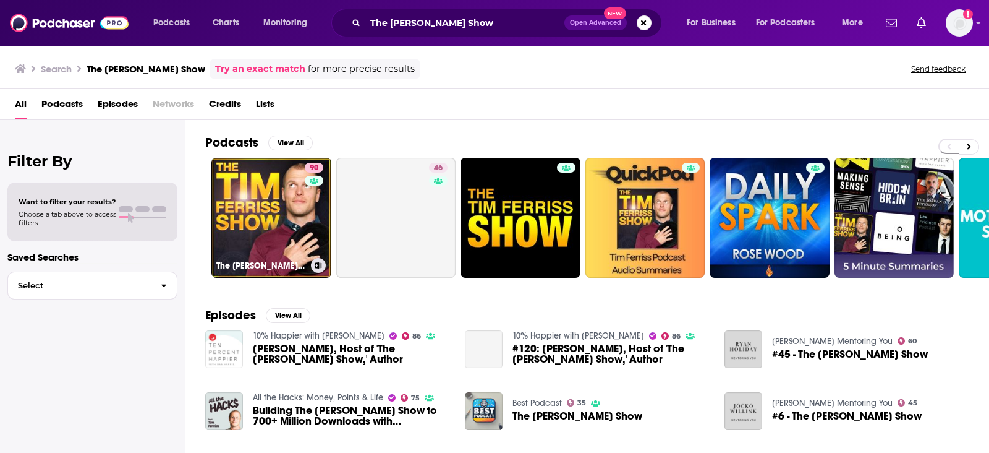
click at [259, 233] on link "90 The [PERSON_NAME] Show" at bounding box center [271, 218] width 120 height 120
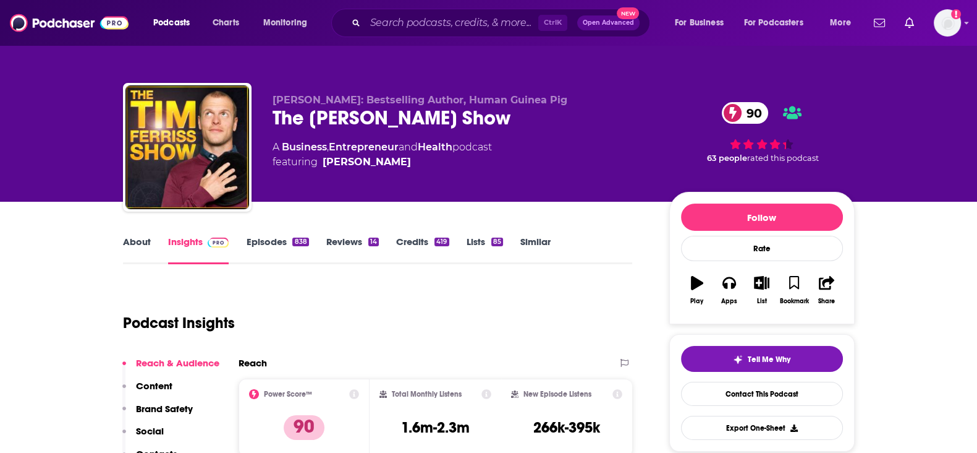
click at [415, 249] on link "Credits 419" at bounding box center [422, 250] width 53 height 28
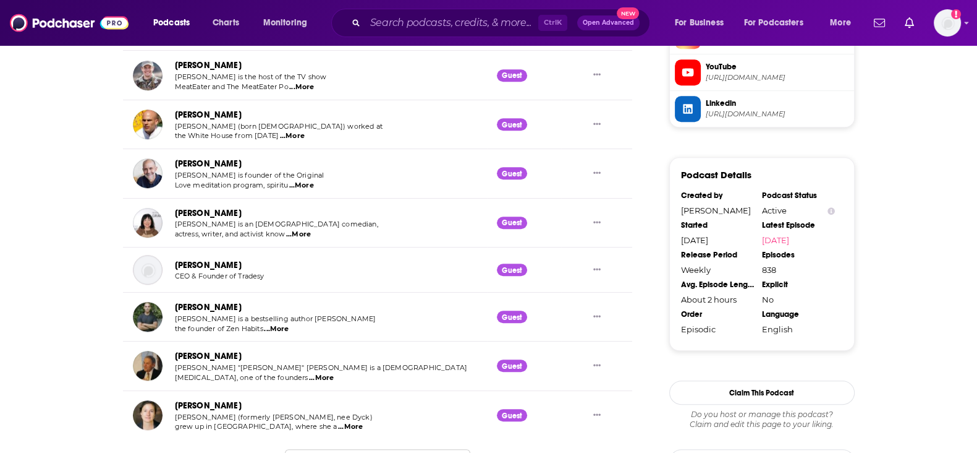
scroll to position [1236, 0]
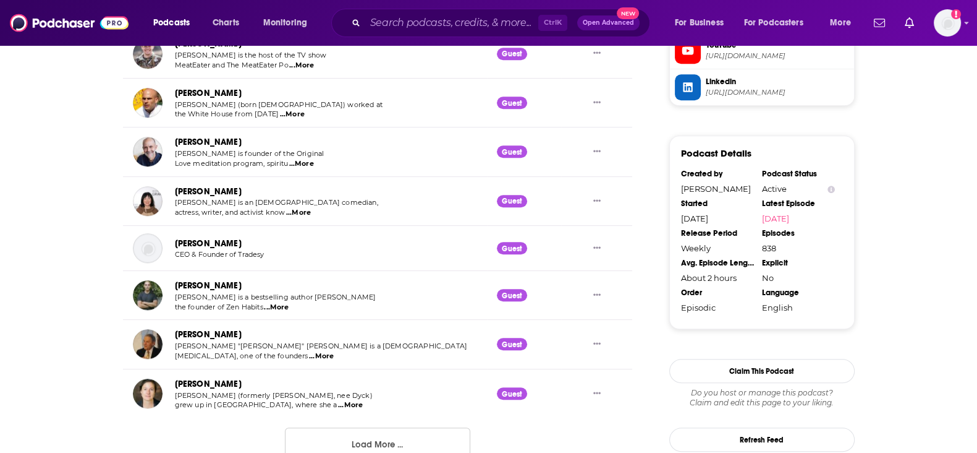
click at [325, 434] on button "Load More ..." at bounding box center [377, 443] width 185 height 33
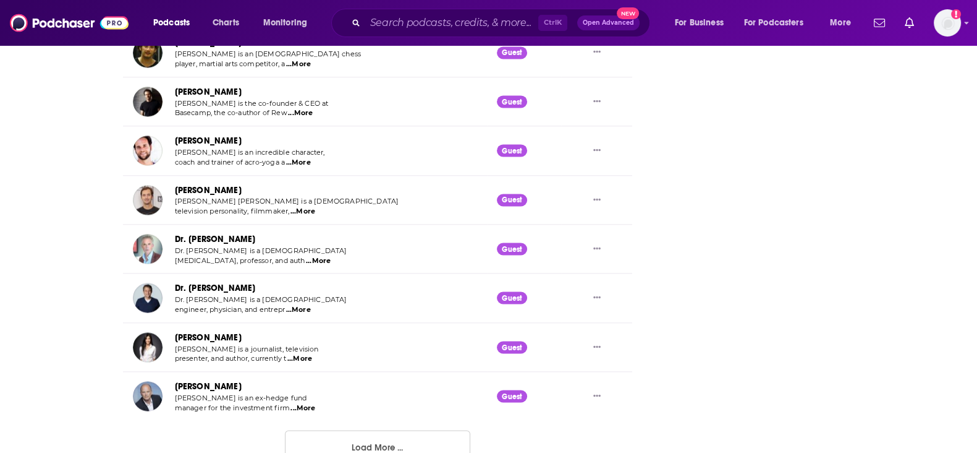
scroll to position [2506, 0]
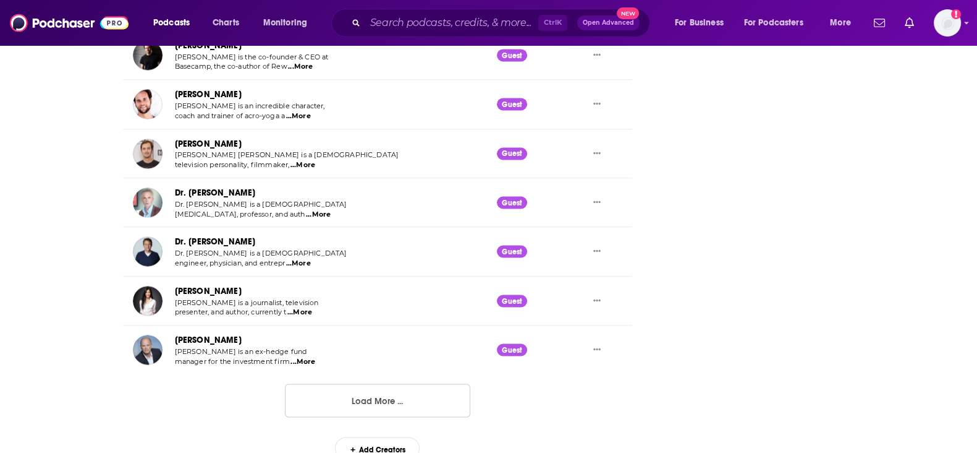
click at [327, 398] on button "Load More ..." at bounding box center [377, 399] width 185 height 33
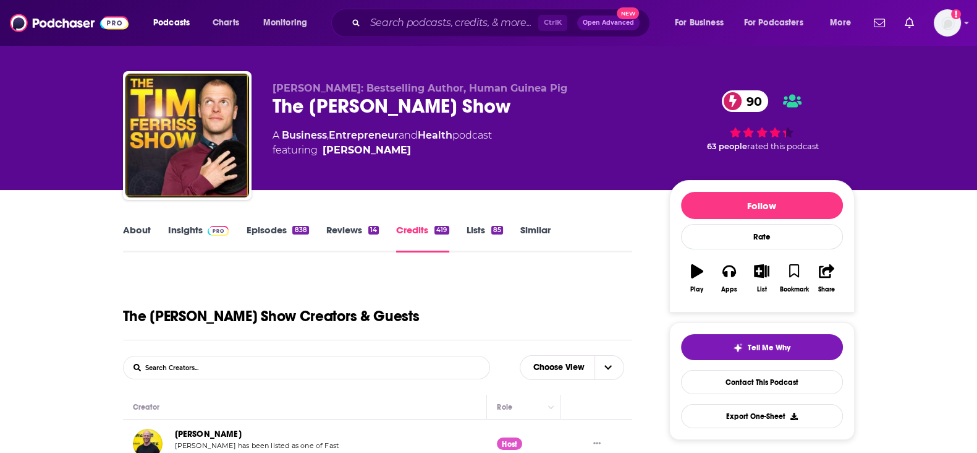
scroll to position [0, 0]
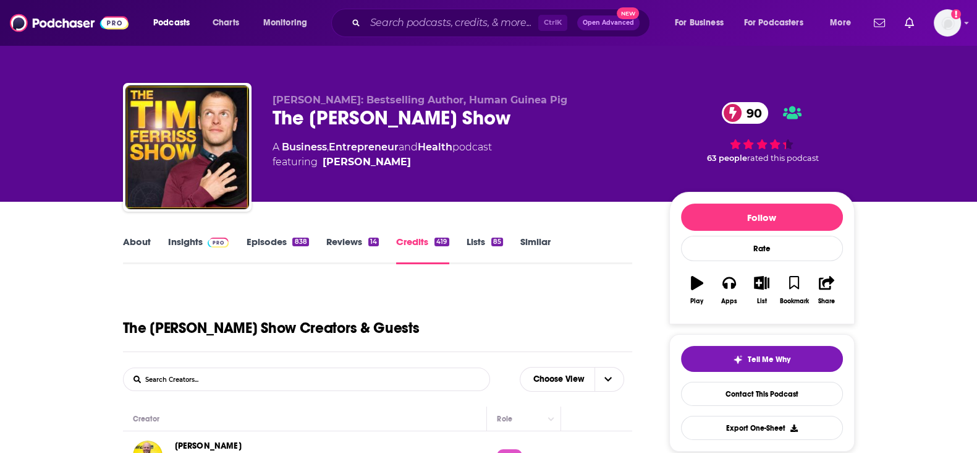
click at [203, 249] on link "Insights" at bounding box center [198, 250] width 61 height 28
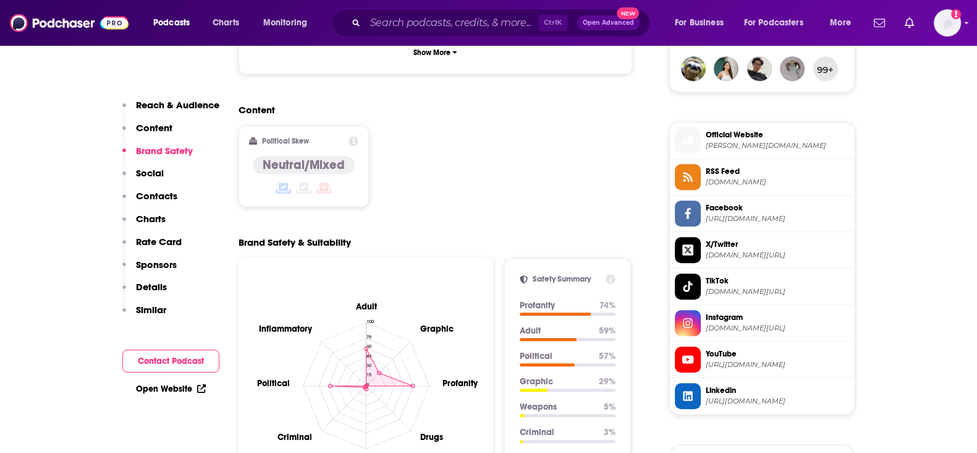
scroll to position [1391, 0]
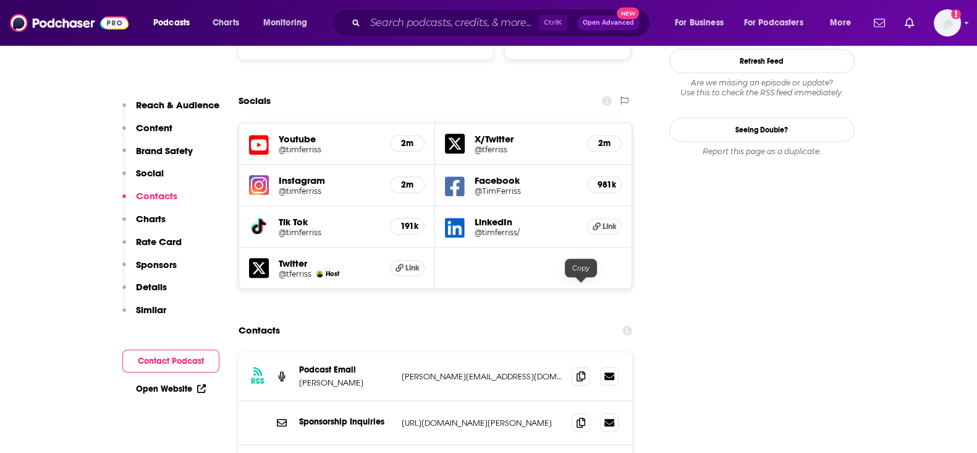
click at [580, 367] on span at bounding box center [581, 376] width 19 height 19
click at [584, 417] on icon at bounding box center [581, 422] width 9 height 10
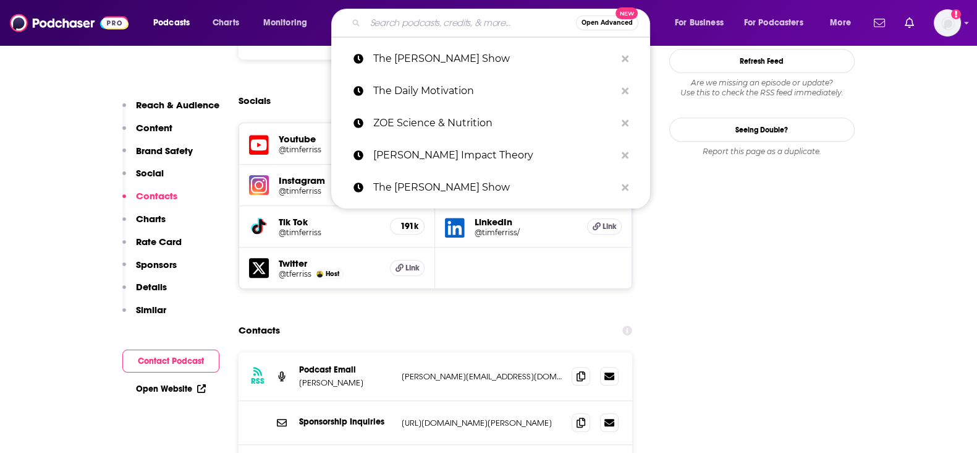
click at [436, 23] on input "Search podcasts, credits, & more..." at bounding box center [470, 23] width 211 height 20
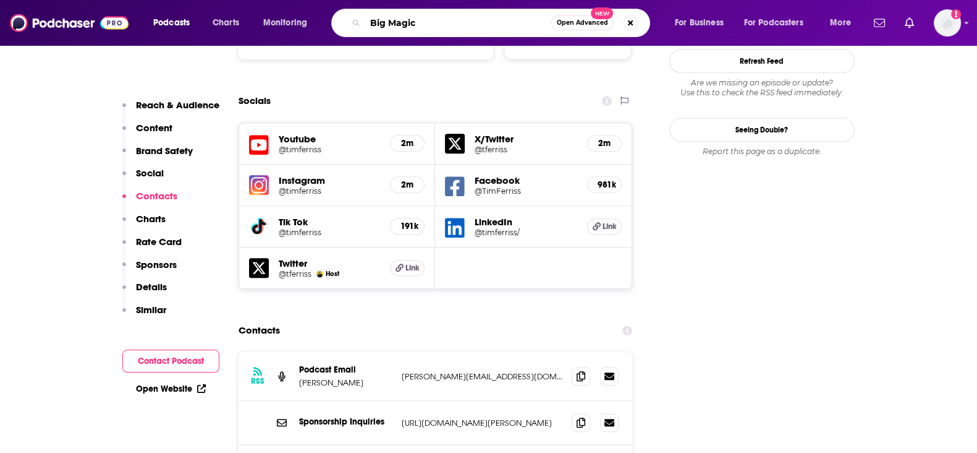
type input "Big Magic"
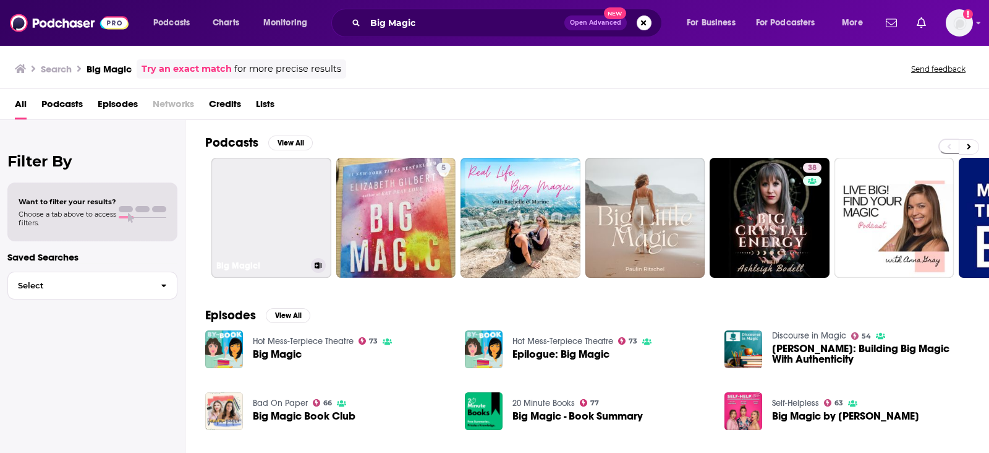
click at [312, 216] on link "Big Magic!" at bounding box center [271, 218] width 120 height 120
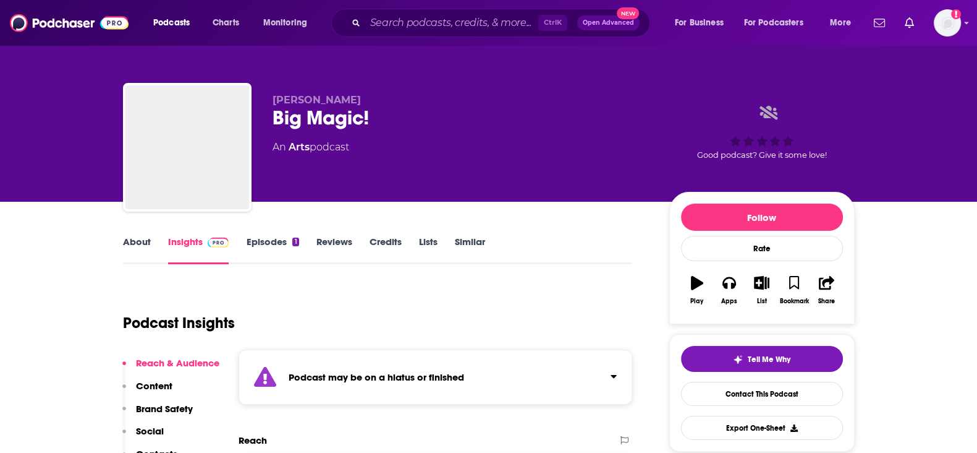
scroll to position [308, 0]
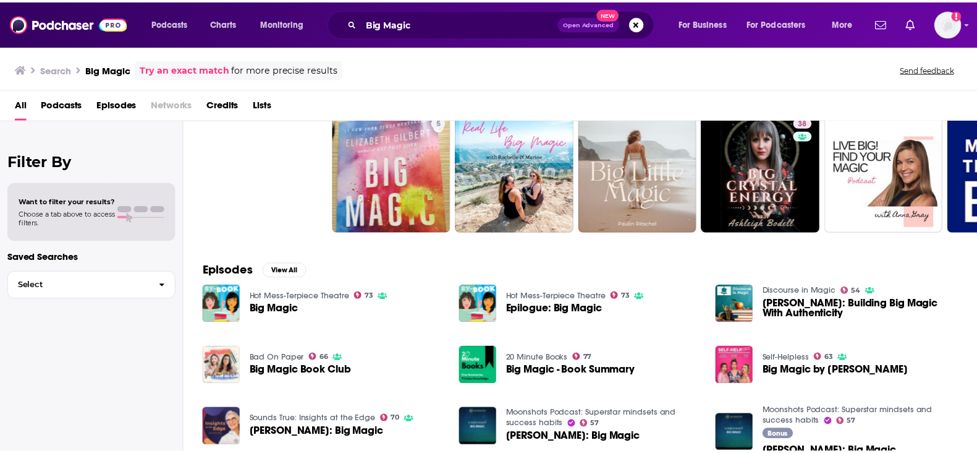
scroll to position [14, 0]
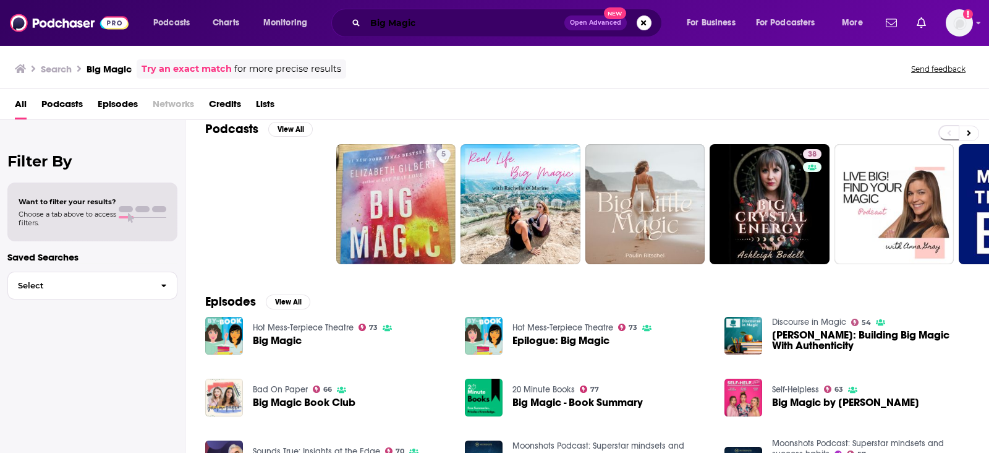
click at [456, 31] on input "Big Magic" at bounding box center [464, 23] width 199 height 20
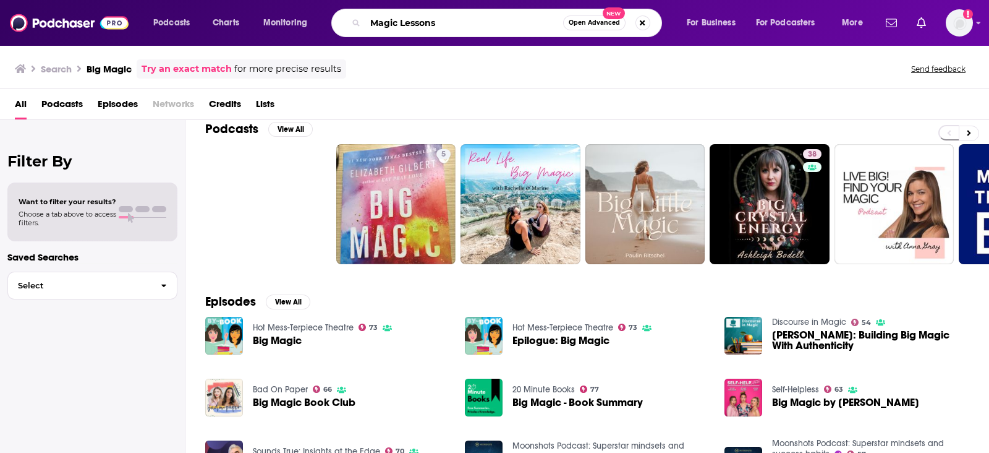
type input "Magic Lessons"
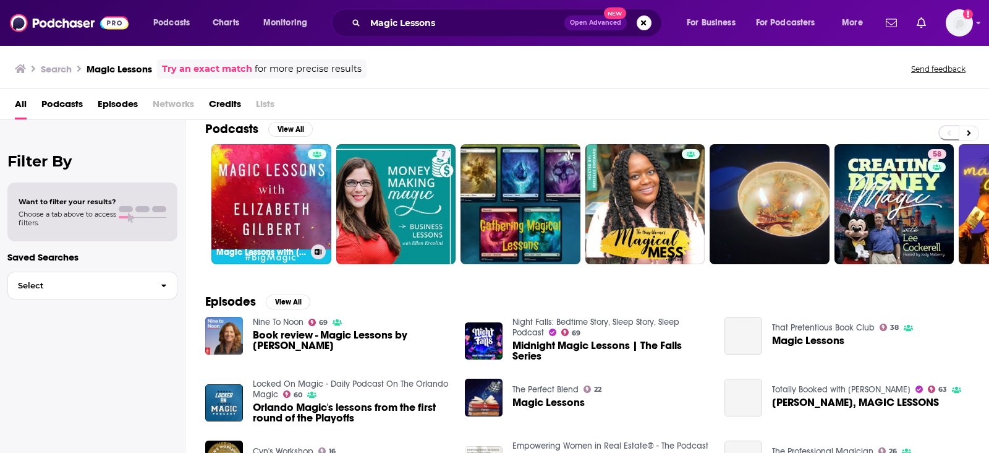
click at [262, 208] on link "Magic Lessons with [PERSON_NAME]" at bounding box center [271, 204] width 120 height 120
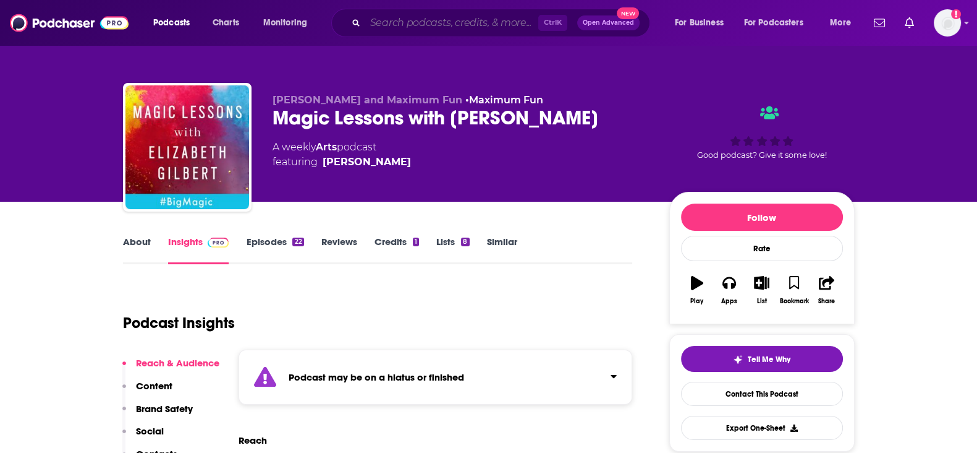
click at [417, 14] on input "Search podcasts, credits, & more..." at bounding box center [451, 23] width 173 height 20
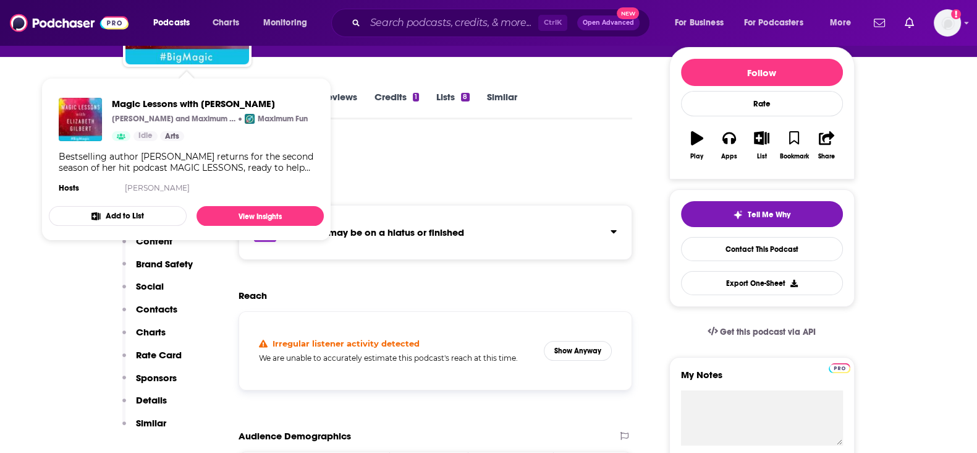
scroll to position [154, 0]
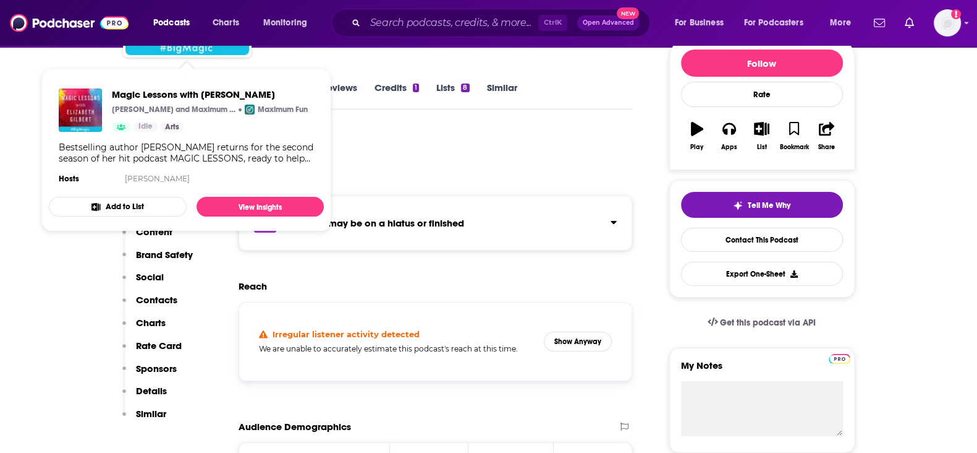
click at [532, 147] on div "Podcast Insights" at bounding box center [373, 161] width 500 height 63
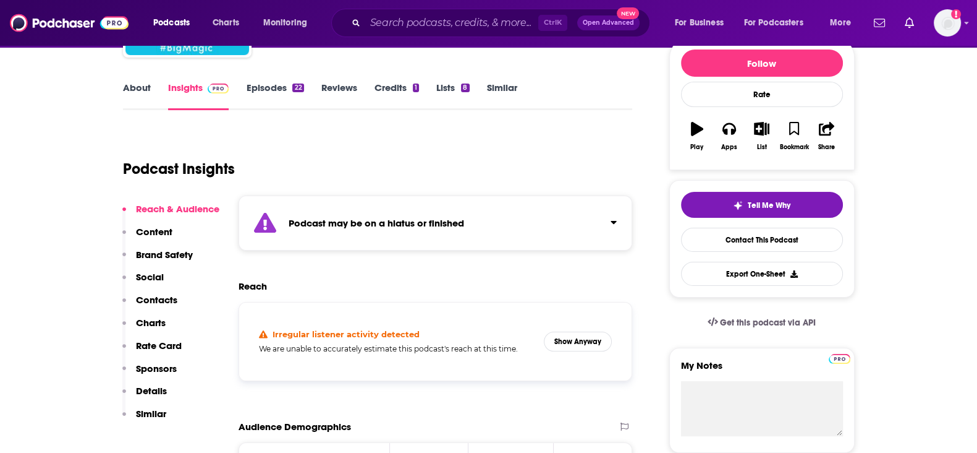
click at [299, 95] on link "Episodes 22" at bounding box center [274, 96] width 57 height 28
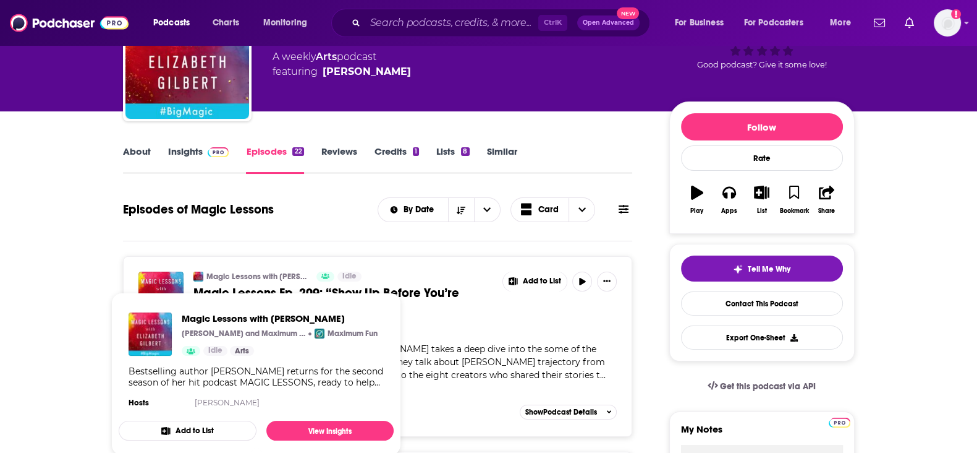
scroll to position [77, 0]
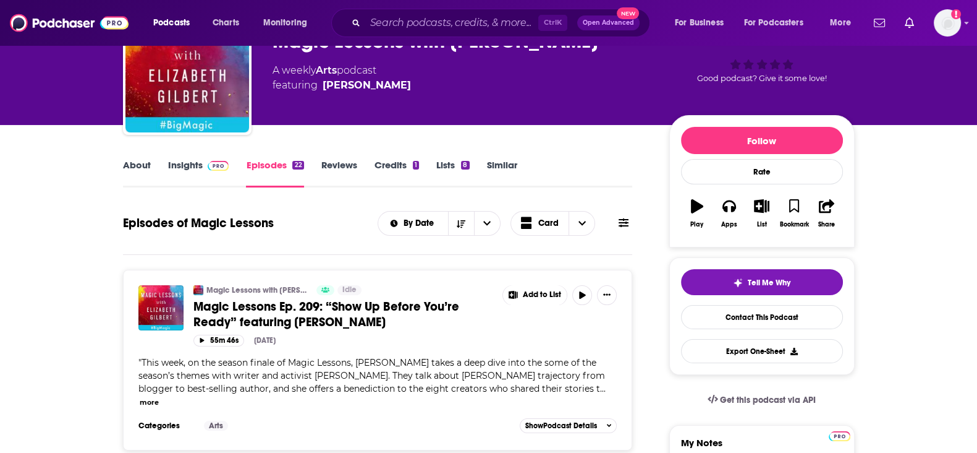
click at [200, 164] on link "Insights" at bounding box center [198, 173] width 61 height 28
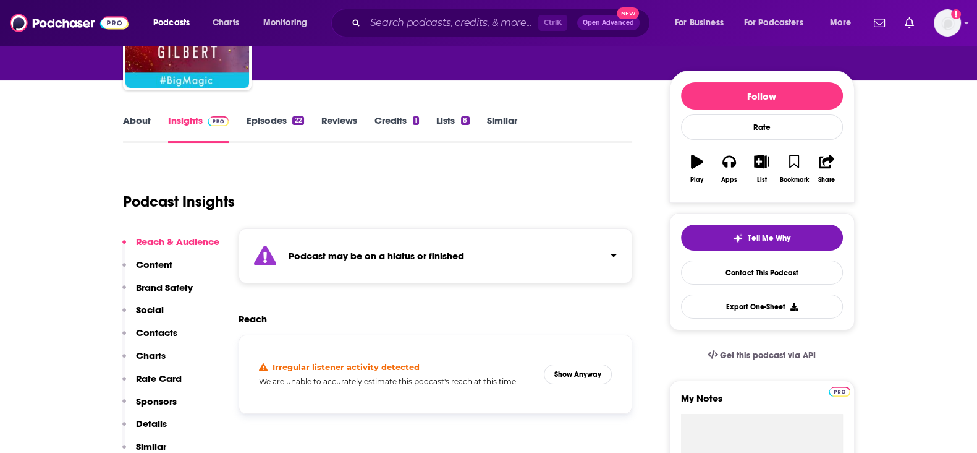
scroll to position [77, 0]
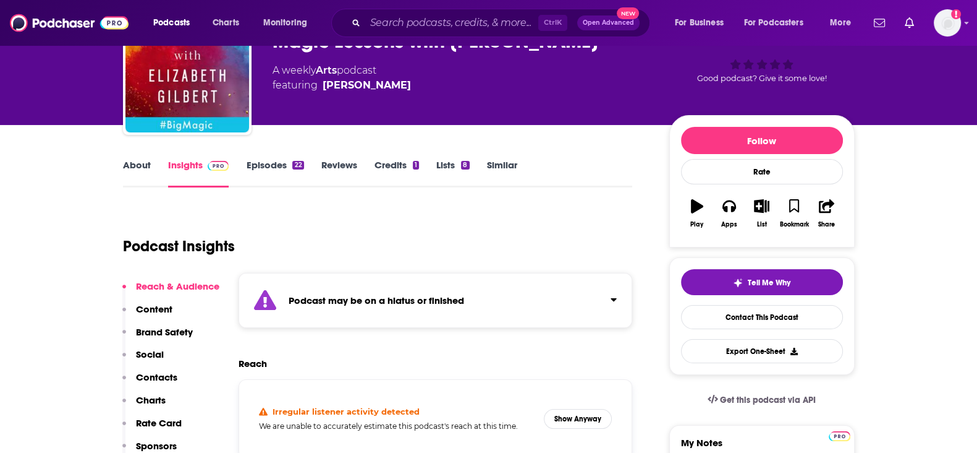
click at [386, 164] on link "Credits 1" at bounding box center [397, 173] width 45 height 28
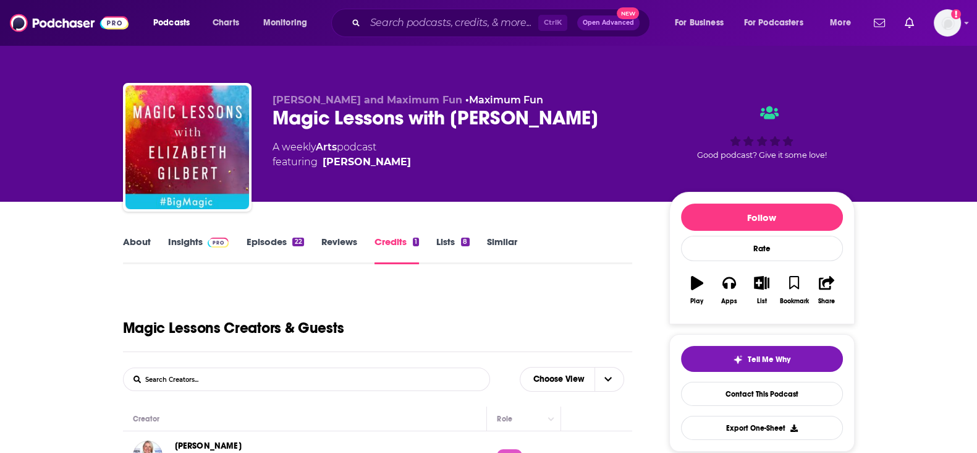
scroll to position [154, 0]
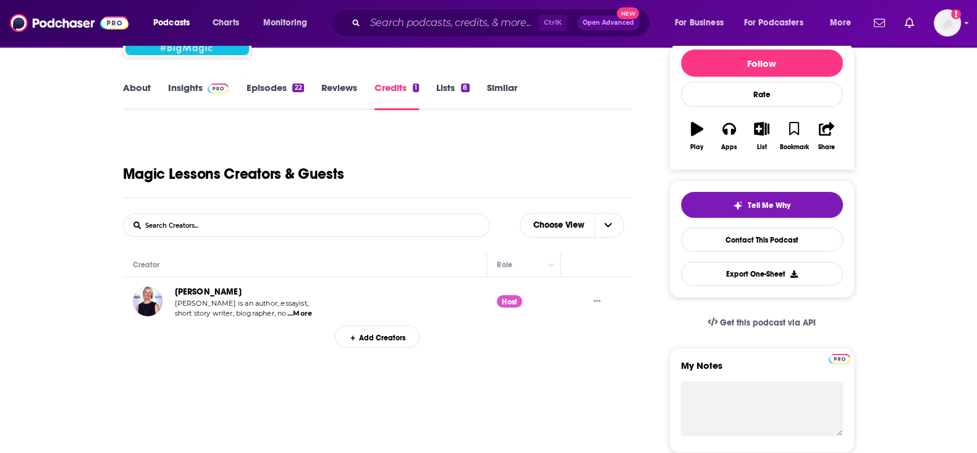
click at [214, 90] on img at bounding box center [219, 88] width 22 height 10
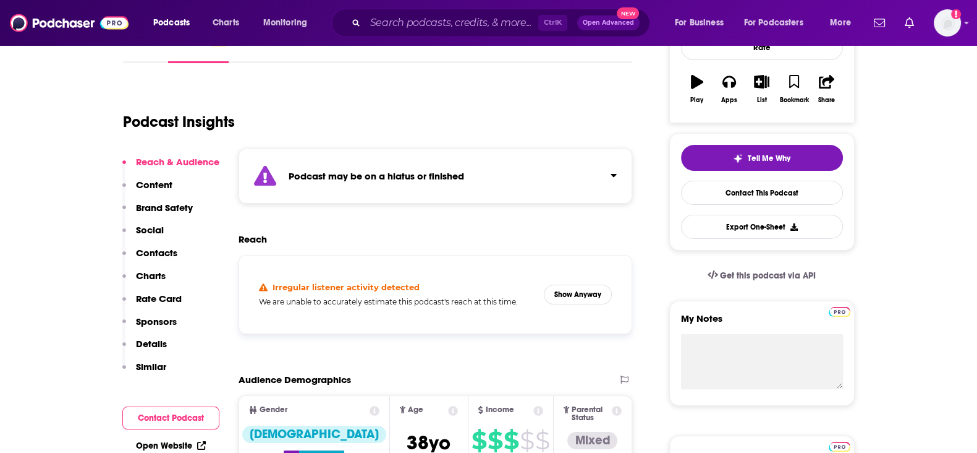
scroll to position [154, 0]
